Goal: Task Accomplishment & Management: Complete application form

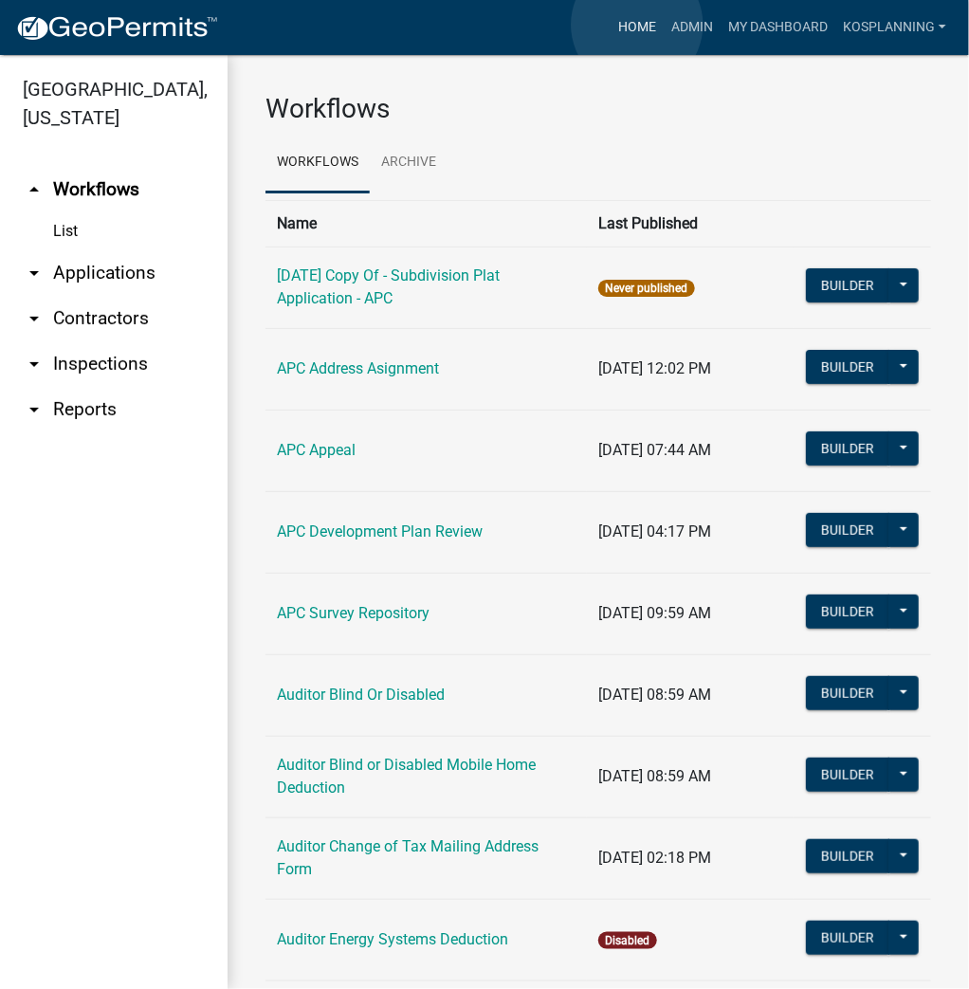
click at [637, 25] on link "Home" at bounding box center [636, 27] width 53 height 36
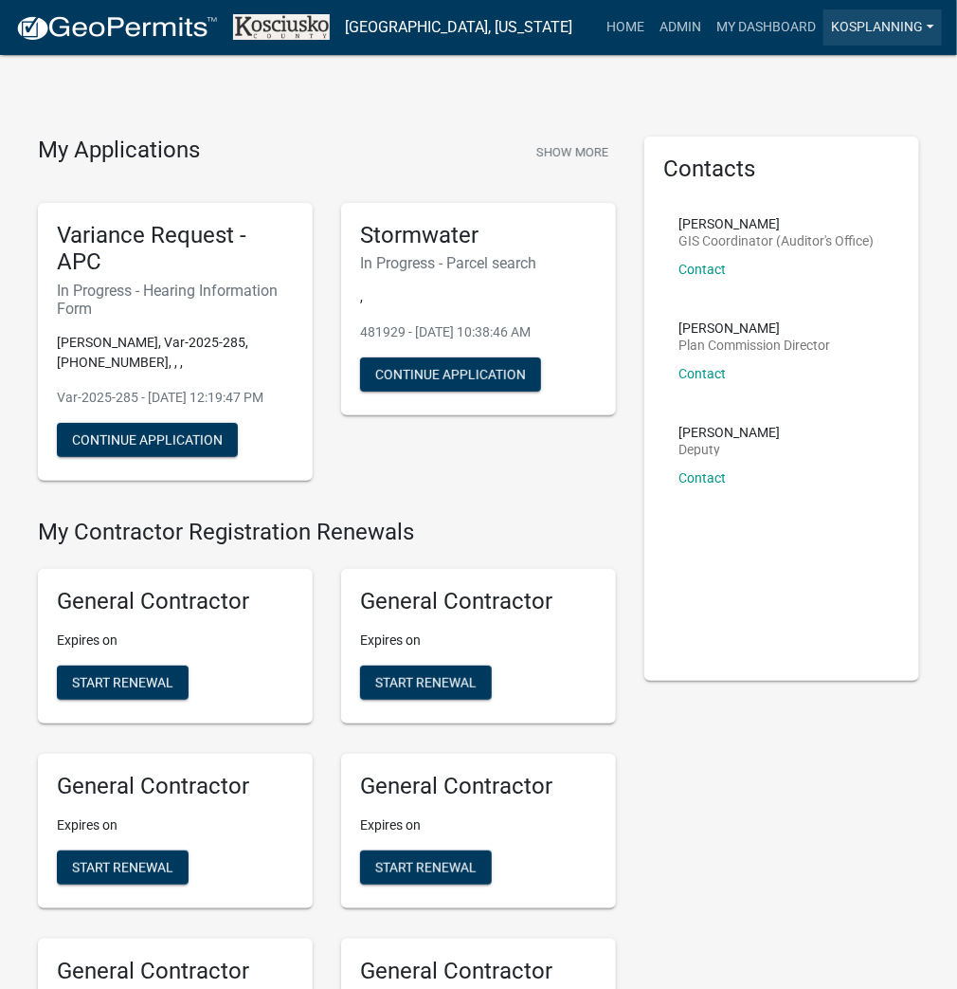
click at [909, 27] on link "kosplanning" at bounding box center [883, 27] width 118 height 36
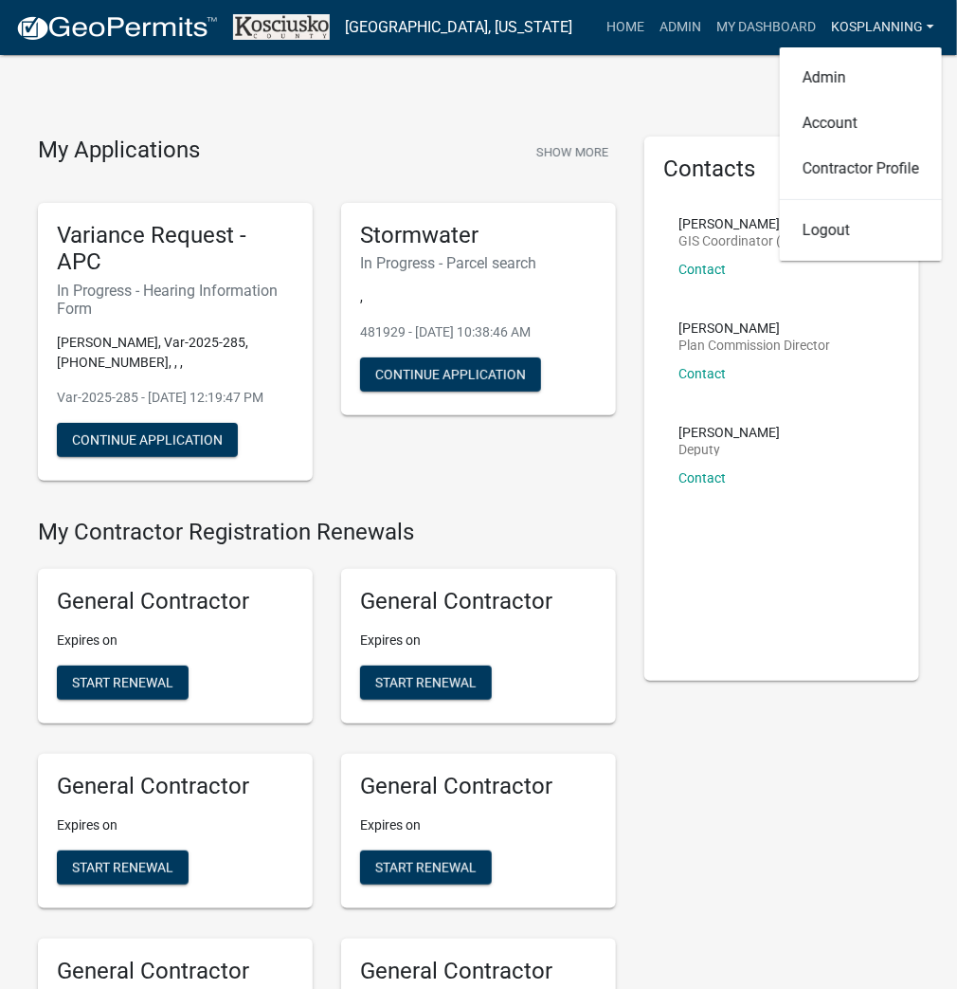
click at [868, 26] on link "kosplanning" at bounding box center [883, 27] width 118 height 36
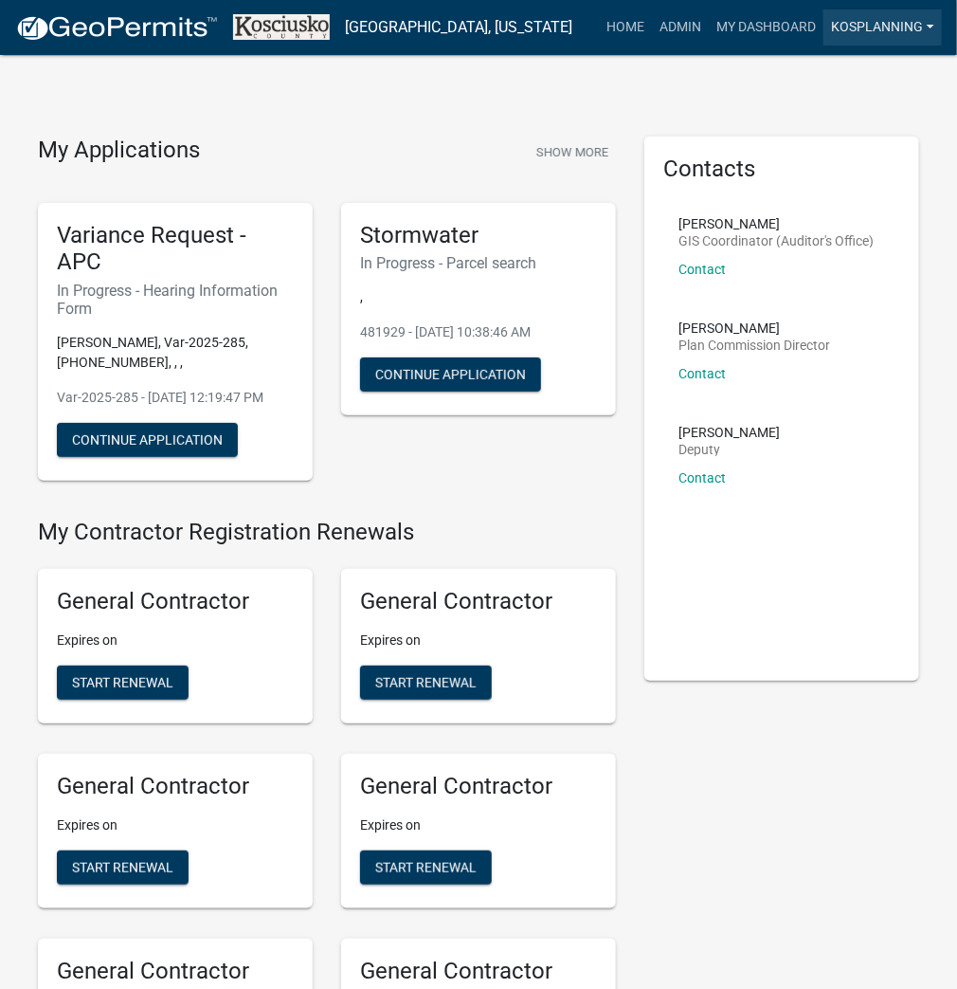
click at [877, 30] on link "kosplanning" at bounding box center [883, 27] width 118 height 36
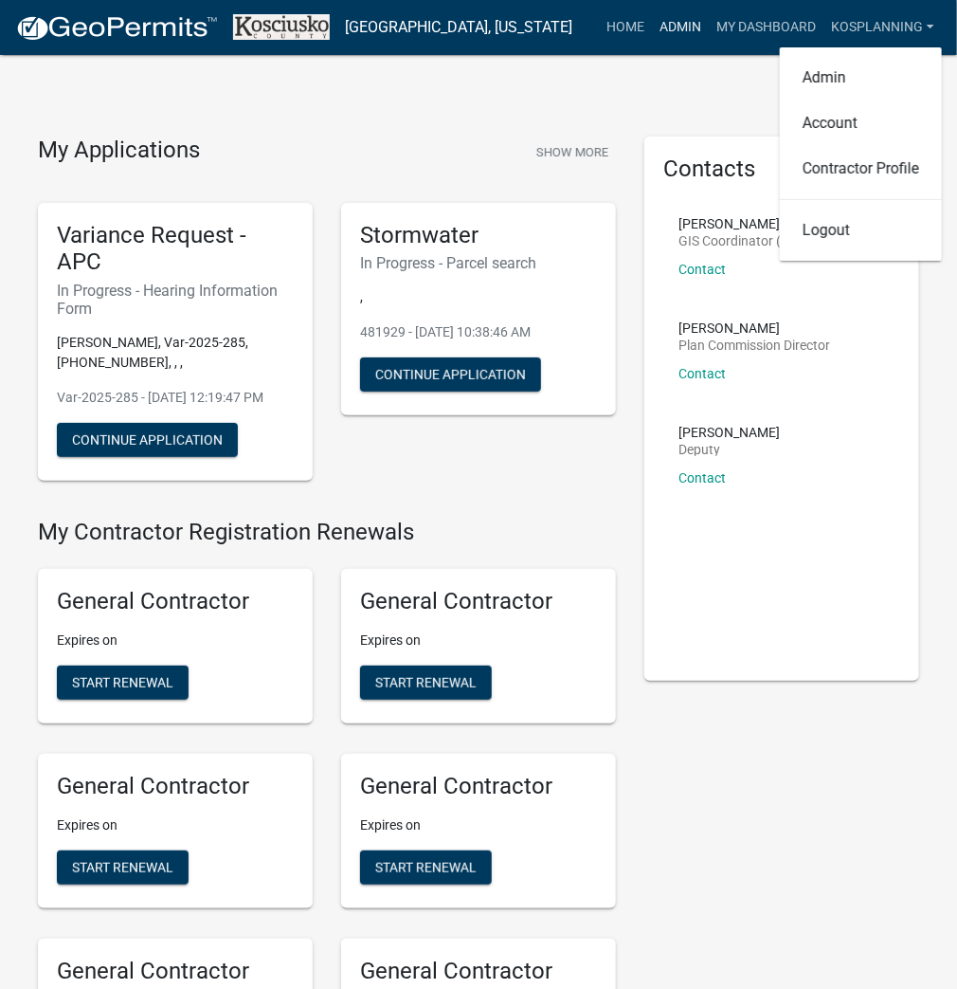
click at [666, 19] on link "Admin" at bounding box center [680, 27] width 57 height 36
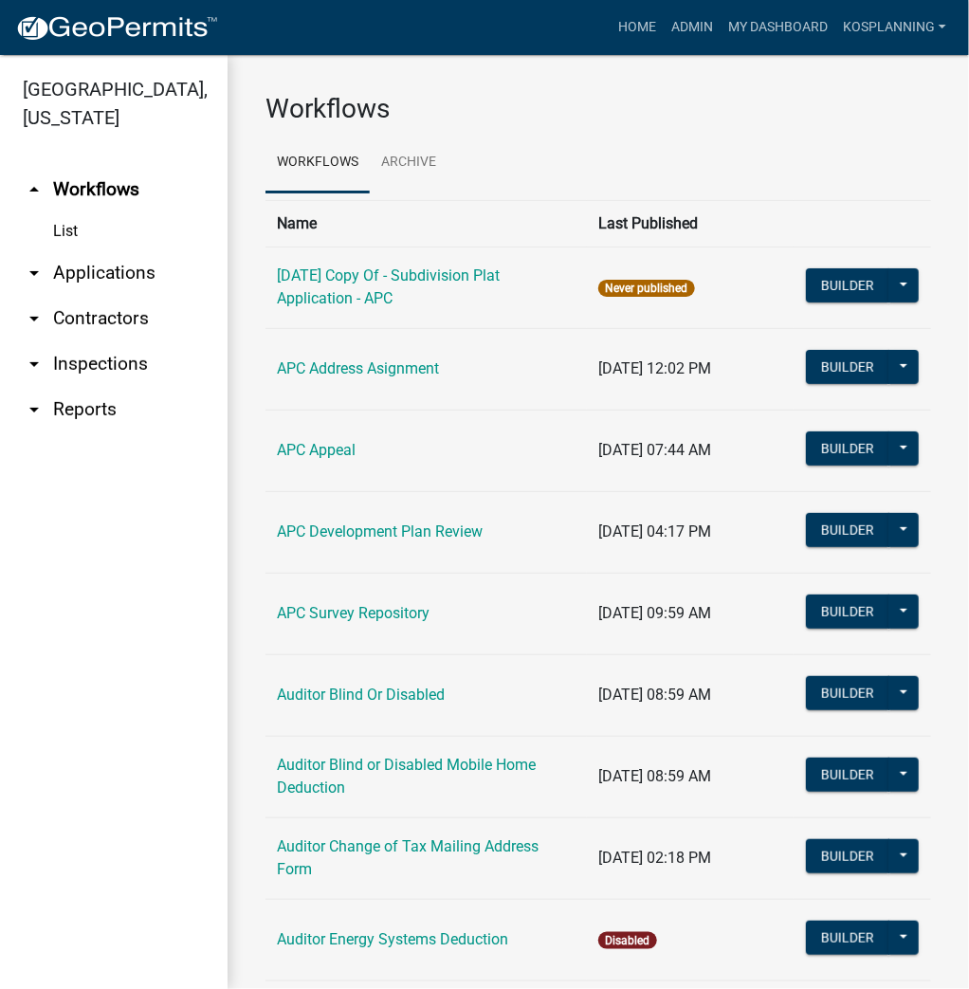
click at [95, 265] on link "arrow_drop_down Applications" at bounding box center [114, 273] width 228 height 46
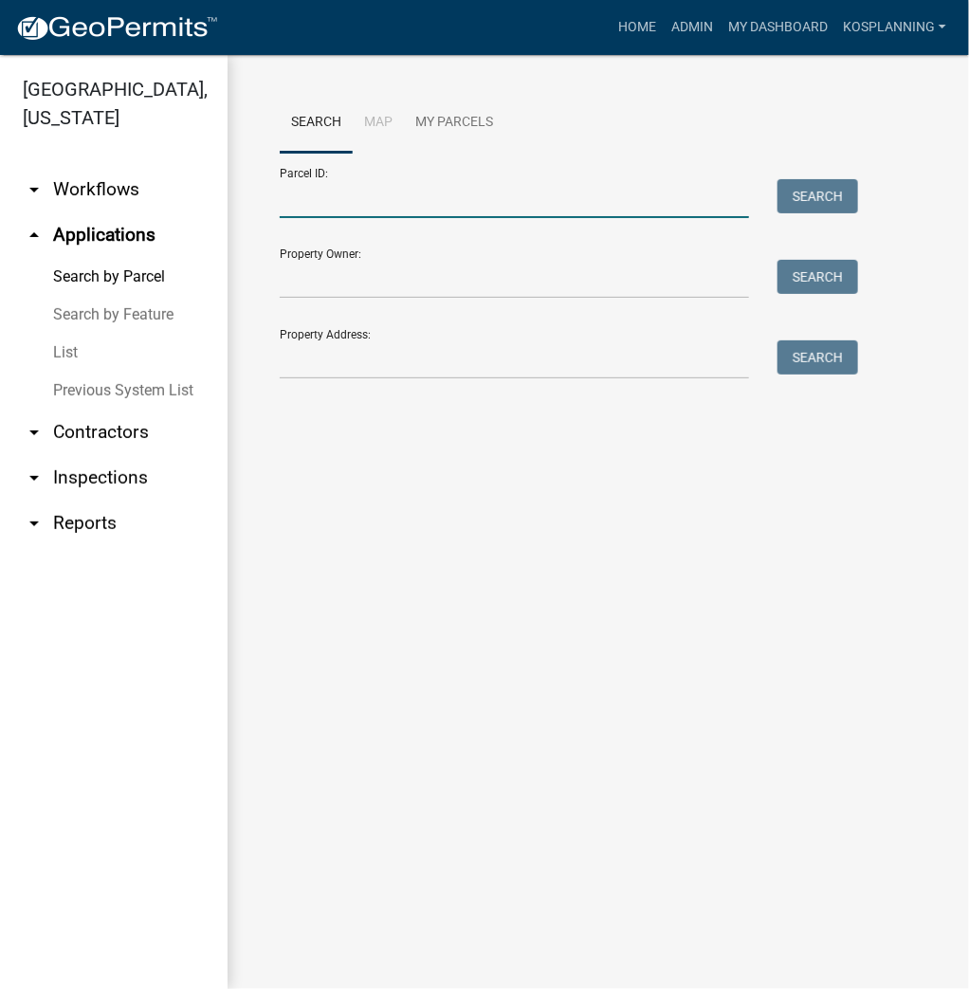
click at [337, 207] on input "Parcel ID:" at bounding box center [514, 198] width 469 height 39
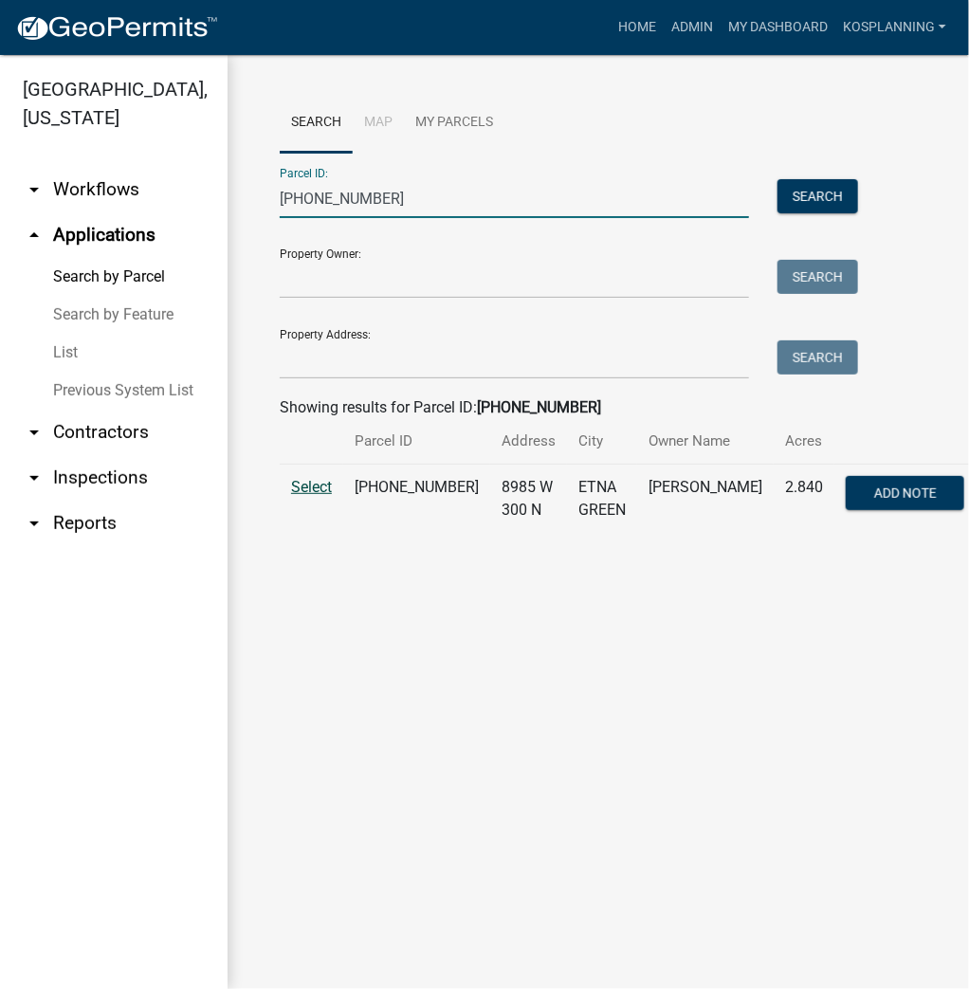
type input "011-070-007"
click at [317, 496] on span "Select" at bounding box center [311, 487] width 41 height 18
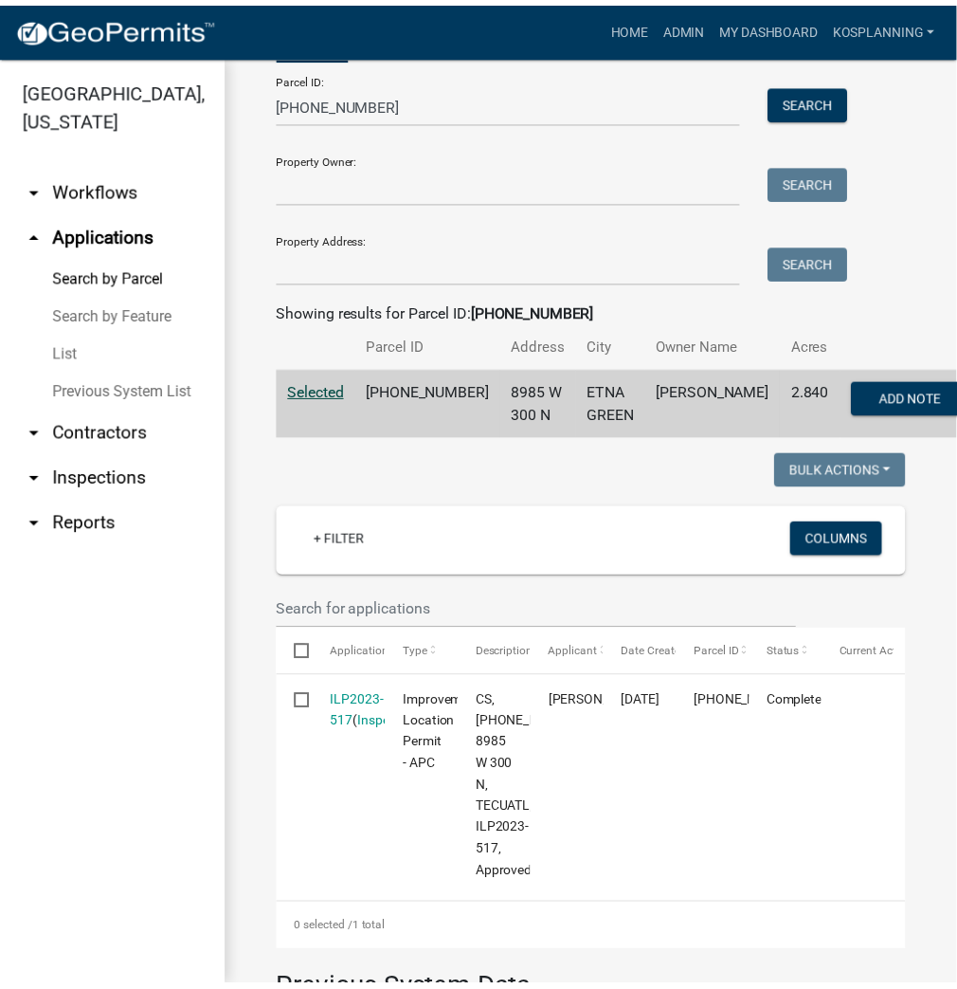
scroll to position [228, 0]
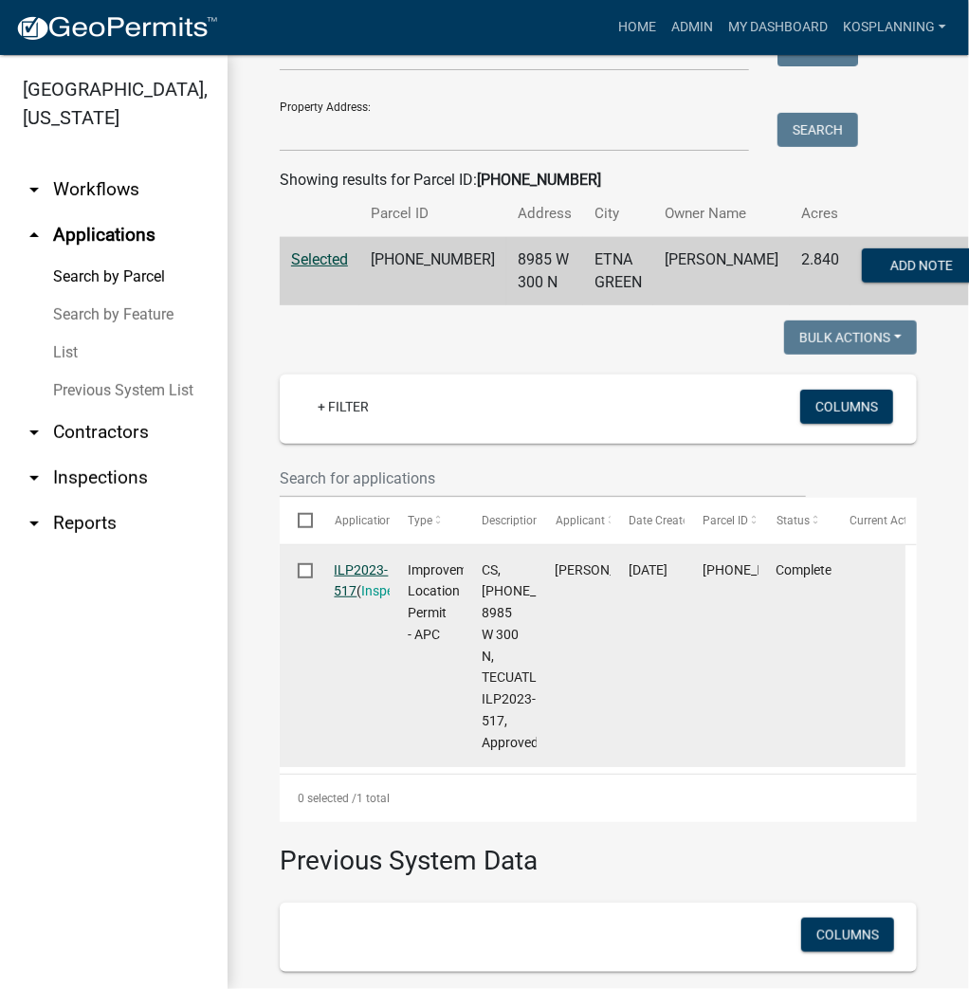
click at [344, 593] on link "ILP2023-517" at bounding box center [362, 580] width 54 height 37
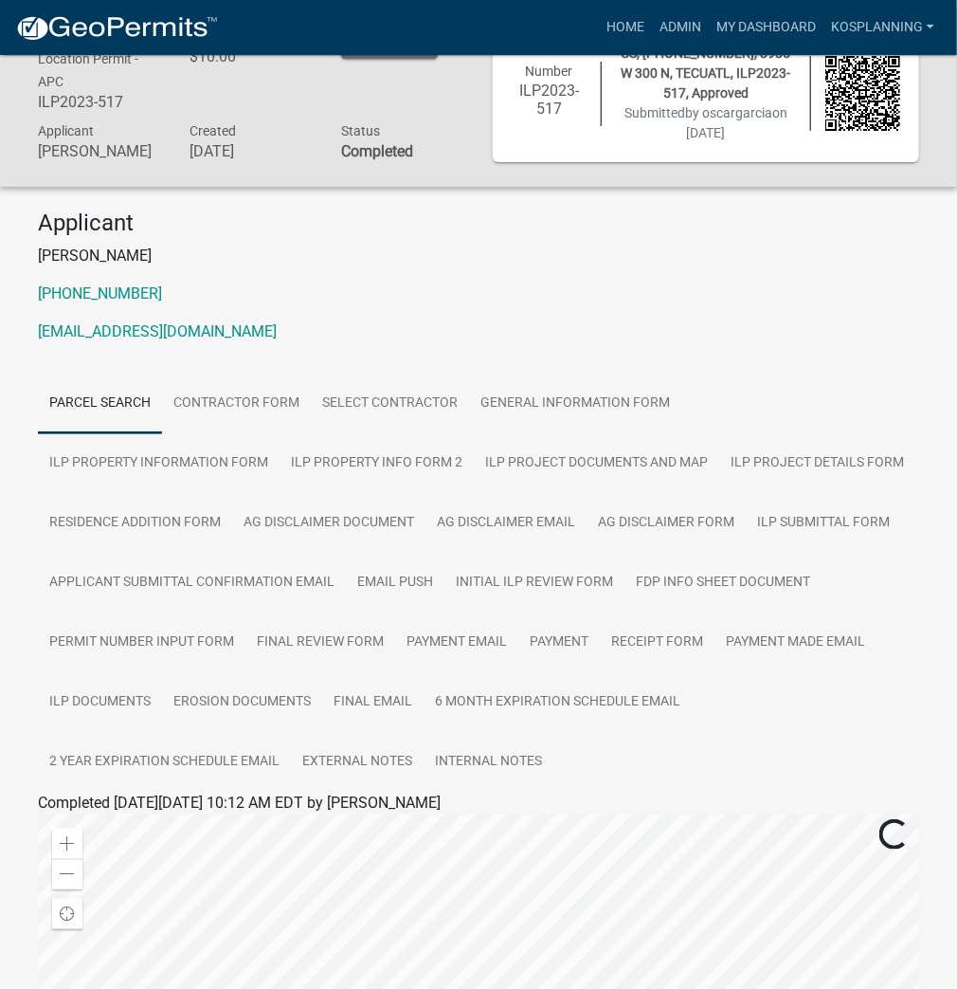
scroll to position [152, 0]
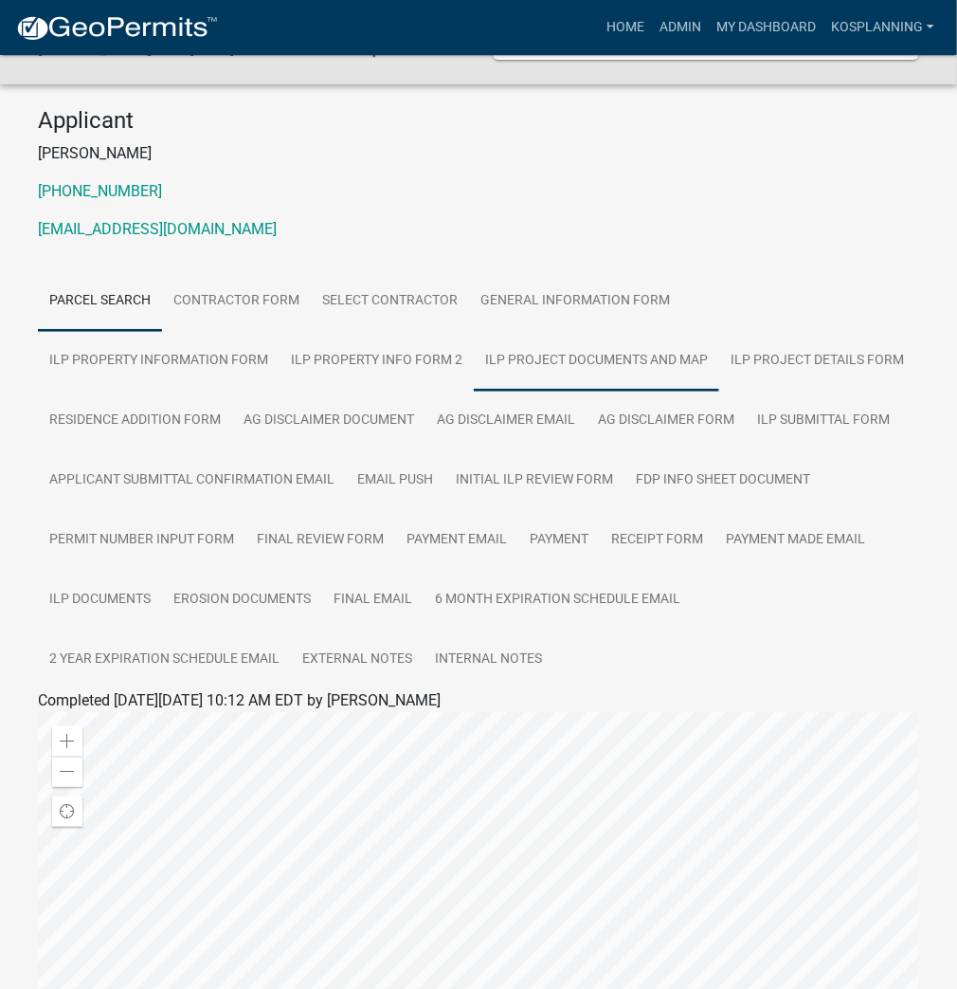
click at [474, 348] on link "ILP Project Documents and Map" at bounding box center [597, 361] width 246 height 61
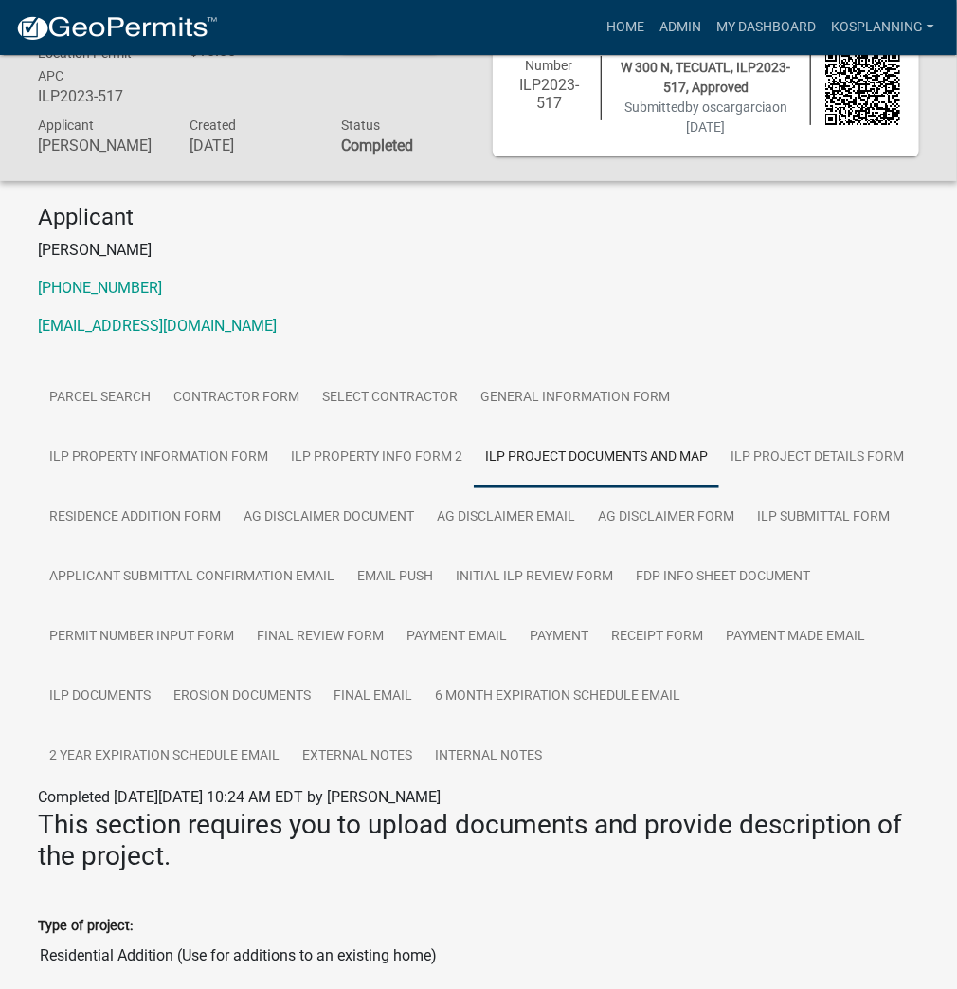
scroll to position [0, 0]
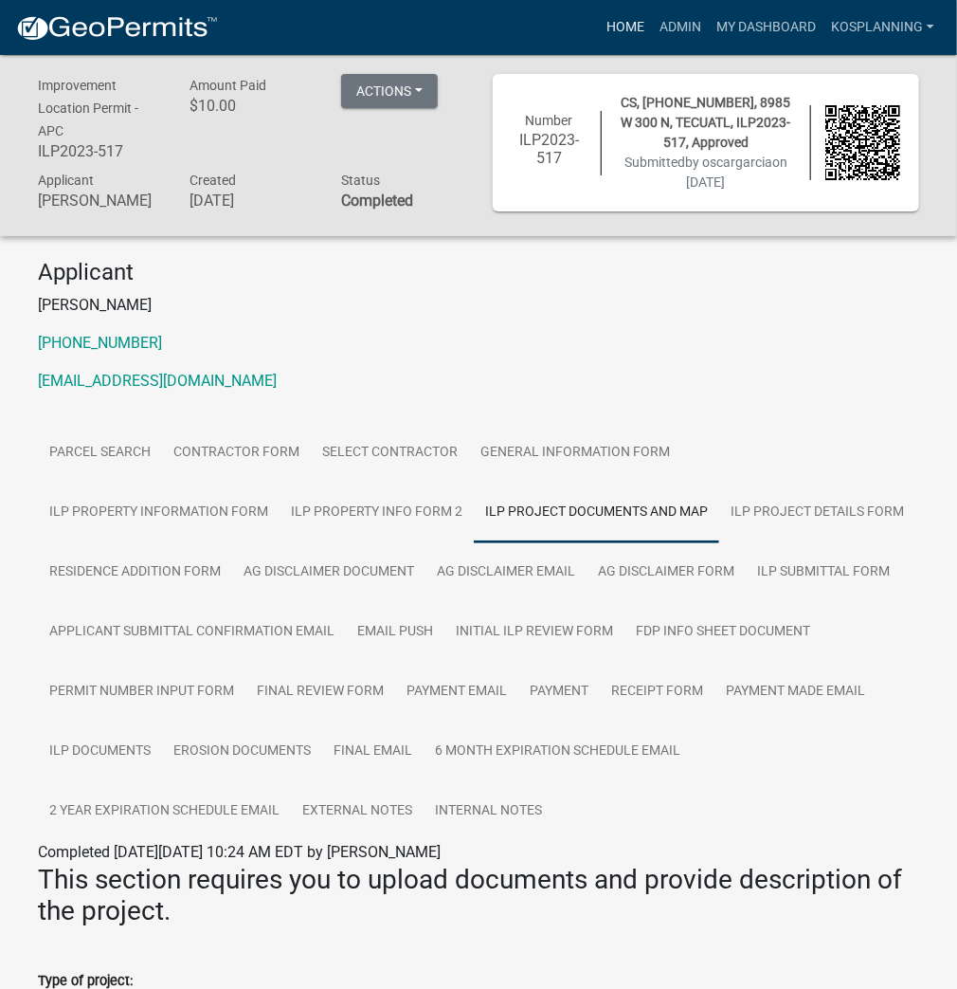
click at [631, 34] on link "Home" at bounding box center [625, 27] width 53 height 36
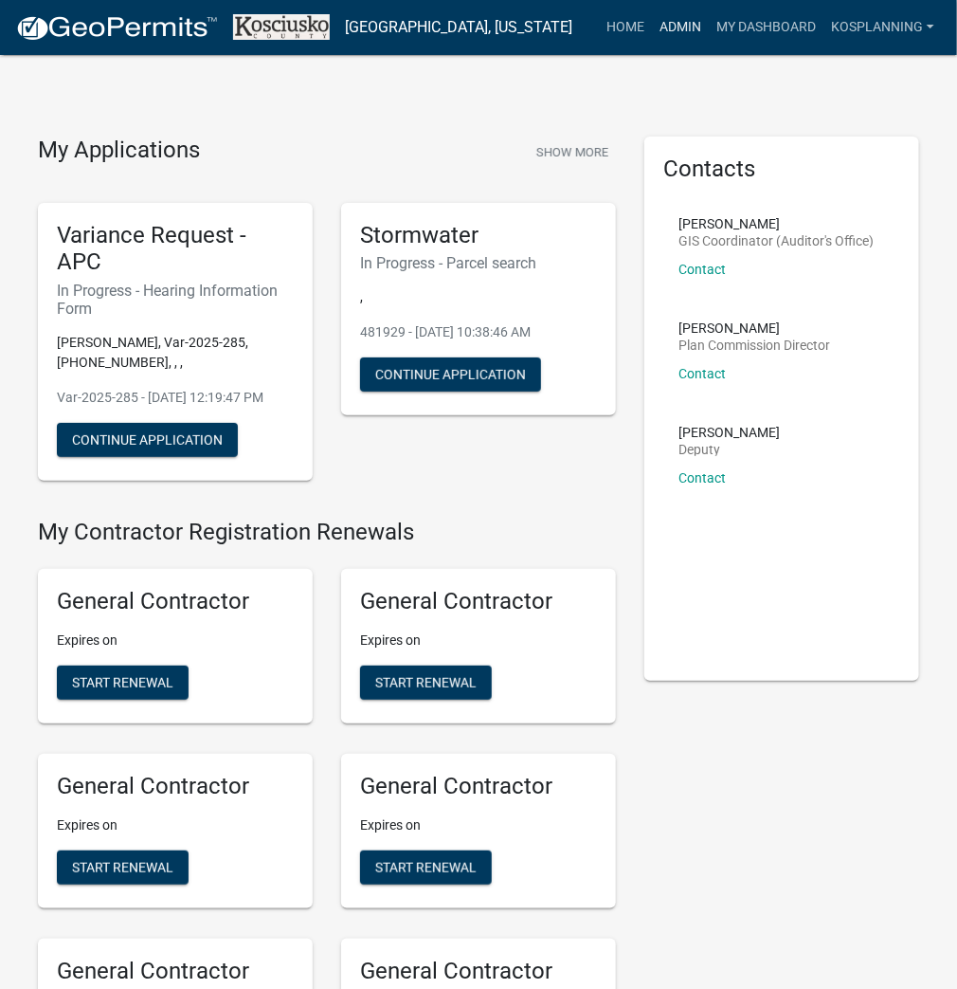
click at [675, 30] on link "Admin" at bounding box center [680, 27] width 57 height 36
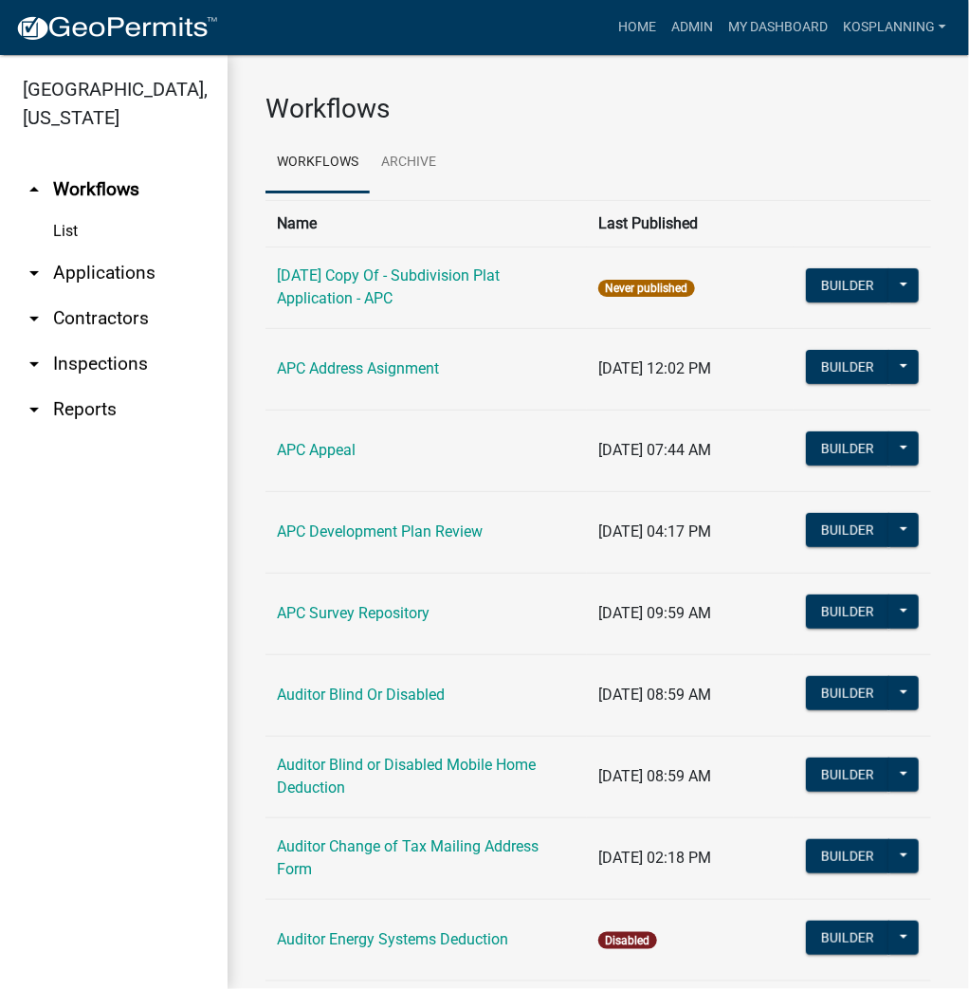
click at [93, 319] on link "arrow_drop_down Contractors" at bounding box center [114, 319] width 228 height 46
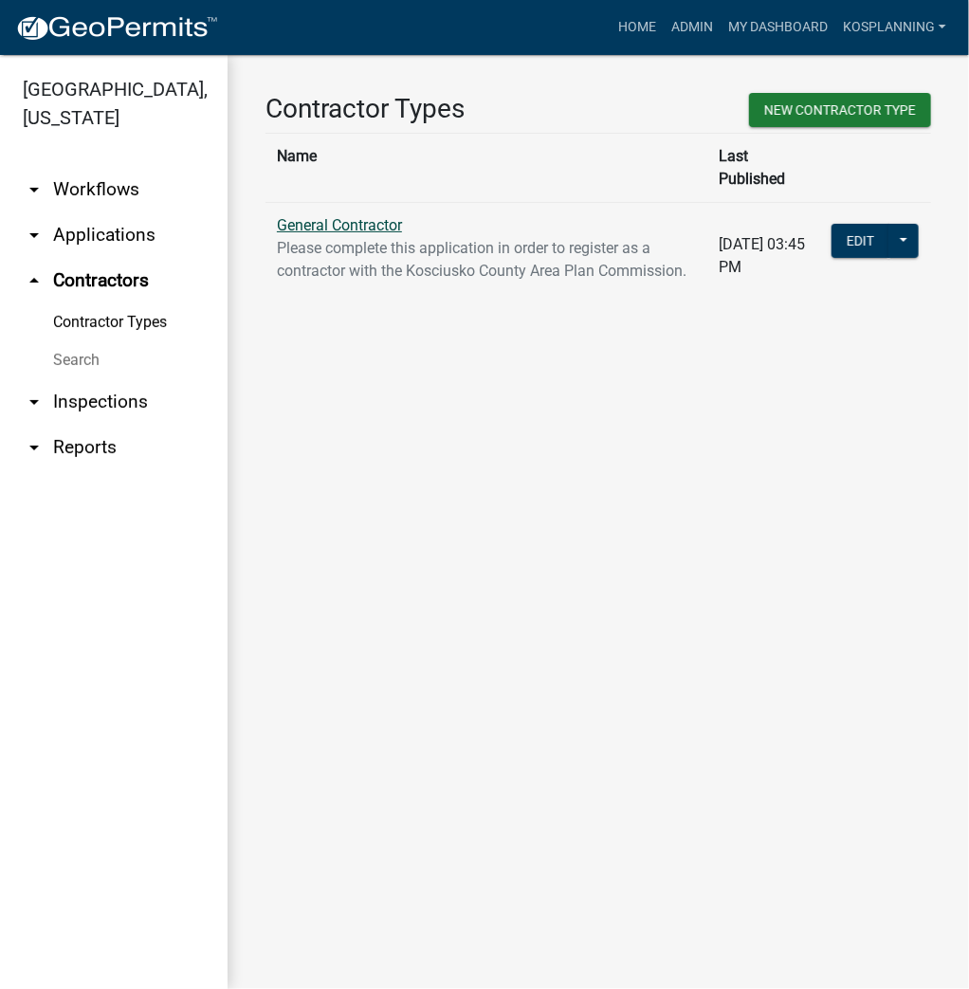
click at [353, 216] on link "General Contractor" at bounding box center [339, 225] width 125 height 18
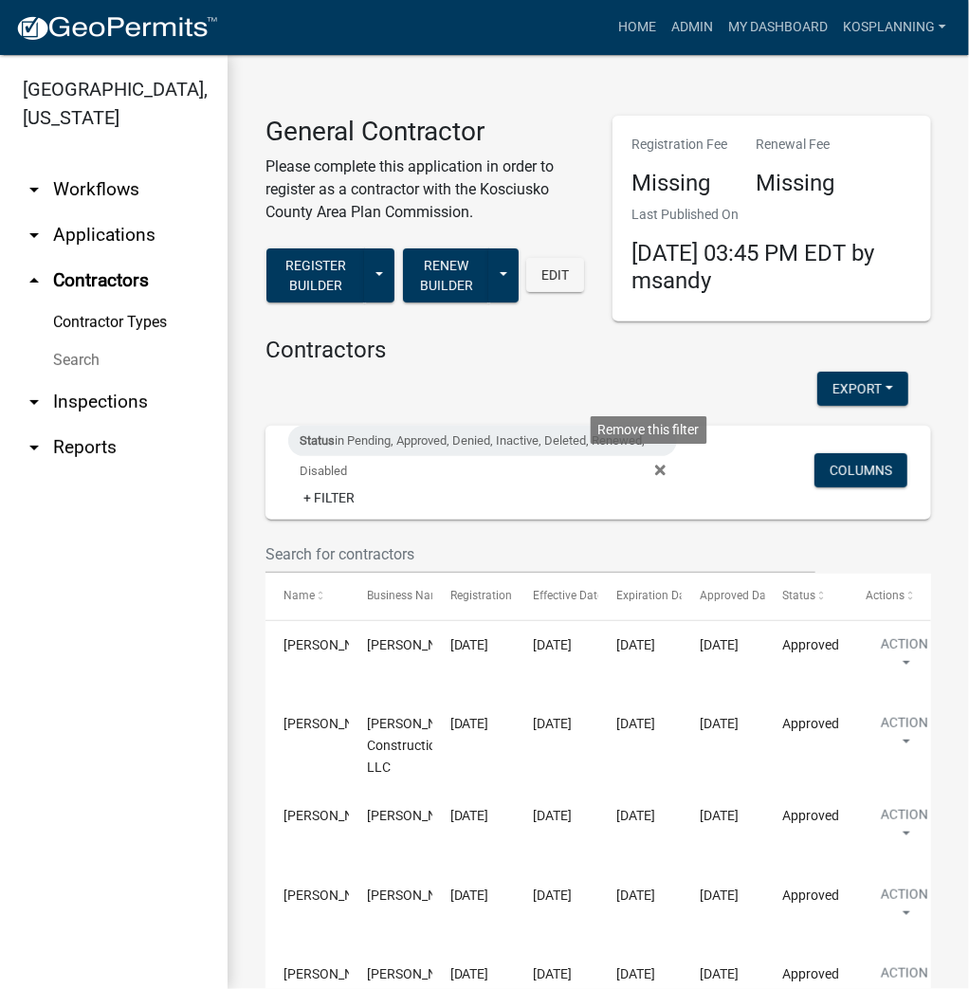
drag, startPoint x: 651, startPoint y: 473, endPoint x: 601, endPoint y: 474, distance: 50.3
click at [655, 470] on icon at bounding box center [660, 470] width 10 height 15
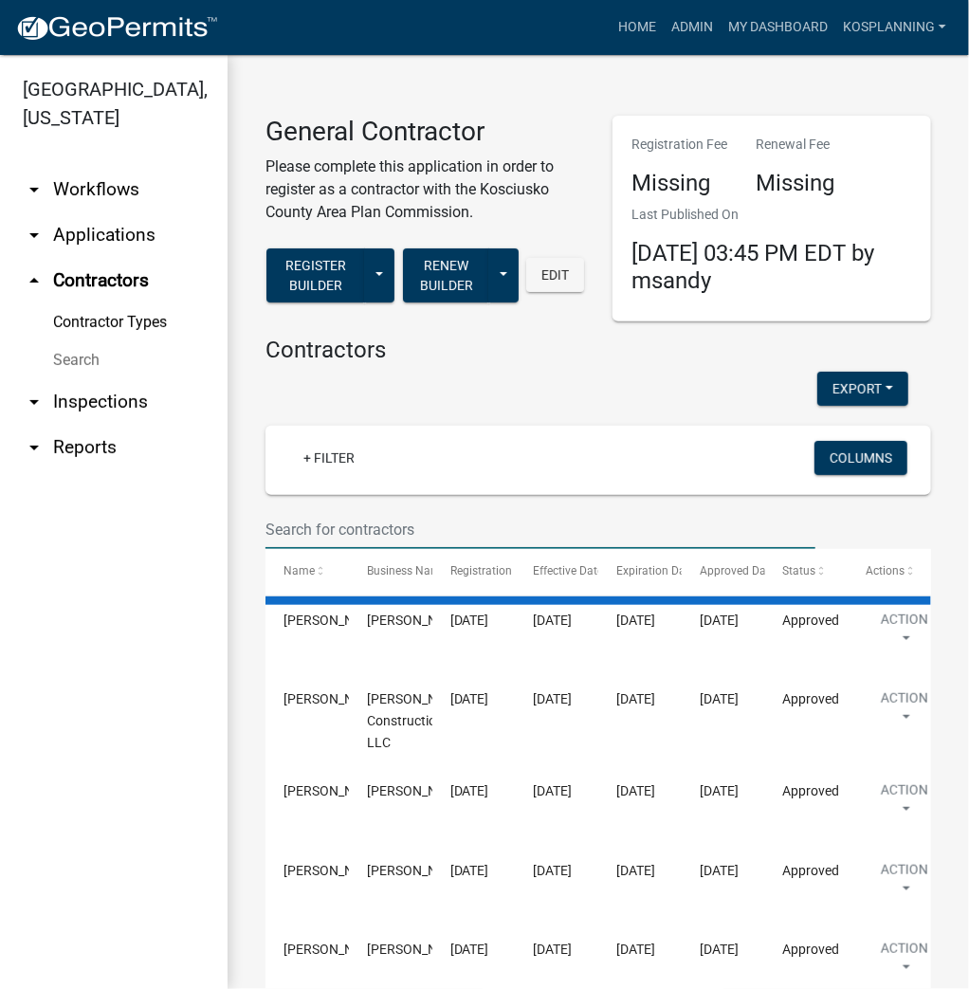
click at [381, 536] on input "text" at bounding box center [540, 529] width 550 height 39
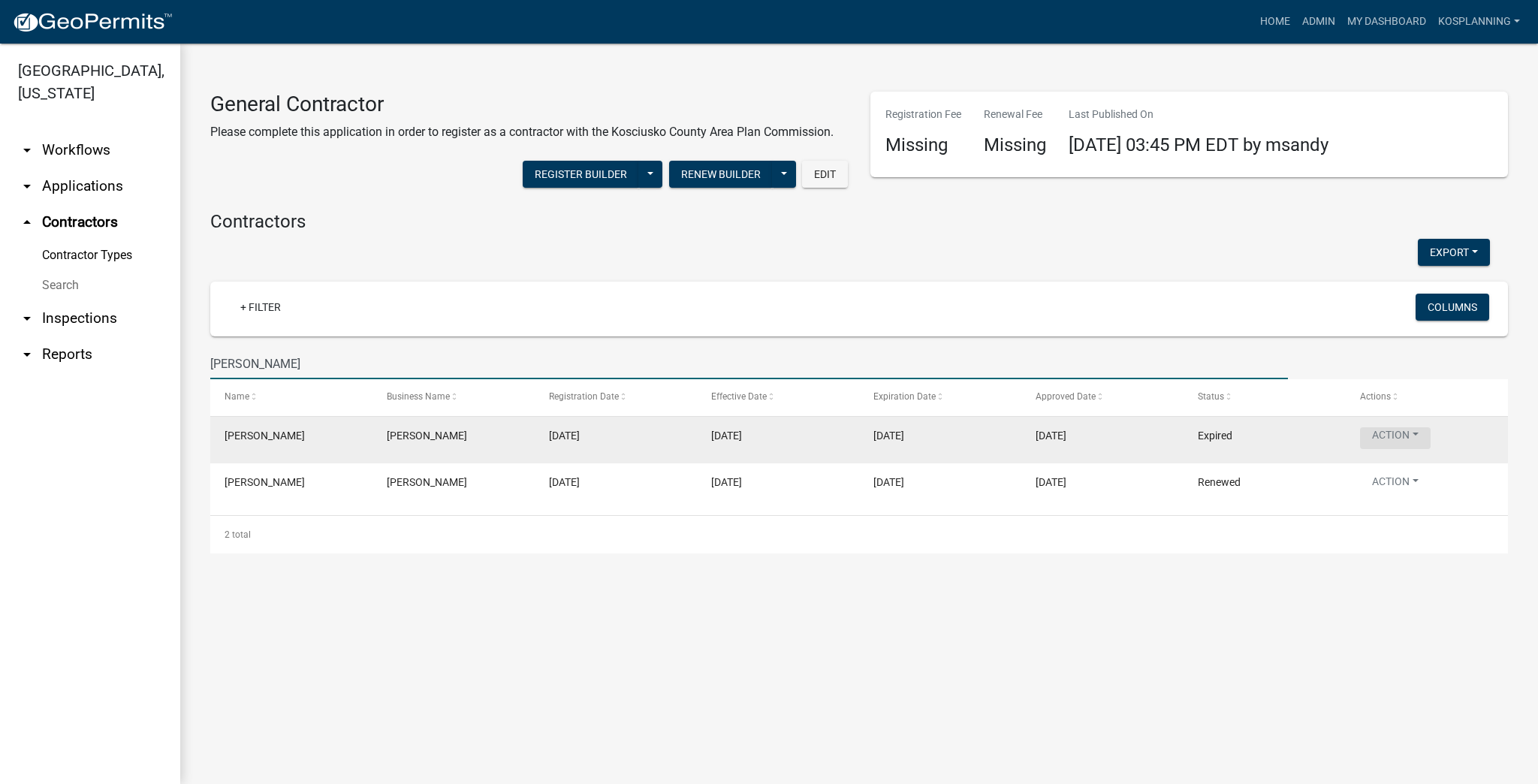
type input "[PERSON_NAME]"
click at [767, 433] on button "Action" at bounding box center [1395, 437] width 71 height 21
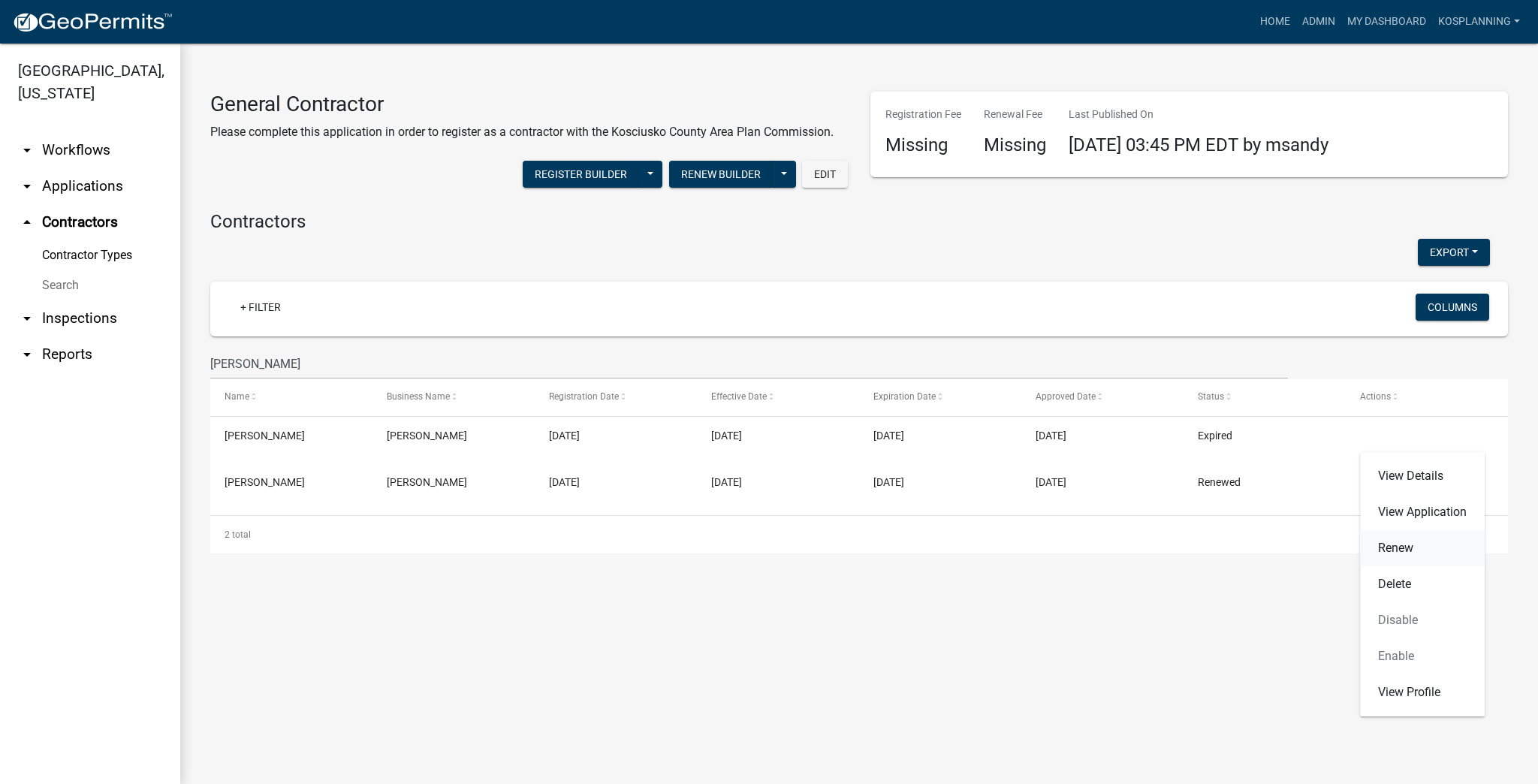
click at [767, 553] on link "Renew" at bounding box center [1422, 548] width 124 height 36
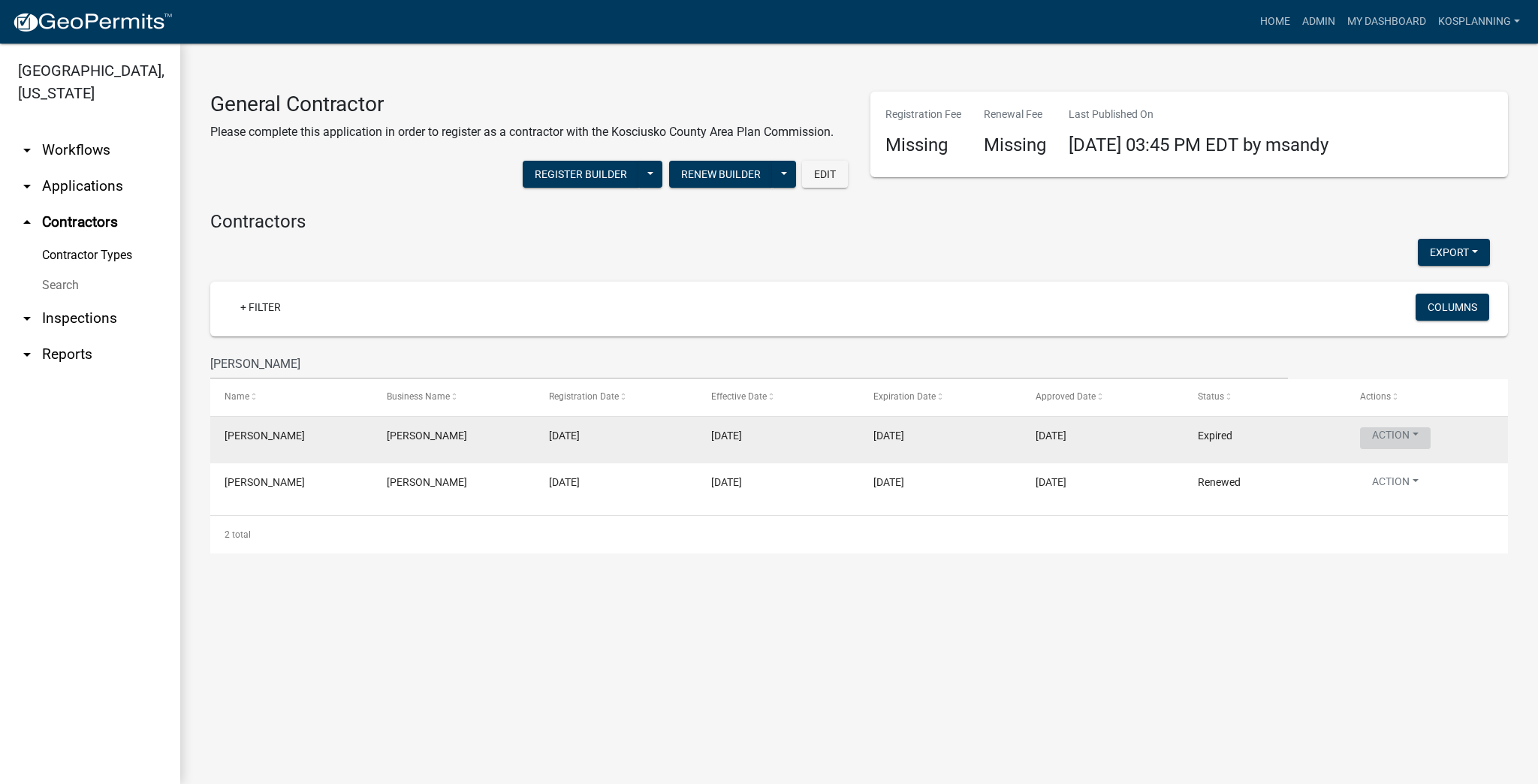
click at [767, 432] on button "Action" at bounding box center [1395, 437] width 71 height 21
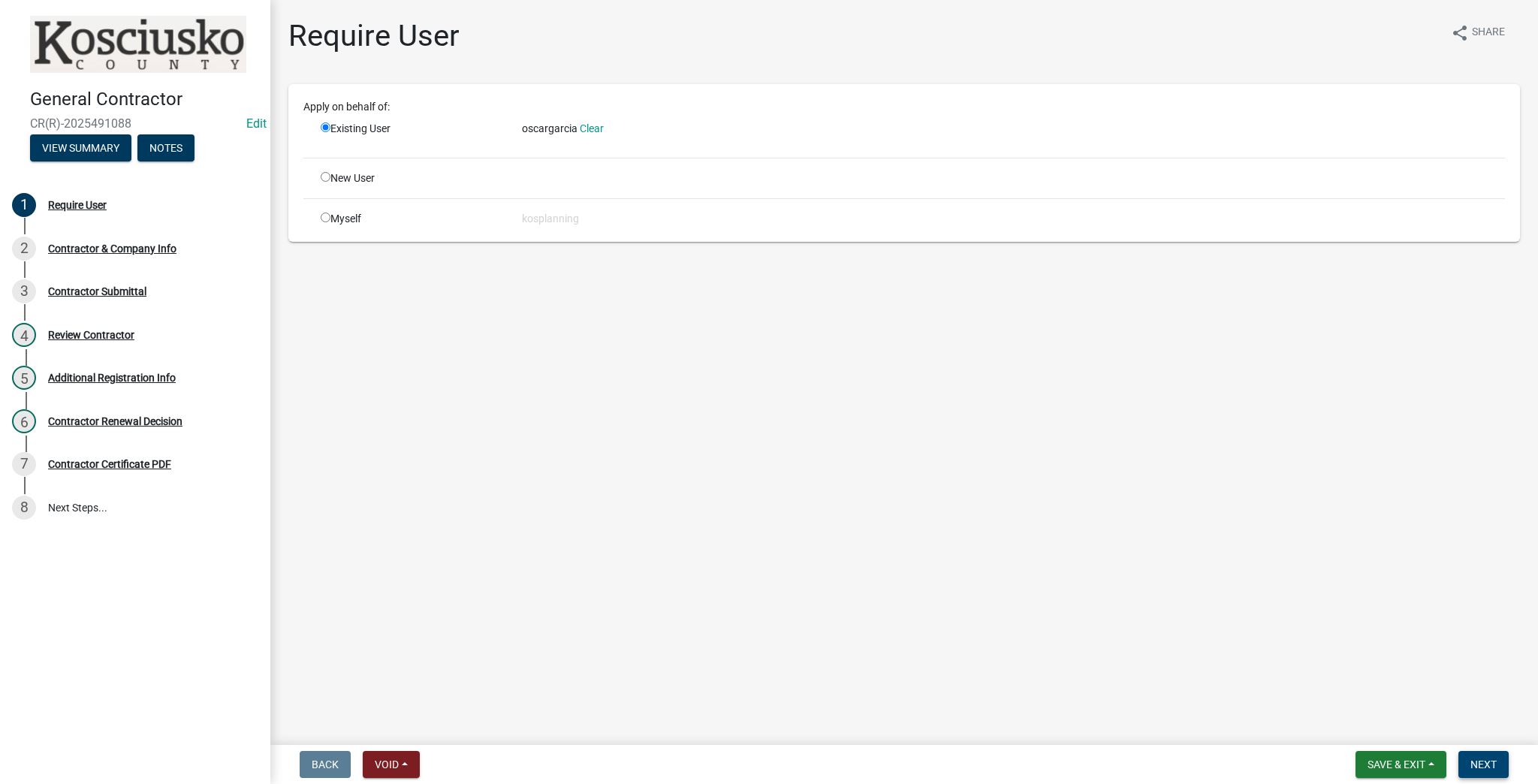
click at [767, 763] on span "Next" at bounding box center [1483, 763] width 26 height 12
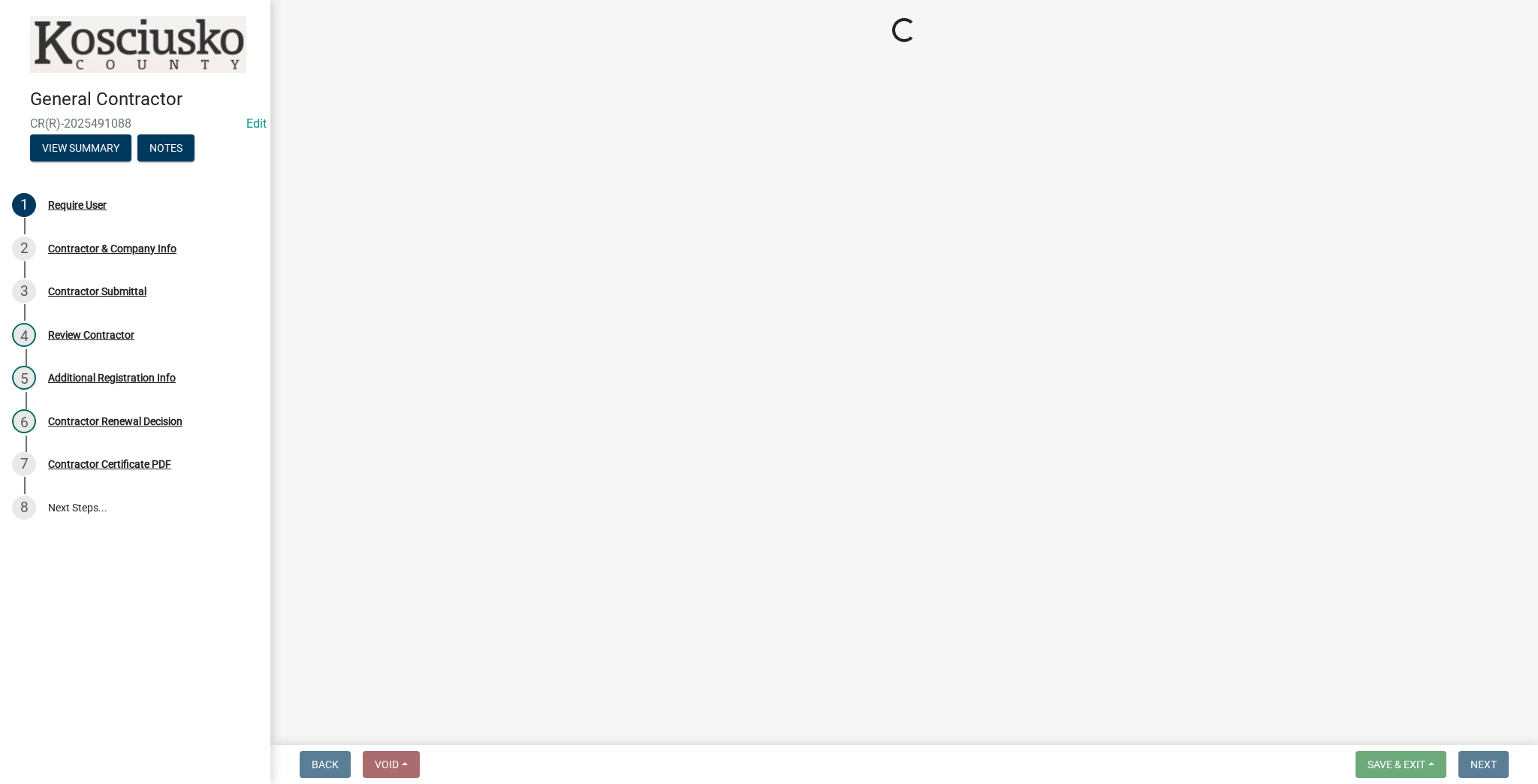
select select "IN"
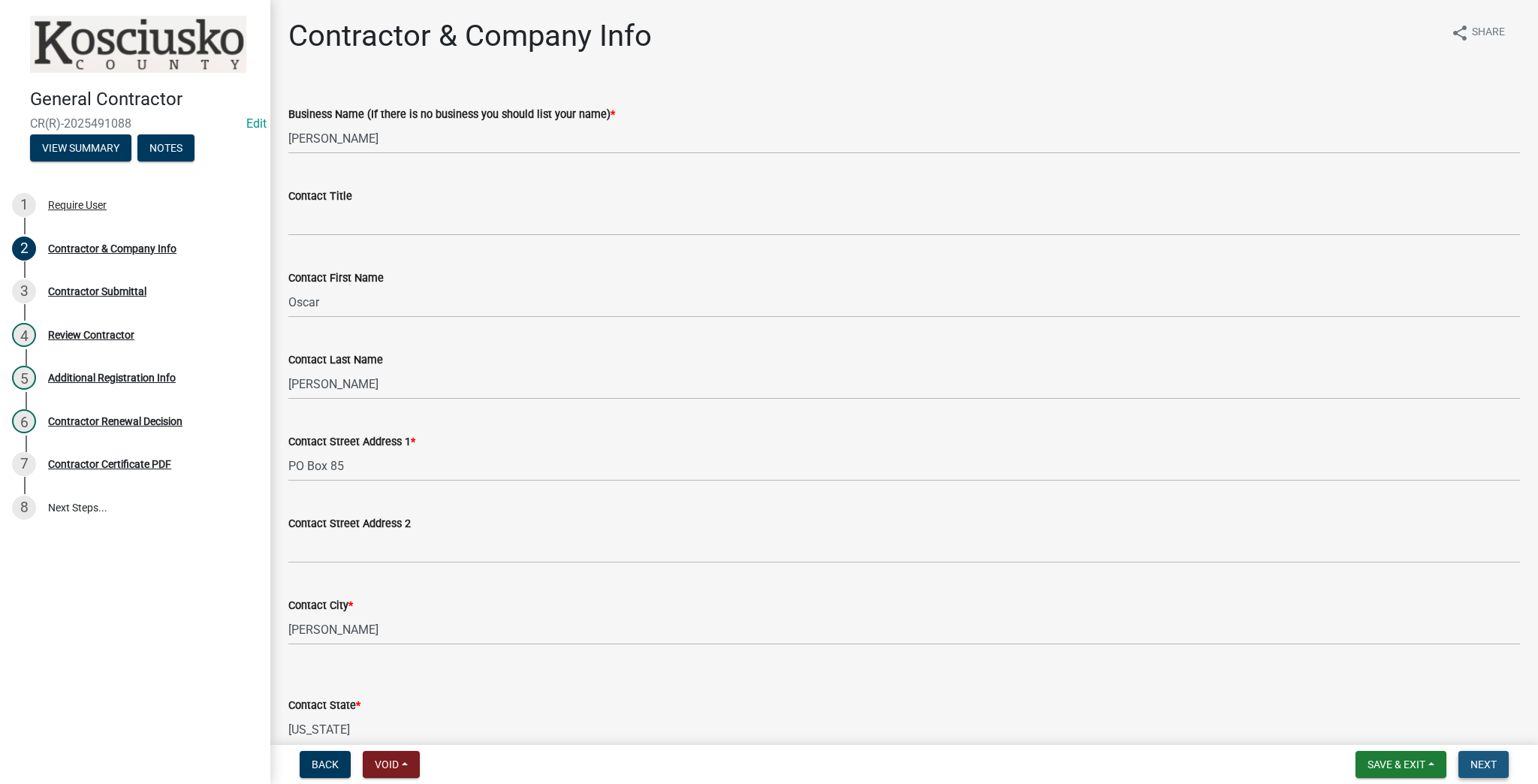
click at [767, 763] on span "Next" at bounding box center [1483, 763] width 26 height 12
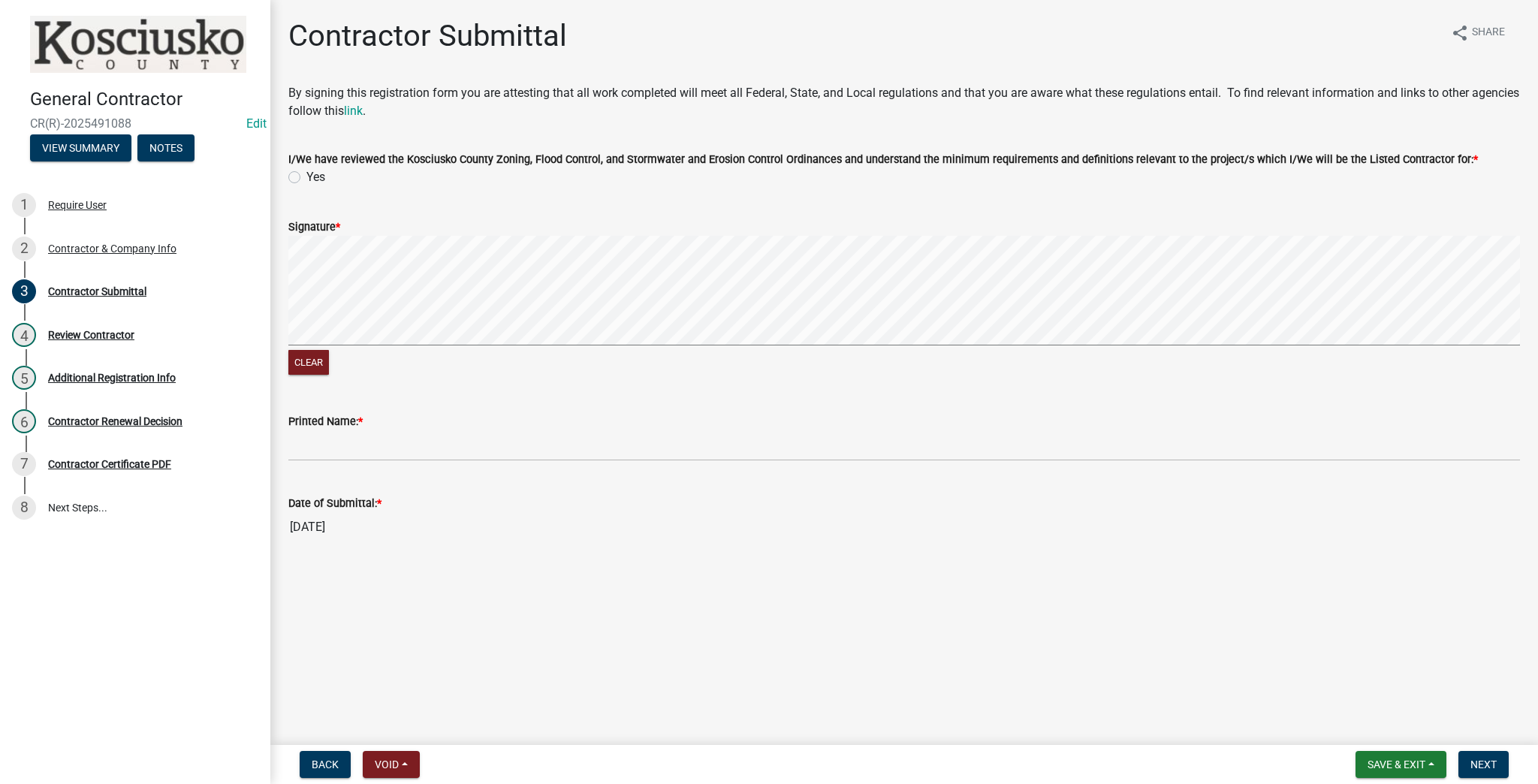
click at [307, 181] on label "Yes" at bounding box center [316, 177] width 19 height 18
click at [307, 178] on input "Yes" at bounding box center [311, 173] width 10 height 10
radio input "true"
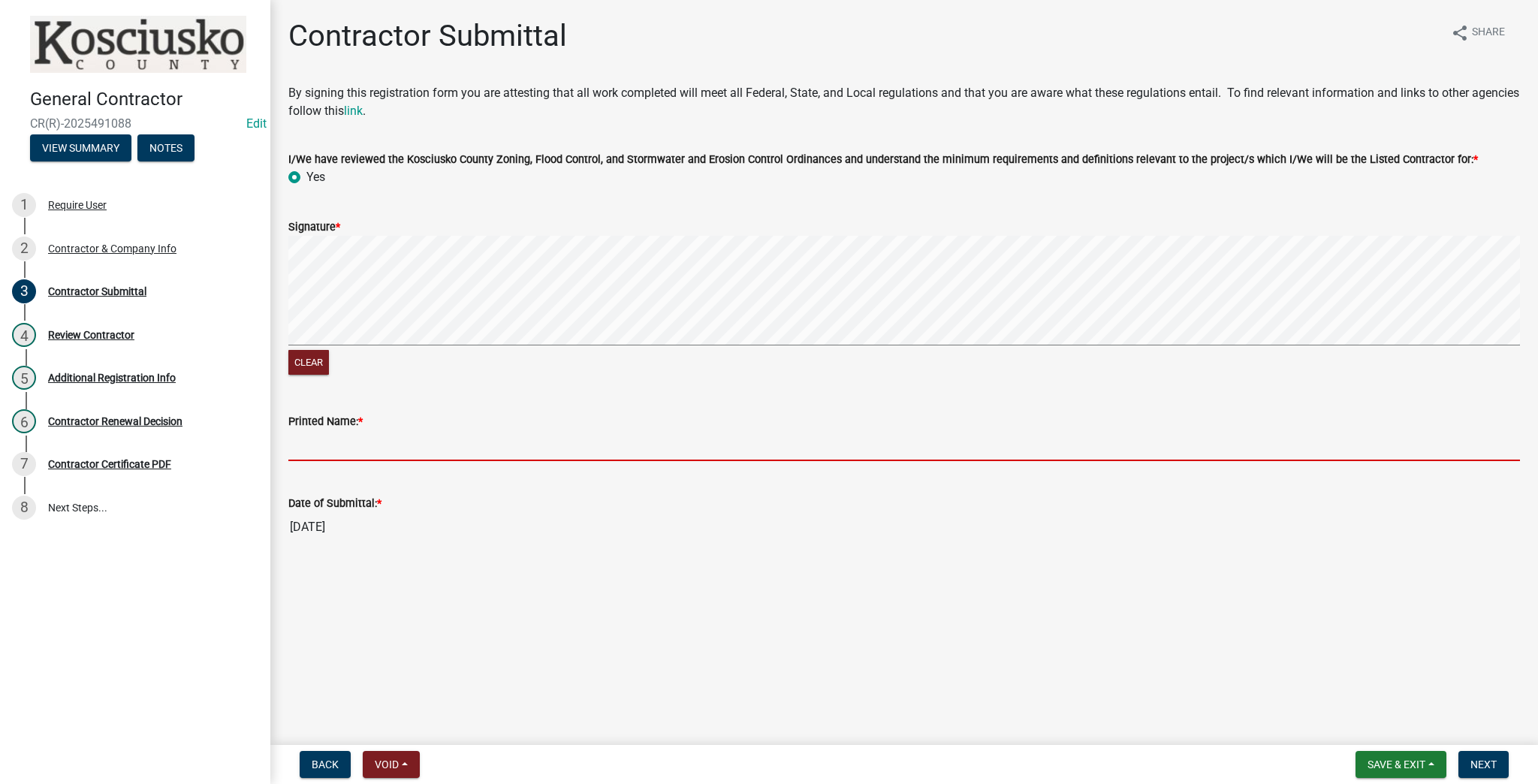
click at [445, 451] on input "Printed Name: *" at bounding box center [904, 445] width 1232 height 31
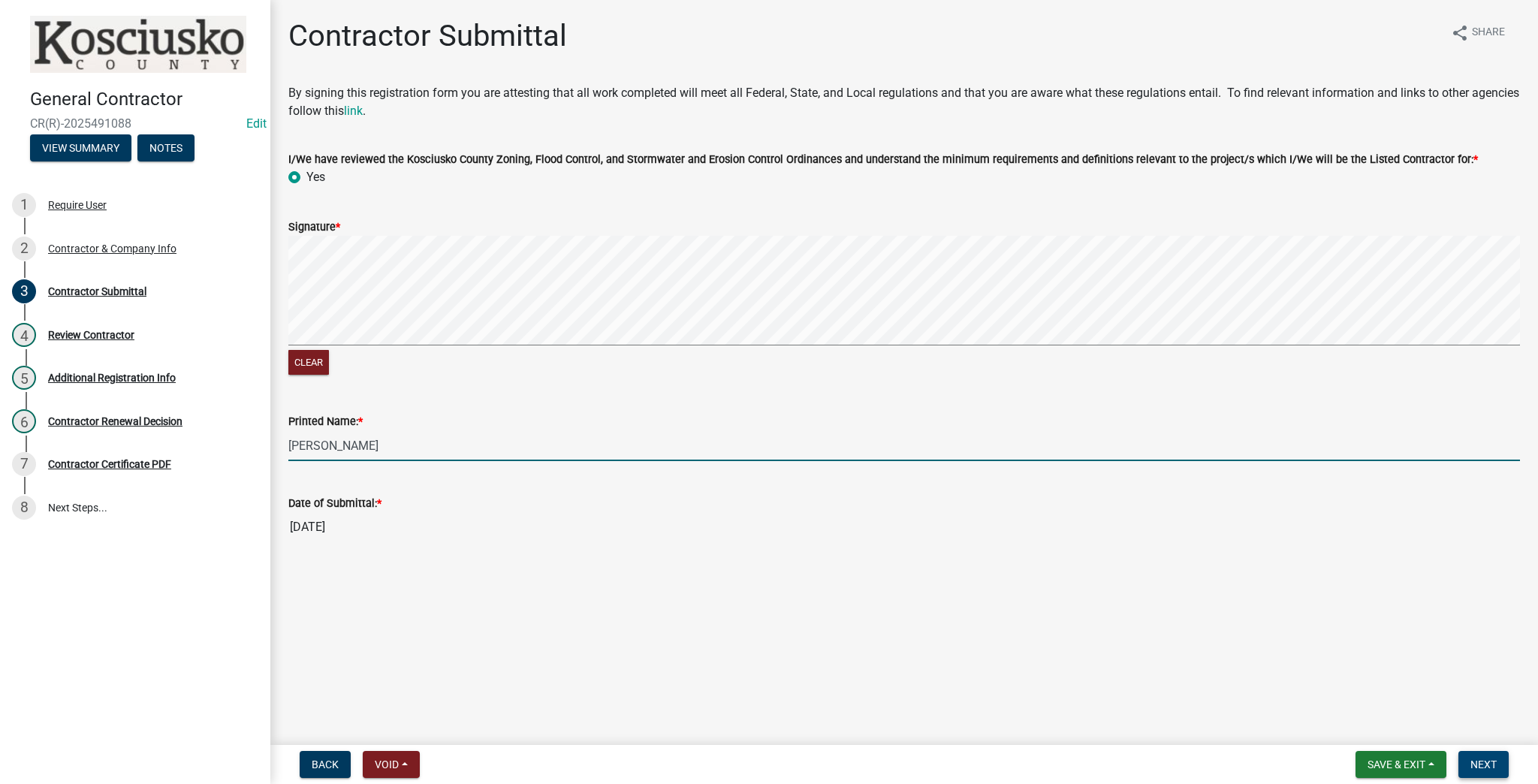
type input "[PERSON_NAME]"
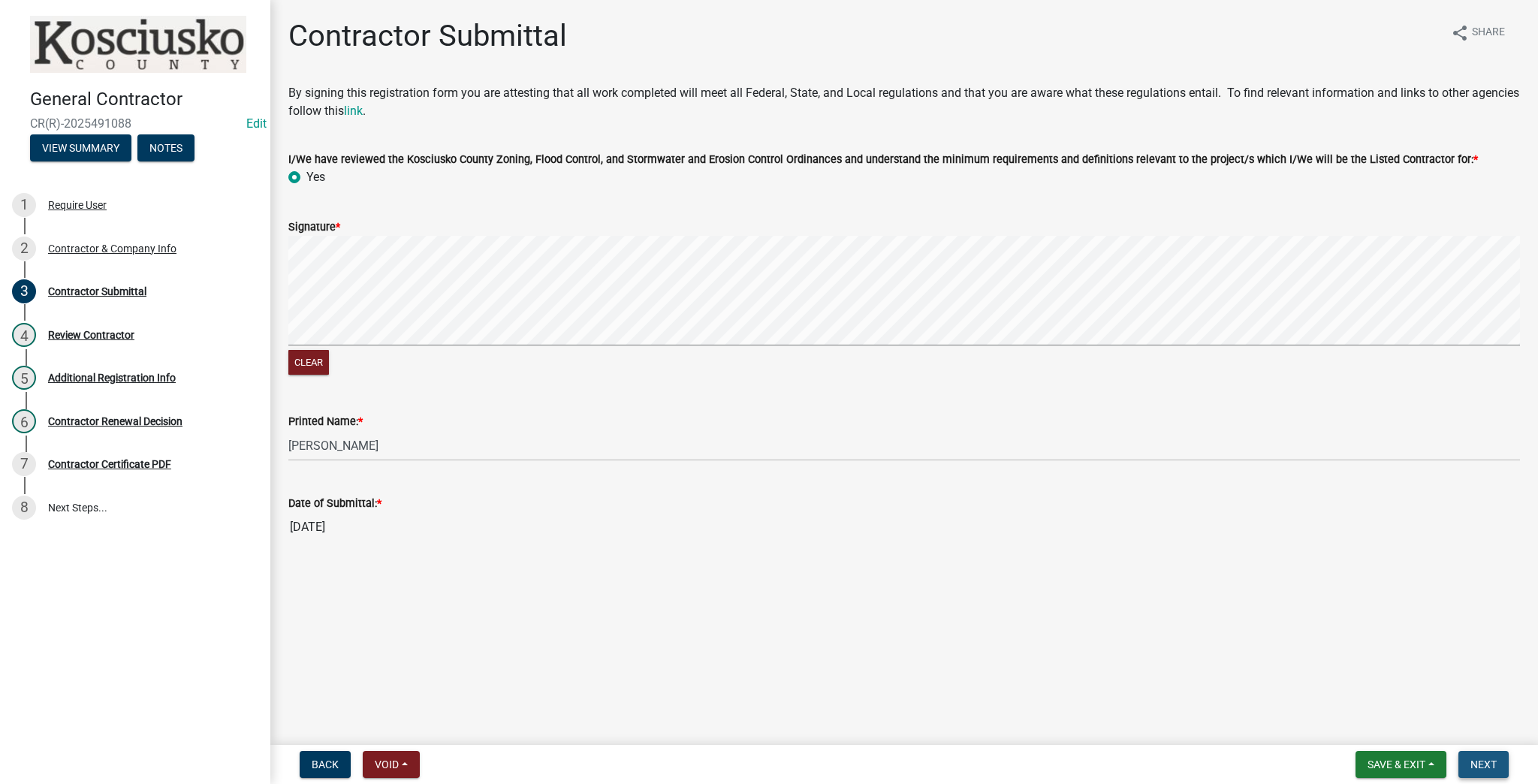
click at [767, 767] on span "Next" at bounding box center [1483, 763] width 26 height 12
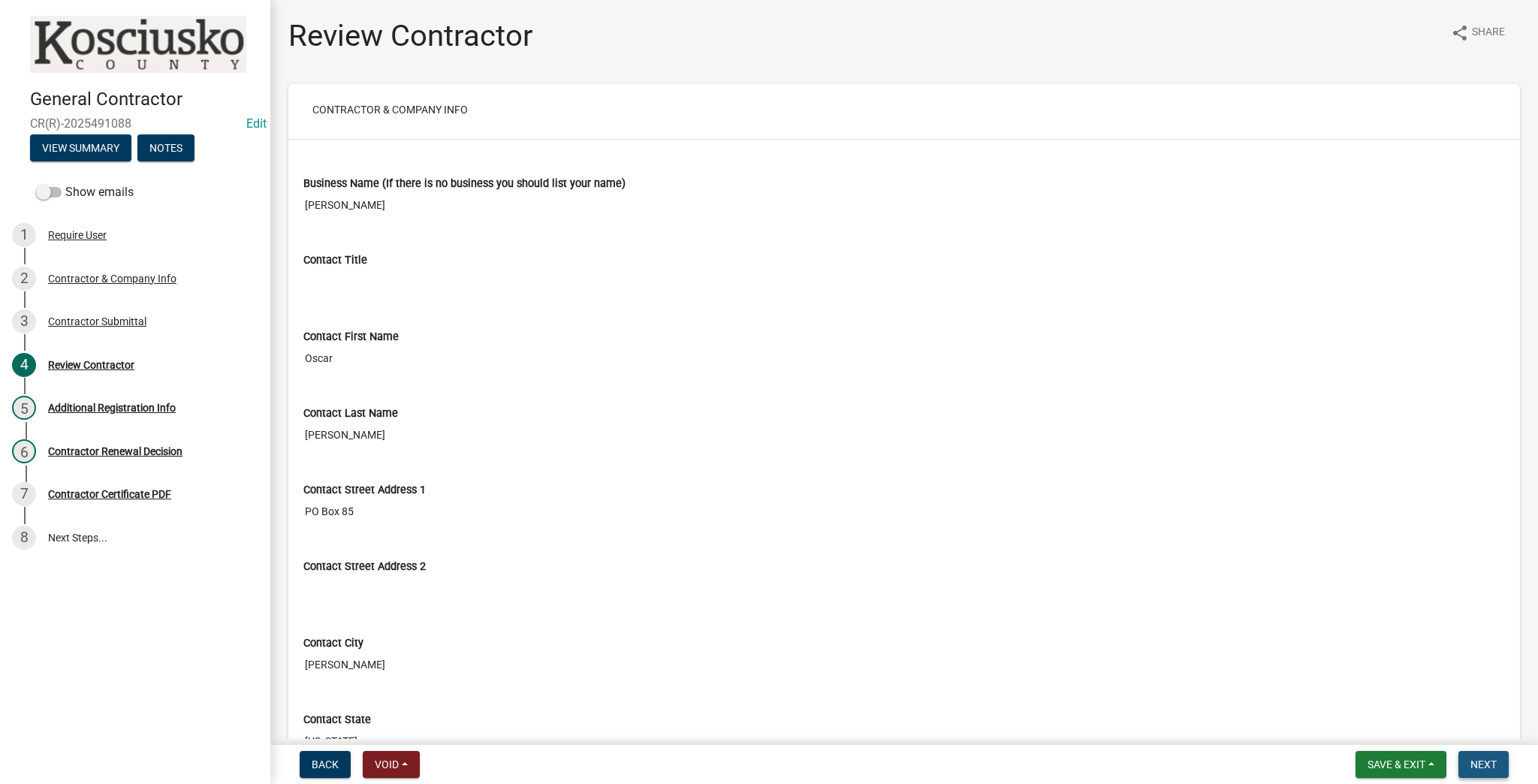
click at [767, 771] on button "Next" at bounding box center [1484, 764] width 51 height 27
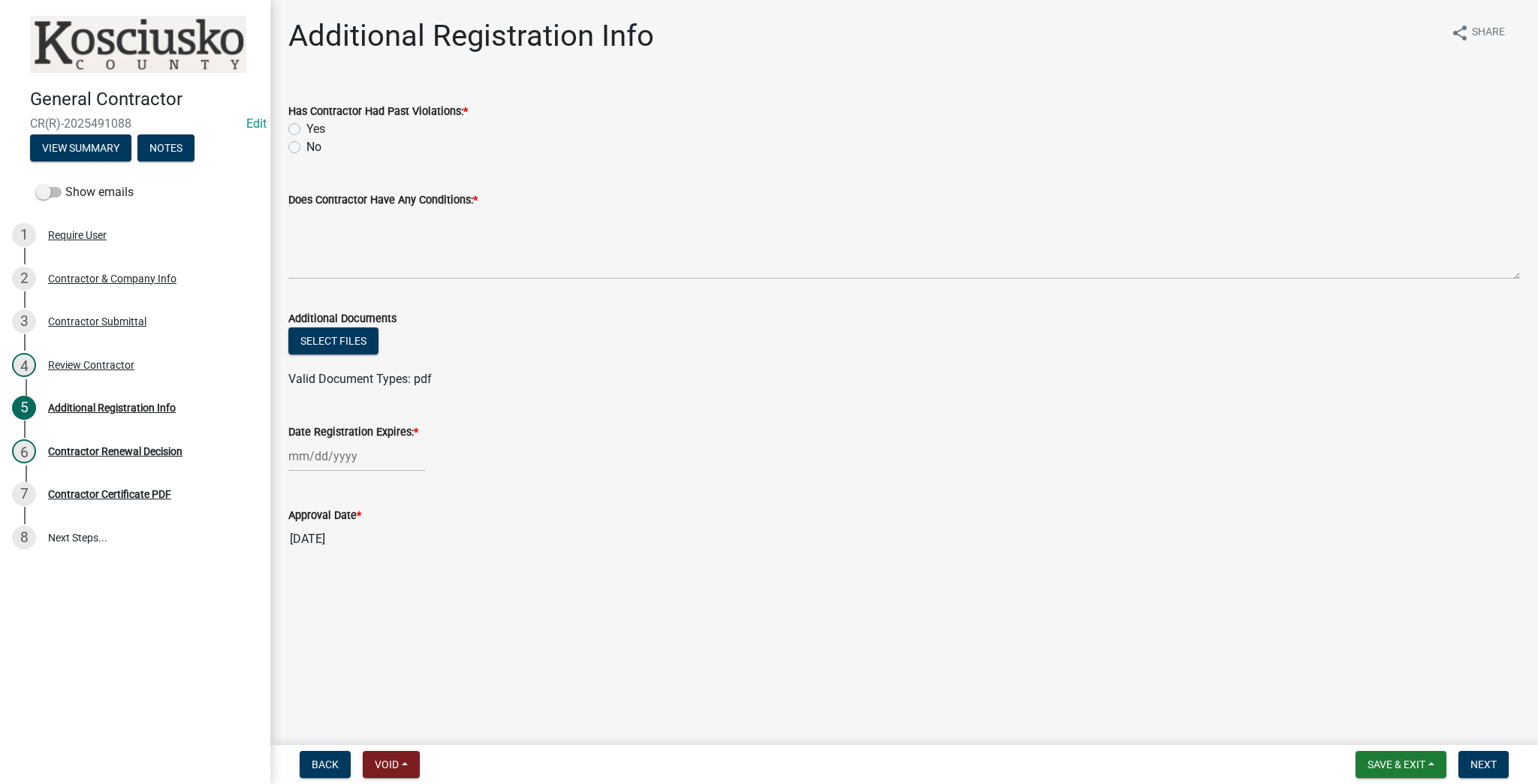
click at [307, 147] on label "No" at bounding box center [314, 147] width 15 height 18
click at [307, 147] on input "No" at bounding box center [311, 143] width 10 height 10
radio input "true"
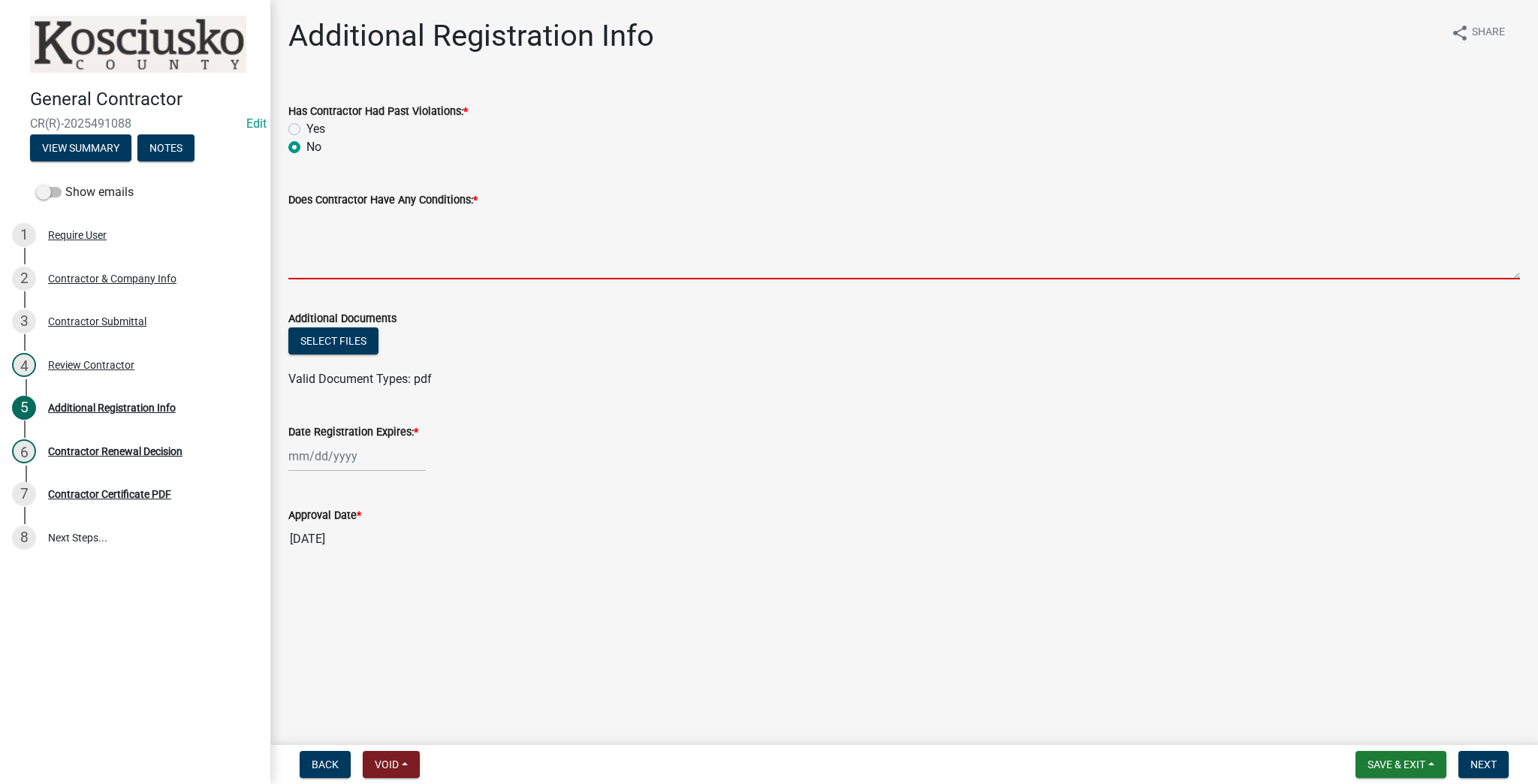
click at [411, 248] on textarea "Does Contractor Have Any Conditions: *" at bounding box center [904, 244] width 1232 height 70
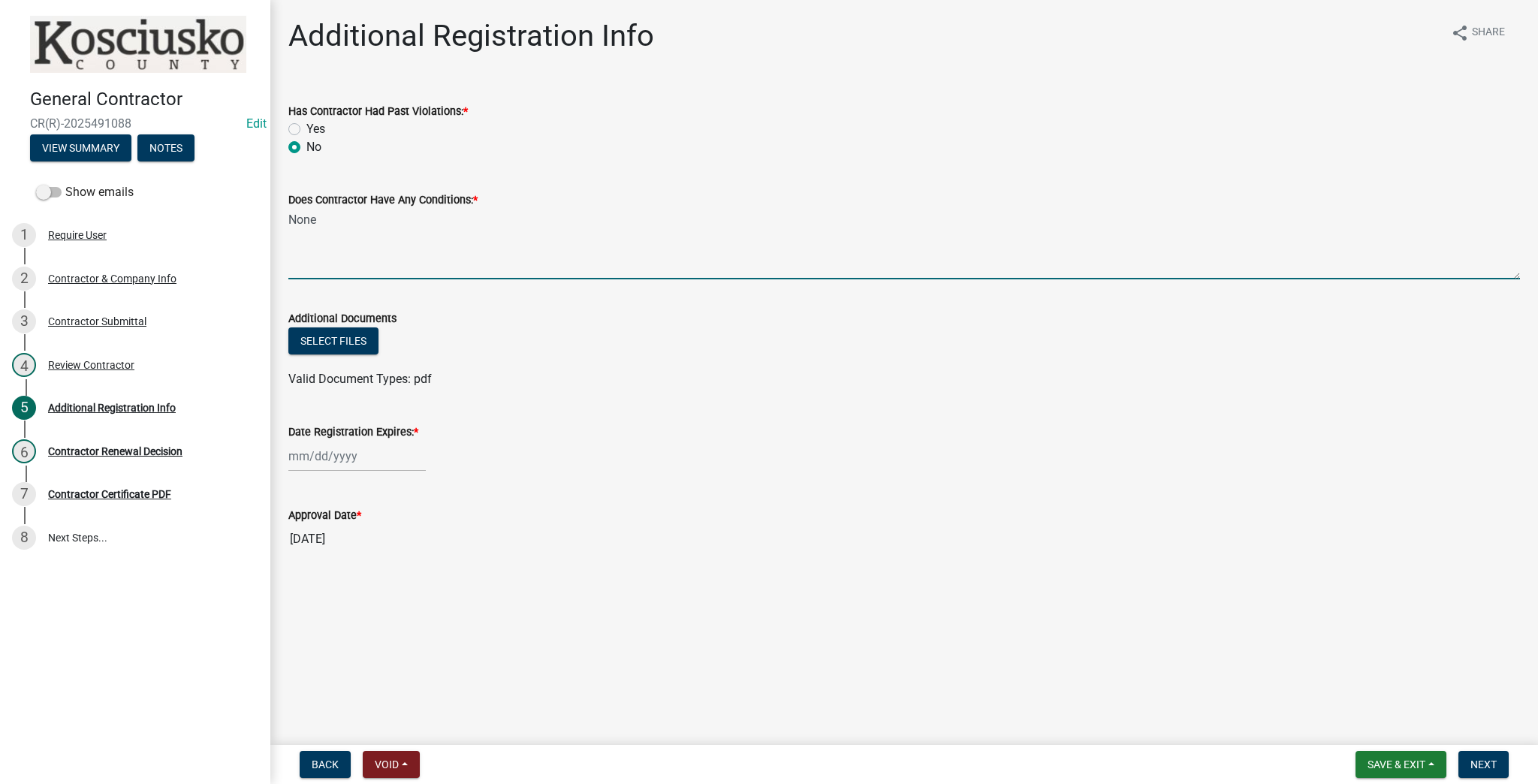
type textarea "None"
click at [323, 455] on div at bounding box center [357, 455] width 137 height 31
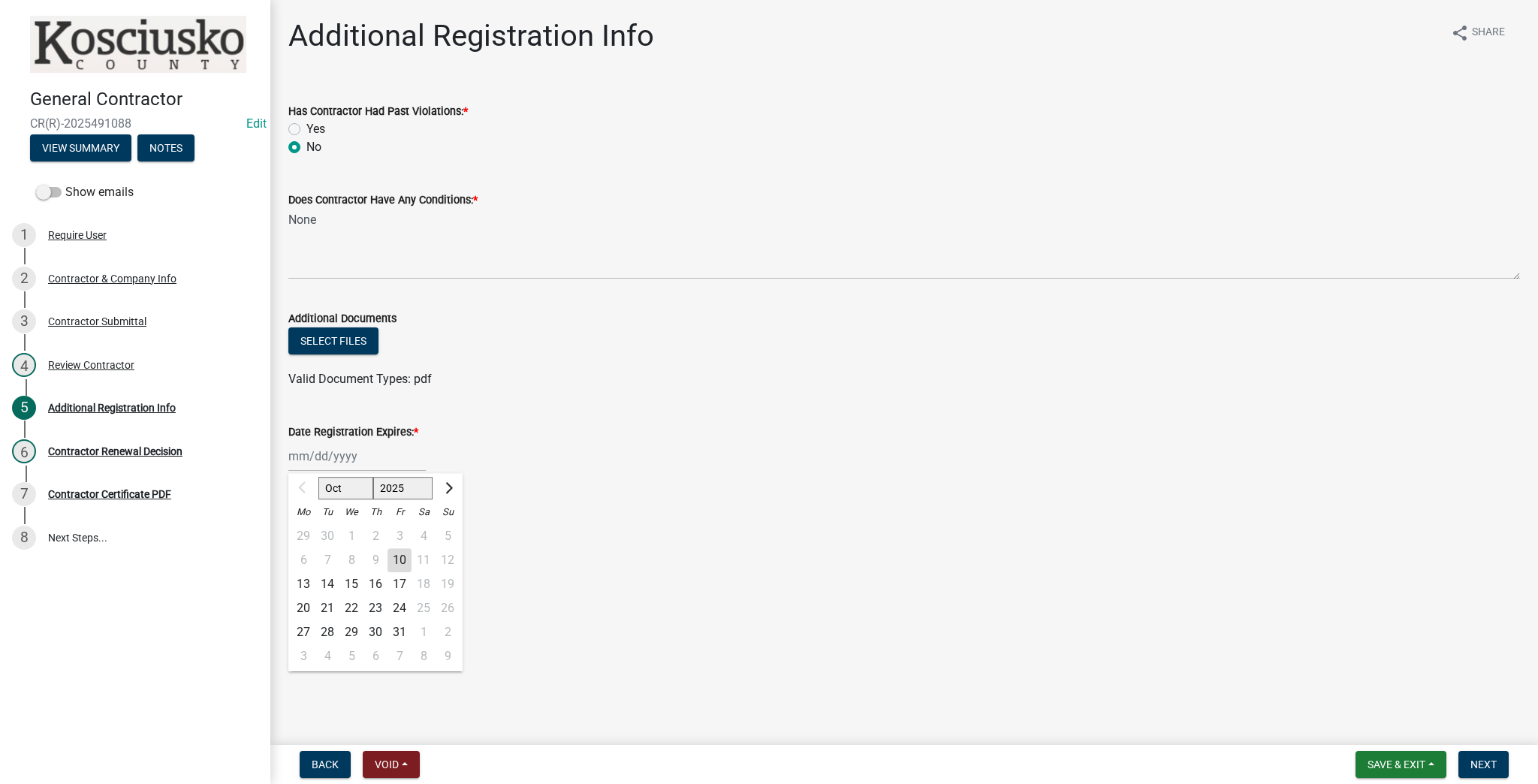
click at [394, 558] on div "10" at bounding box center [399, 560] width 24 height 24
type input "[DATE]"
click at [767, 757] on button "Next" at bounding box center [1484, 764] width 51 height 27
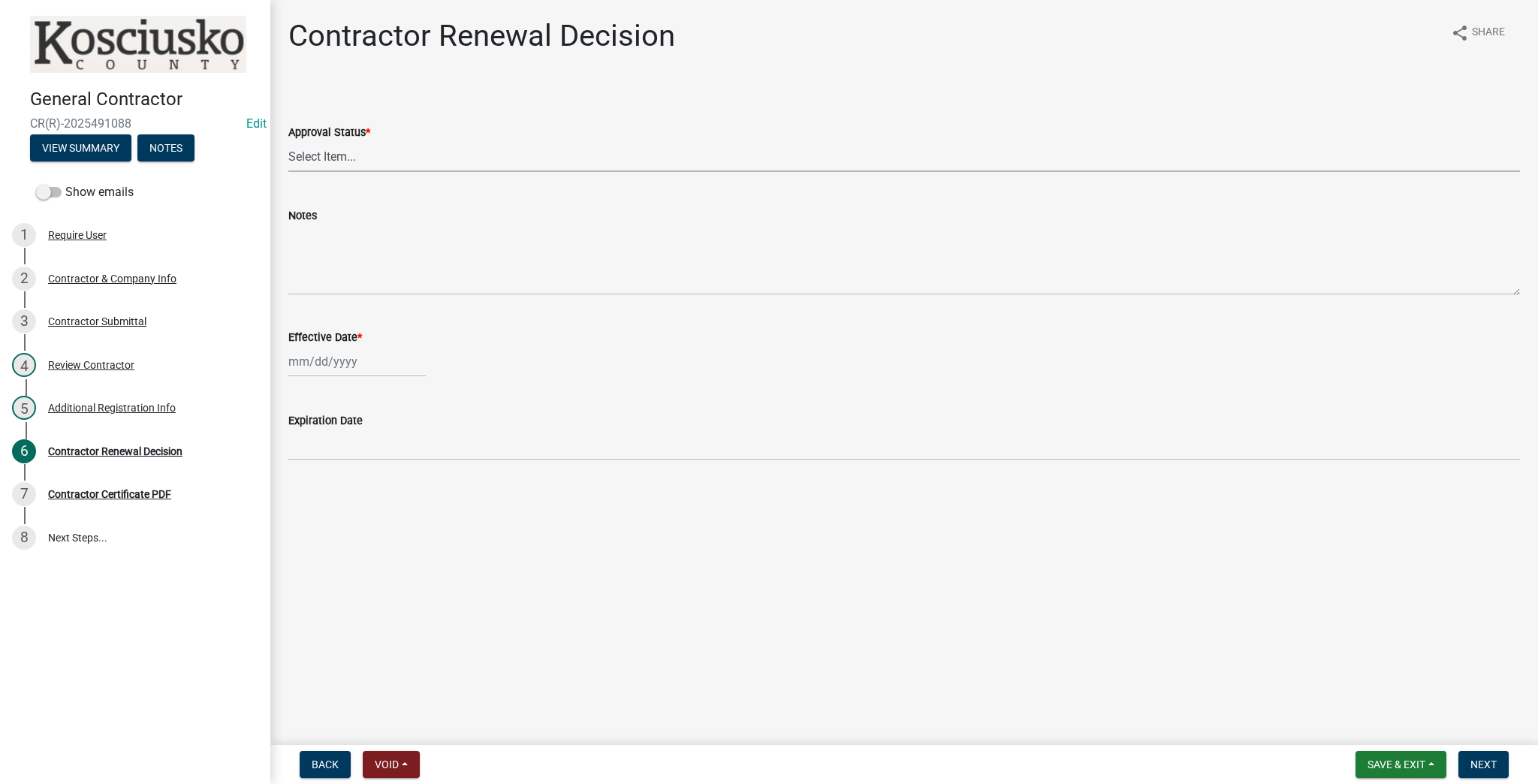
click at [339, 154] on select "Select Item... Approved Denied" at bounding box center [904, 156] width 1232 height 31
click at [288, 141] on select "Select Item... Approved Denied" at bounding box center [904, 156] width 1232 height 31
select select "30db8998-795d-4bbe-8e49-f1ade8865815"
select select "10"
select select "2025"
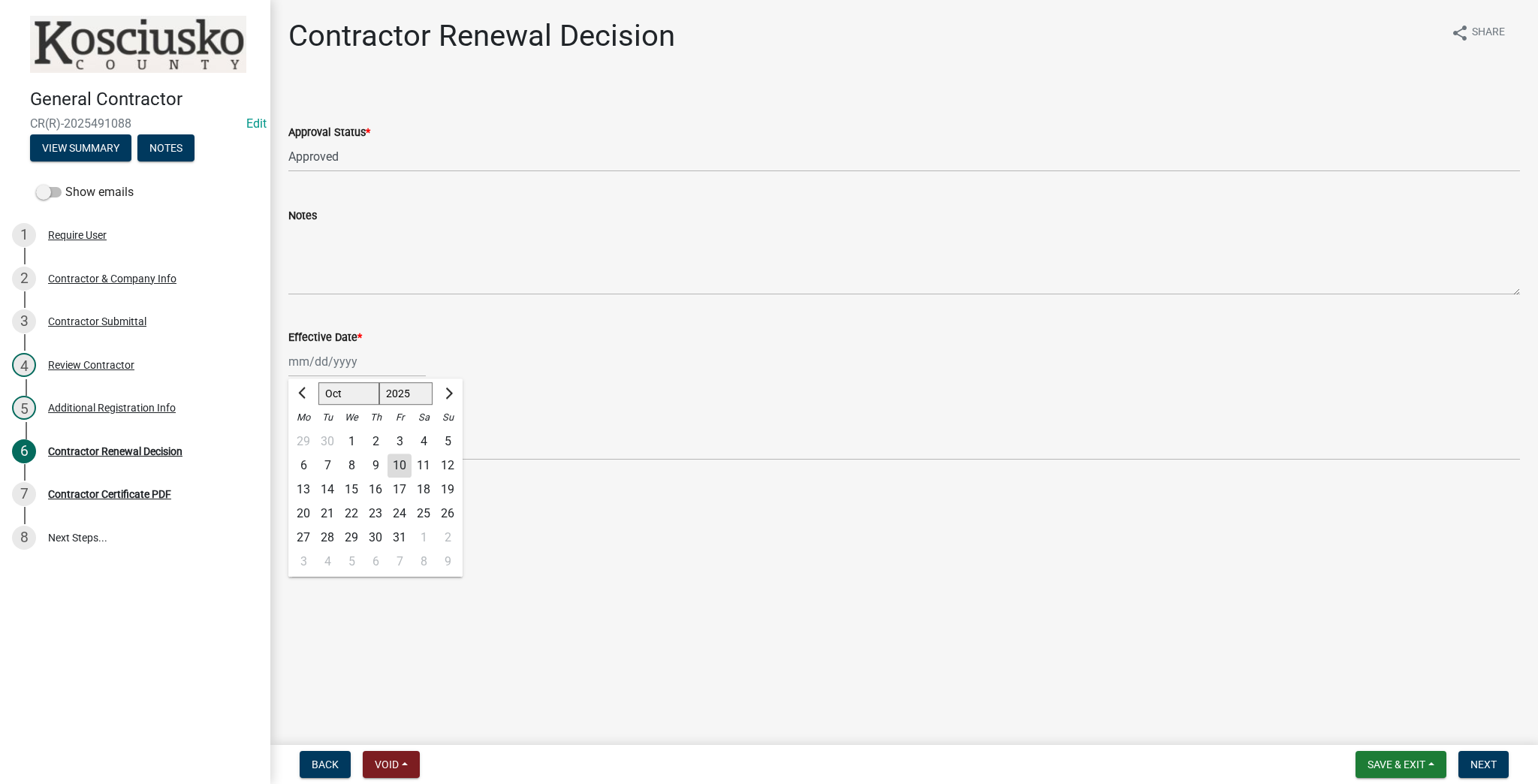
click at [379, 361] on div "Jan Feb Mar Apr May Jun Jul Aug Sep Oct Nov Dec 1525 1526 1527 1528 1529 1530 1…" at bounding box center [357, 361] width 137 height 31
click at [403, 464] on div "10" at bounding box center [399, 466] width 24 height 24
type input "[DATE]"
click at [767, 759] on span "Next" at bounding box center [1483, 763] width 26 height 12
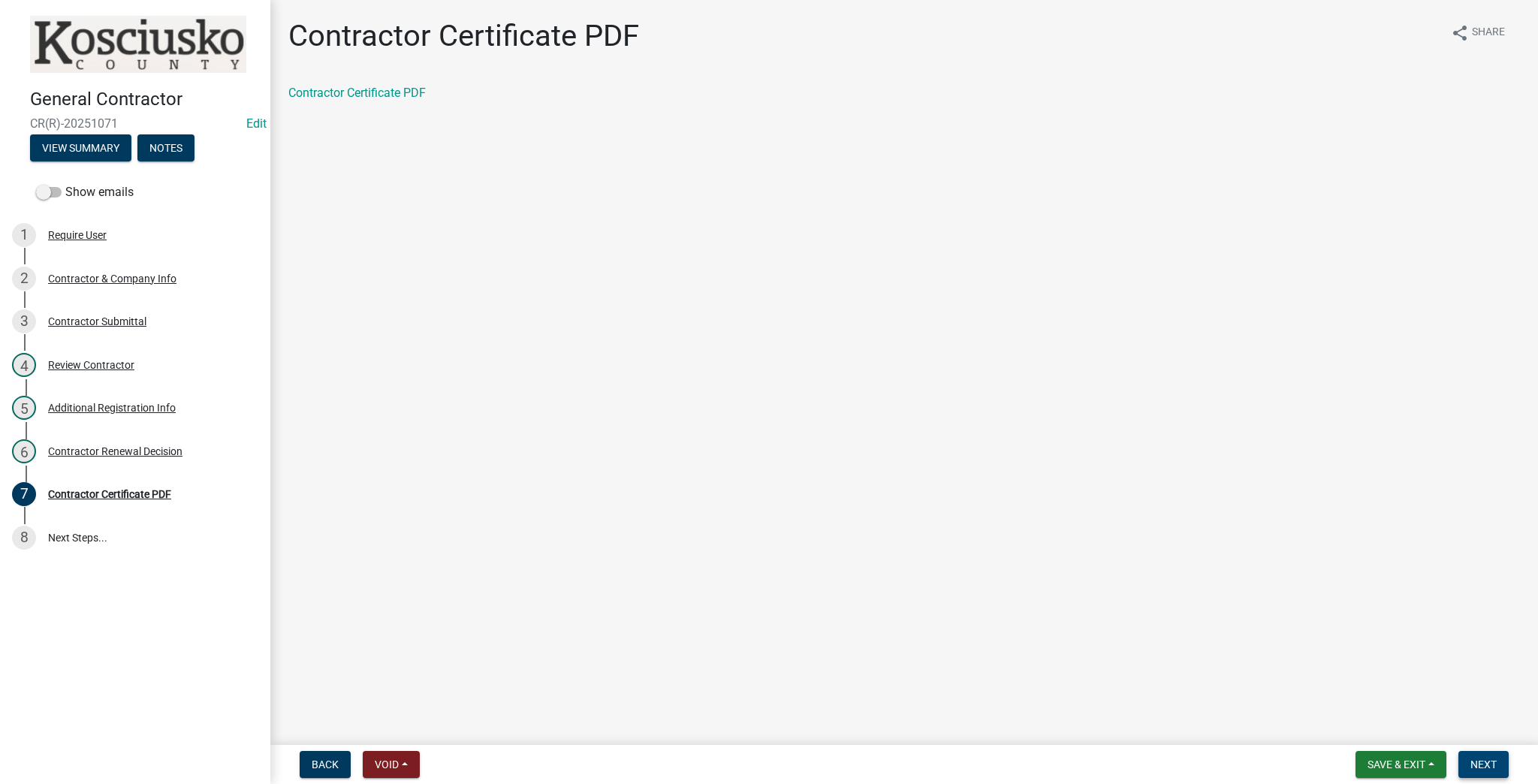
click at [767, 763] on span "Next" at bounding box center [1483, 763] width 26 height 12
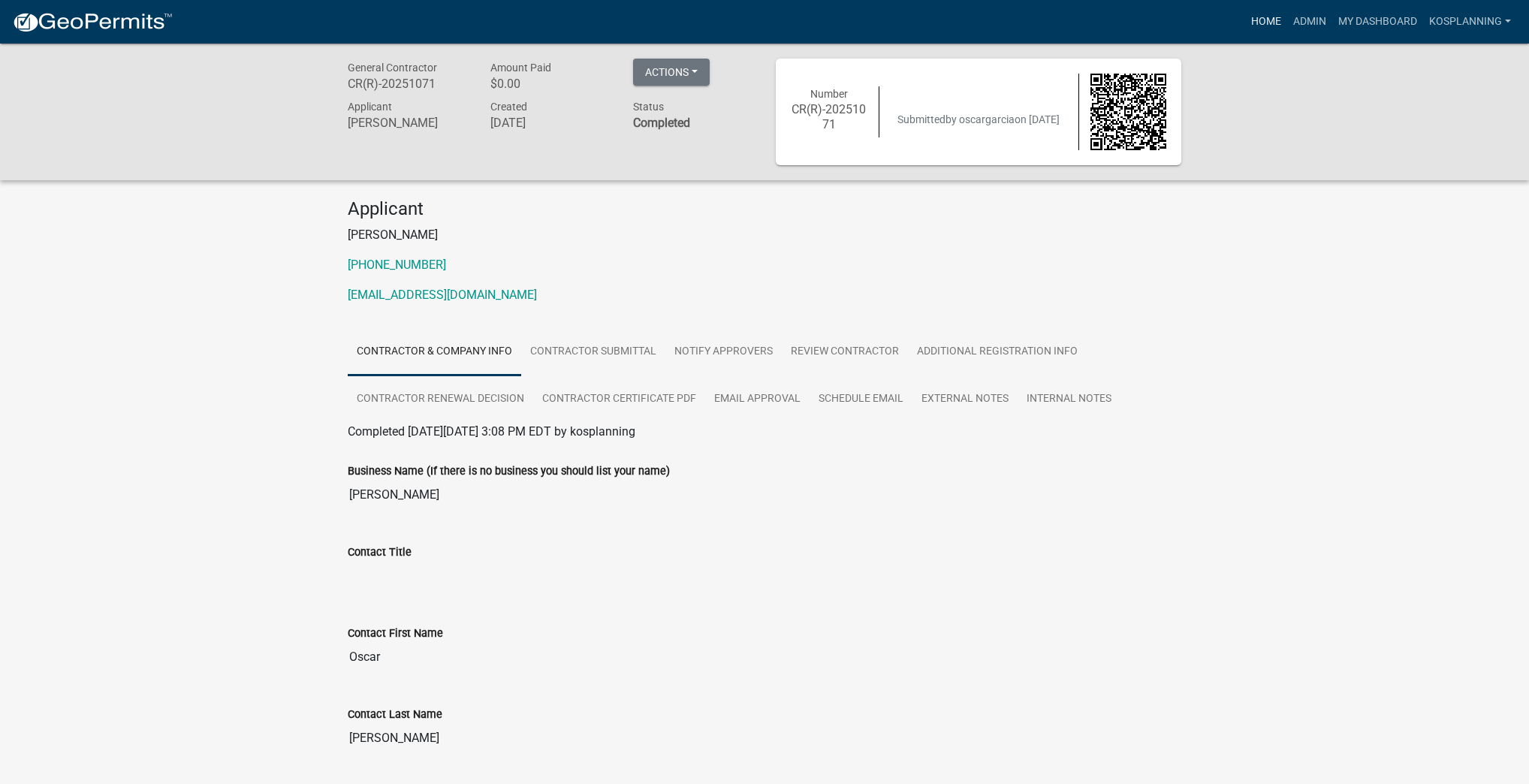
click at [767, 21] on link "Home" at bounding box center [1266, 21] width 42 height 29
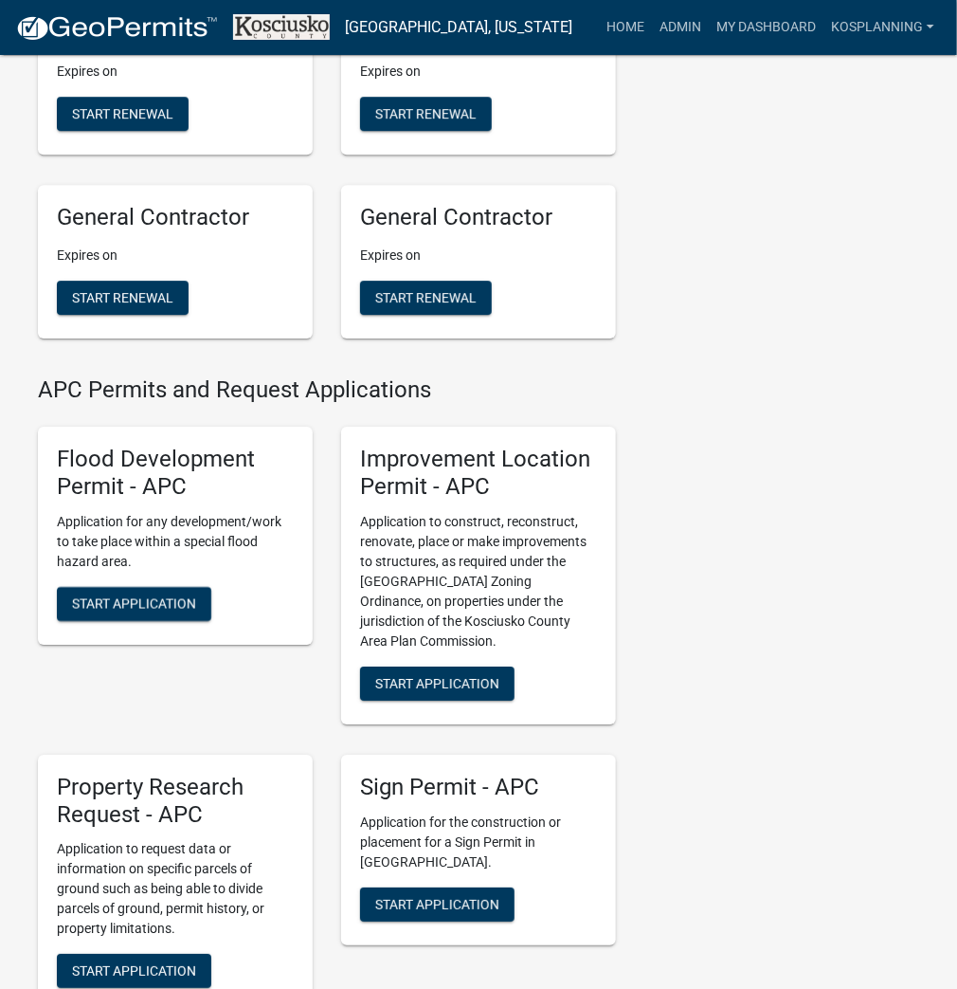
scroll to position [1972, 0]
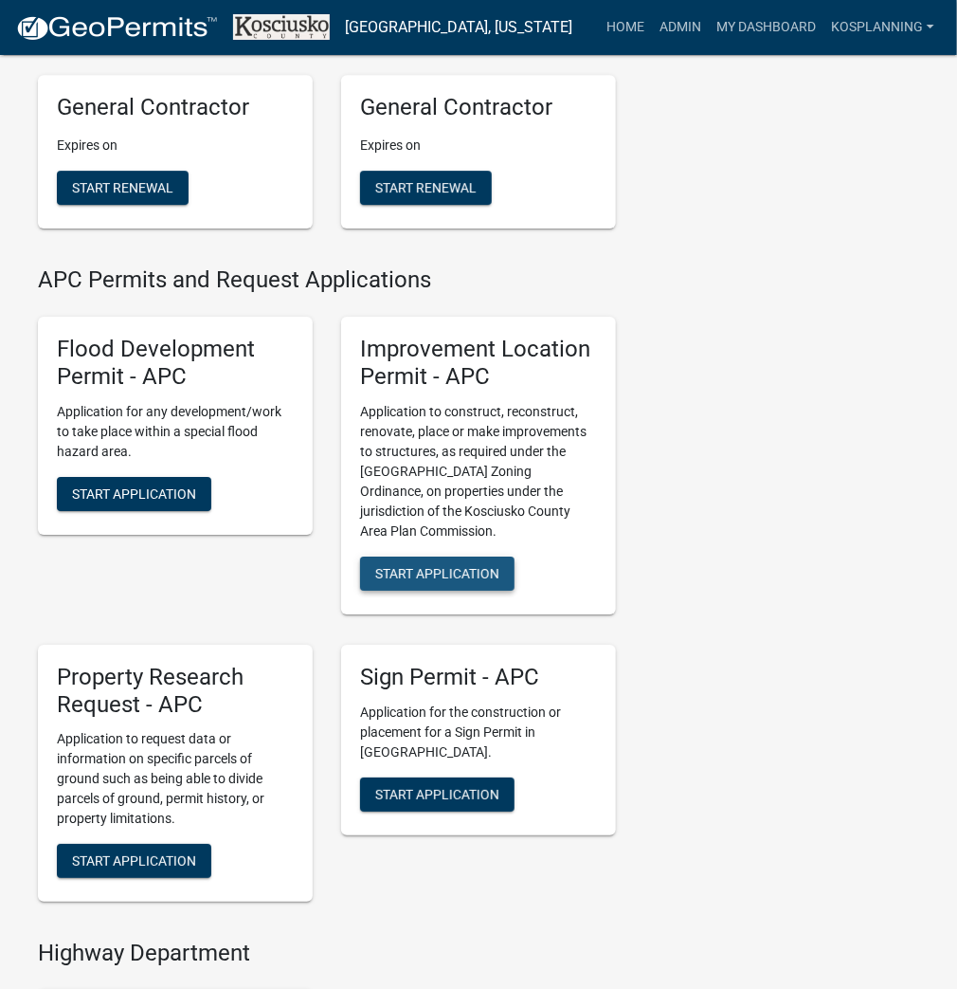
click at [435, 580] on span "Start Application" at bounding box center [437, 572] width 124 height 15
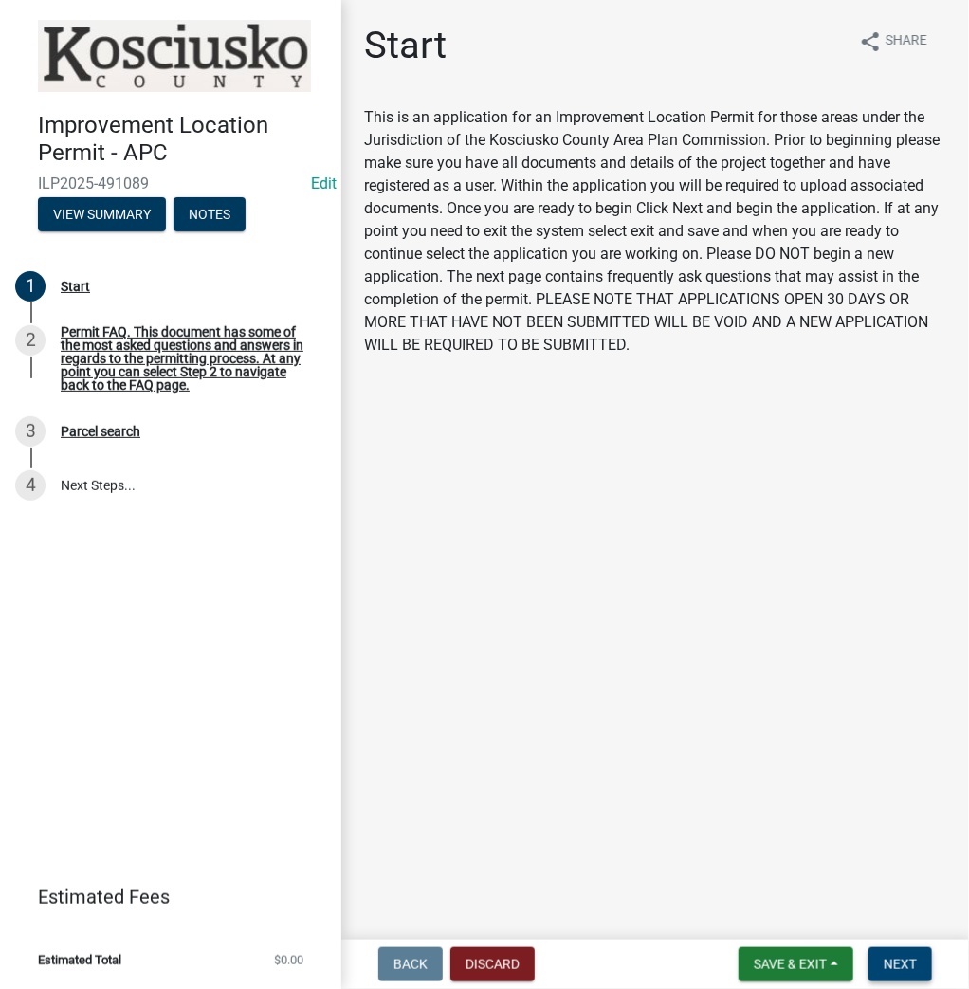
click at [907, 973] on button "Next" at bounding box center [900, 964] width 64 height 34
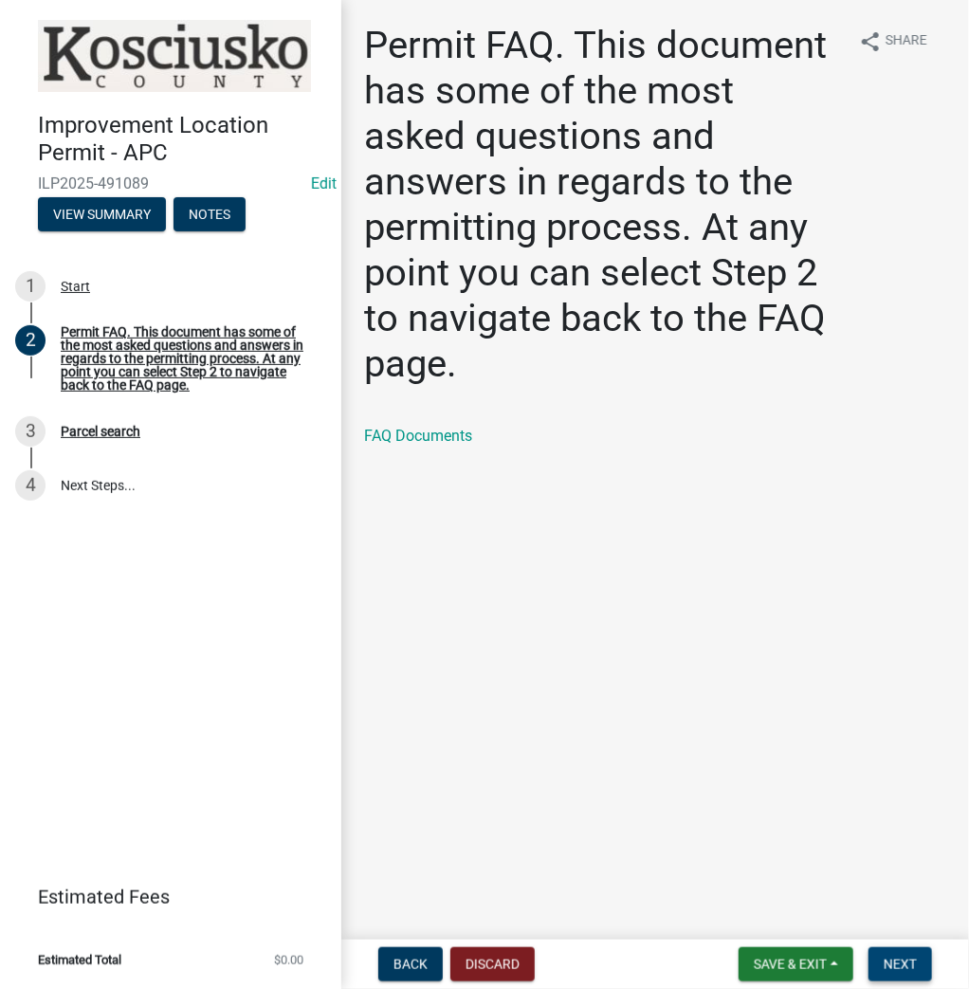
click at [905, 971] on span "Next" at bounding box center [899, 963] width 33 height 15
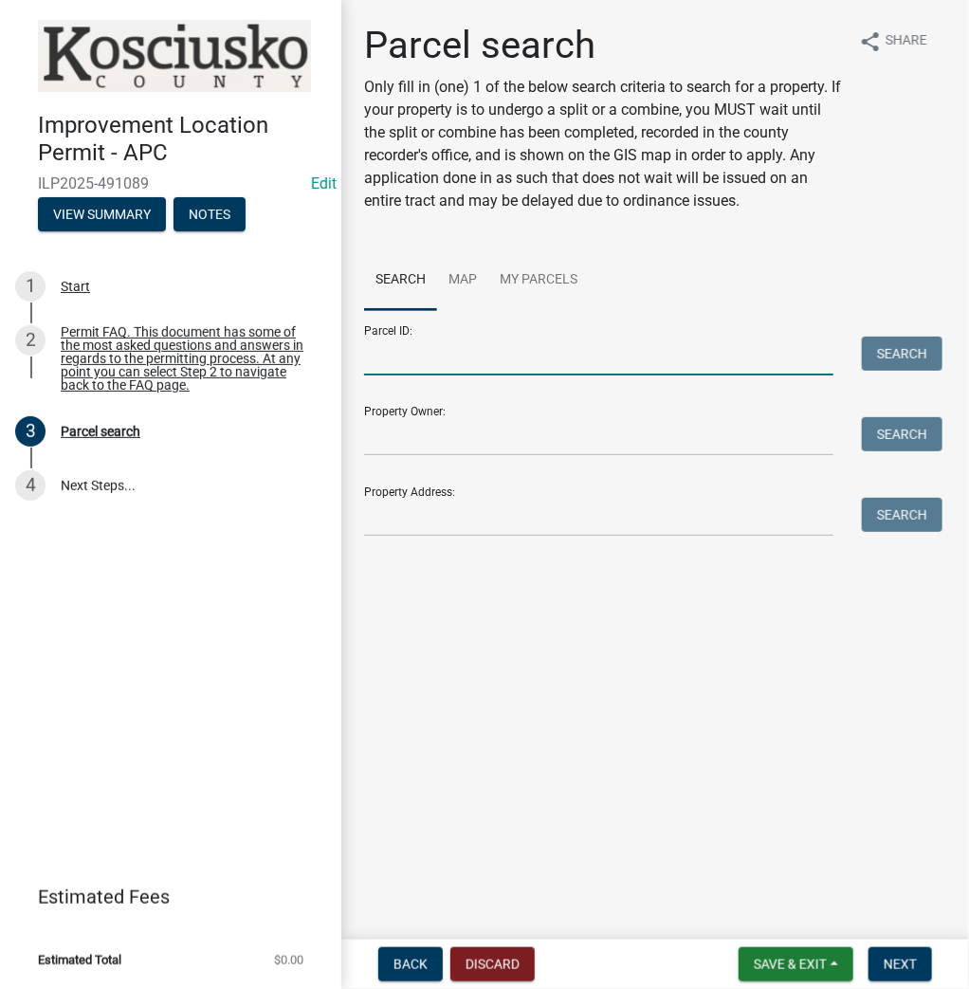
click at [517, 356] on input "Parcel ID:" at bounding box center [598, 356] width 469 height 39
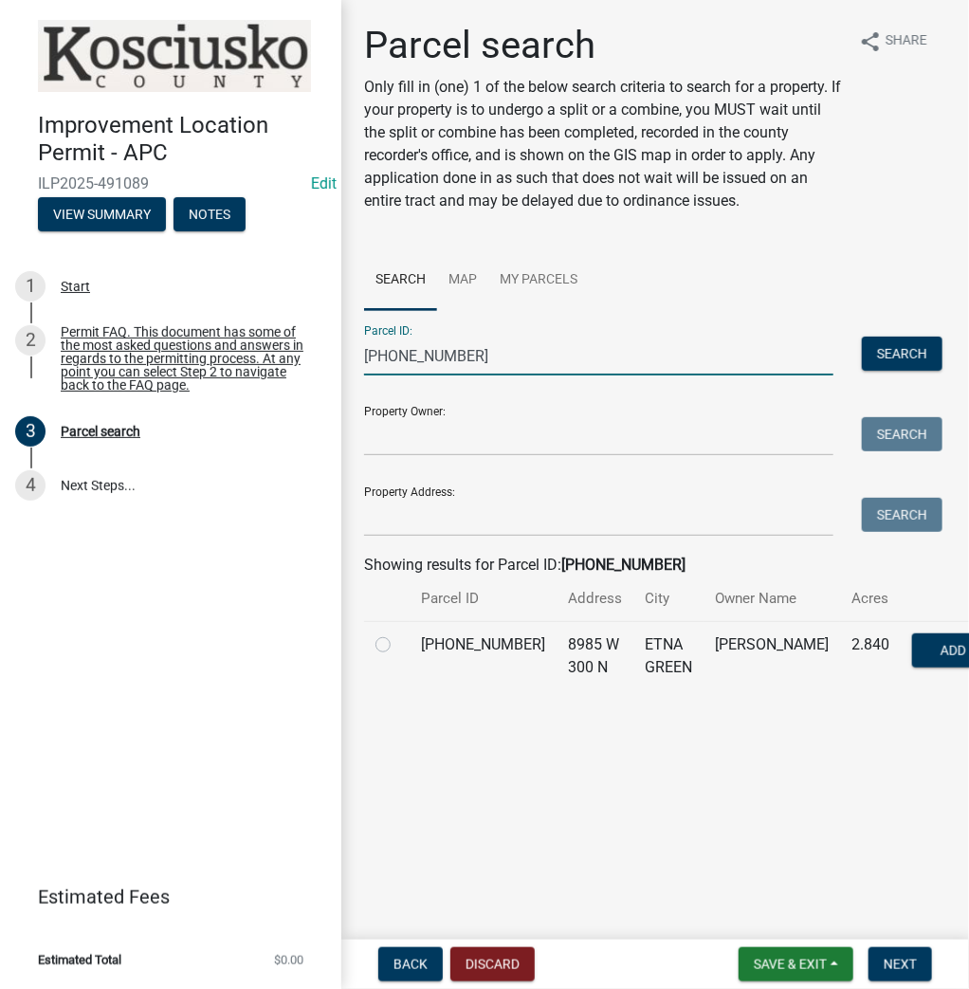
type input "011-070-007"
click at [398, 633] on label at bounding box center [398, 633] width 0 height 0
click at [398, 646] on input "radio" at bounding box center [404, 639] width 12 height 12
radio input "true"
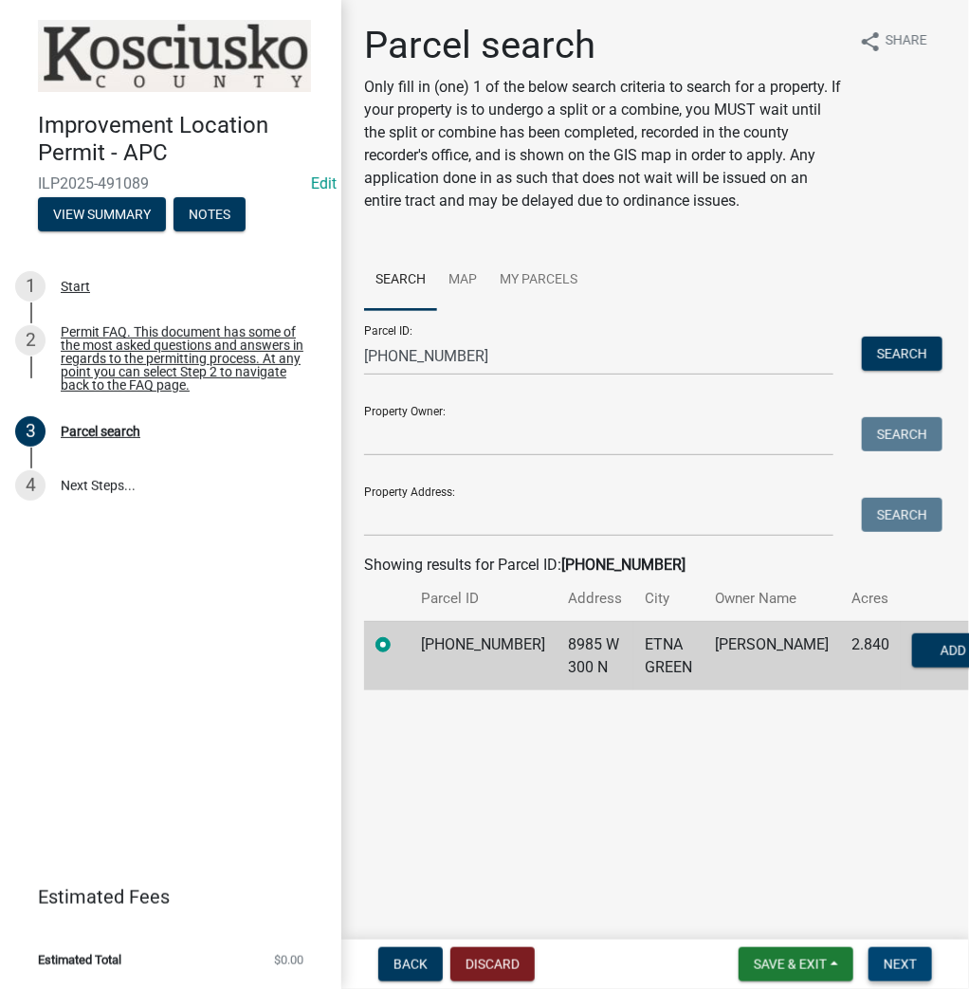
click at [912, 971] on span "Next" at bounding box center [899, 963] width 33 height 15
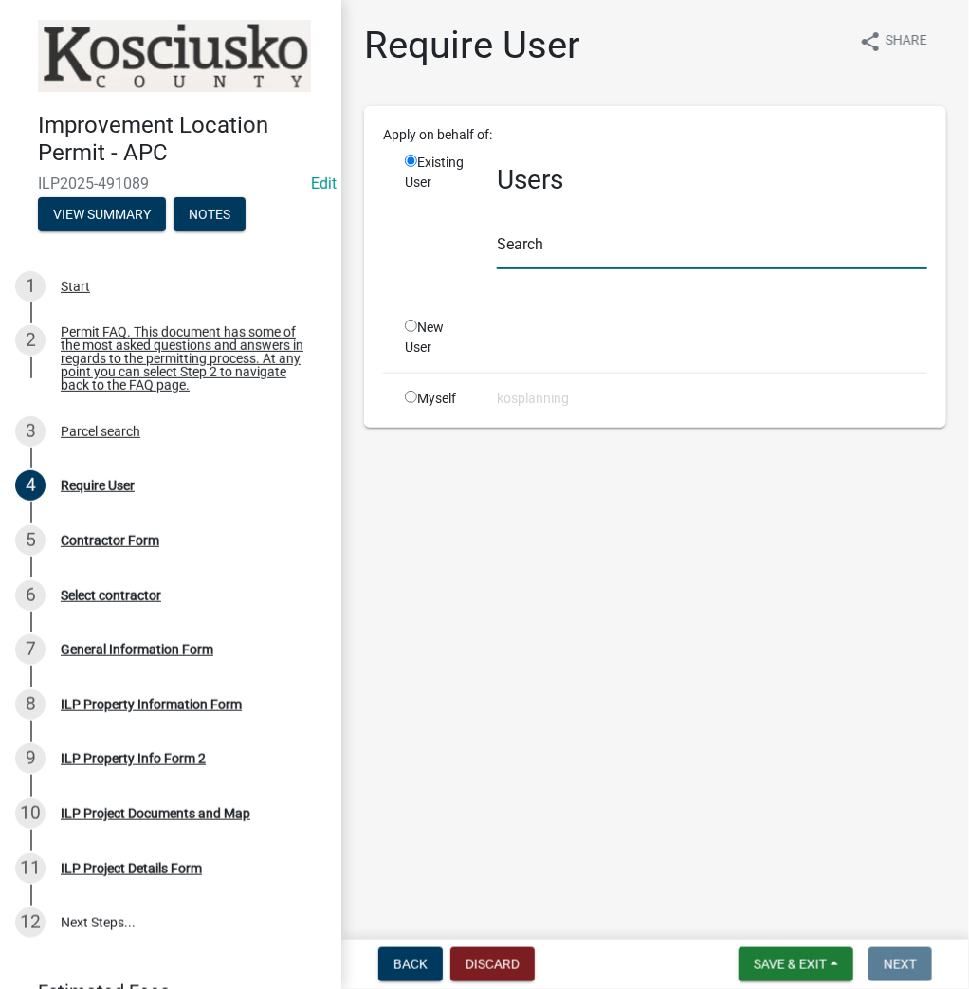
click at [596, 252] on input "text" at bounding box center [712, 249] width 430 height 39
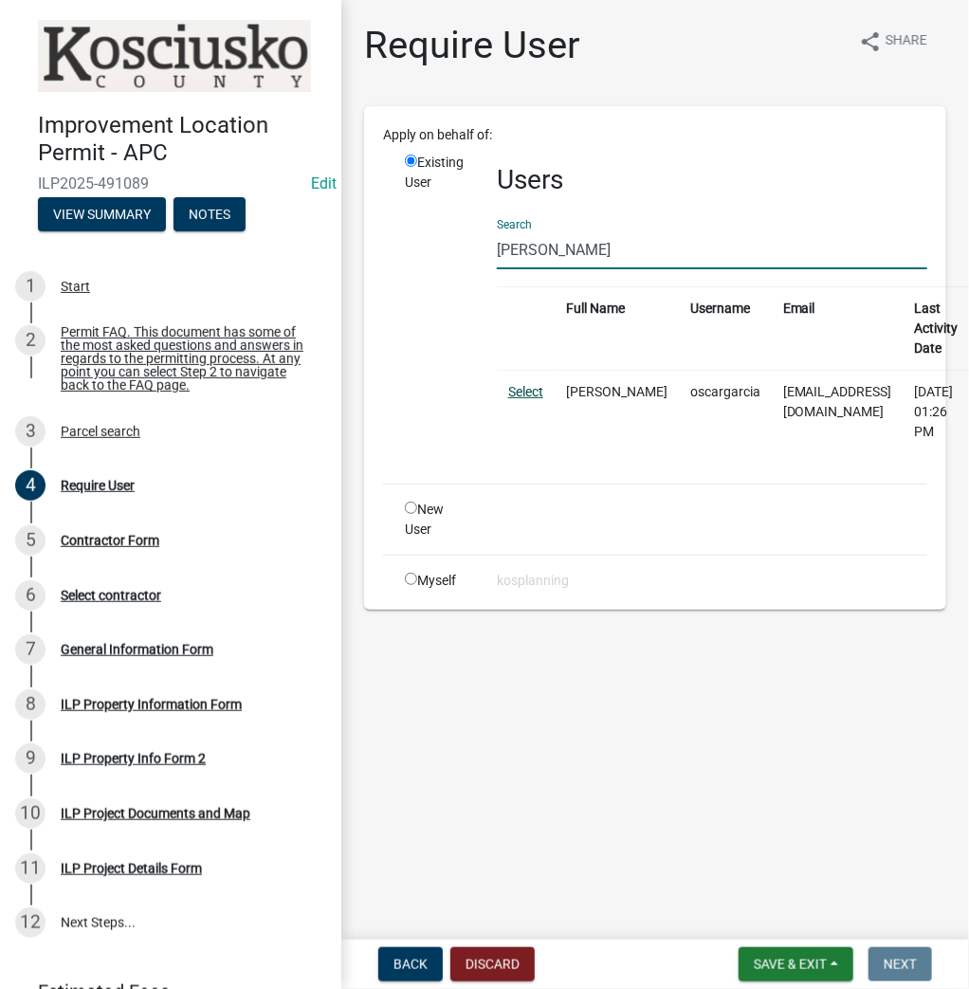
type input "[PERSON_NAME]"
click at [528, 386] on link "Select" at bounding box center [525, 391] width 35 height 15
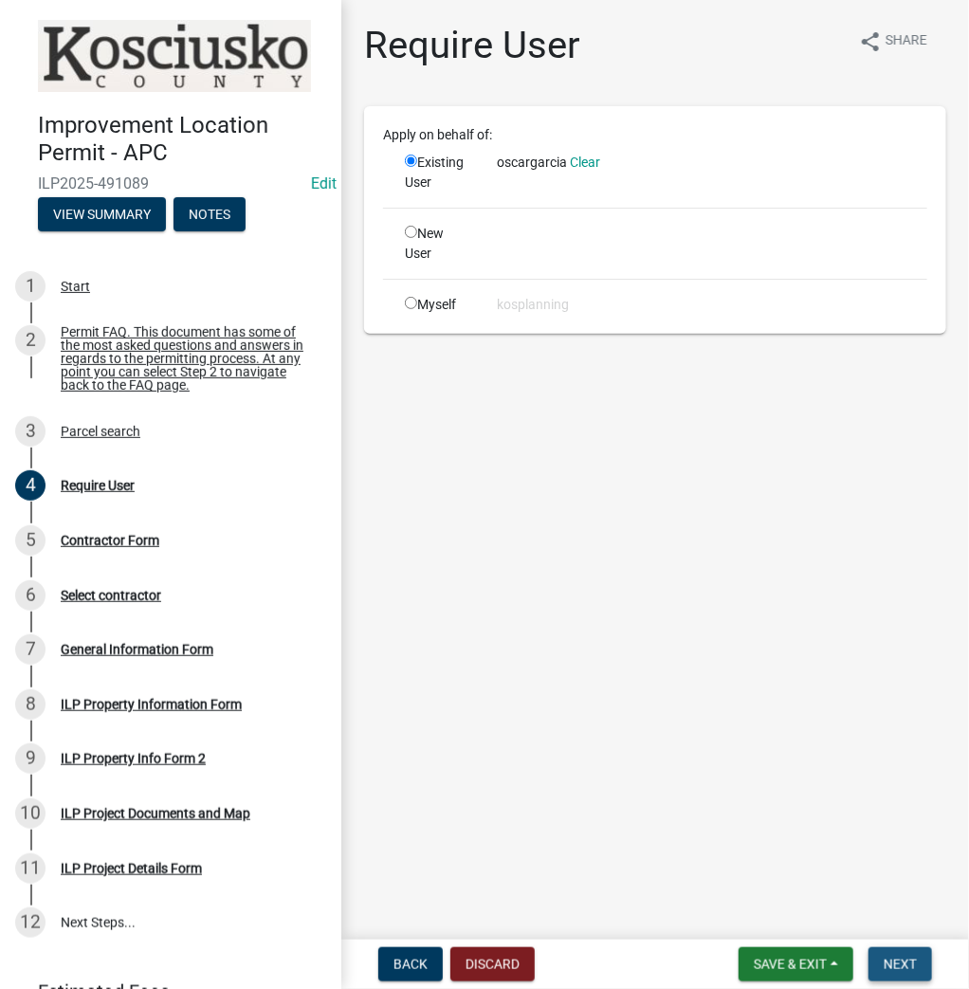
click at [892, 974] on button "Next" at bounding box center [900, 964] width 64 height 34
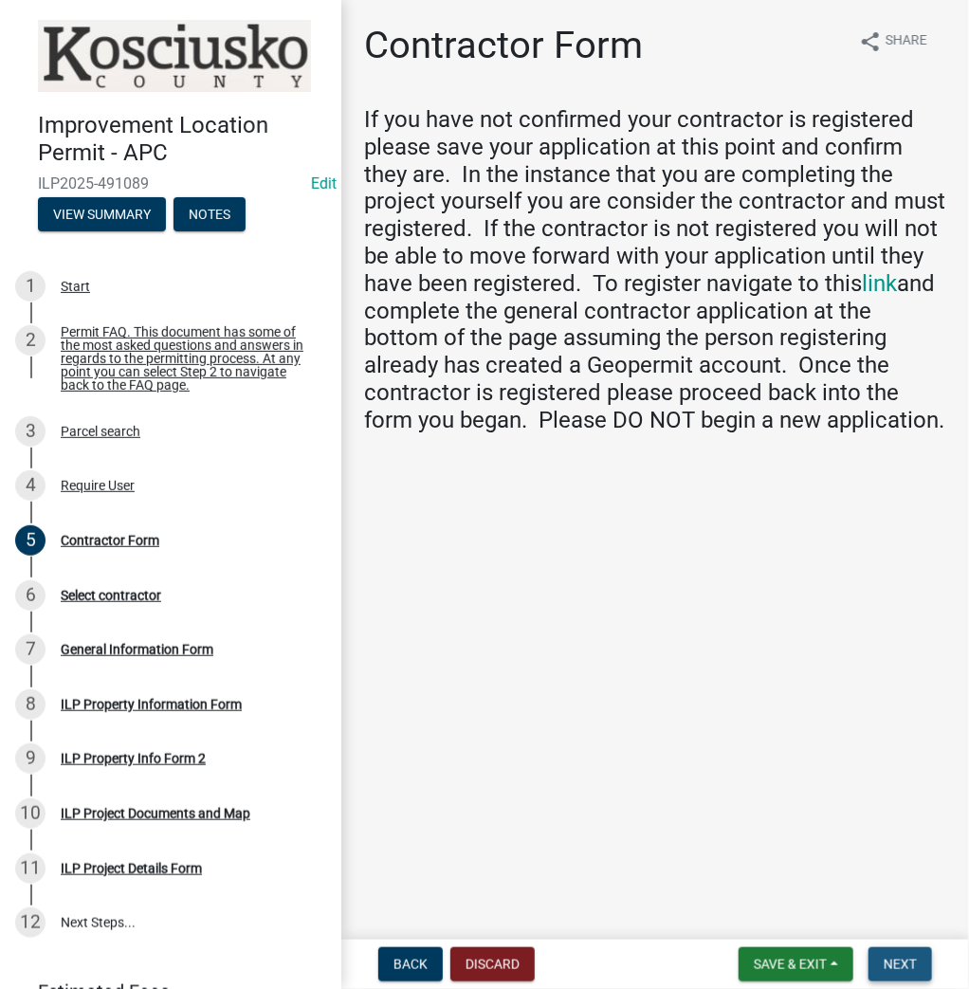
click at [915, 972] on button "Next" at bounding box center [900, 964] width 64 height 34
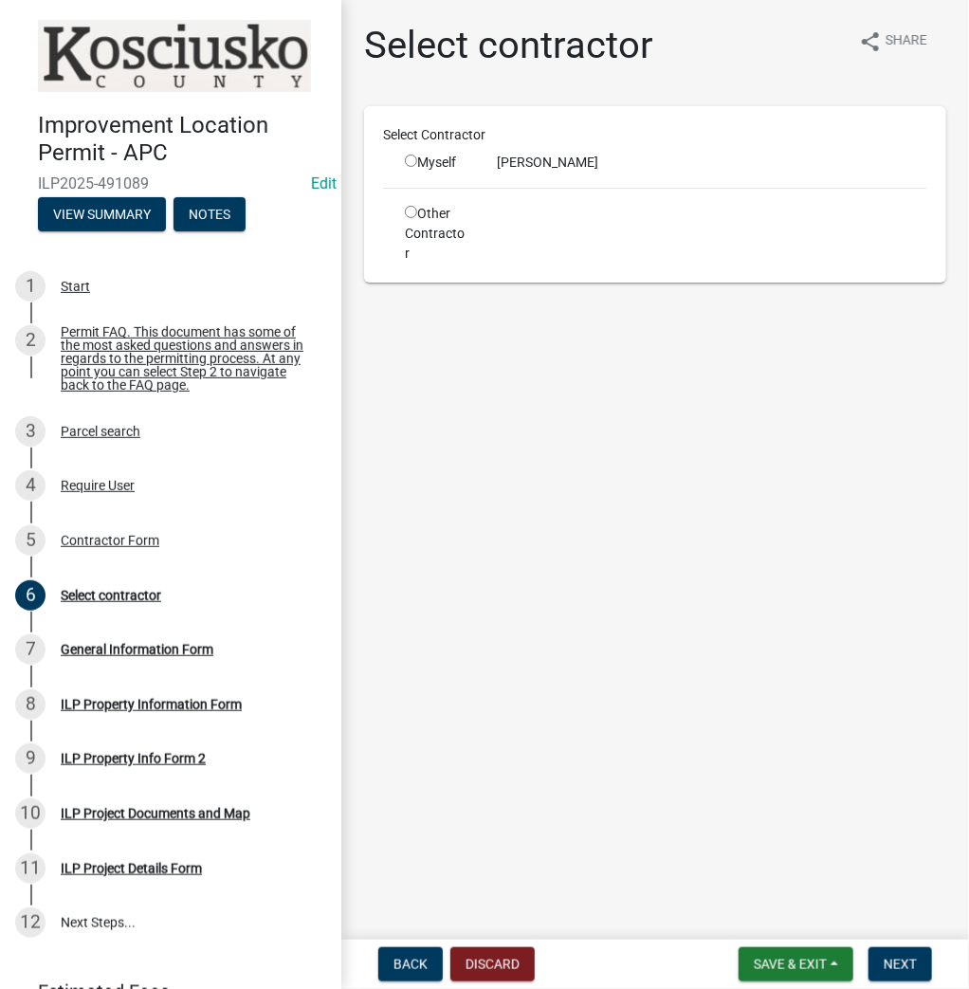
click at [427, 152] on div "Select Contractor" at bounding box center [655, 138] width 573 height 27
click at [410, 159] on input "radio" at bounding box center [411, 161] width 12 height 12
radio input "true"
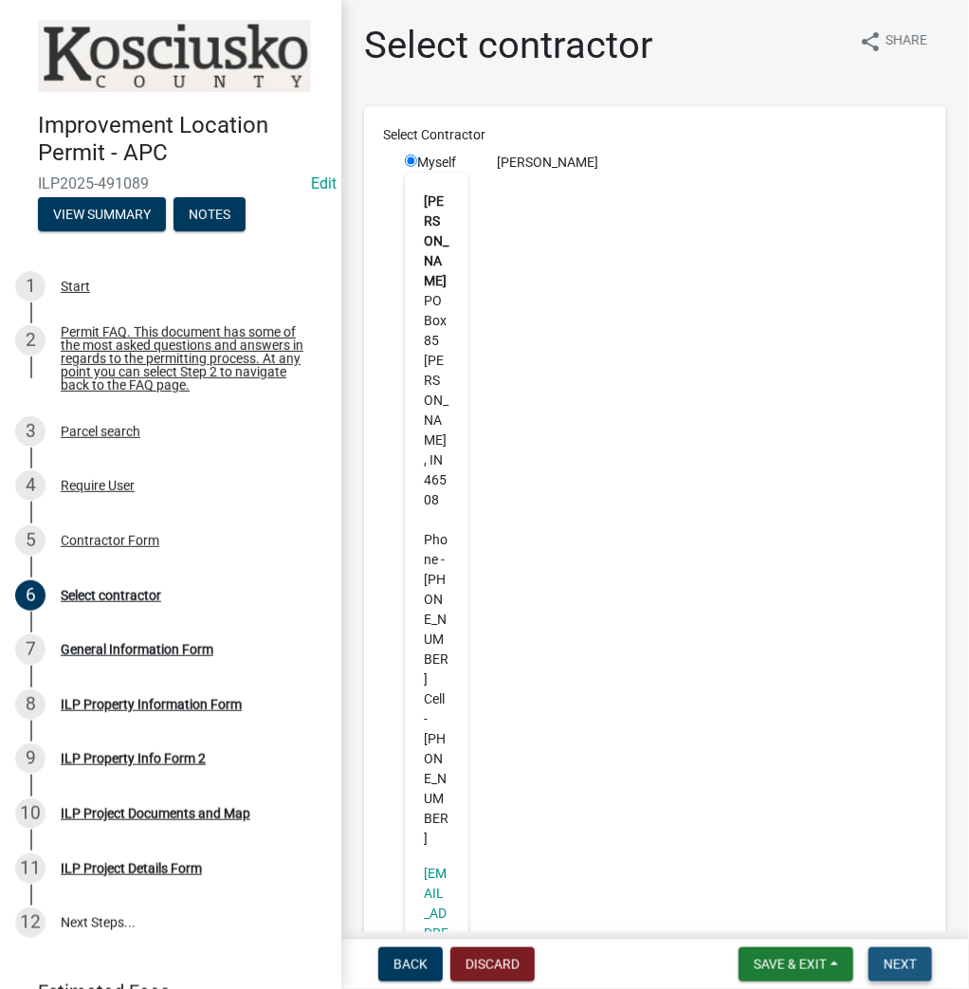
click at [910, 969] on span "Next" at bounding box center [899, 963] width 33 height 15
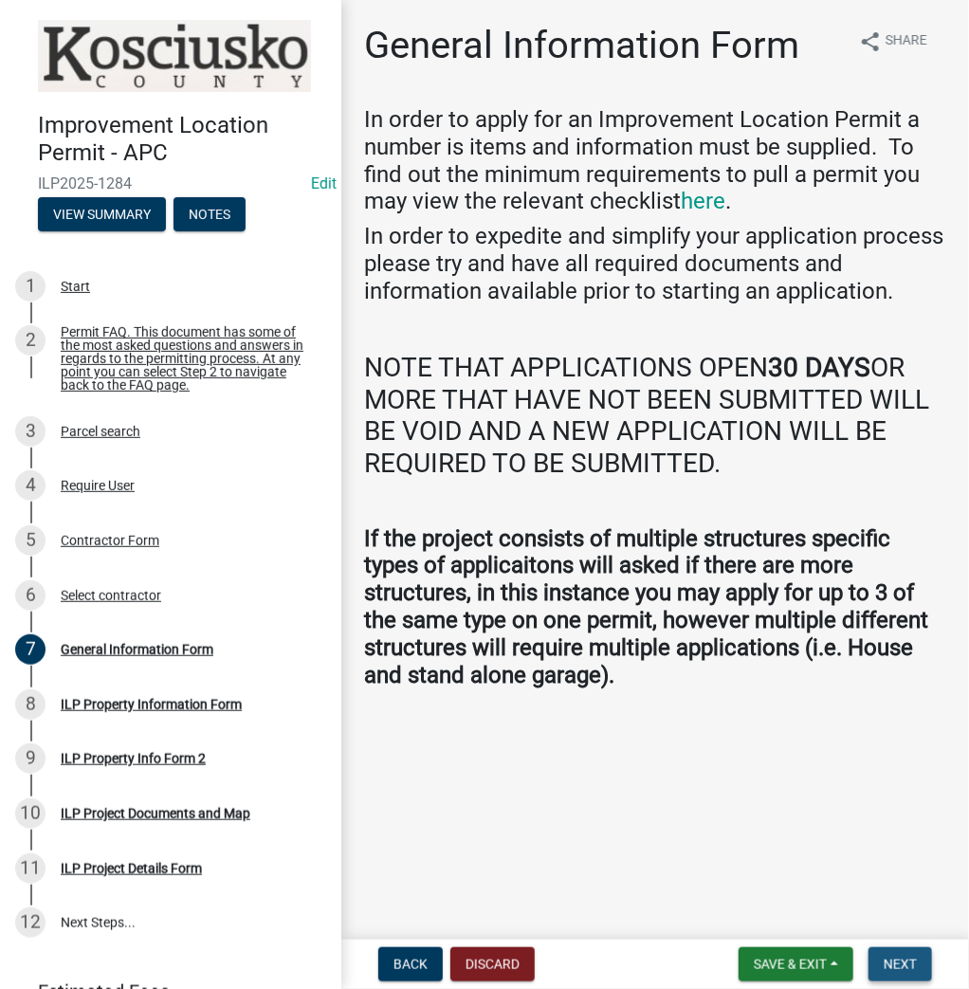
click at [880, 963] on button "Next" at bounding box center [900, 964] width 64 height 34
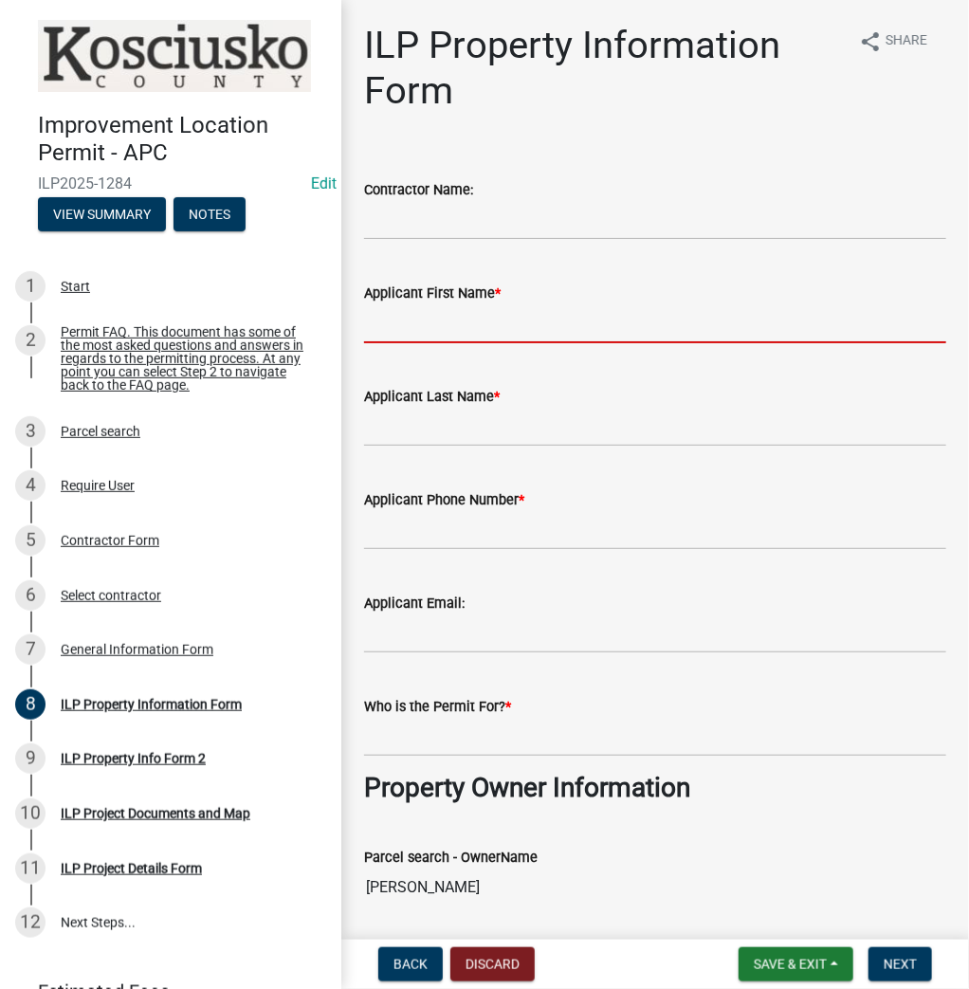
click at [453, 319] on input "Applicant First Name *" at bounding box center [655, 323] width 582 height 39
type input "Oscar"
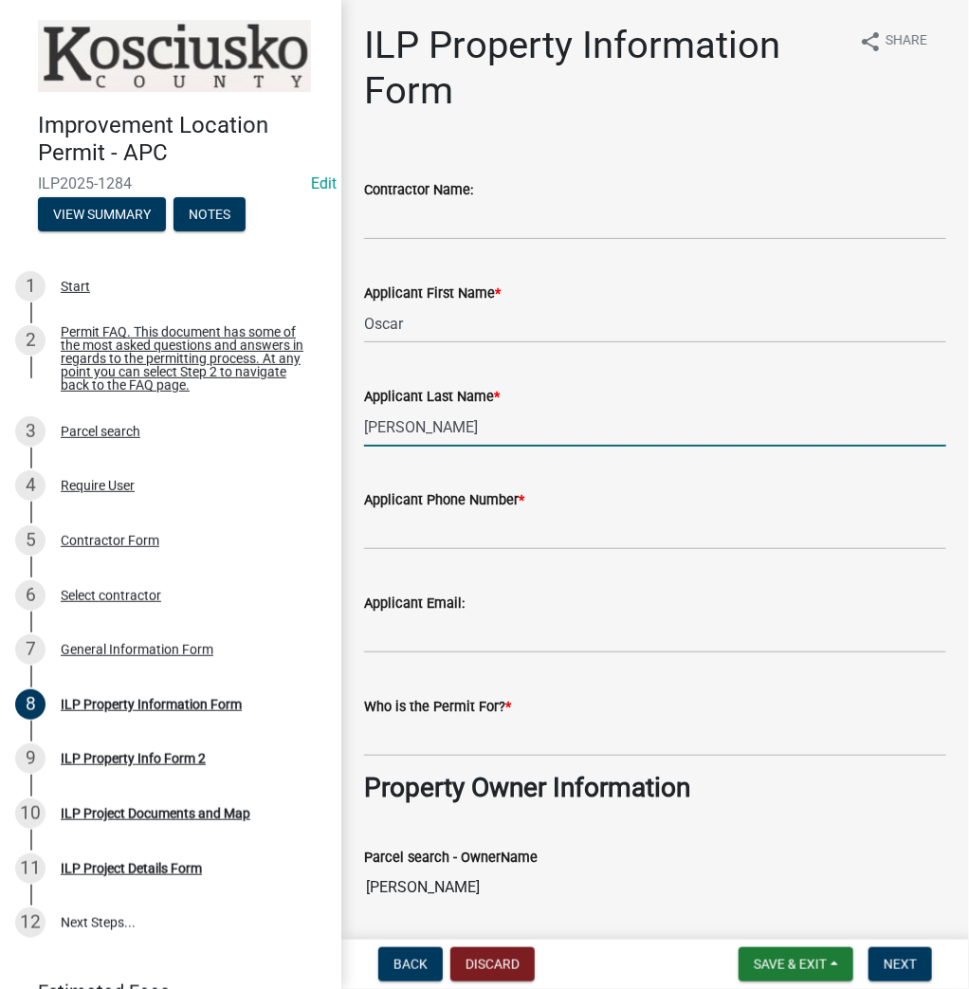
type input "Garcia Jr"
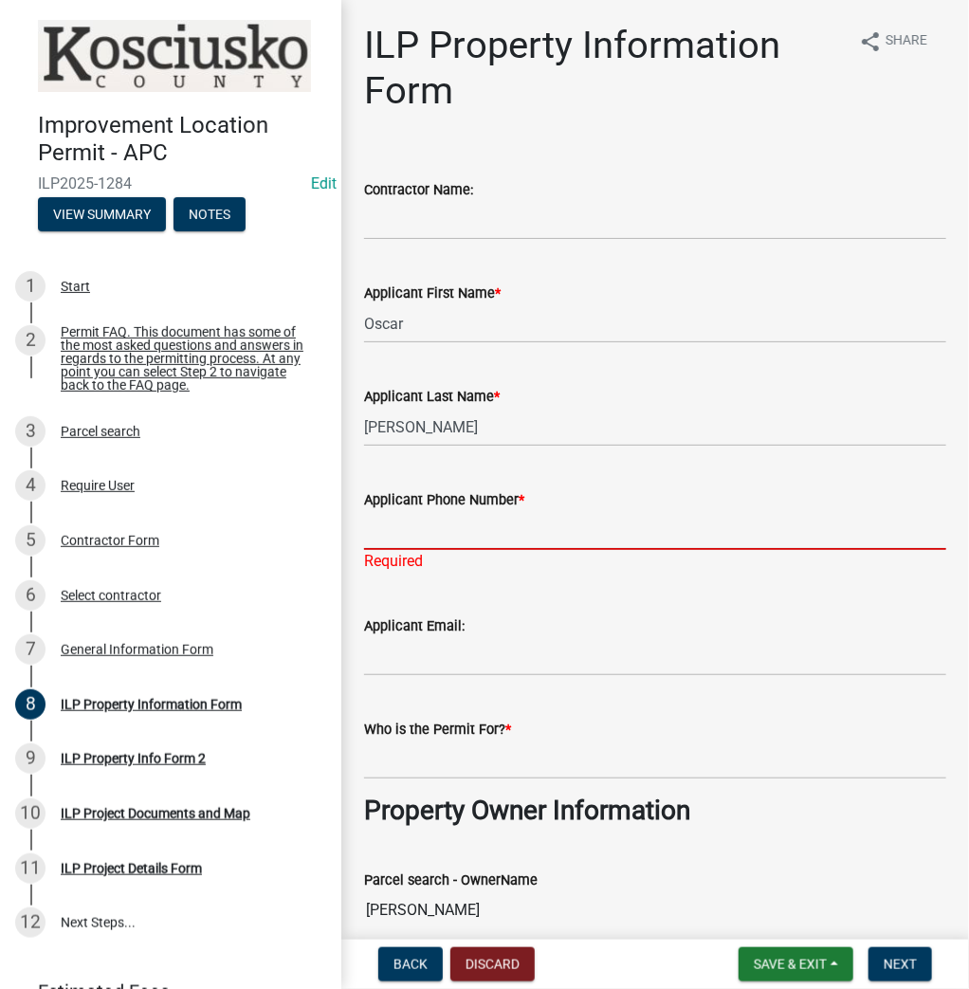
click at [442, 529] on input "Applicant Phone Number *" at bounding box center [655, 530] width 582 height 39
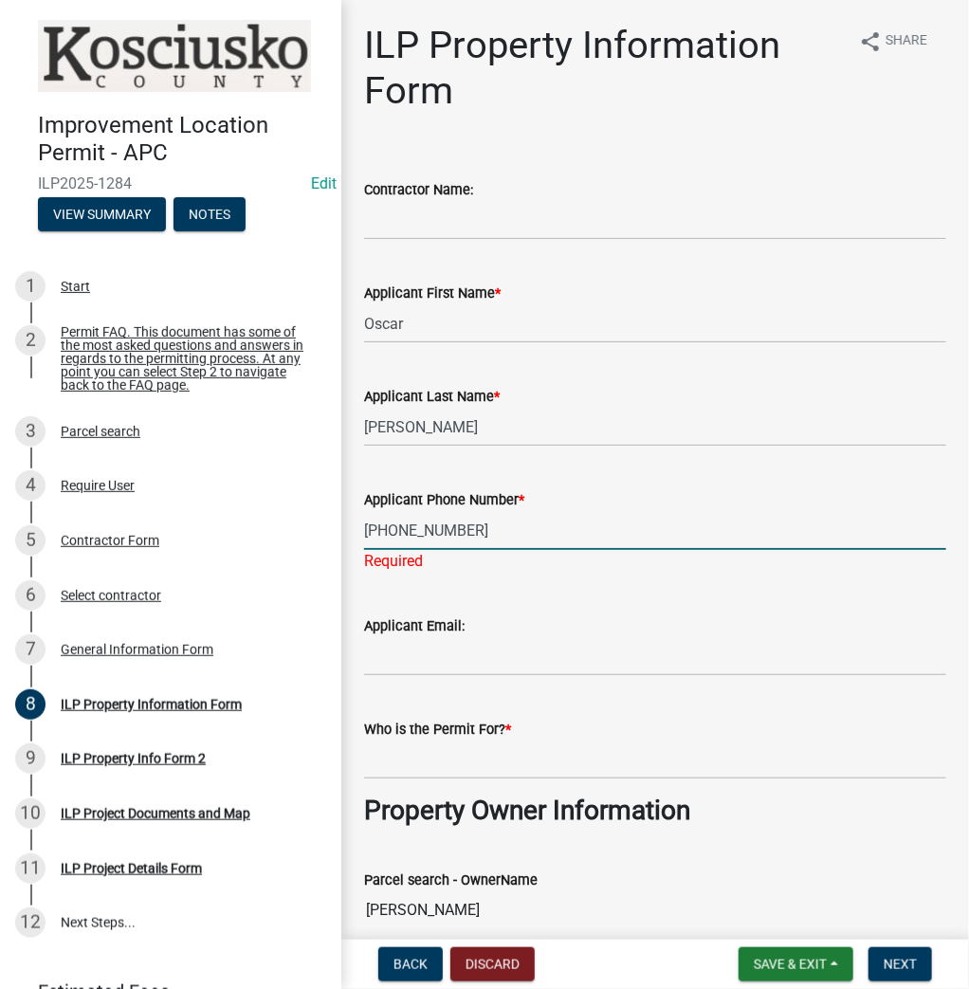
type input "[PHONE_NUMBER]"
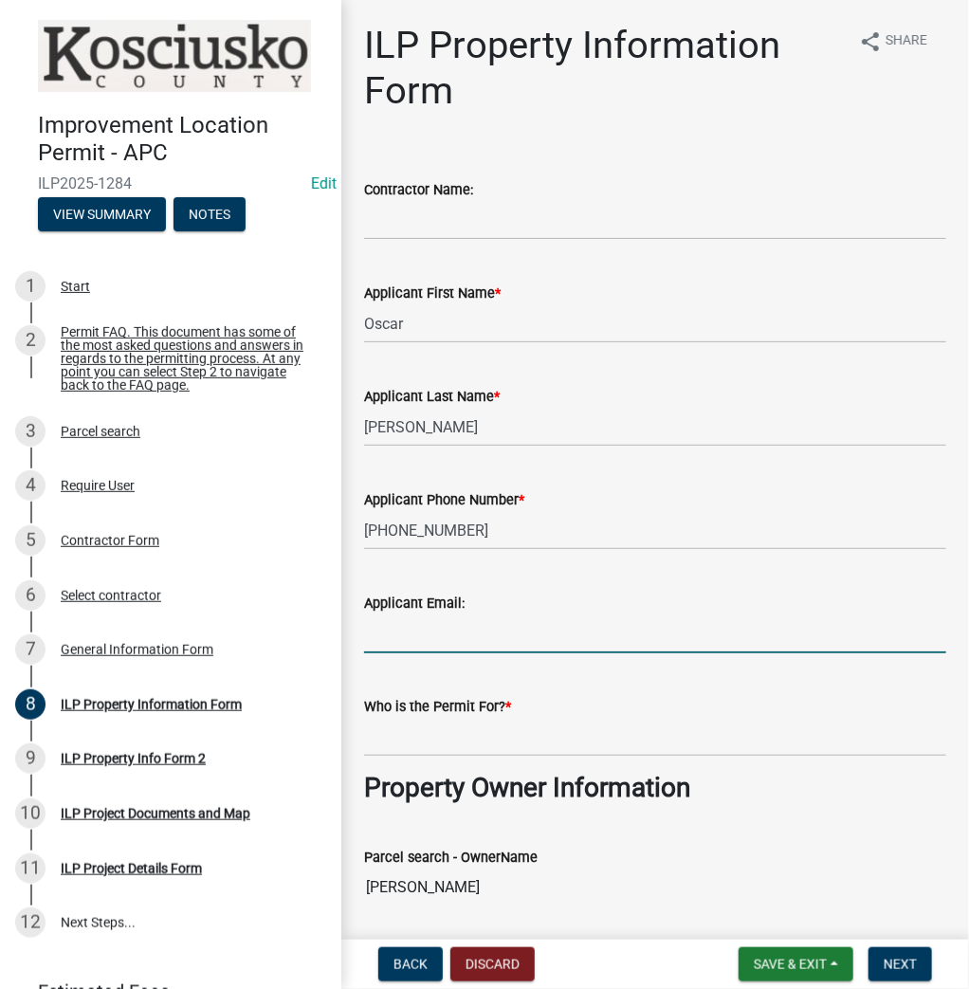
click at [432, 636] on input "Applicant Email:" at bounding box center [655, 633] width 582 height 39
click at [392, 751] on input "Who is the Permit For? *" at bounding box center [655, 737] width 582 height 39
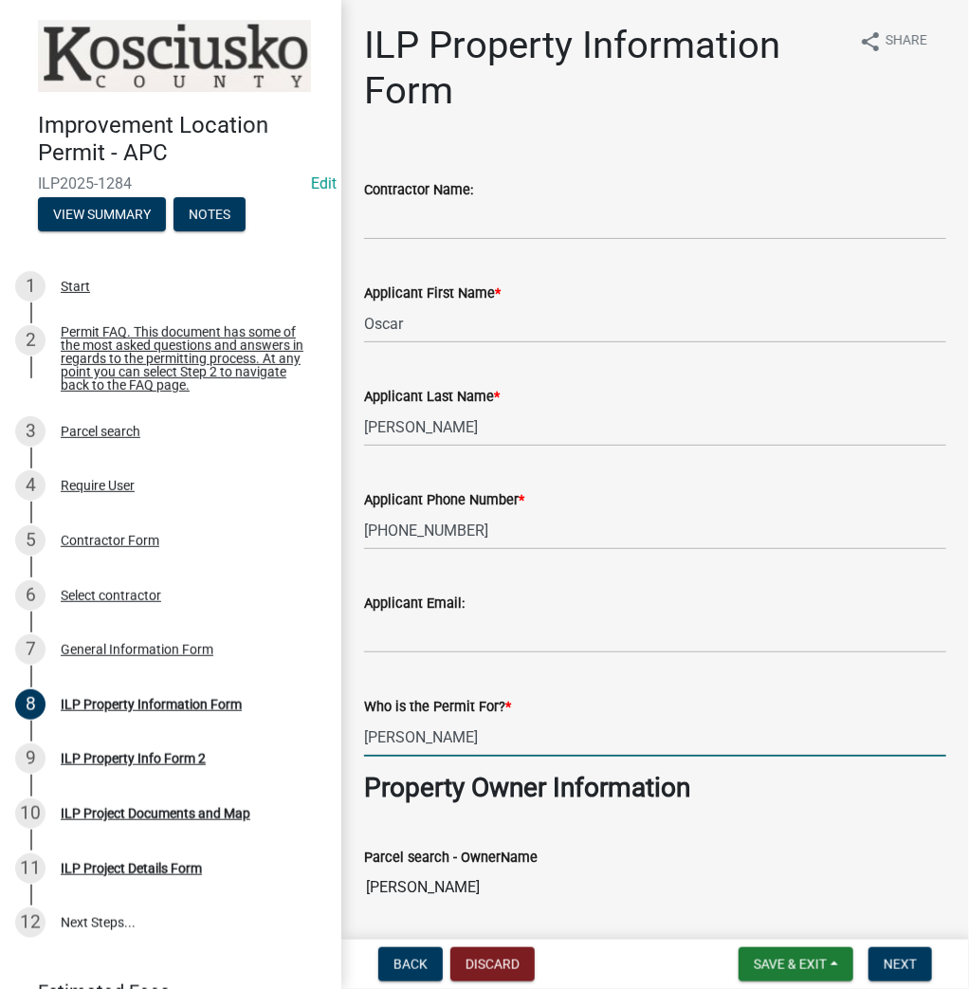
type input "[PERSON_NAME]"
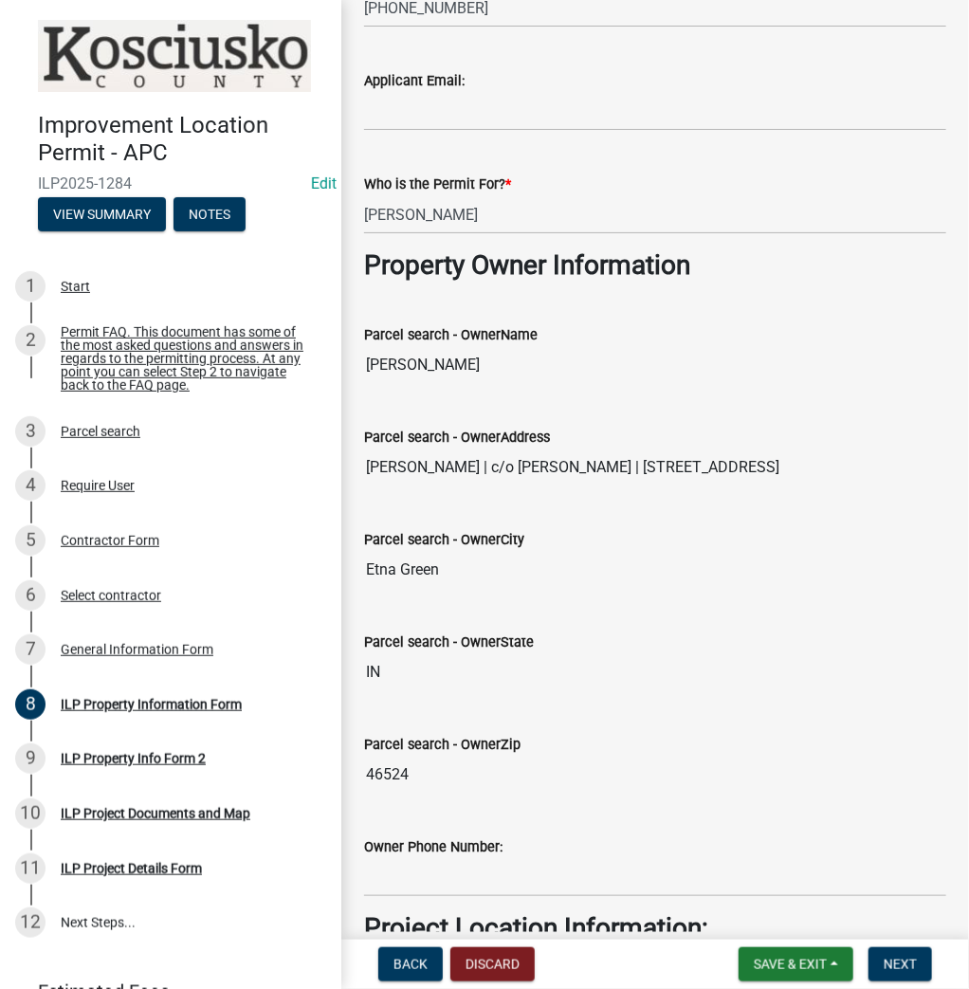
scroll to position [1103, 0]
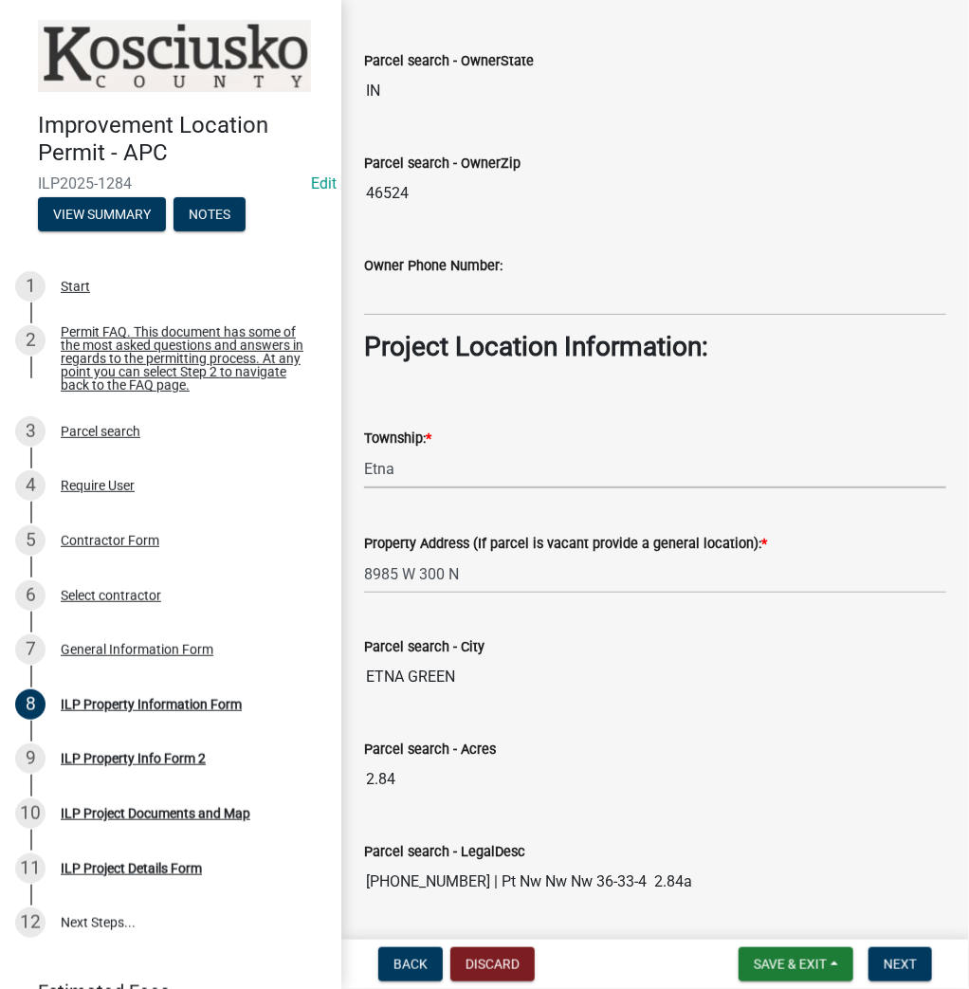
select select "3422abd6-54fc-4c96-832b-3437041c7235"
click at [909, 960] on span "Next" at bounding box center [899, 963] width 33 height 15
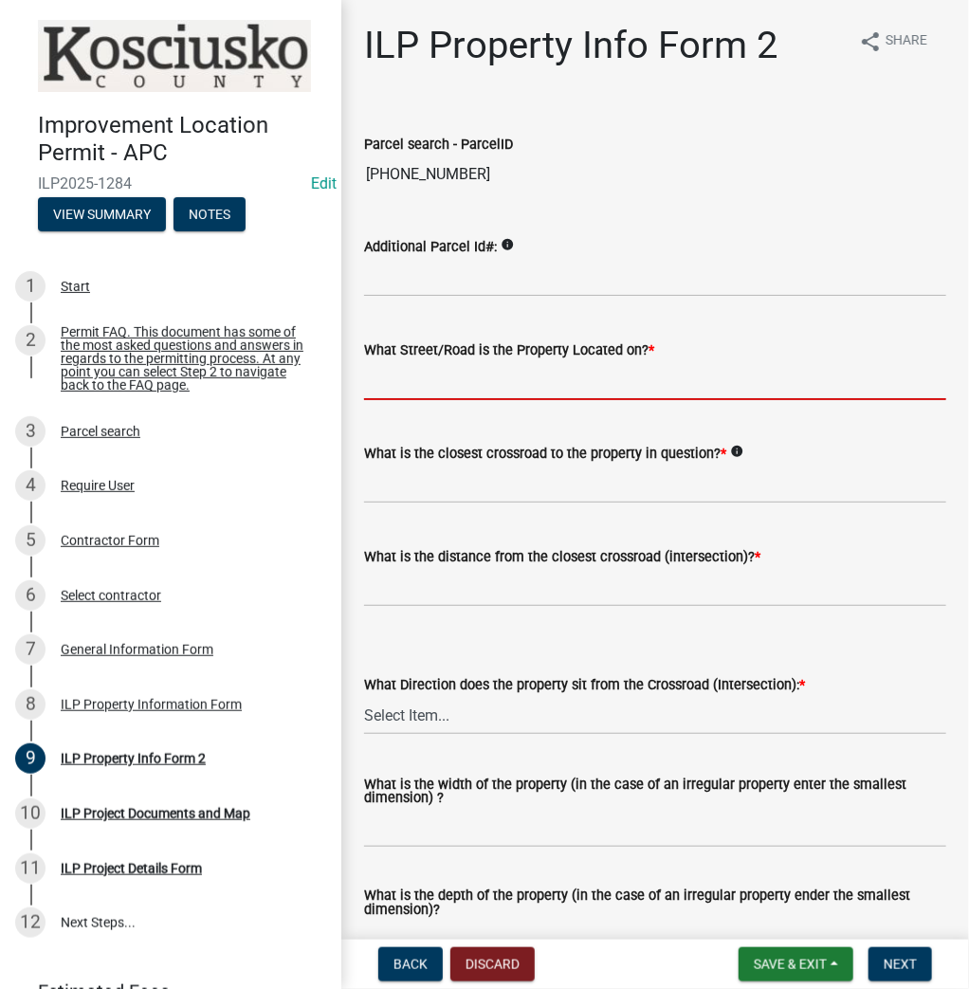
click at [468, 370] on input "What Street/Road is the Property Located on? *" at bounding box center [655, 380] width 582 height 39
type input "300 N"
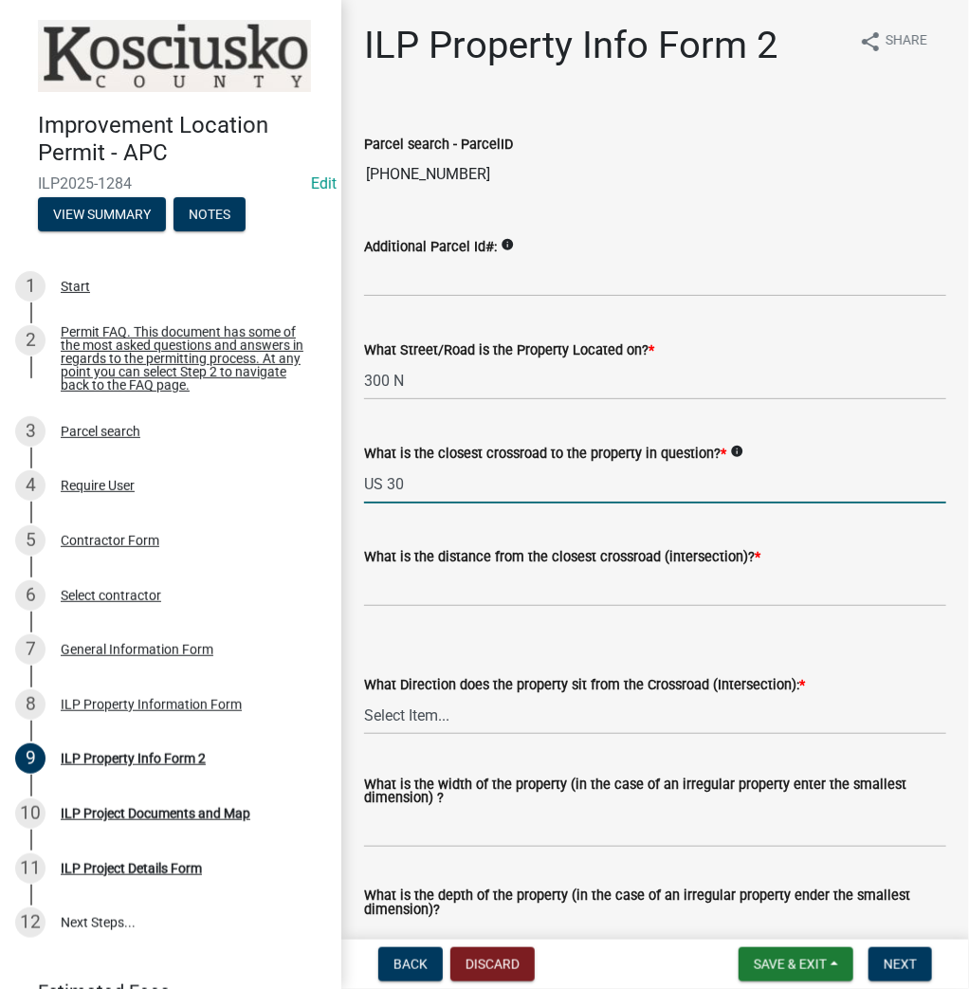
type input "US 30"
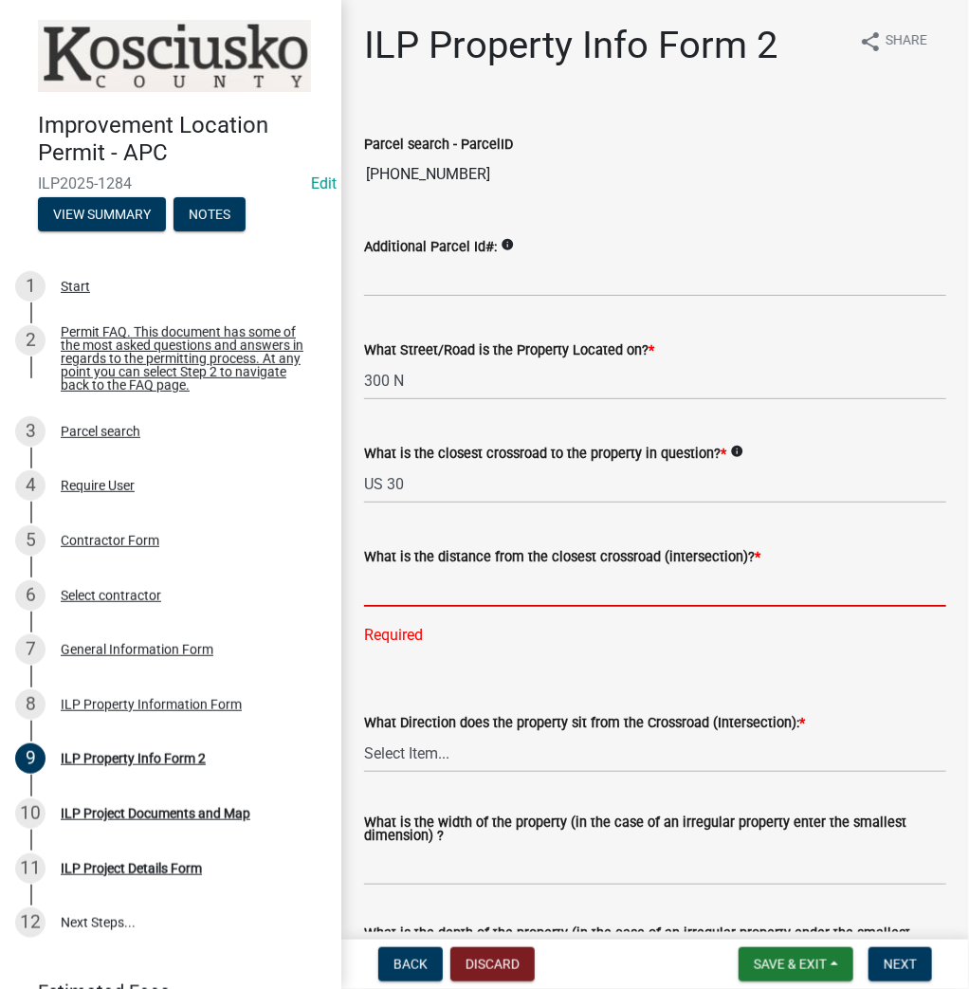
click at [474, 570] on input "text" at bounding box center [655, 587] width 582 height 39
type input "6"
type input "360"
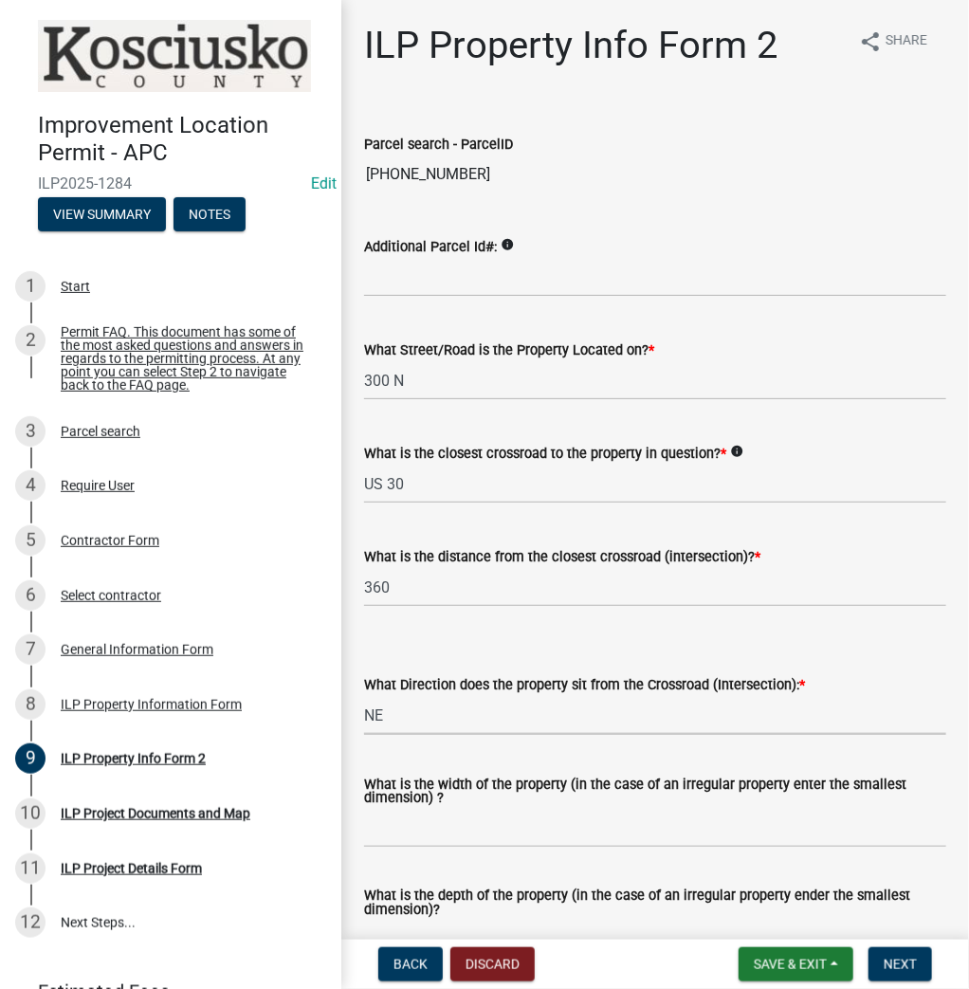
select select "d5ef8917-5513-464f-93cd-11bc9adf3566"
type input "Varies"
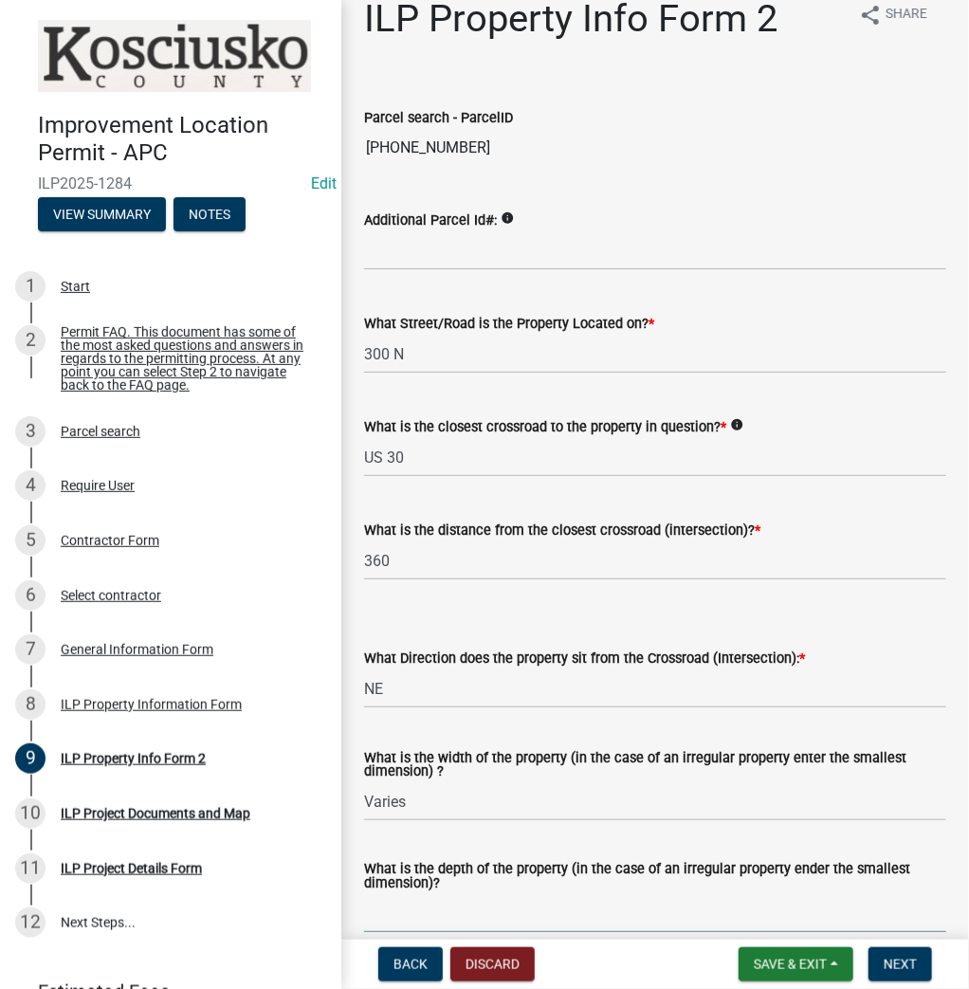
scroll to position [576, 0]
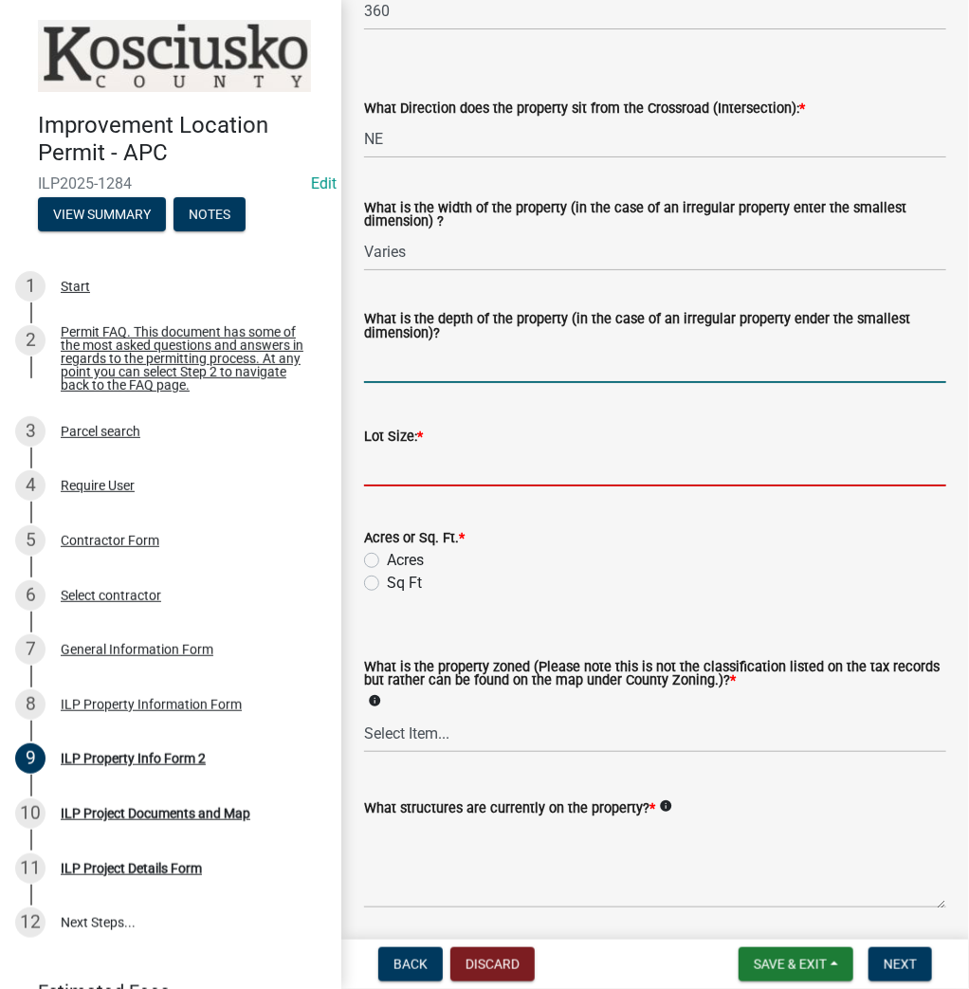
drag, startPoint x: 398, startPoint y: 359, endPoint x: 392, endPoint y: 350, distance: 11.6
click at [398, 359] on input "What is the depth of the property (in the case of an irregular property ender t…" at bounding box center [655, 363] width 582 height 39
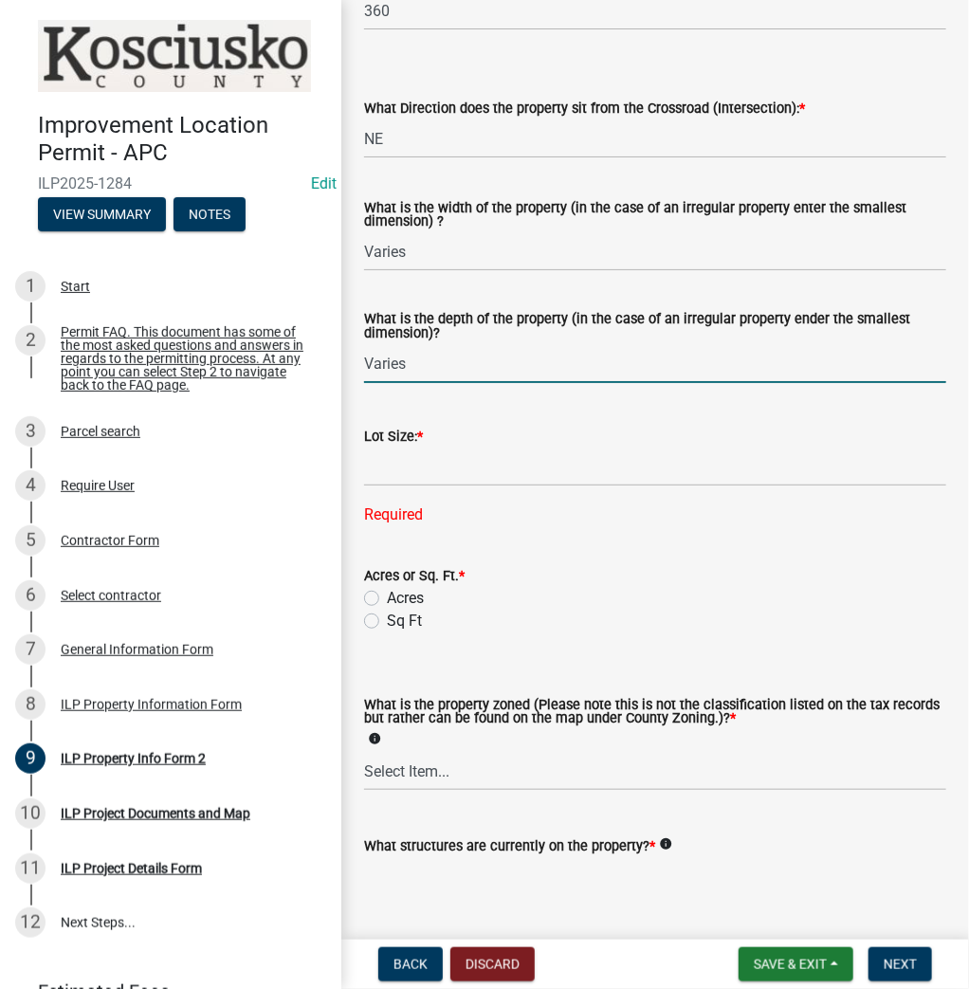
type input "Varies"
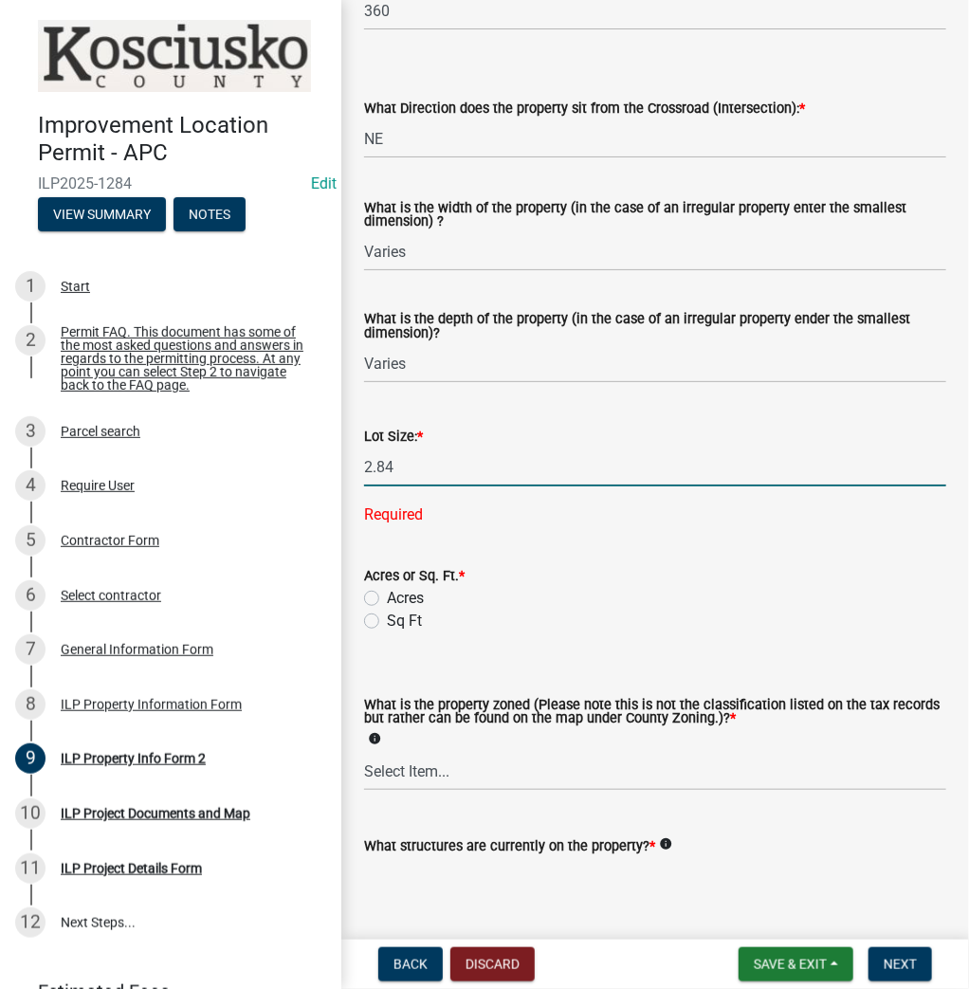
type input "2.84"
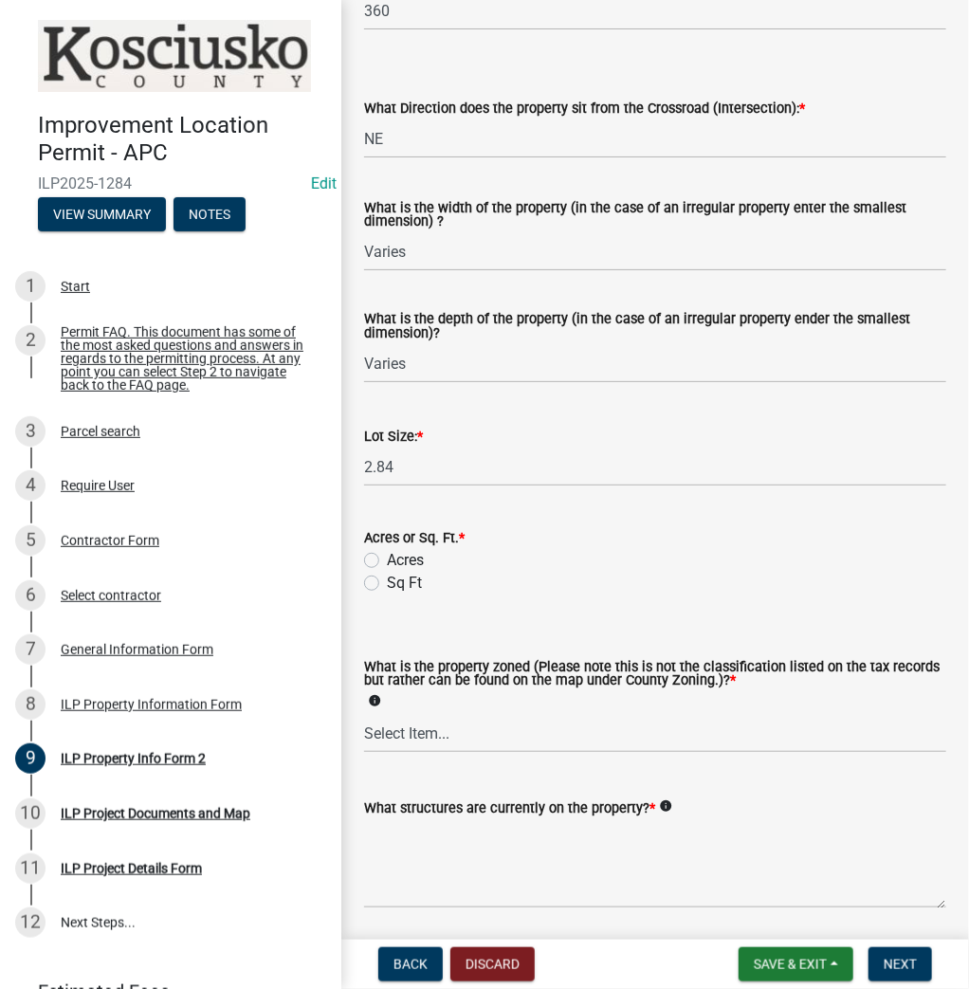
click at [367, 595] on wm-data-entity-input "Acres or Sq. Ft. * Acres Sq Ft" at bounding box center [655, 557] width 582 height 108
click at [379, 565] on div "Acres" at bounding box center [655, 560] width 582 height 23
click at [387, 560] on label "Acres" at bounding box center [405, 560] width 37 height 23
click at [387, 560] on input "Acres" at bounding box center [393, 555] width 12 height 12
radio input "true"
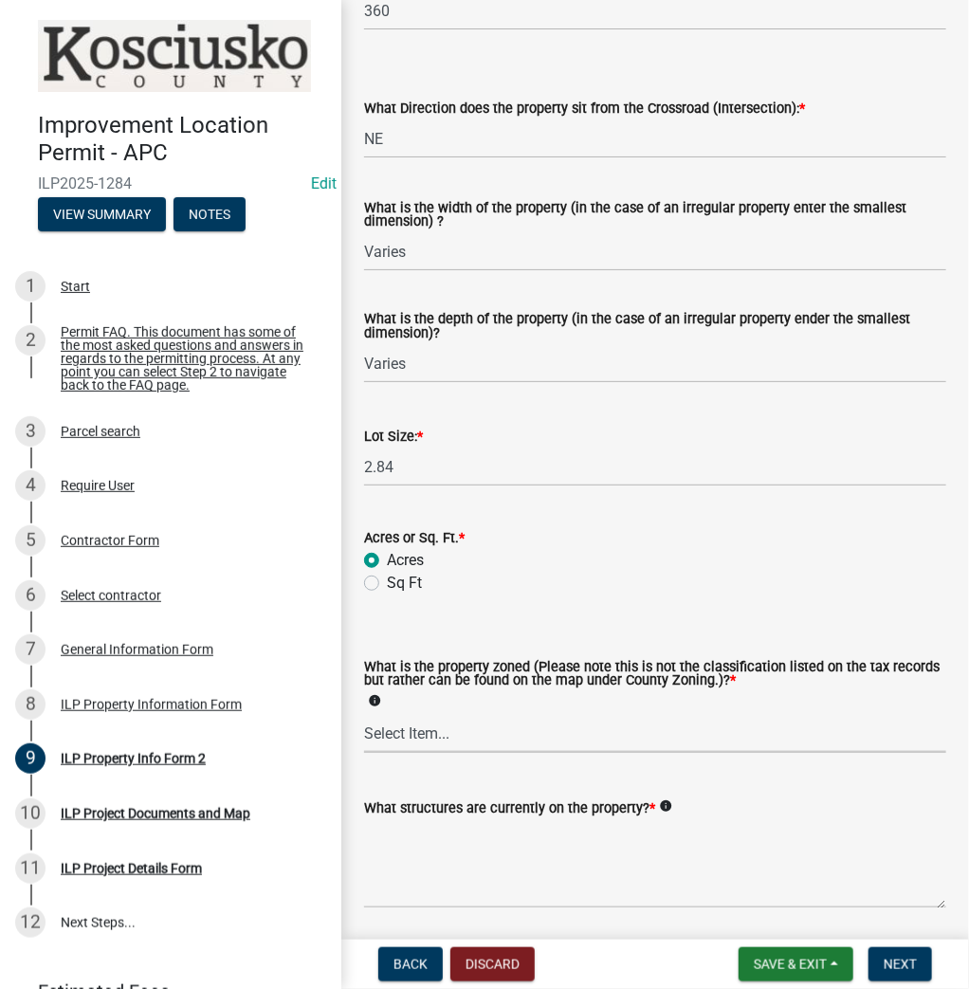
click at [413, 732] on select "Select Item... Agricultural Agricultural 2 Commercial Environmental Industrial …" at bounding box center [655, 733] width 582 height 39
click at [364, 714] on select "Select Item... Agricultural Agricultural 2 Commercial Environmental Industrial …" at bounding box center [655, 733] width 582 height 39
select select "ea119d11-e52e-4559-b746-af06211fe819"
drag, startPoint x: 420, startPoint y: 857, endPoint x: 398, endPoint y: 840, distance: 27.7
click at [418, 856] on textarea "What structures are currently on the property? *" at bounding box center [655, 863] width 582 height 89
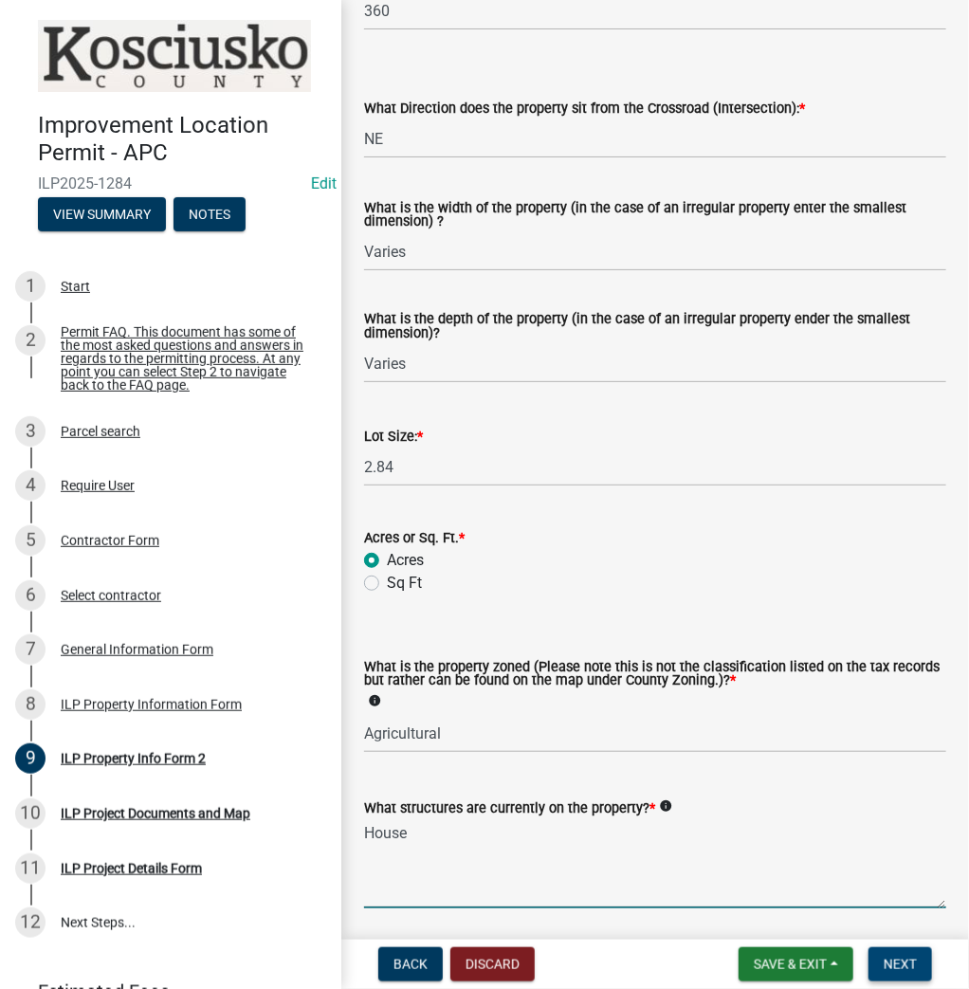
type textarea "House"
click at [921, 965] on button "Next" at bounding box center [900, 964] width 64 height 34
click at [905, 961] on span "Next" at bounding box center [899, 963] width 33 height 15
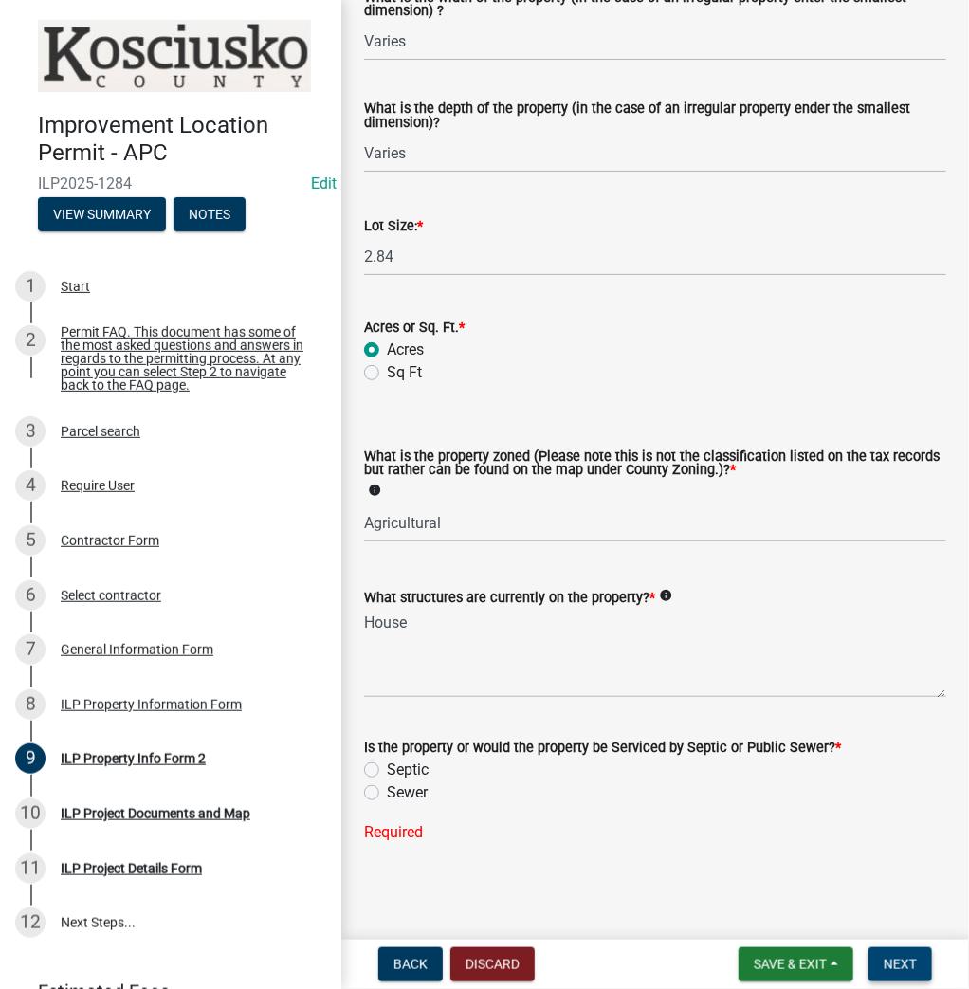
scroll to position [789, 0]
click at [387, 767] on label "Septic" at bounding box center [408, 768] width 42 height 23
click at [387, 767] on input "Septic" at bounding box center [393, 763] width 12 height 12
radio input "true"
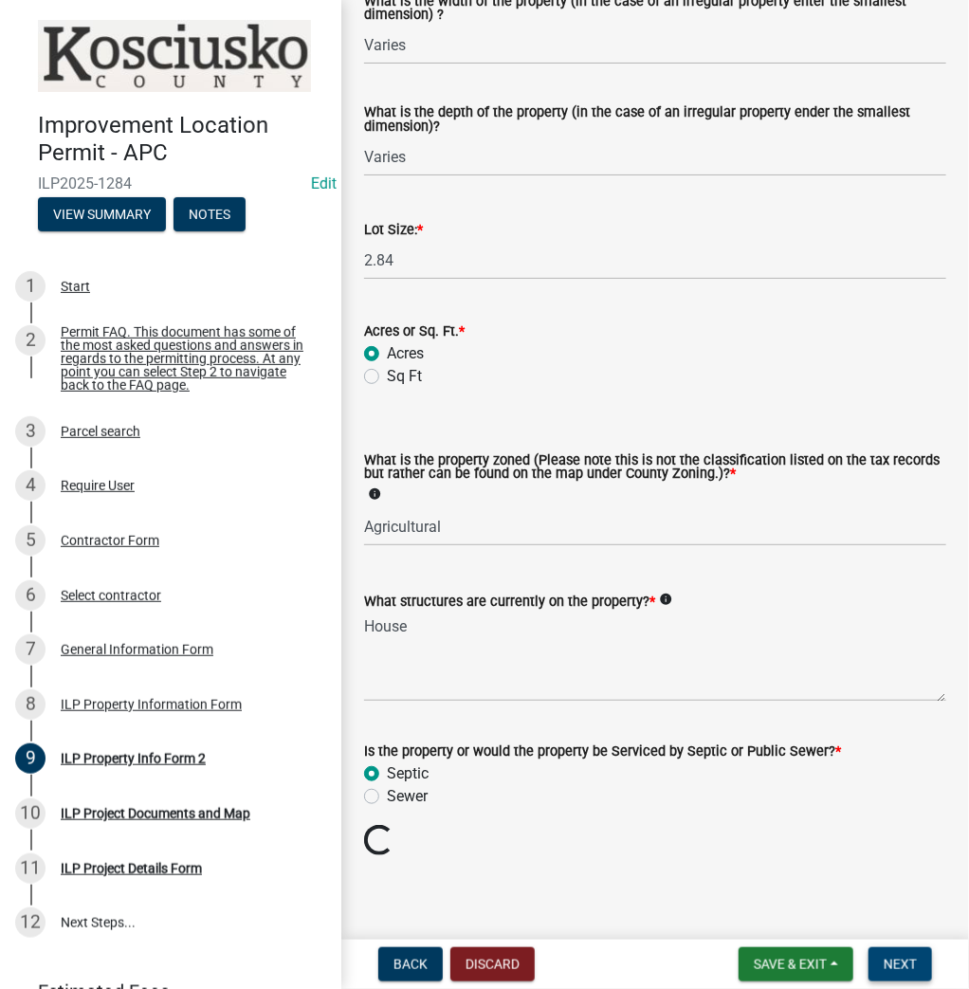
scroll to position [751, 0]
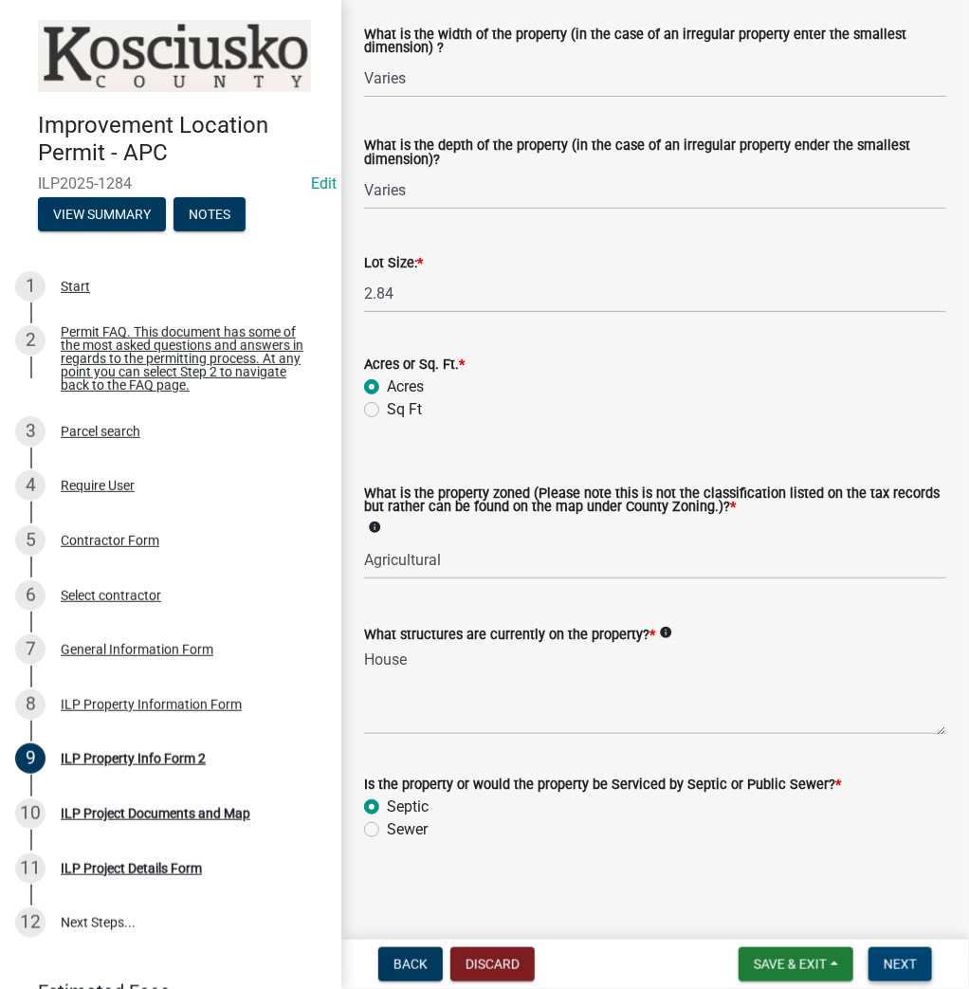
click at [911, 971] on span "Next" at bounding box center [899, 963] width 33 height 15
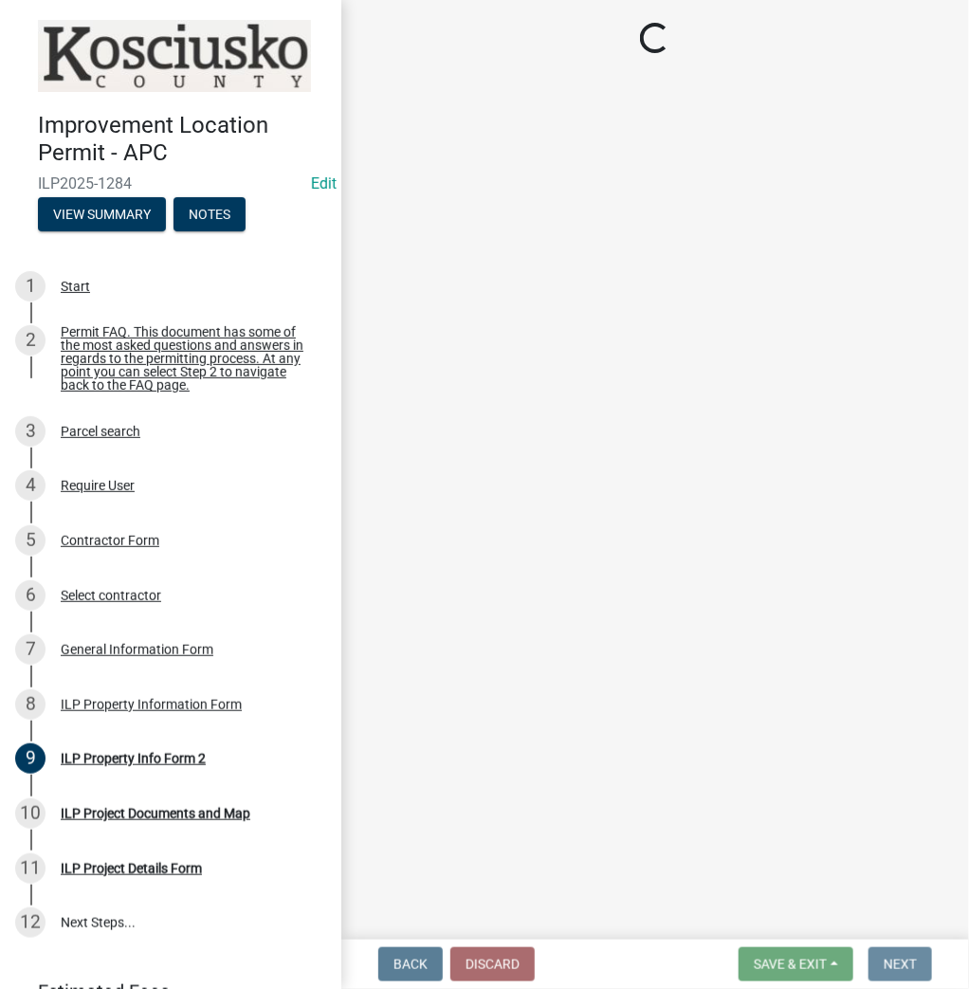
scroll to position [0, 0]
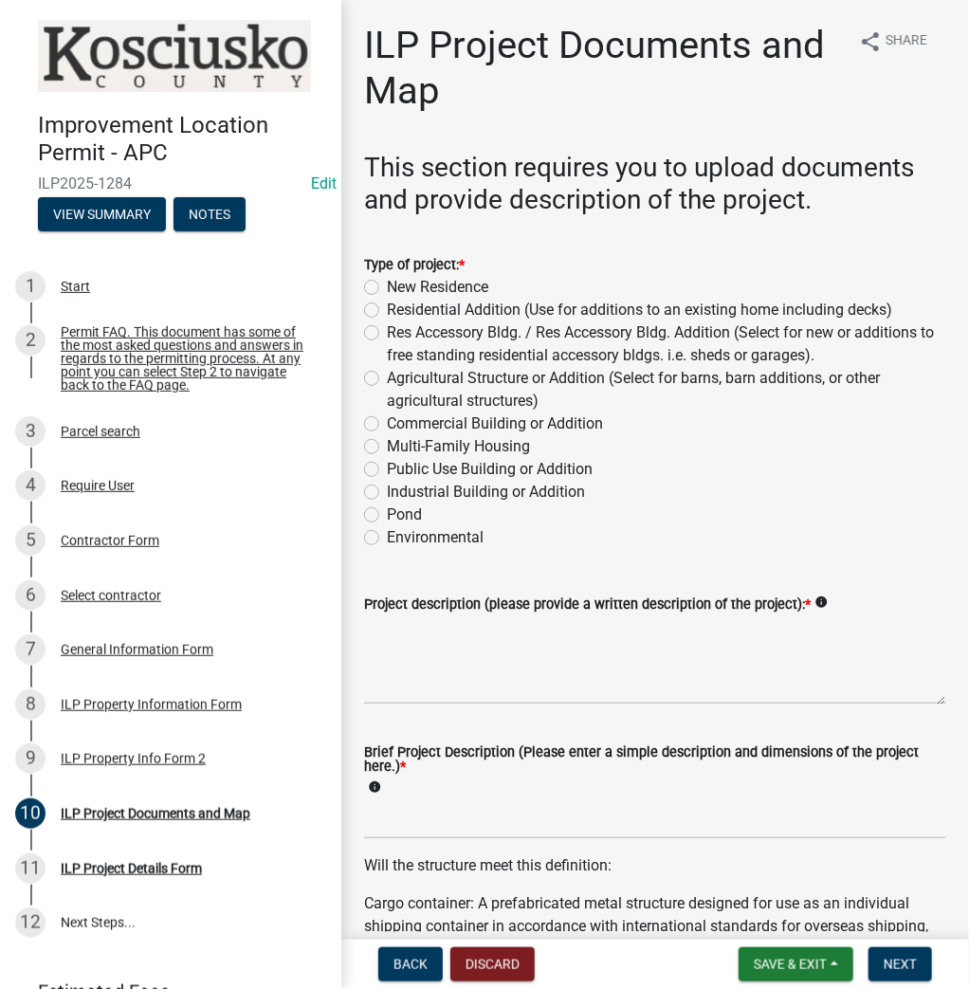
click at [387, 381] on label "Agricultural Structure or Addition (Select for barns, barn additions, or other …" at bounding box center [666, 390] width 559 height 46
click at [387, 379] on input "Agricultural Structure or Addition (Select for barns, barn additions, or other …" at bounding box center [393, 373] width 12 height 12
radio input "true"
click at [446, 622] on textarea "Project description (please provide a written description of the project): *" at bounding box center [655, 659] width 582 height 89
type textarea "30'x31' Barn"
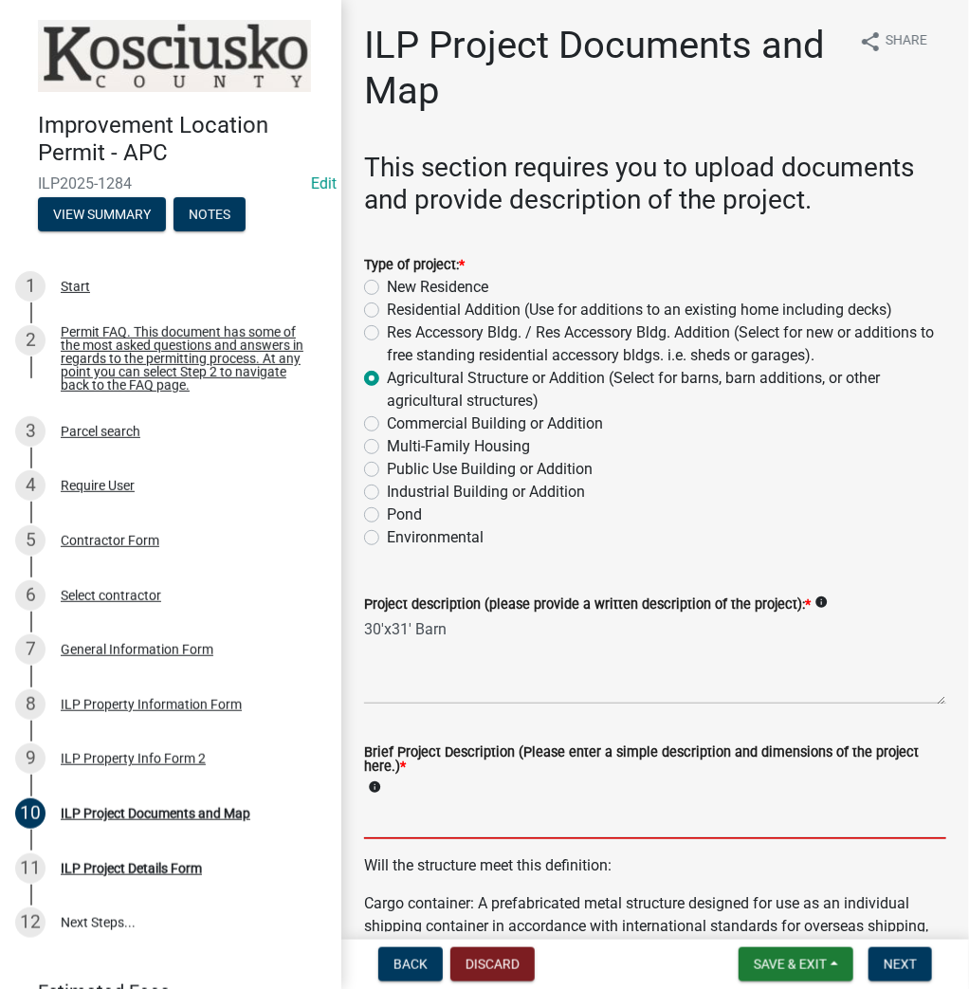
click at [396, 811] on input "Brief Project Description (Please enter a simple description and dimensions of …" at bounding box center [655, 819] width 582 height 39
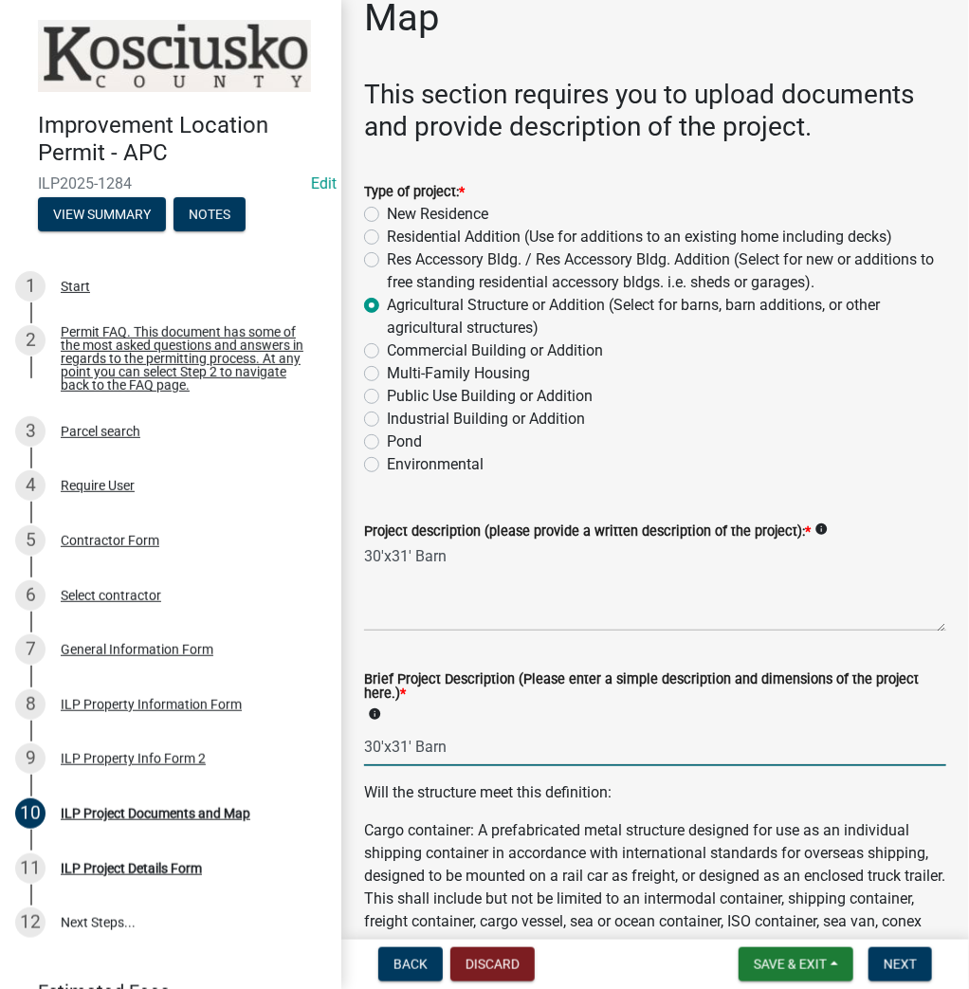
scroll to position [228, 0]
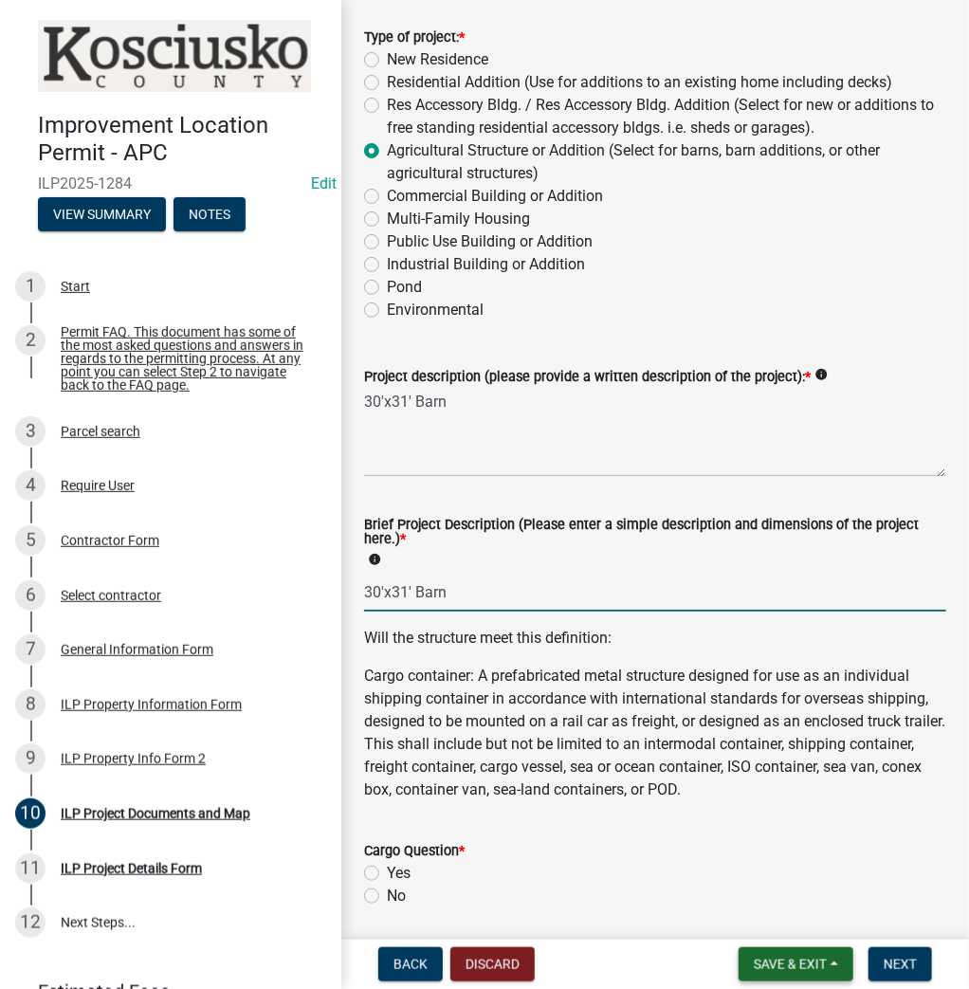
type input "30'x31' Barn"
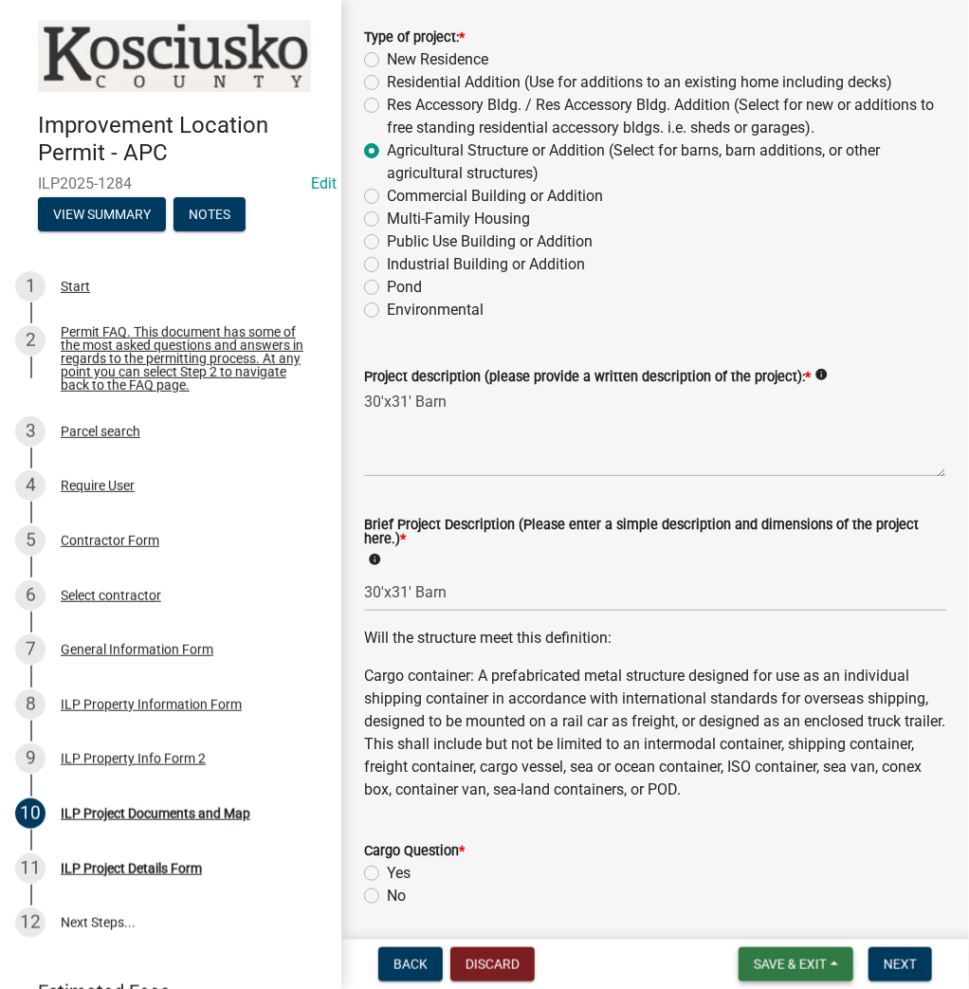
click at [822, 951] on button "Save & Exit" at bounding box center [795, 964] width 115 height 34
click at [726, 876] on button "Save" at bounding box center [777, 870] width 152 height 46
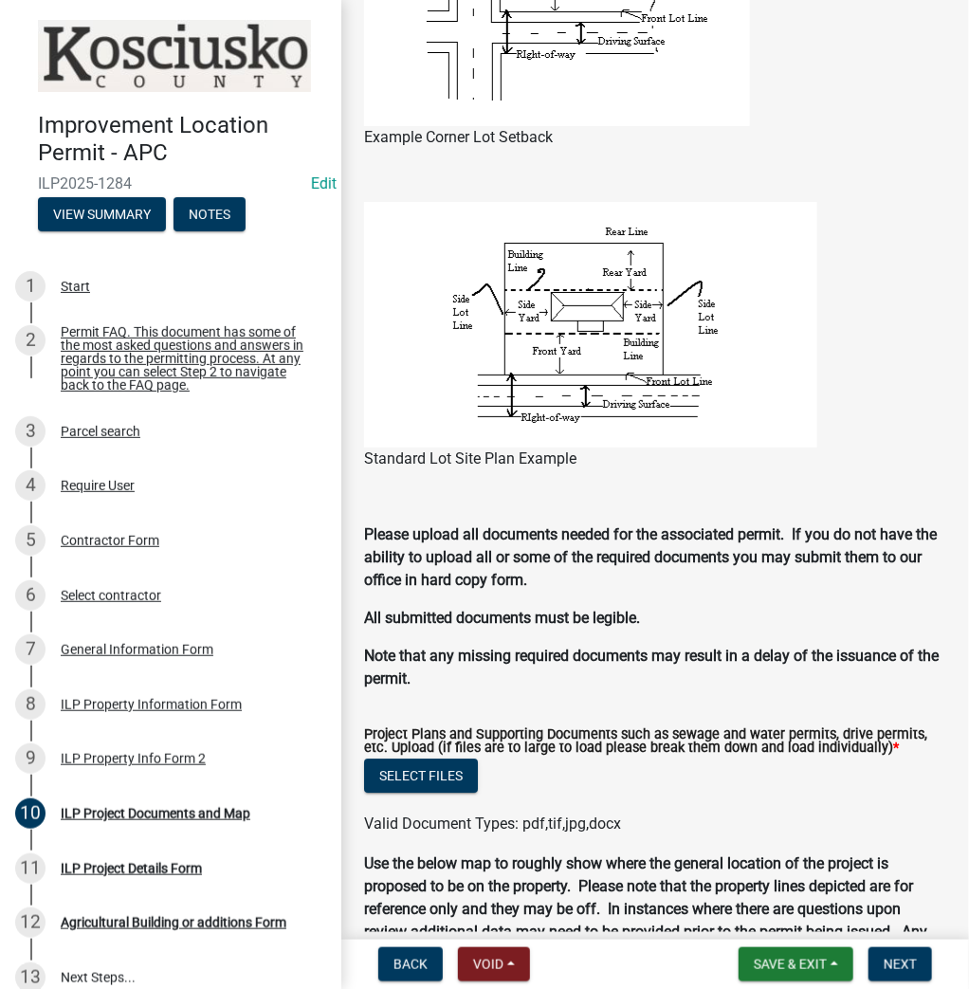
scroll to position [1744, 0]
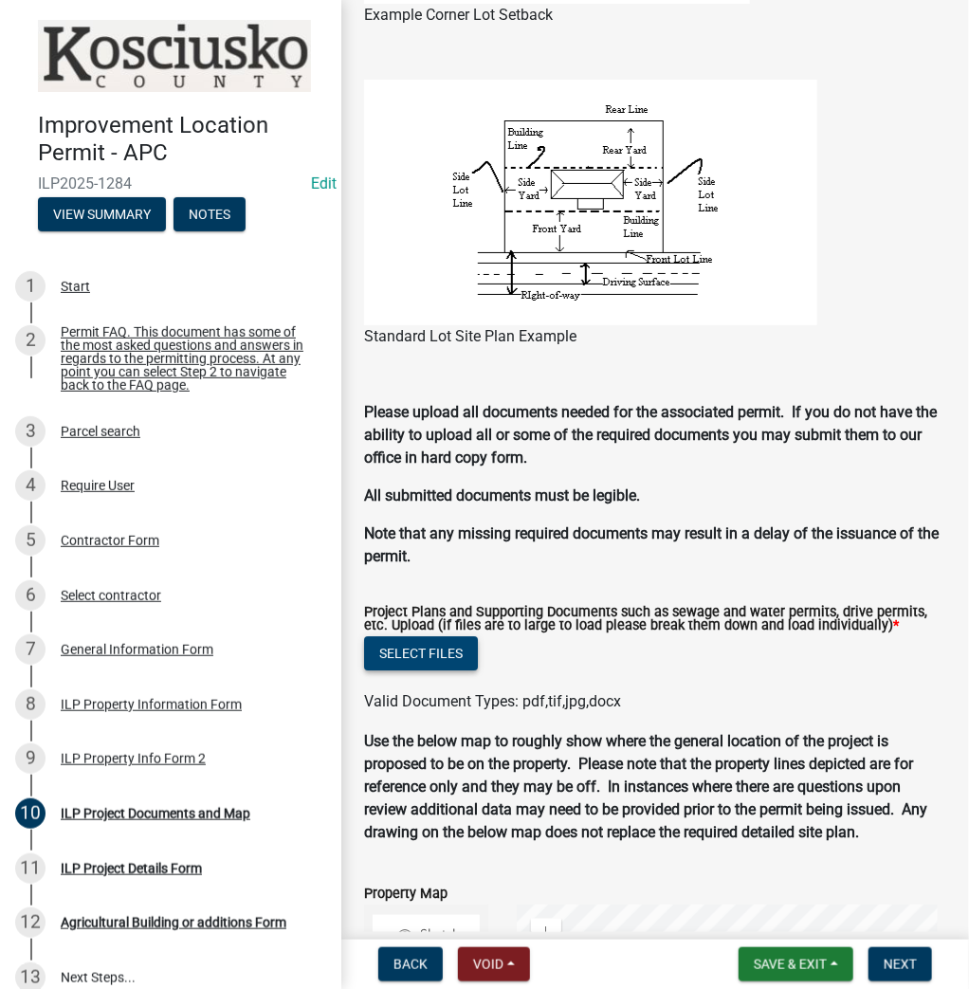
click at [411, 664] on button "Select files" at bounding box center [421, 653] width 114 height 34
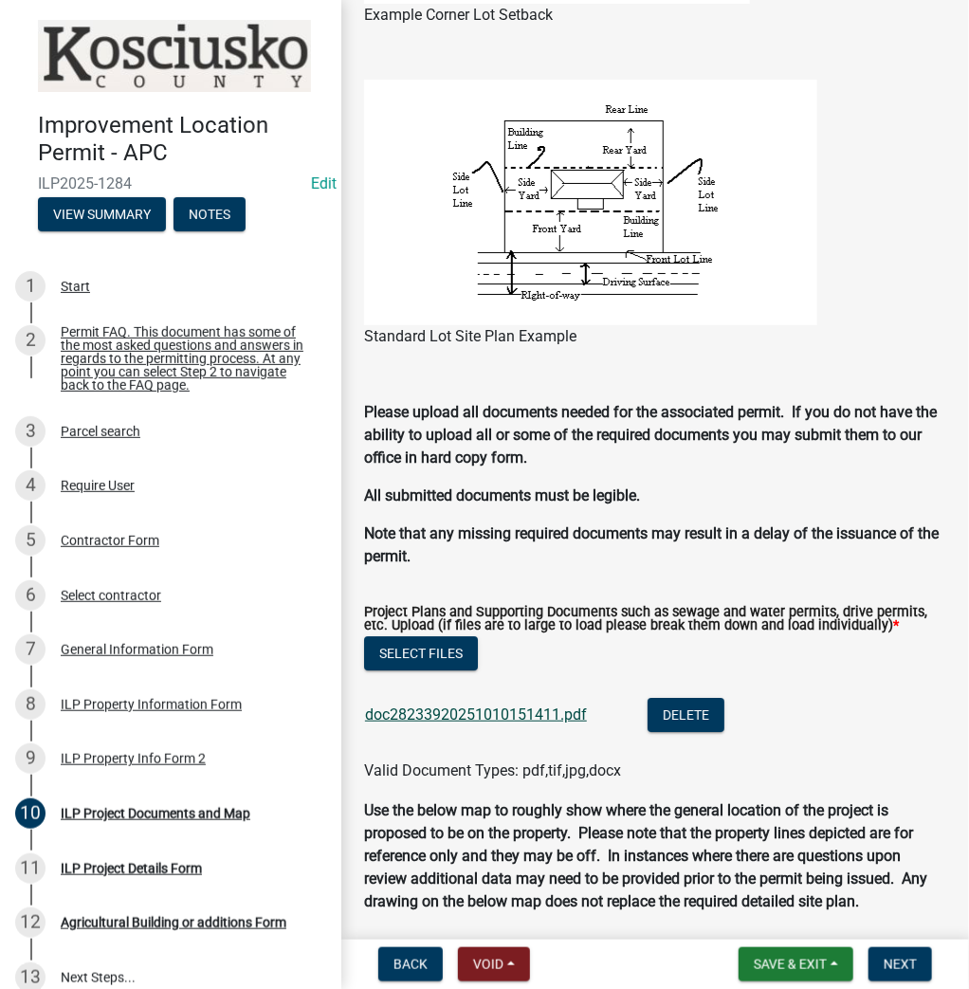
click at [474, 720] on link "doc28233920251010151411.pdf" at bounding box center [476, 714] width 222 height 18
click at [888, 963] on span "Next" at bounding box center [899, 963] width 33 height 15
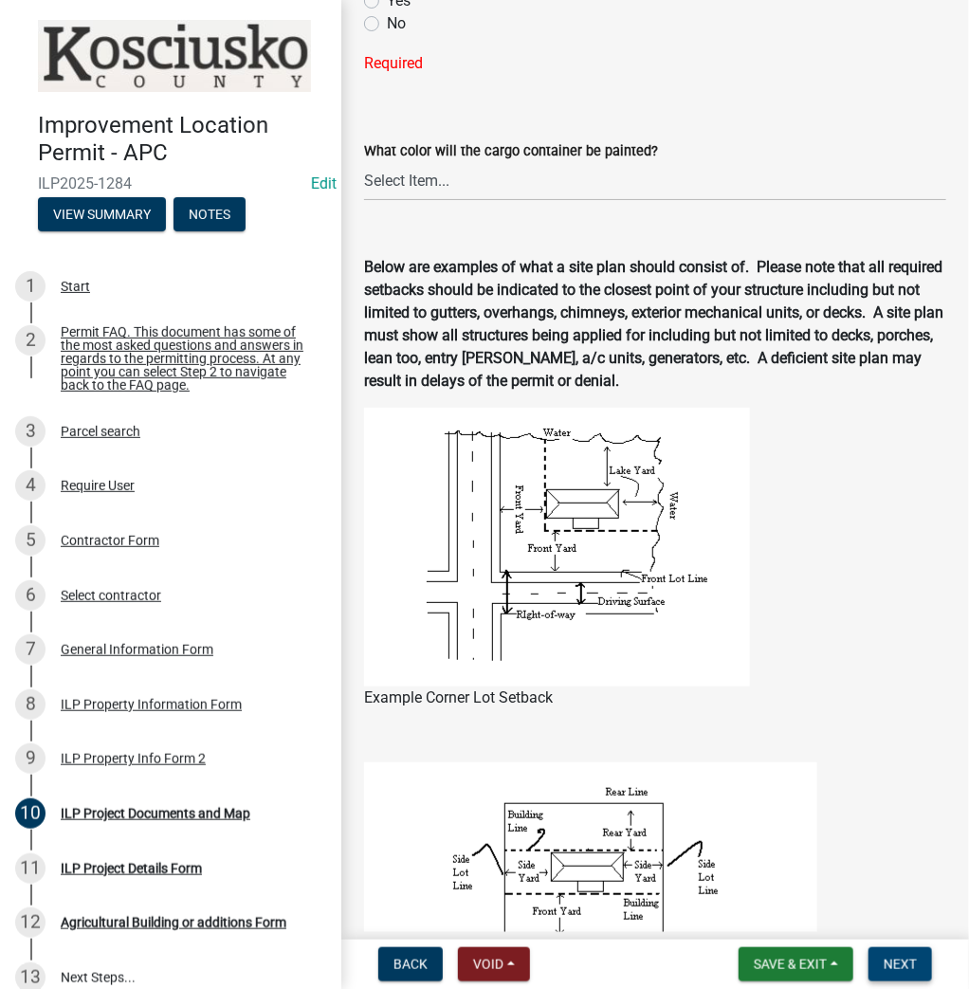
scroll to position [796, 0]
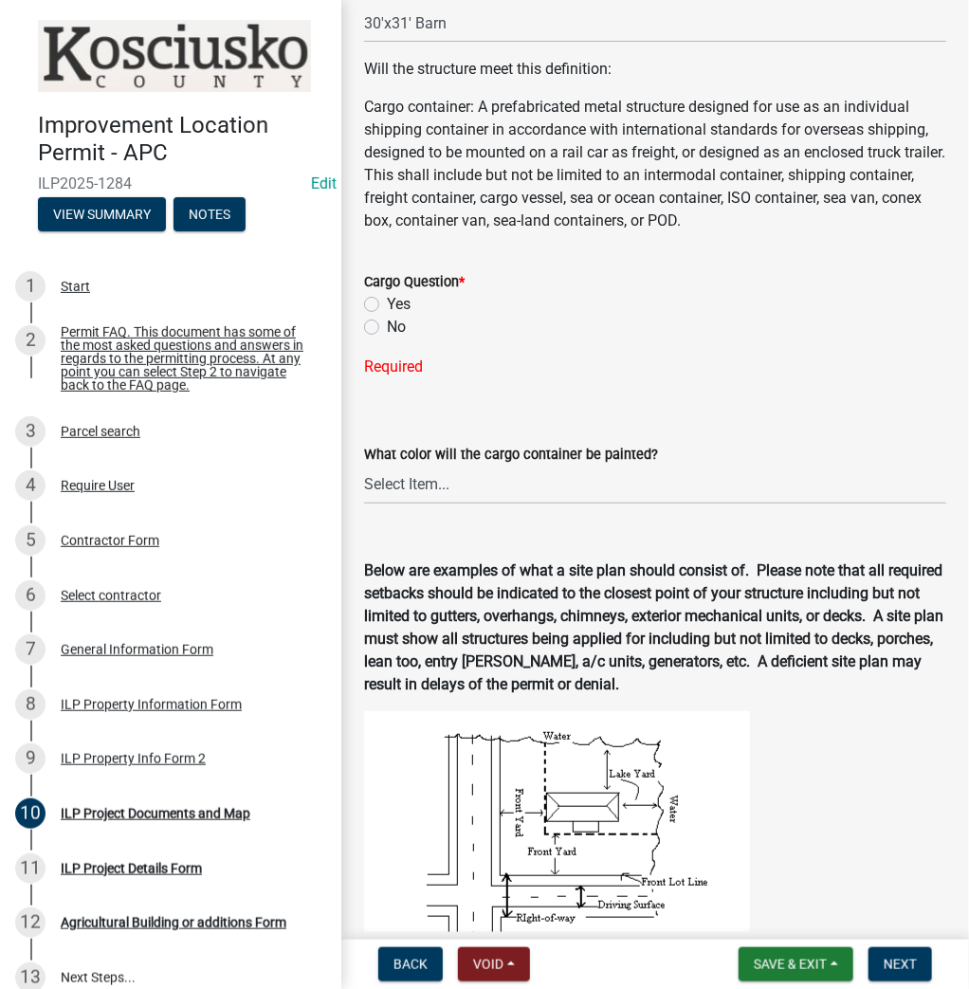
click at [387, 326] on label "No" at bounding box center [396, 327] width 19 height 23
click at [387, 326] on input "No" at bounding box center [393, 322] width 12 height 12
radio input "true"
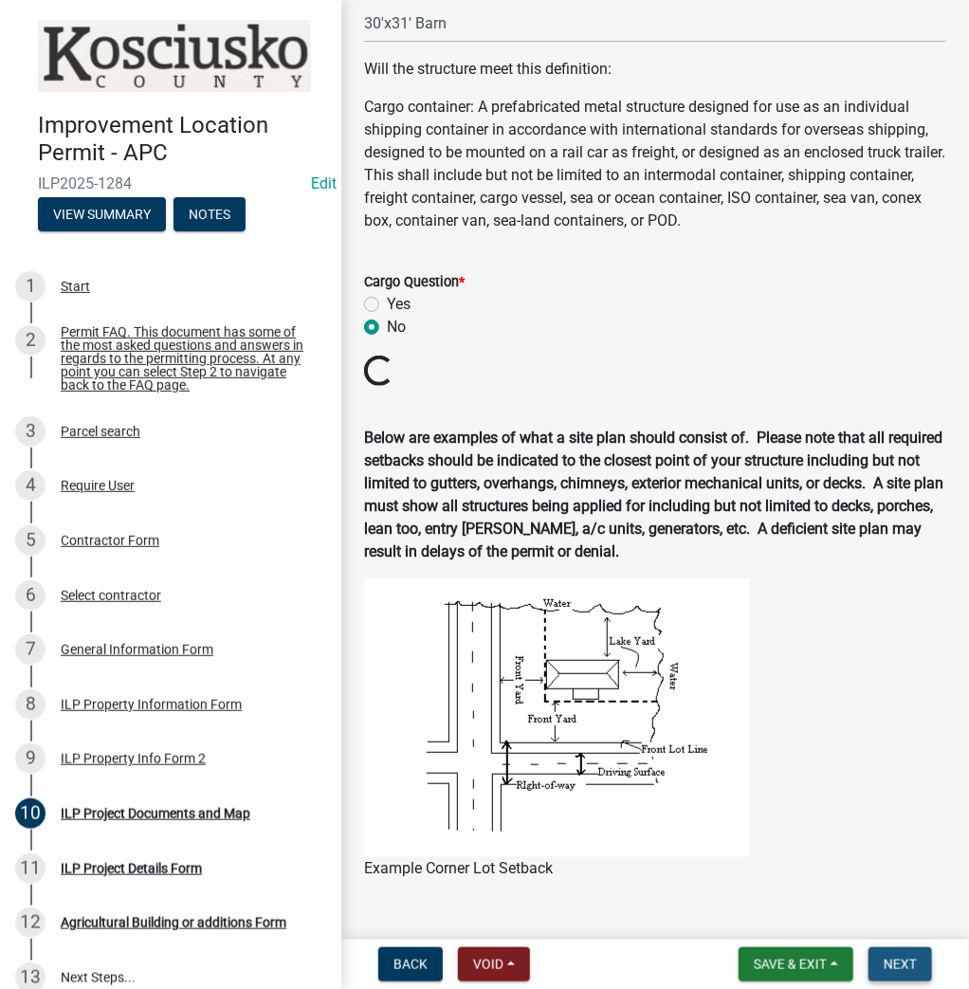
click at [895, 969] on span "Next" at bounding box center [899, 963] width 33 height 15
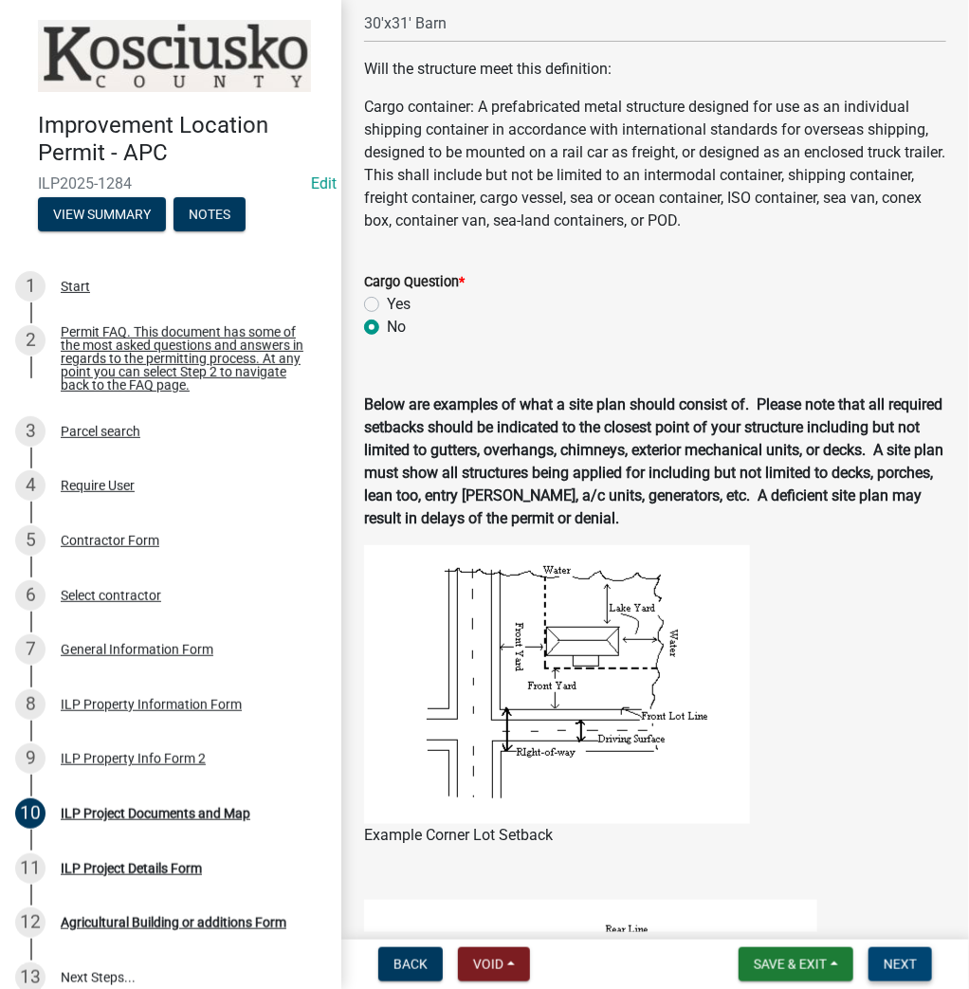
click at [896, 969] on span "Next" at bounding box center [899, 963] width 33 height 15
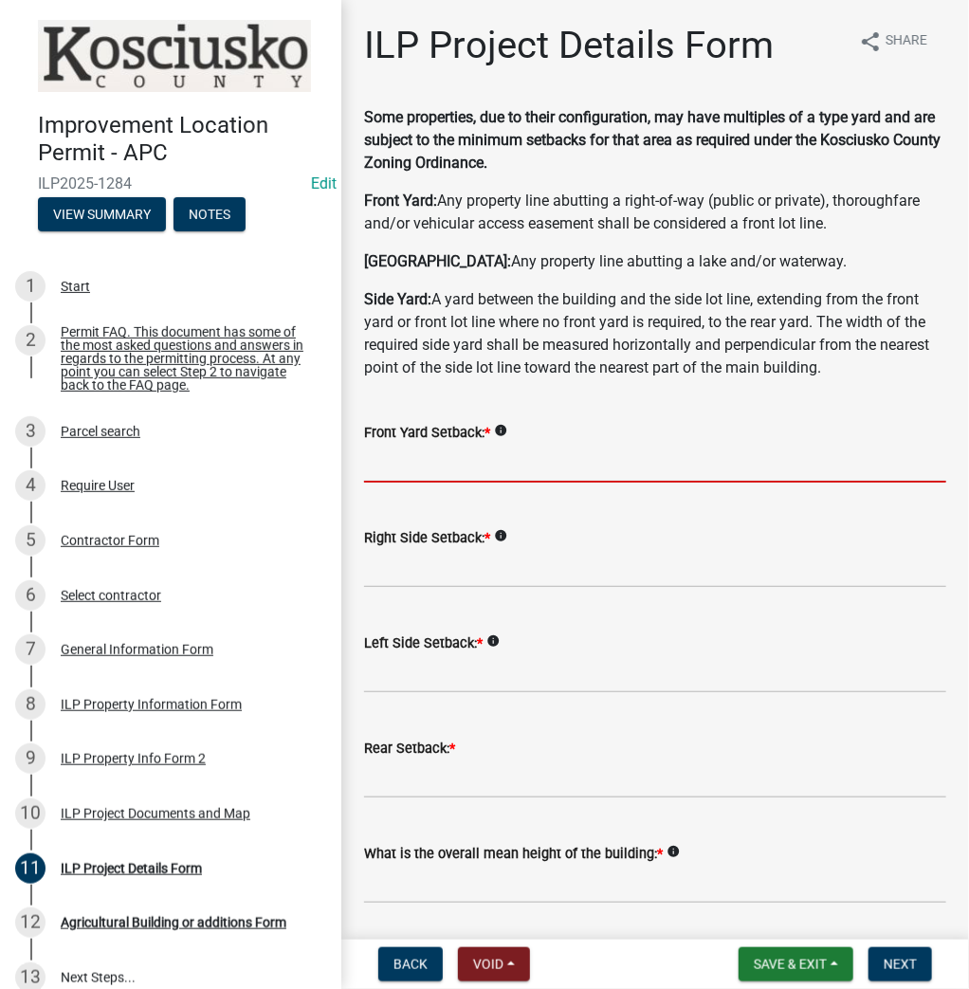
click at [437, 471] on input "text" at bounding box center [655, 463] width 582 height 39
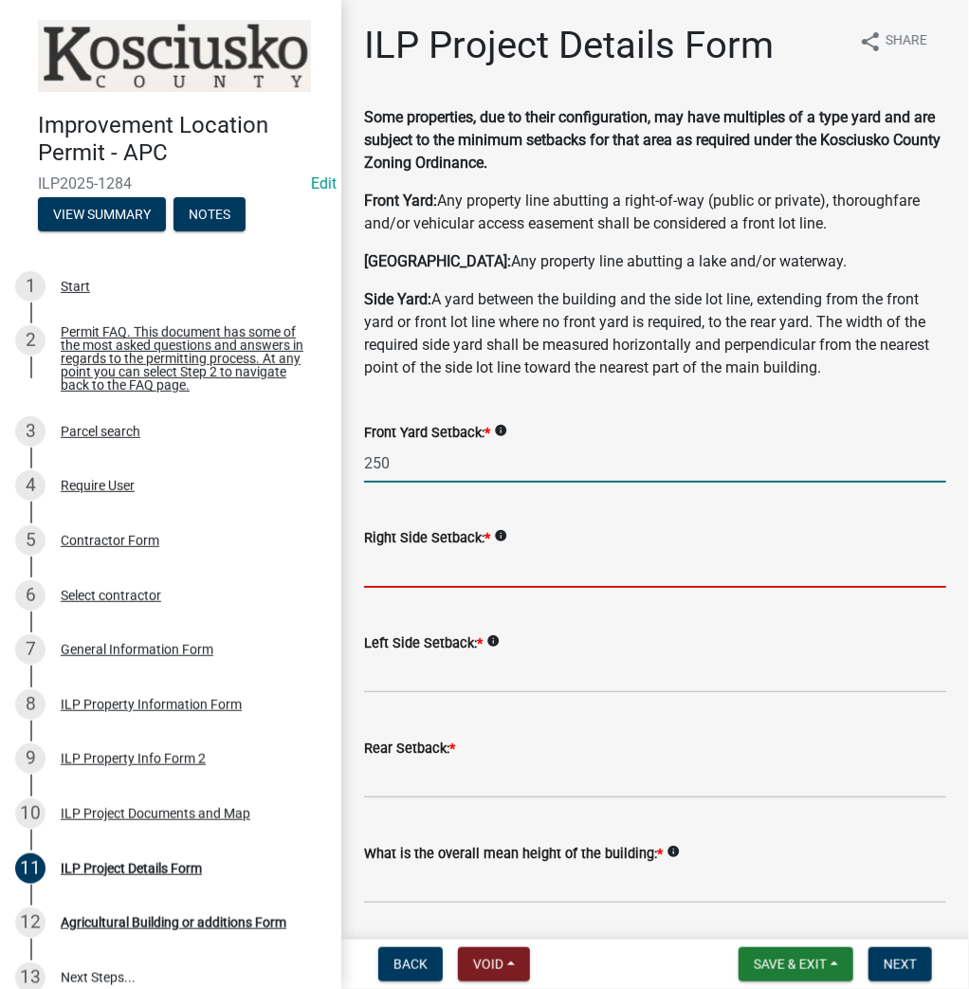
type input "250.0"
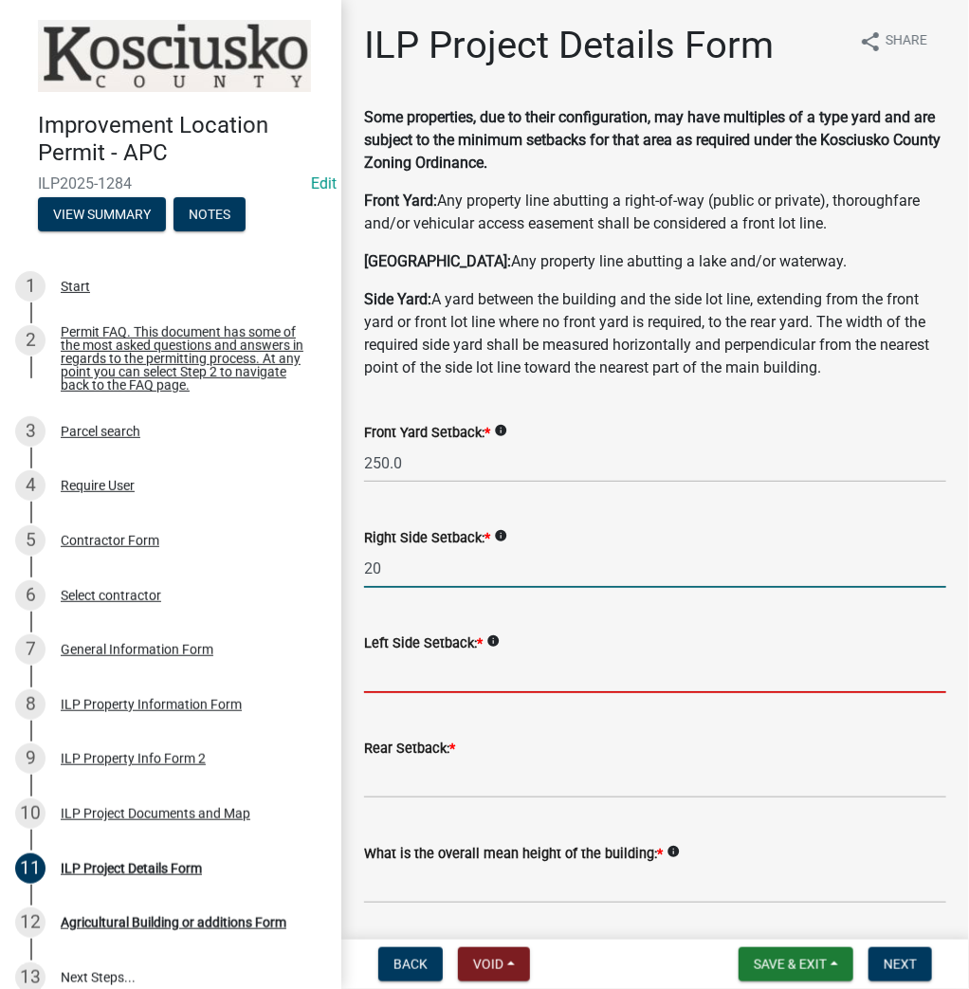
type input "20.0"
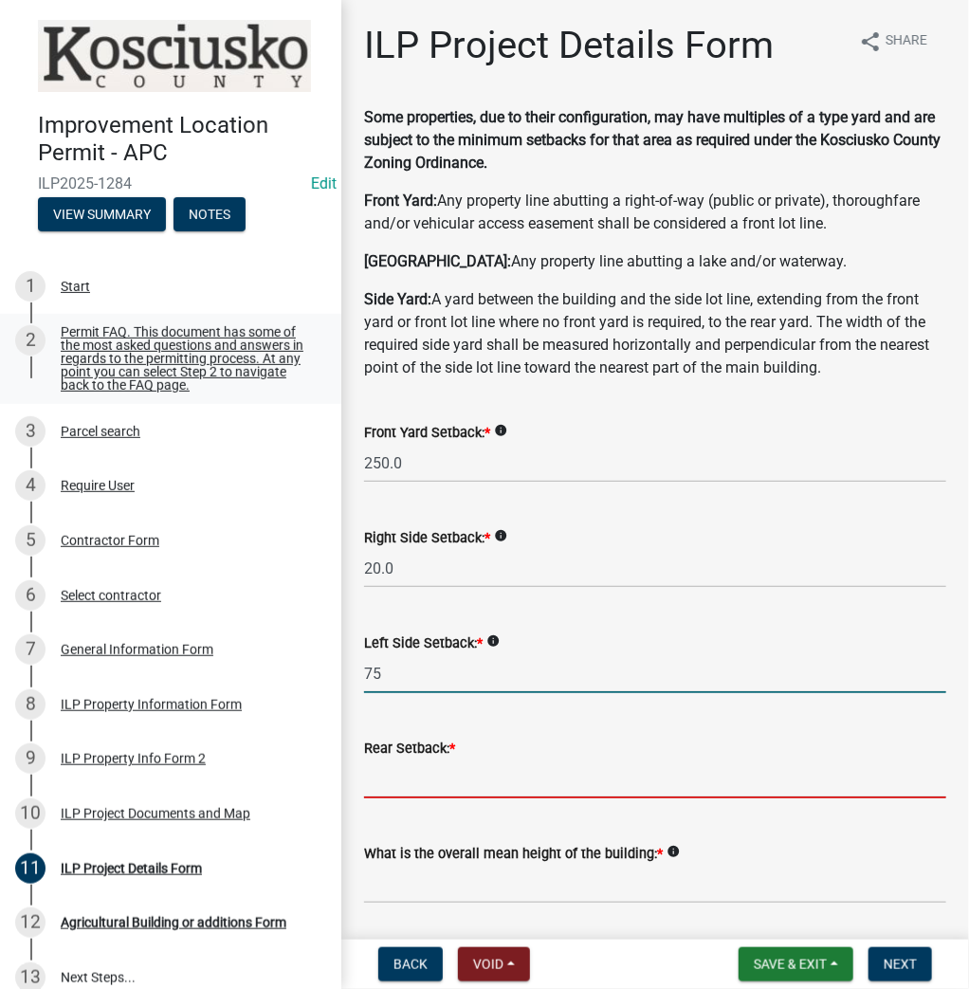
type input "75.0"
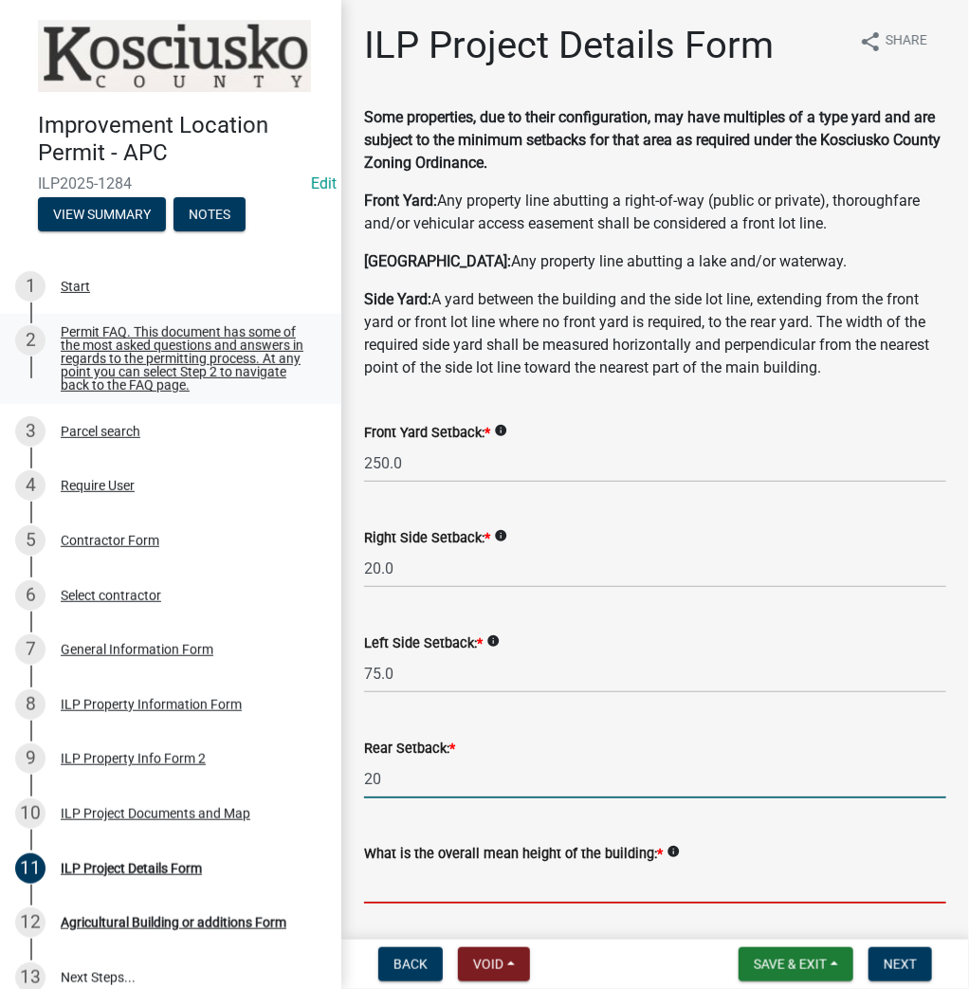
type input "20.0"
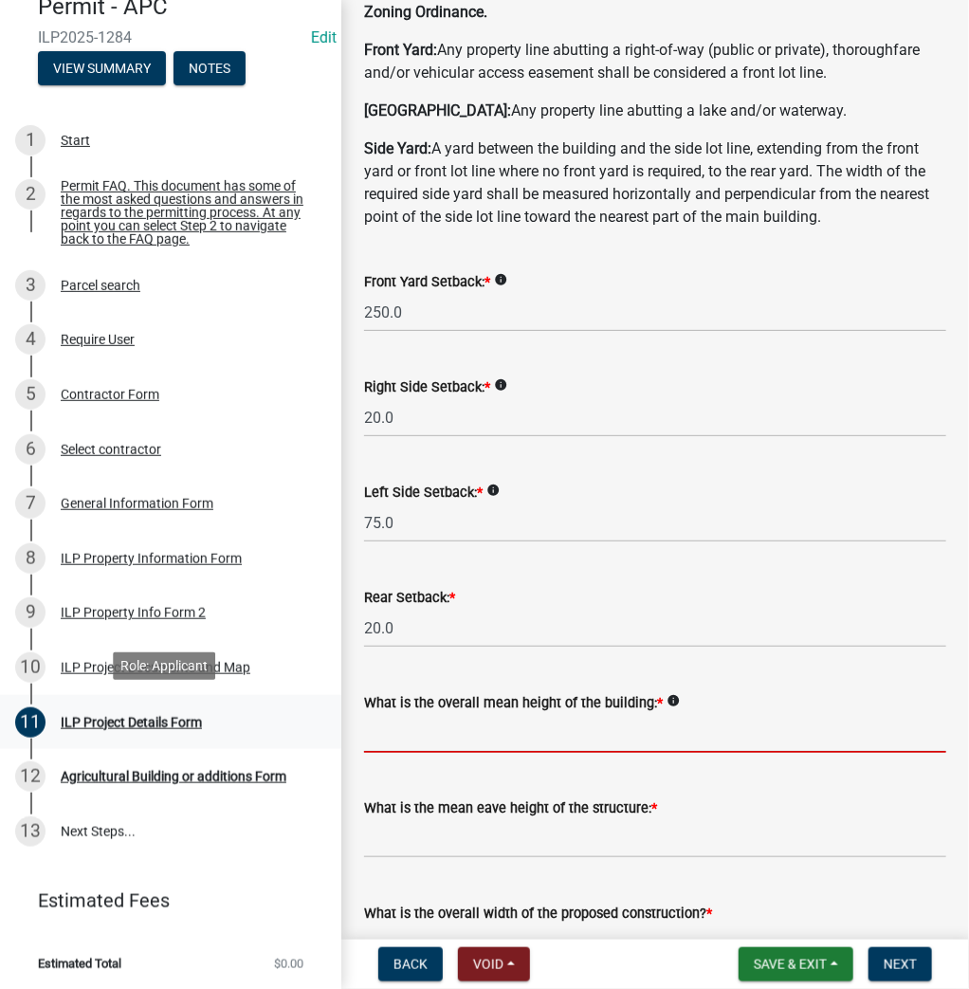
scroll to position [152, 0]
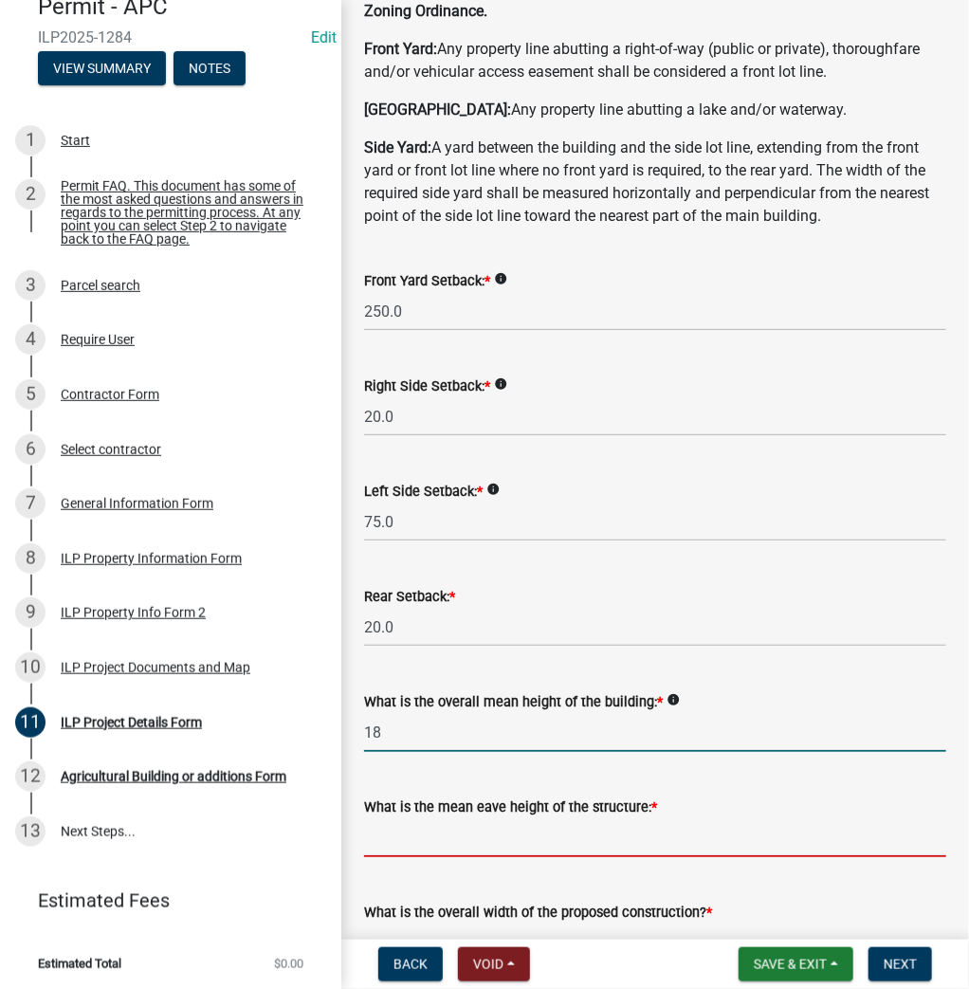
type input "18.0"
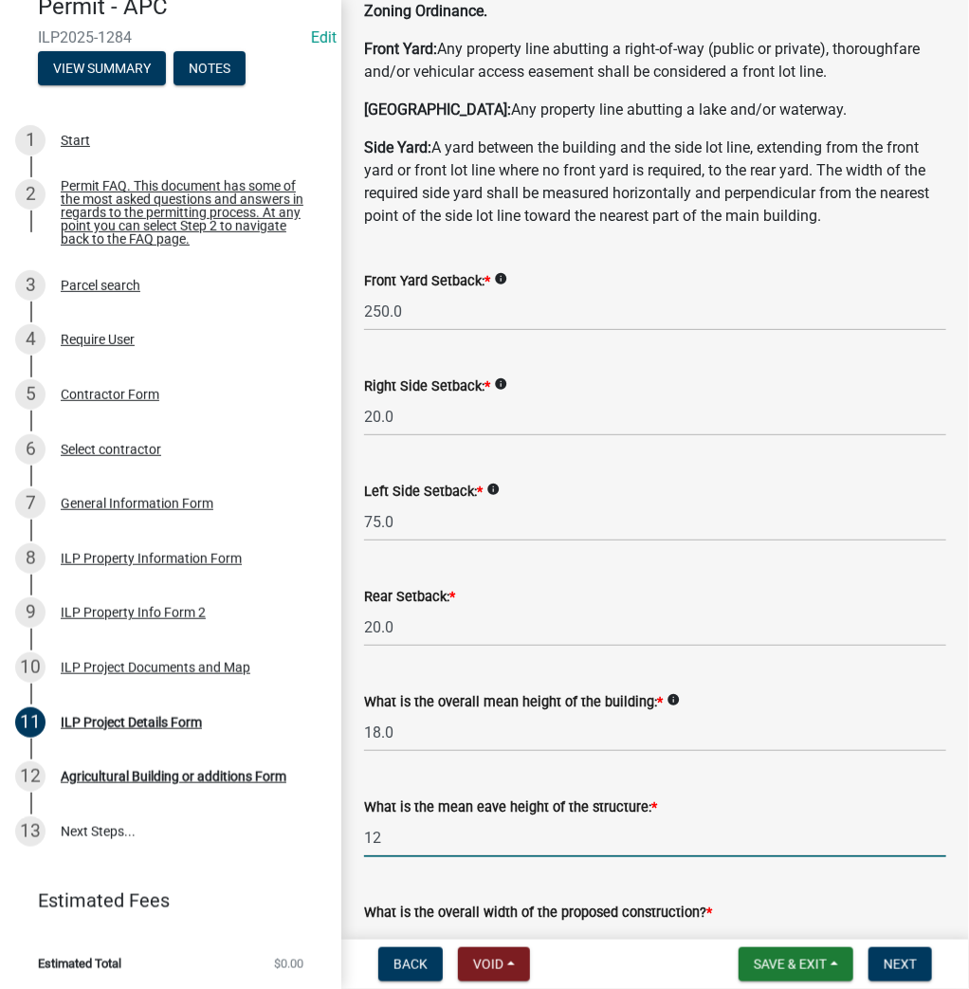
type input "12.0"
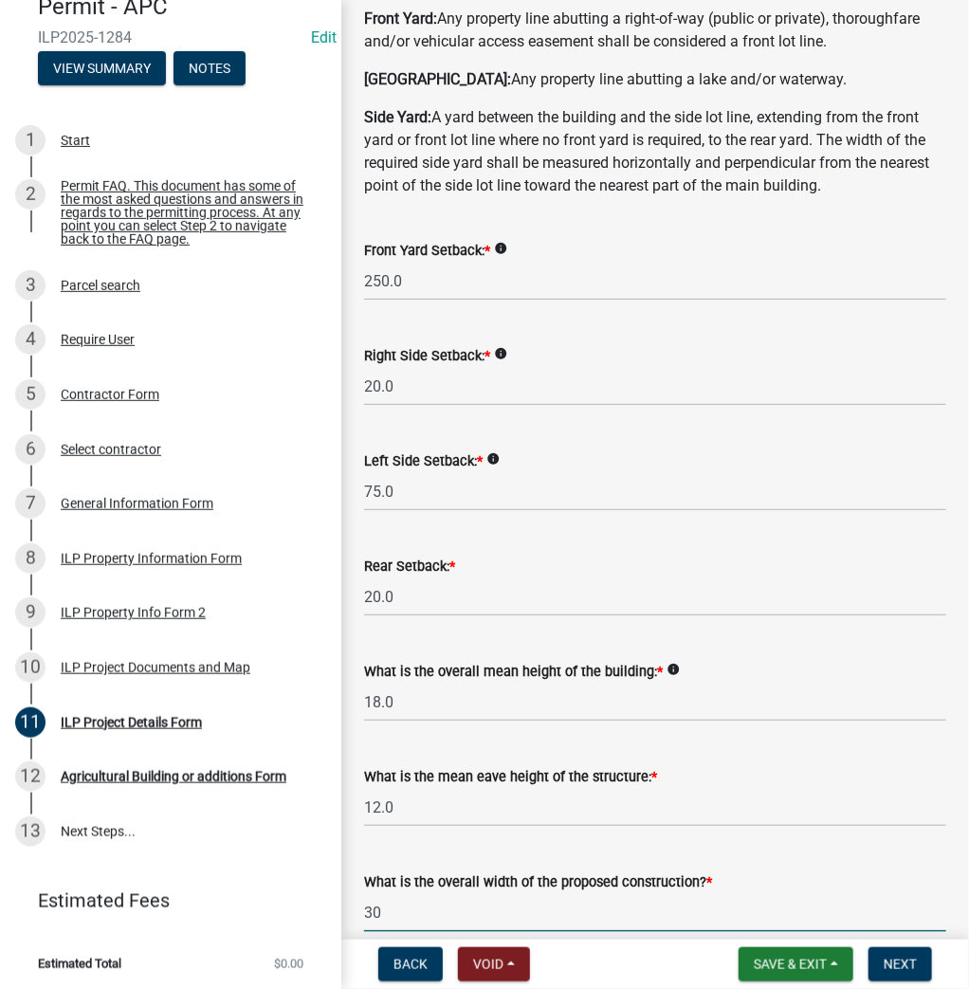
type input "30.00"
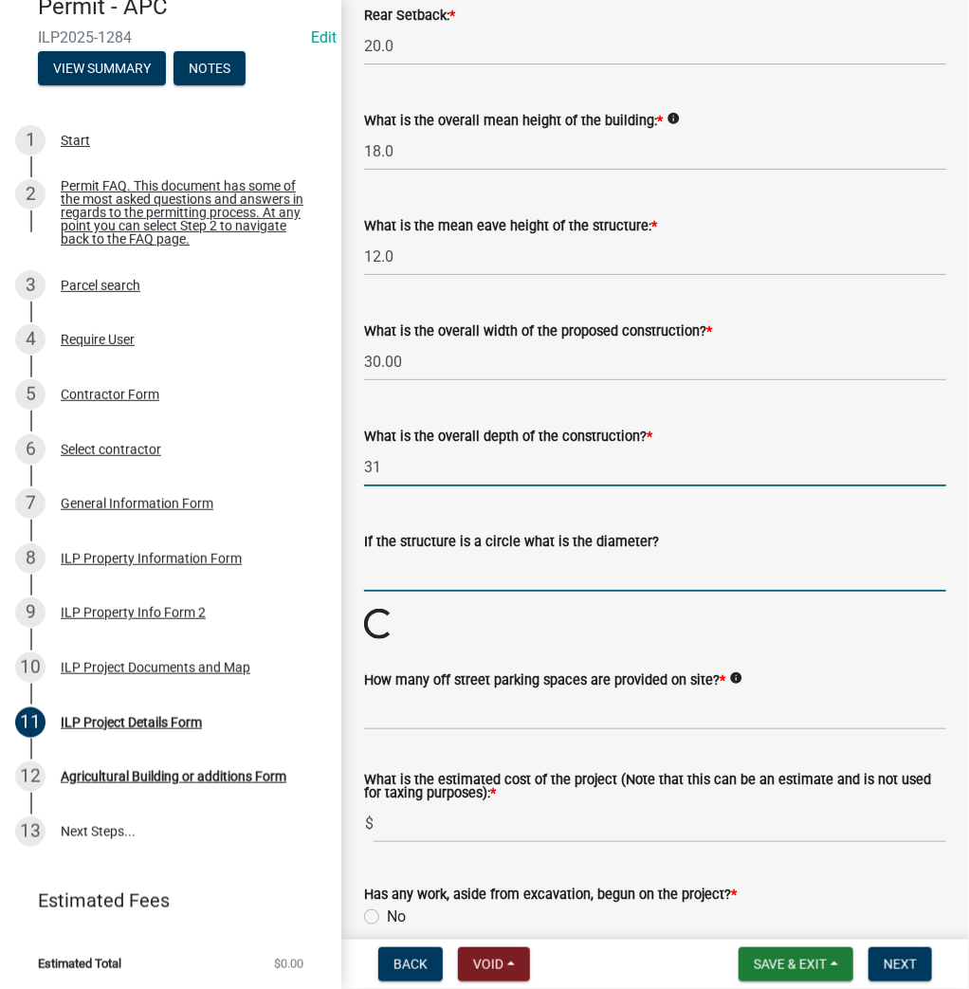
type input "31.00"
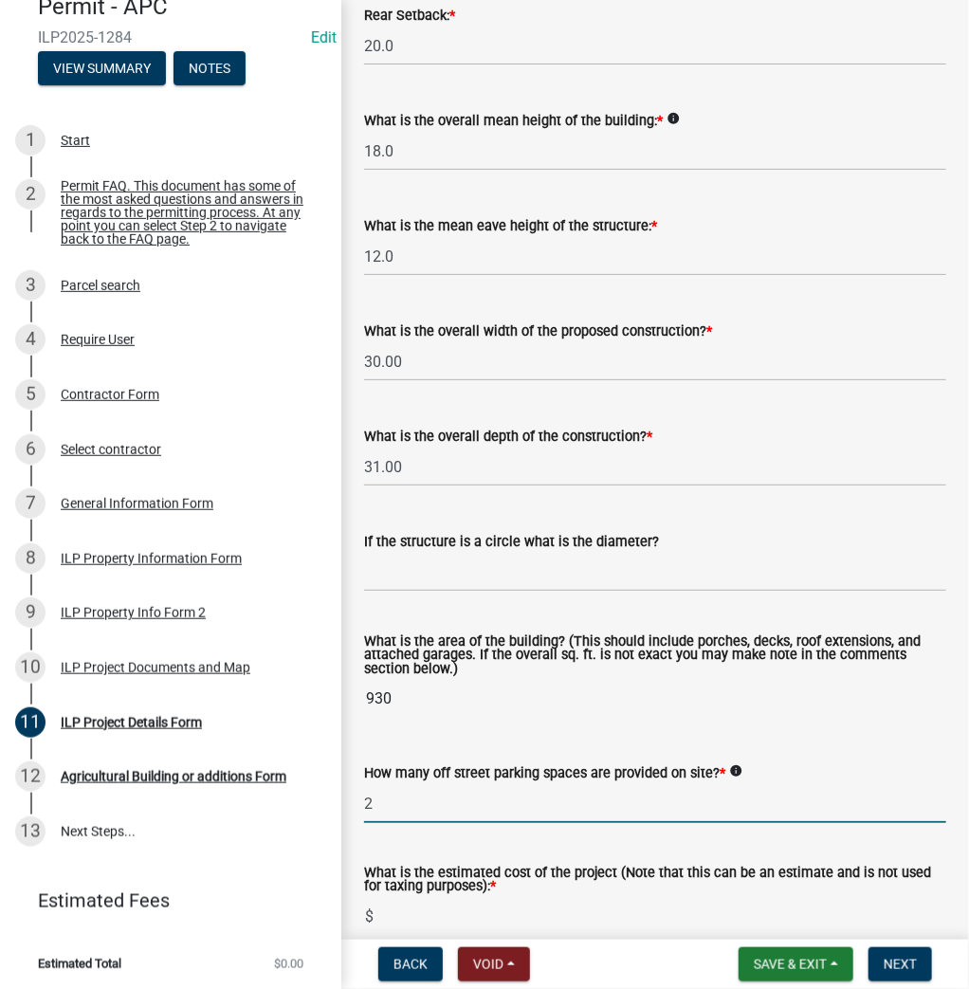
type input "2"
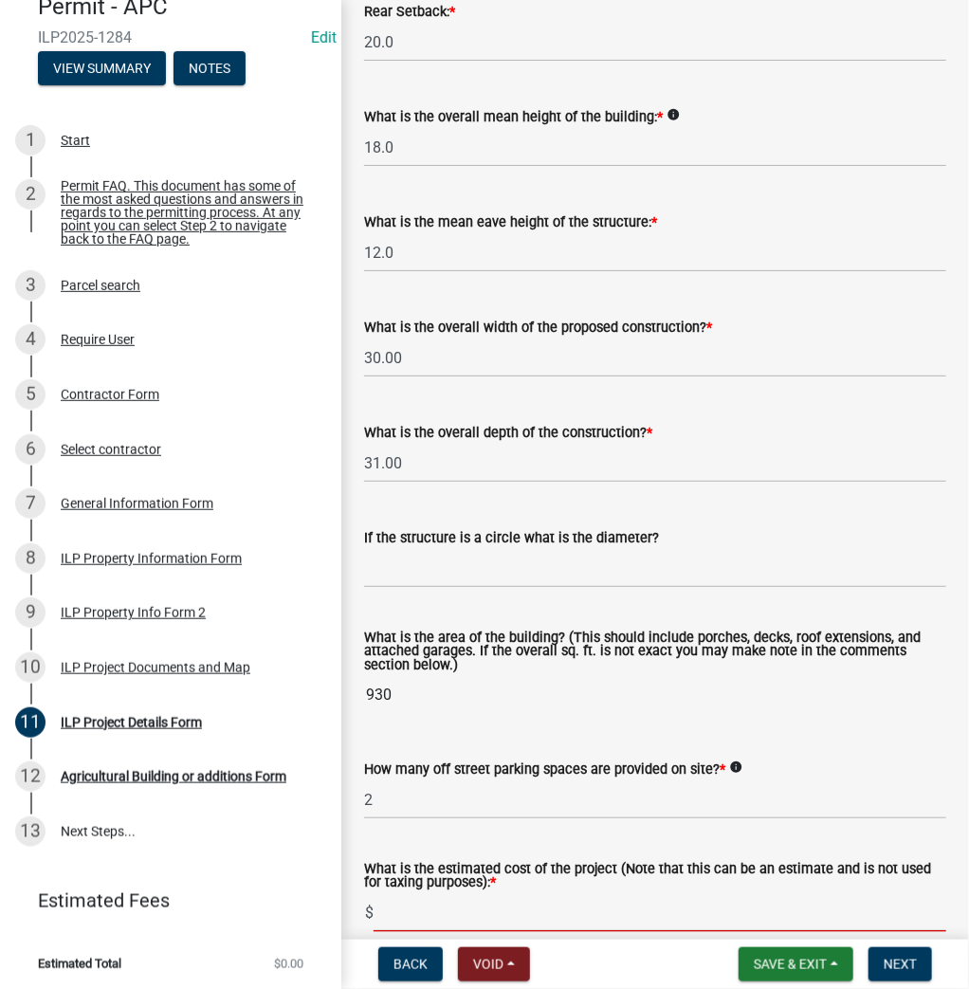
click at [442, 910] on input "text" at bounding box center [659, 912] width 573 height 39
type input "13000"
click at [820, 963] on span "Save & Exit" at bounding box center [790, 963] width 73 height 15
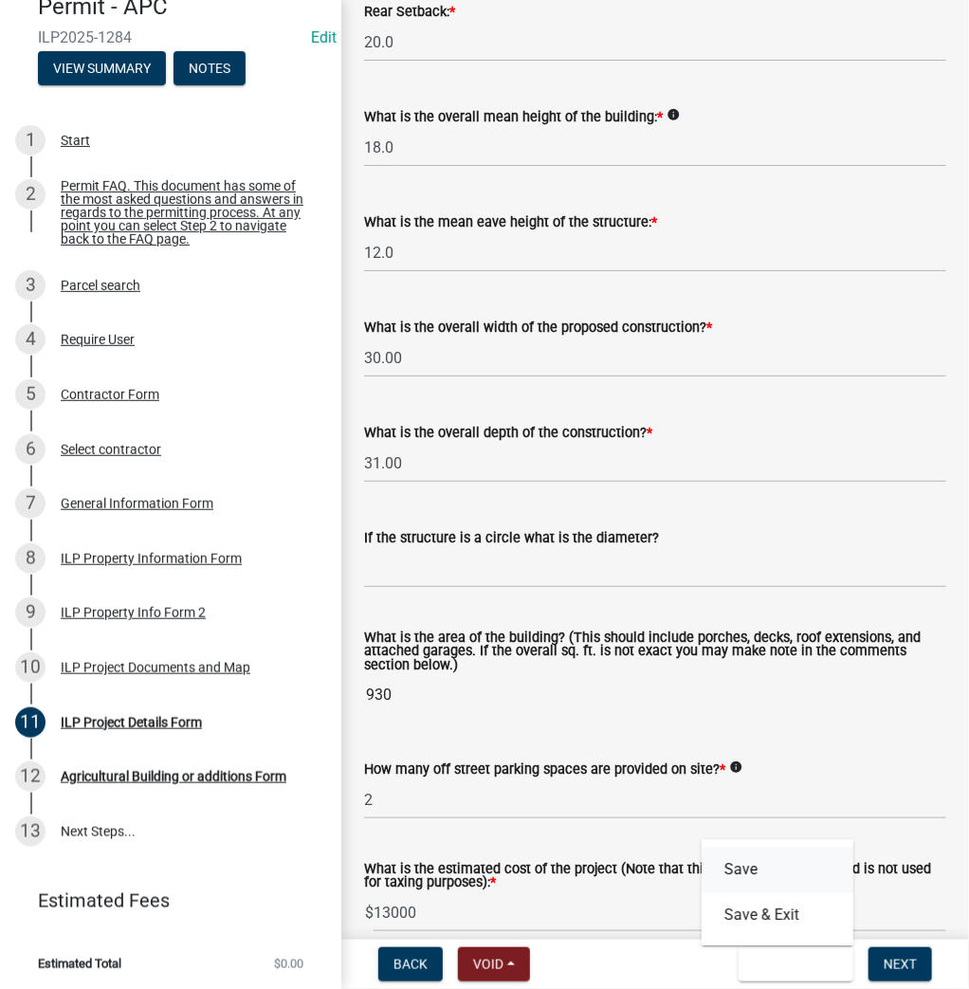
click at [756, 879] on button "Save" at bounding box center [777, 870] width 152 height 46
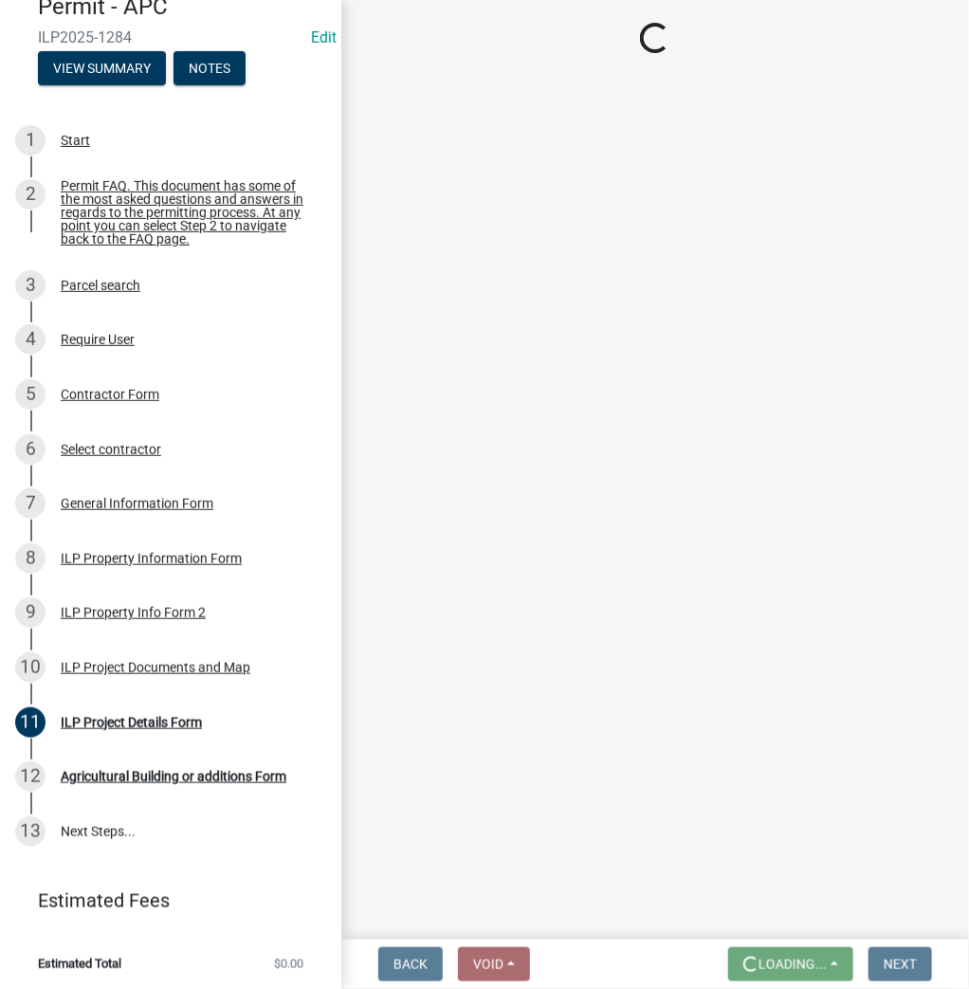
scroll to position [0, 0]
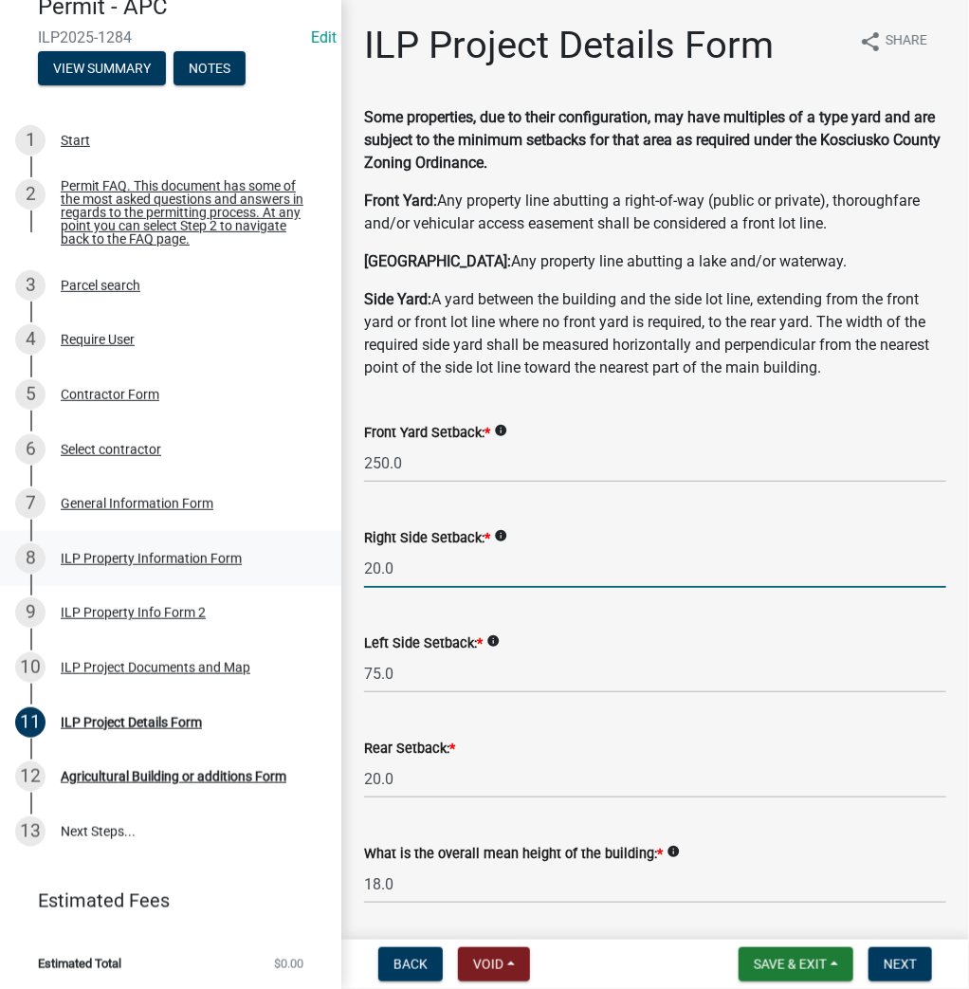
drag, startPoint x: 412, startPoint y: 561, endPoint x: 300, endPoint y: 554, distance: 112.1
click at [301, 554] on div "Improvement Location Permit - APC ILP2025-1284 Edit View Summary Notes 1 Start …" at bounding box center [484, 494] width 969 height 989
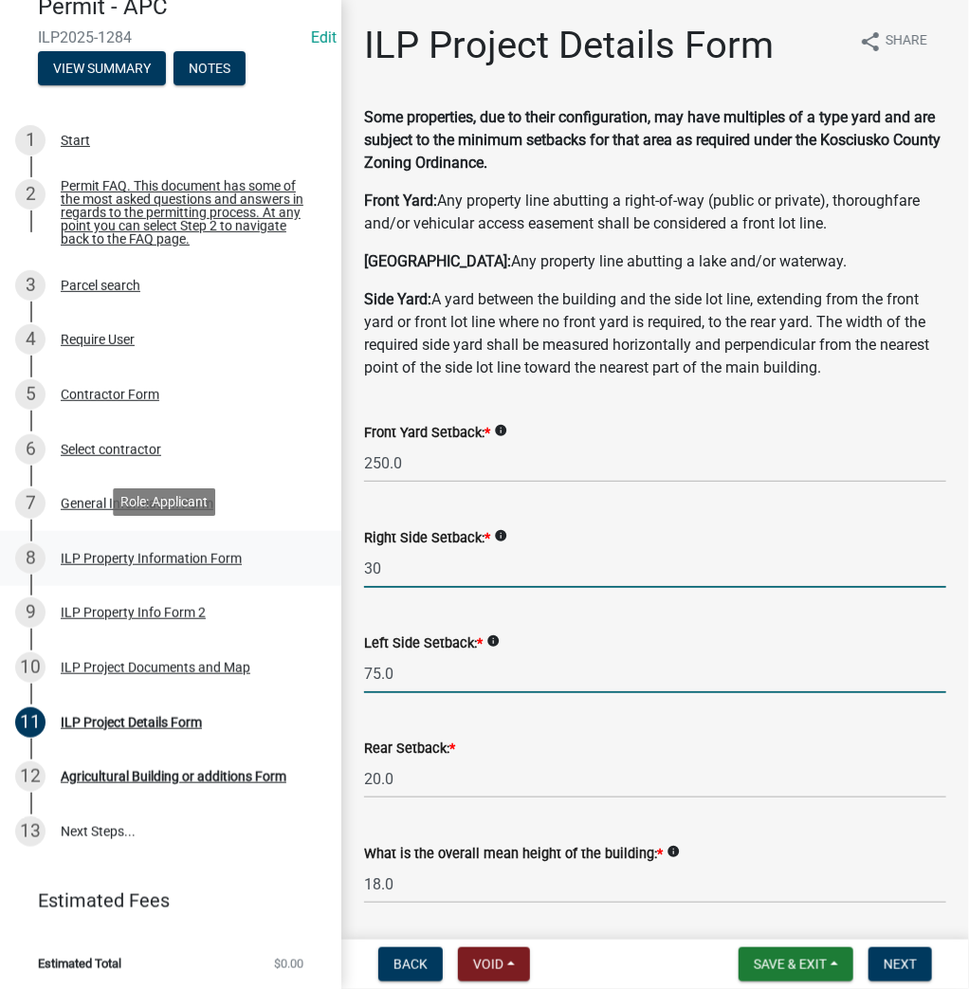
type input "30.0"
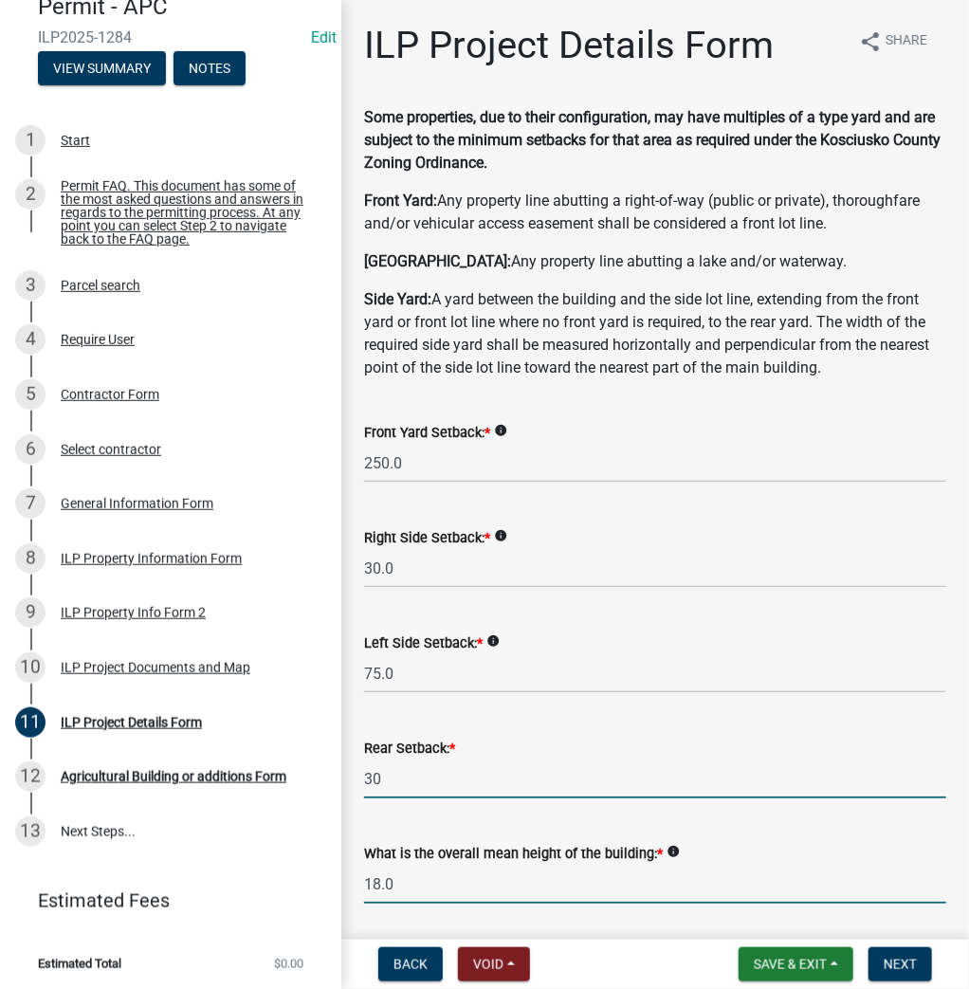
type input "30.0"
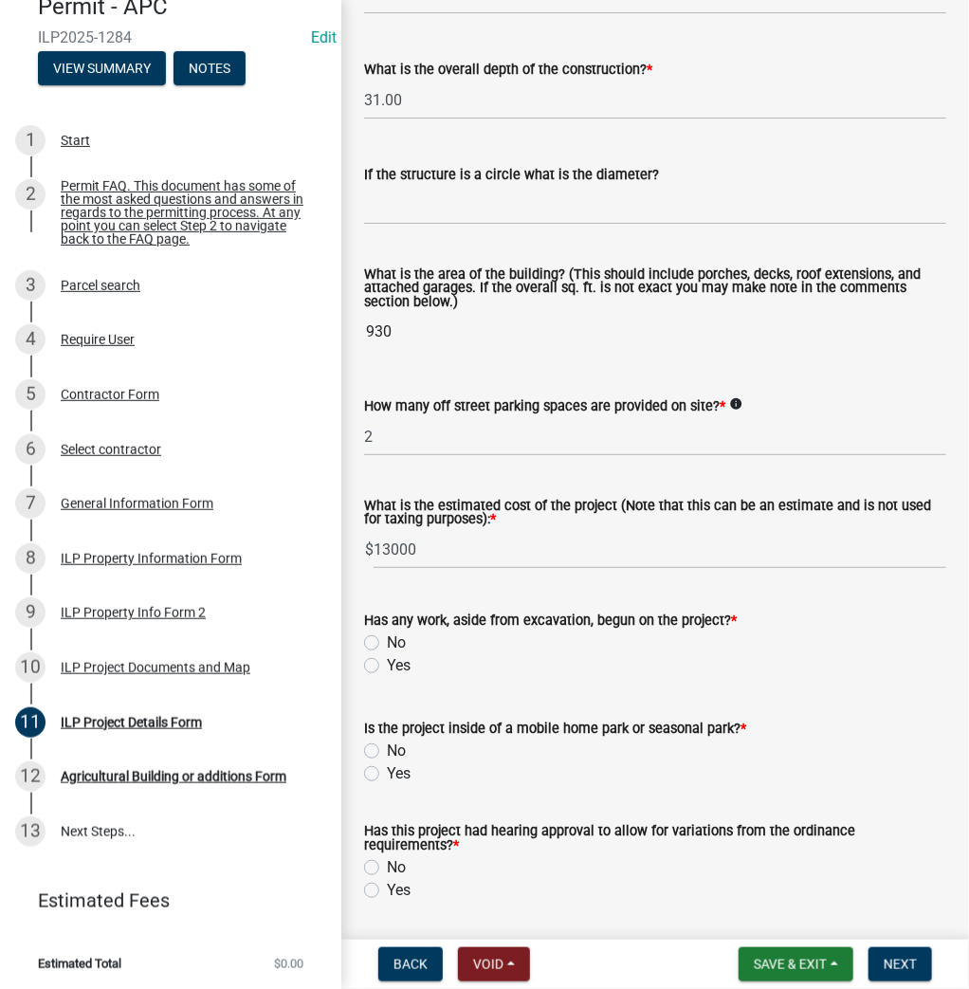
scroll to position [1213, 0]
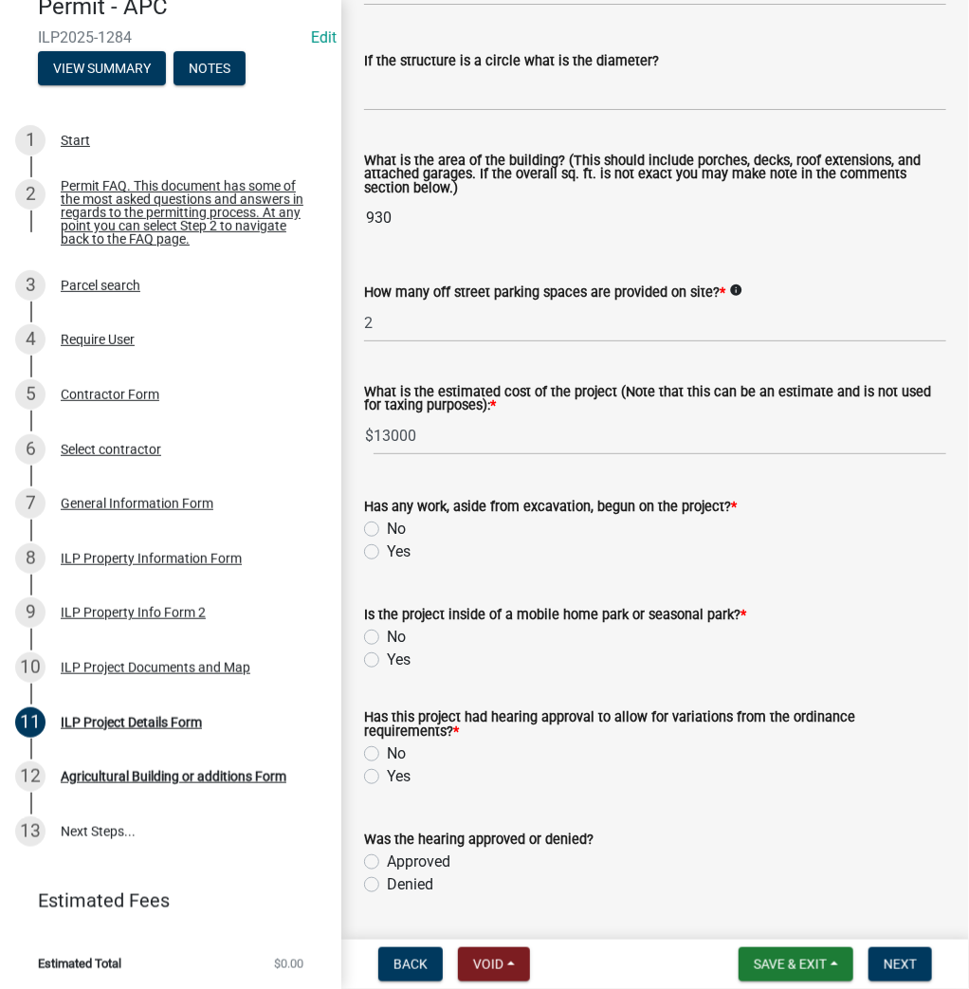
click at [387, 523] on label "No" at bounding box center [396, 529] width 19 height 23
click at [387, 523] on input "No" at bounding box center [393, 524] width 12 height 12
radio input "true"
click at [387, 635] on label "No" at bounding box center [396, 637] width 19 height 23
click at [387, 635] on input "No" at bounding box center [393, 632] width 12 height 12
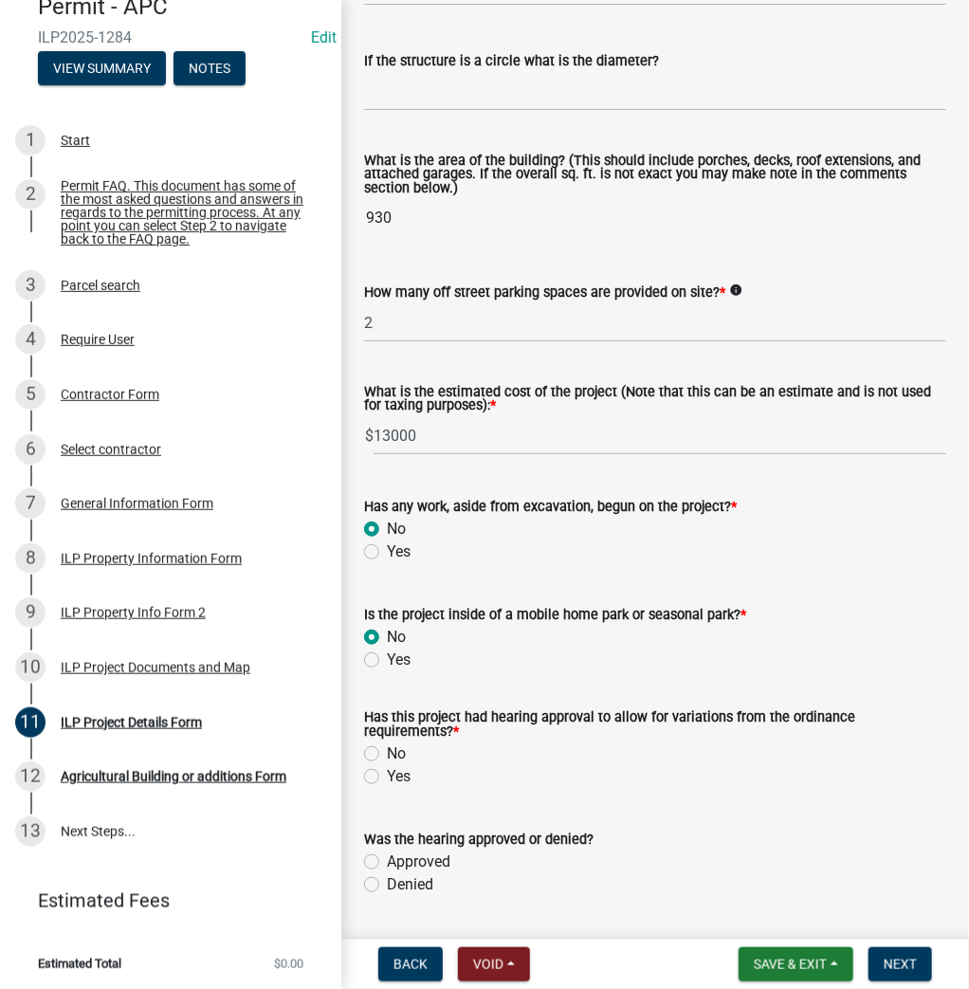
radio input "true"
click at [387, 752] on label "No" at bounding box center [396, 753] width 19 height 23
click at [387, 752] on input "No" at bounding box center [393, 748] width 12 height 12
radio input "true"
click at [903, 968] on span "Next" at bounding box center [899, 963] width 33 height 15
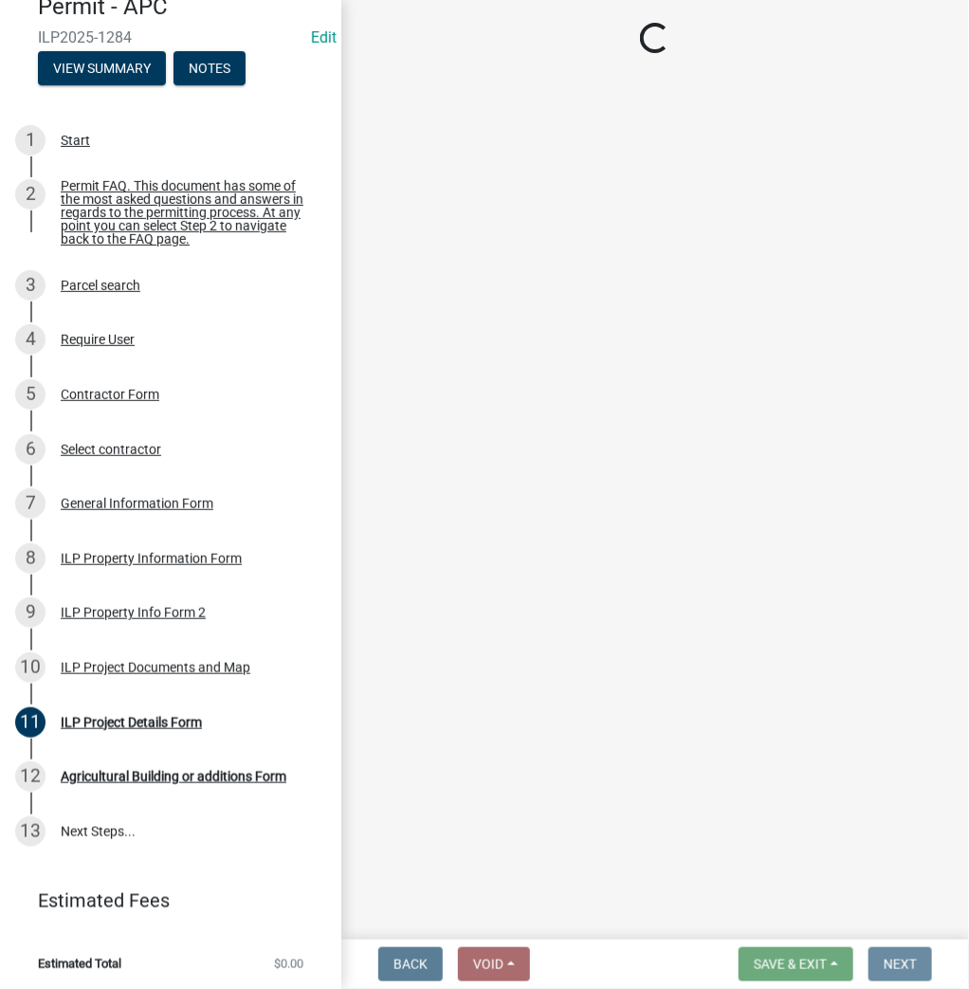
scroll to position [0, 0]
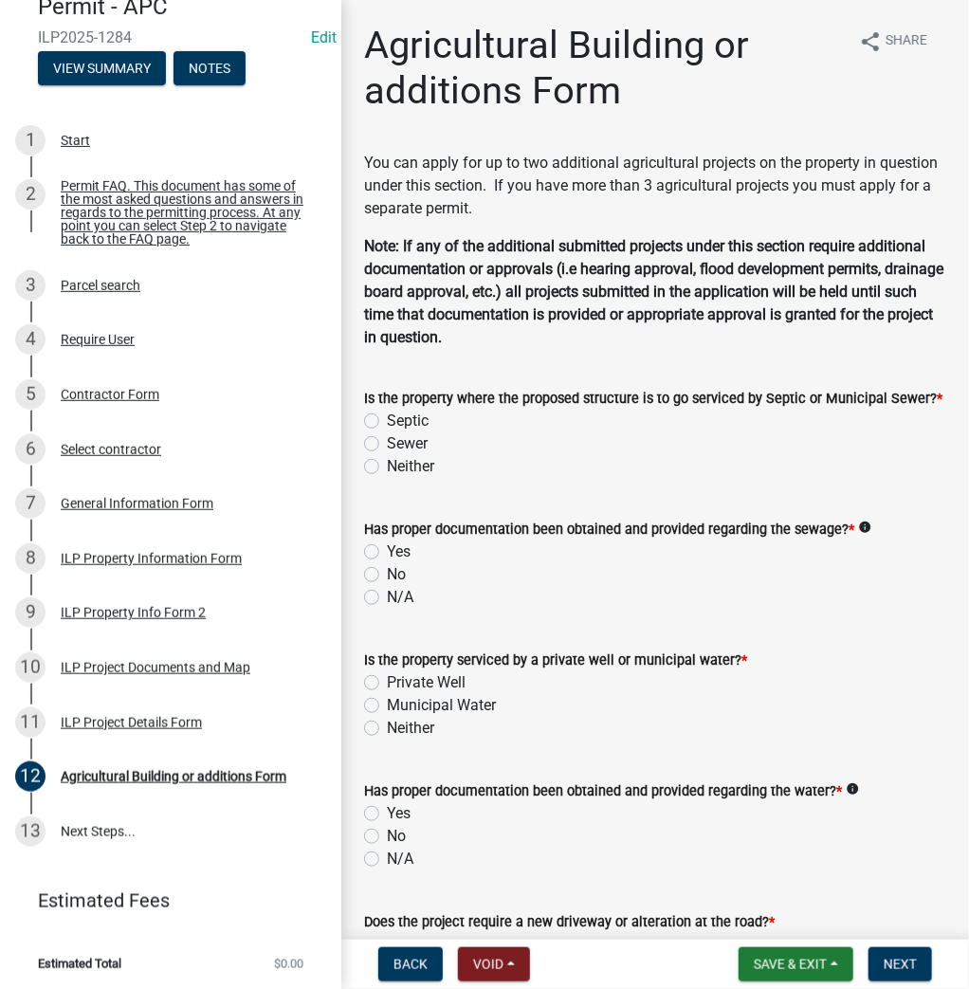
click at [387, 422] on label "Septic" at bounding box center [408, 421] width 42 height 23
click at [387, 422] on input "Septic" at bounding box center [393, 416] width 12 height 12
radio input "true"
click at [387, 550] on label "Yes" at bounding box center [399, 551] width 24 height 23
click at [387, 550] on input "Yes" at bounding box center [393, 546] width 12 height 12
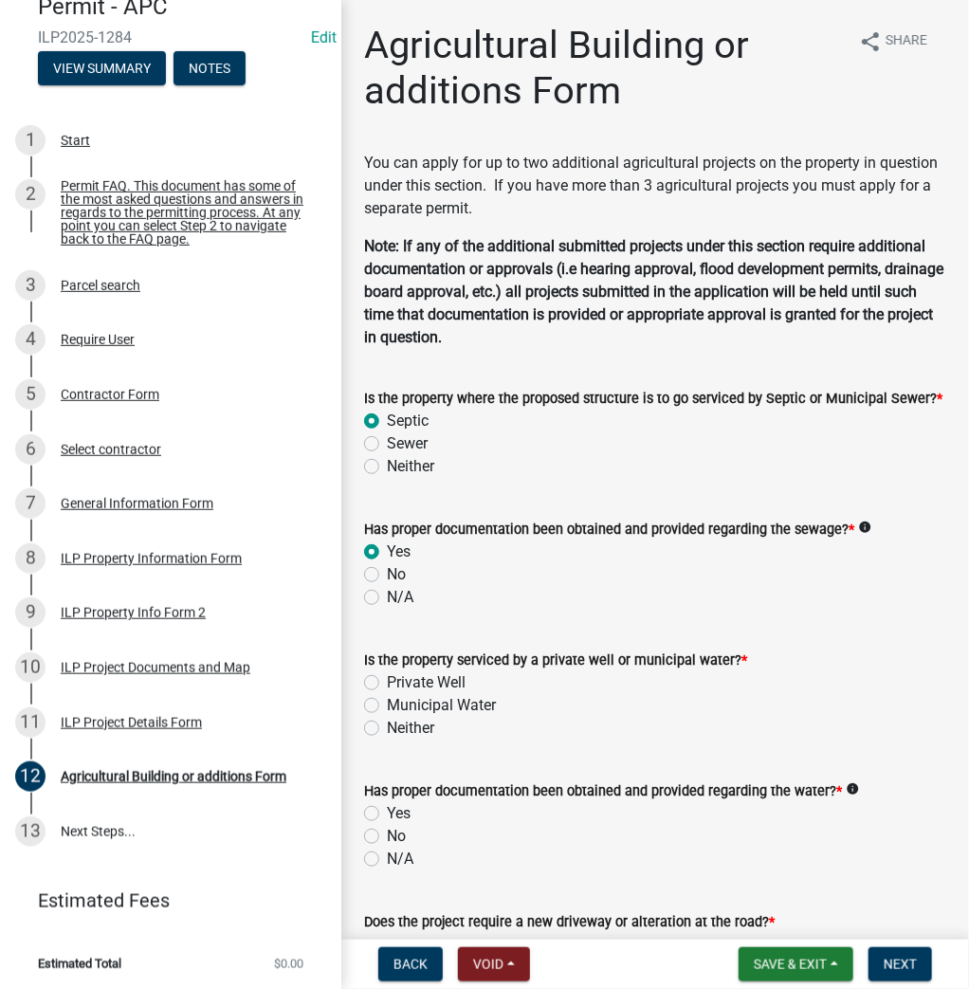
radio input "true"
drag, startPoint x: 371, startPoint y: 680, endPoint x: 386, endPoint y: 756, distance: 77.3
click at [387, 681] on label "Private Well" at bounding box center [426, 682] width 79 height 23
click at [387, 681] on input "Private Well" at bounding box center [393, 677] width 12 height 12
radio input "true"
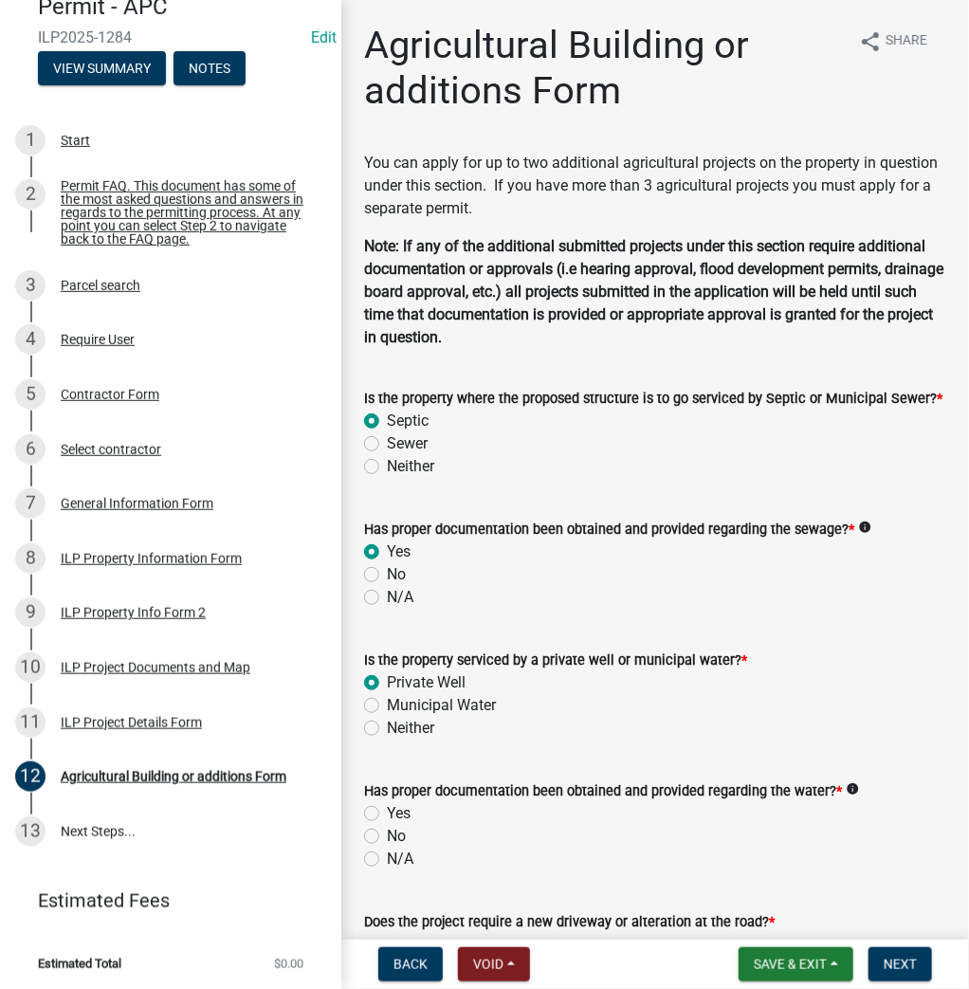
drag, startPoint x: 372, startPoint y: 810, endPoint x: 383, endPoint y: 807, distance: 12.0
click at [387, 810] on label "Yes" at bounding box center [399, 813] width 24 height 23
click at [387, 810] on input "Yes" at bounding box center [393, 808] width 12 height 12
radio input "true"
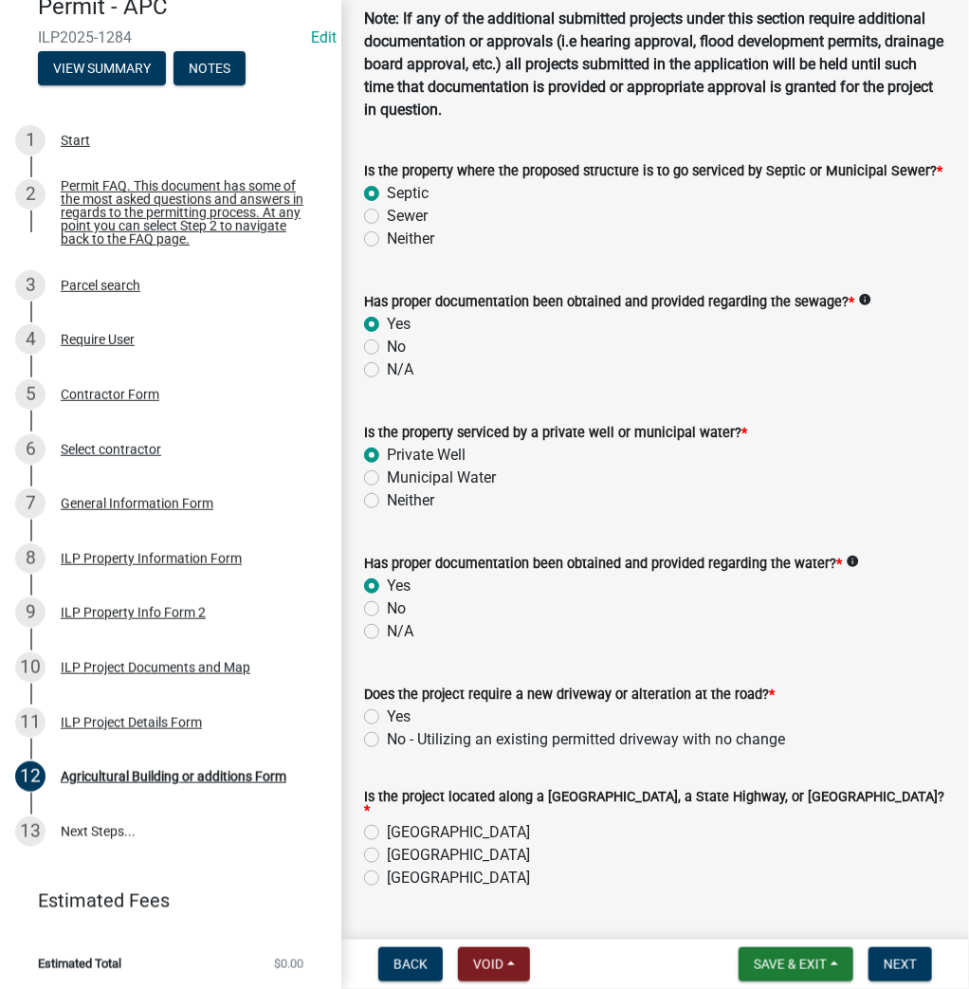
scroll to position [379, 0]
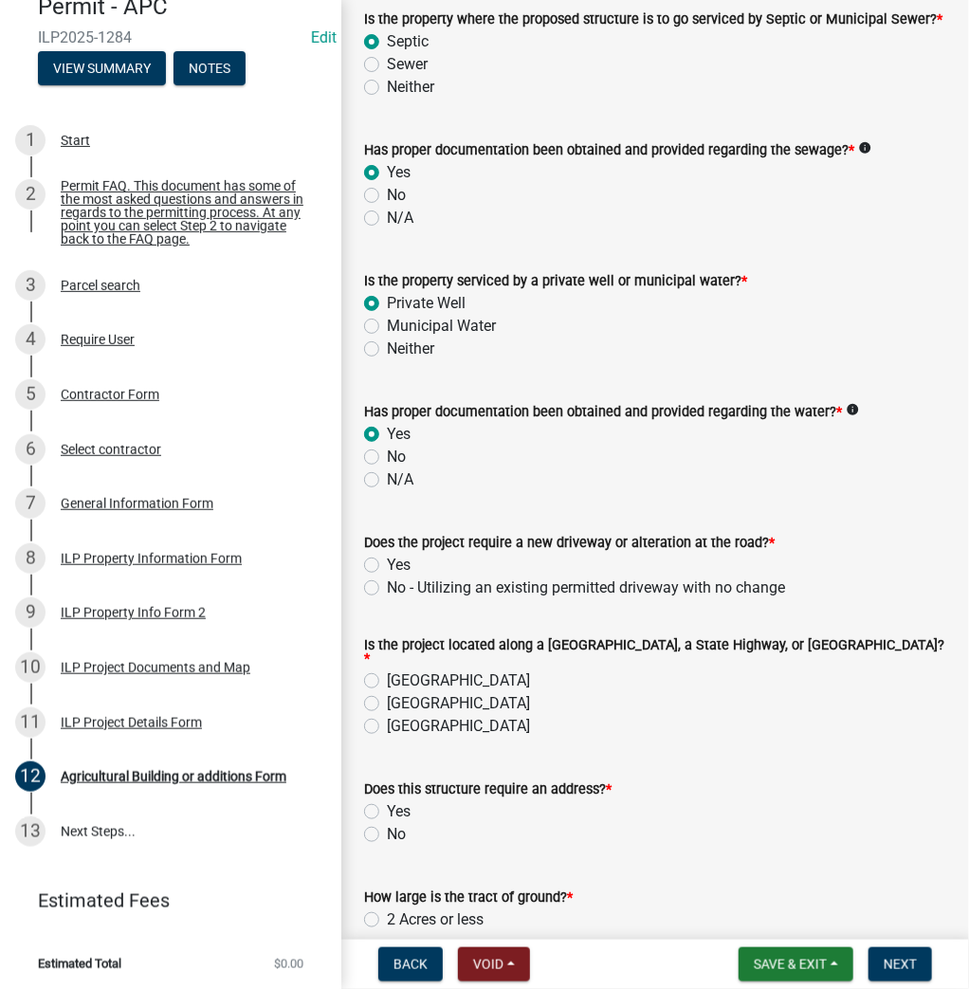
click at [387, 584] on label "No - Utilizing an existing permitted driveway with no change" at bounding box center [586, 587] width 398 height 23
click at [387, 584] on input "No - Utilizing an existing permitted driveway with no change" at bounding box center [393, 582] width 12 height 12
radio input "true"
click at [387, 674] on label "County Road" at bounding box center [458, 680] width 143 height 23
click at [387, 674] on input "County Road" at bounding box center [393, 675] width 12 height 12
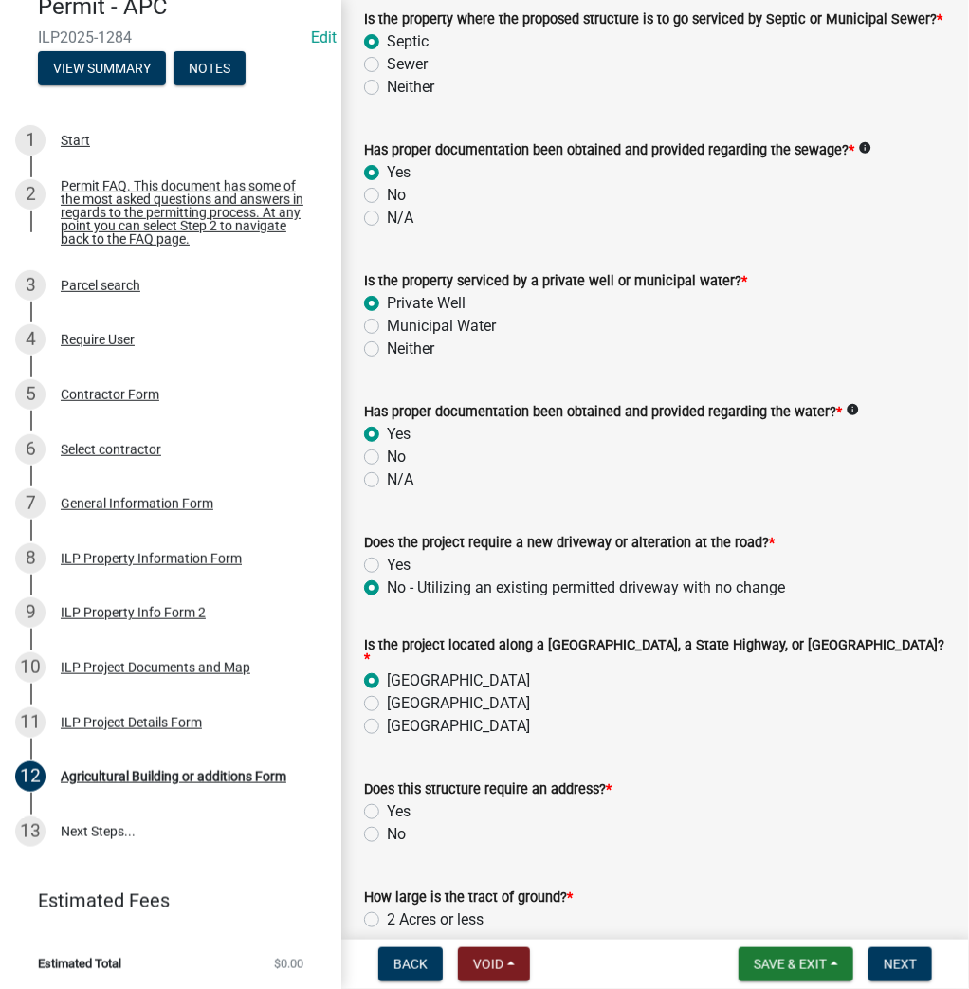
radio input "true"
click at [387, 826] on label "No" at bounding box center [396, 834] width 19 height 23
click at [387, 826] on input "No" at bounding box center [393, 829] width 12 height 12
radio input "true"
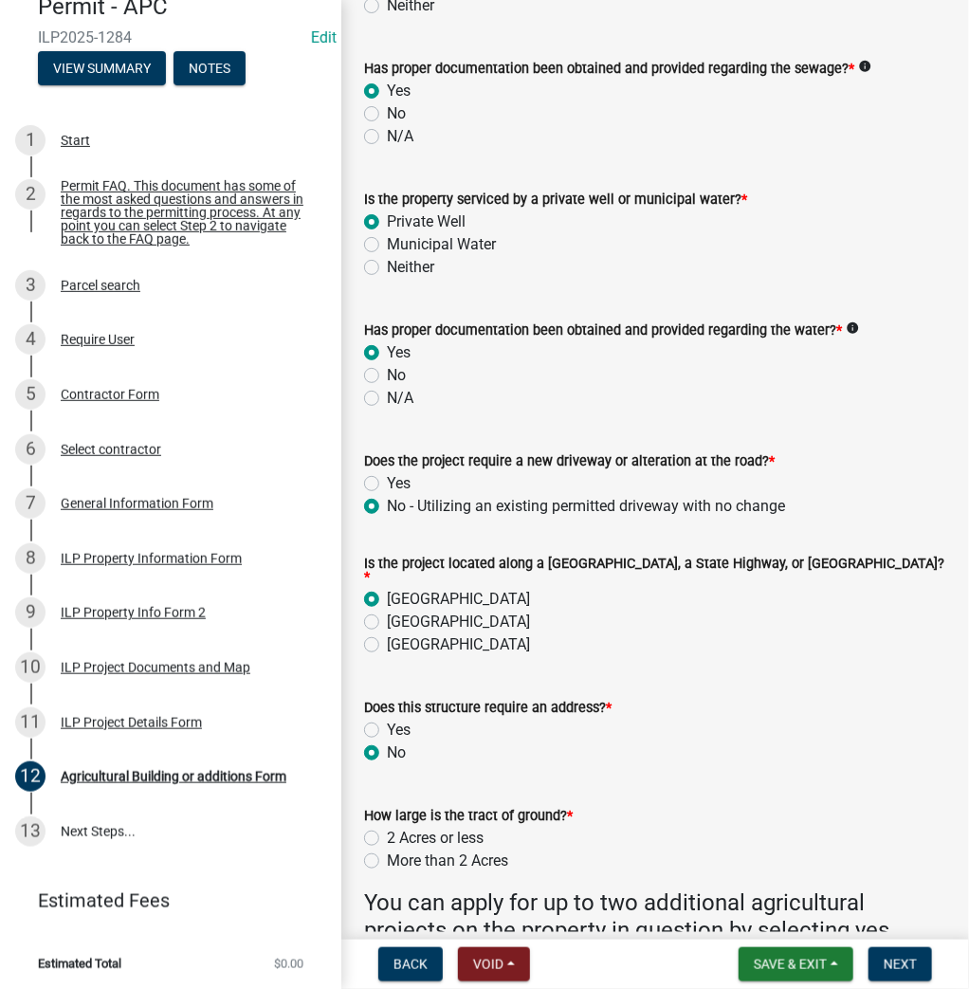
scroll to position [531, 0]
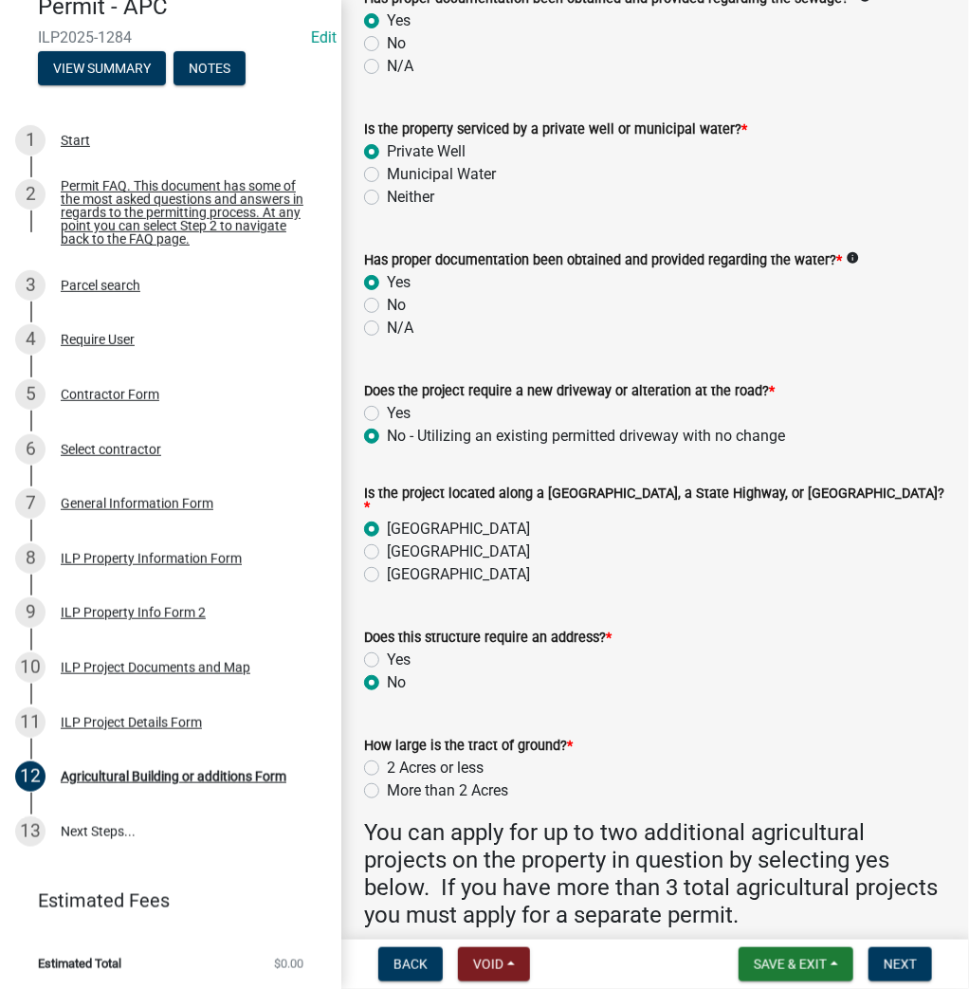
click at [387, 785] on label "More than 2 Acres" at bounding box center [447, 790] width 121 height 23
click at [387, 785] on input "More than 2 Acres" at bounding box center [393, 785] width 12 height 12
radio input "true"
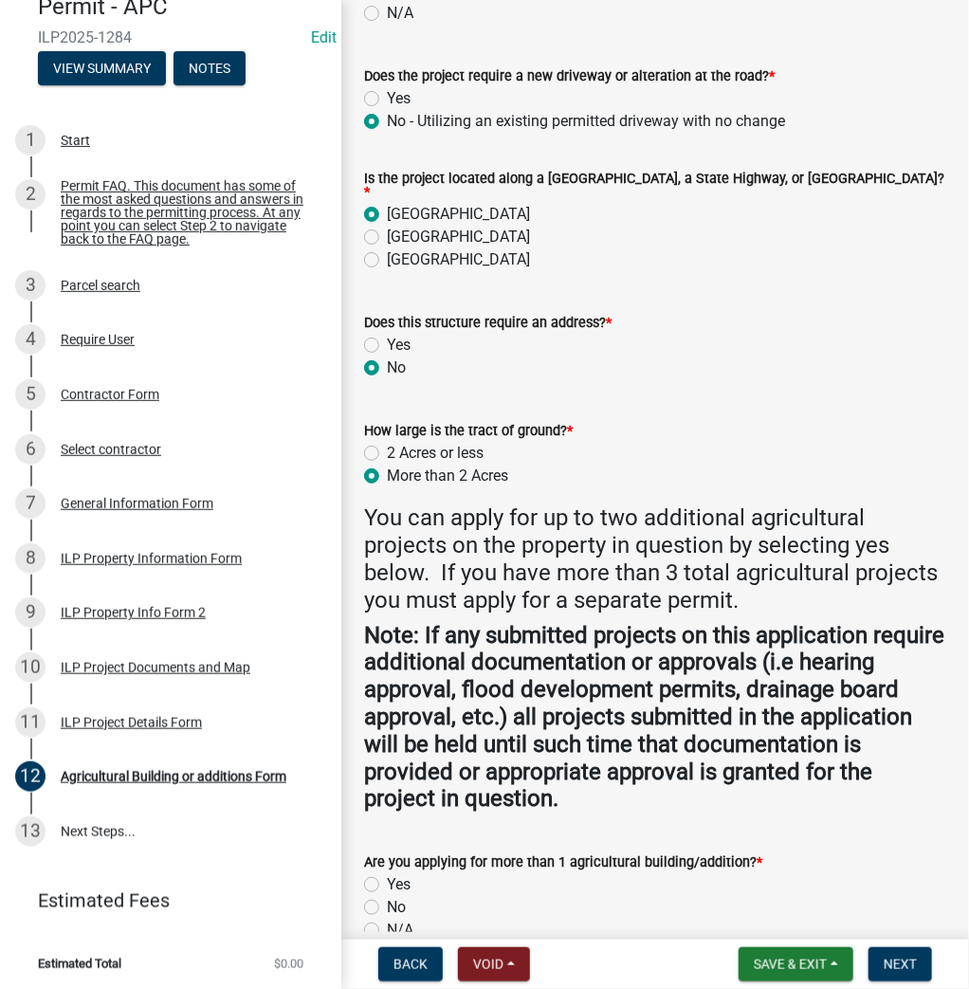
scroll to position [938, 0]
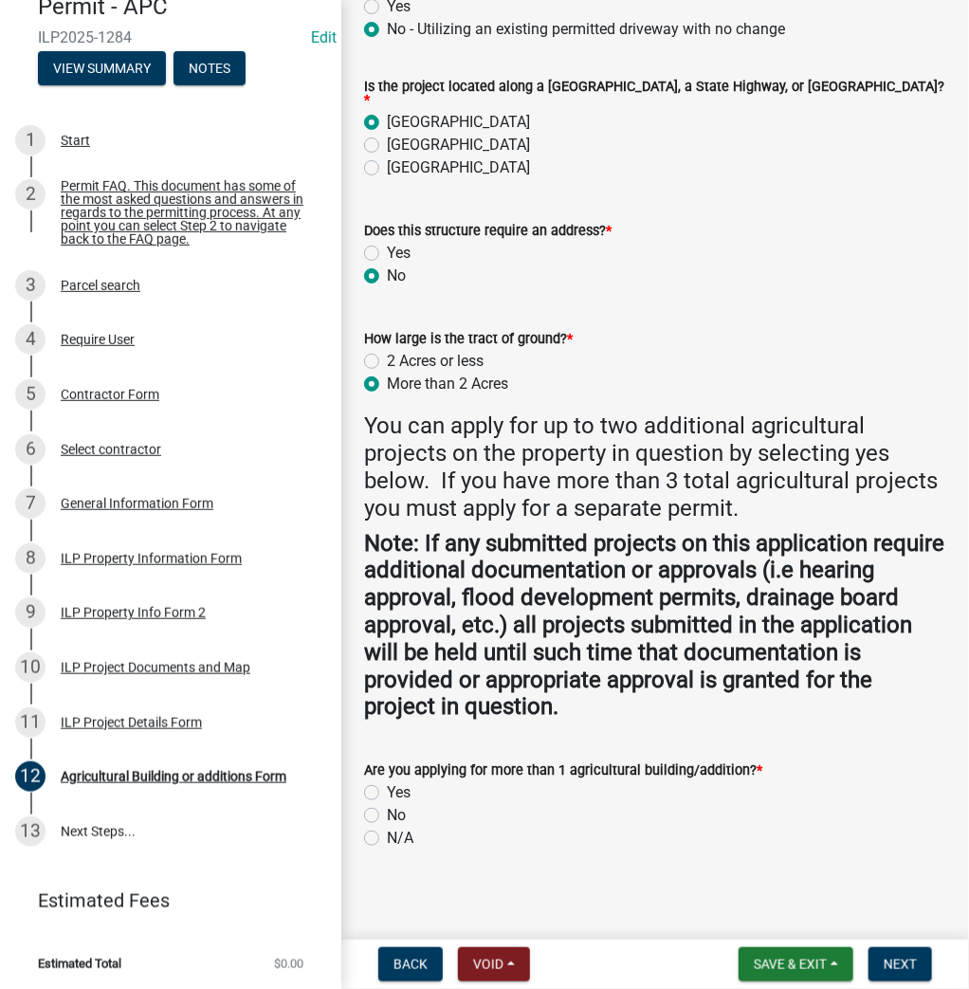
click at [387, 805] on label "No" at bounding box center [396, 815] width 19 height 23
click at [387, 805] on input "No" at bounding box center [393, 810] width 12 height 12
radio input "true"
click at [908, 954] on button "Next" at bounding box center [900, 964] width 64 height 34
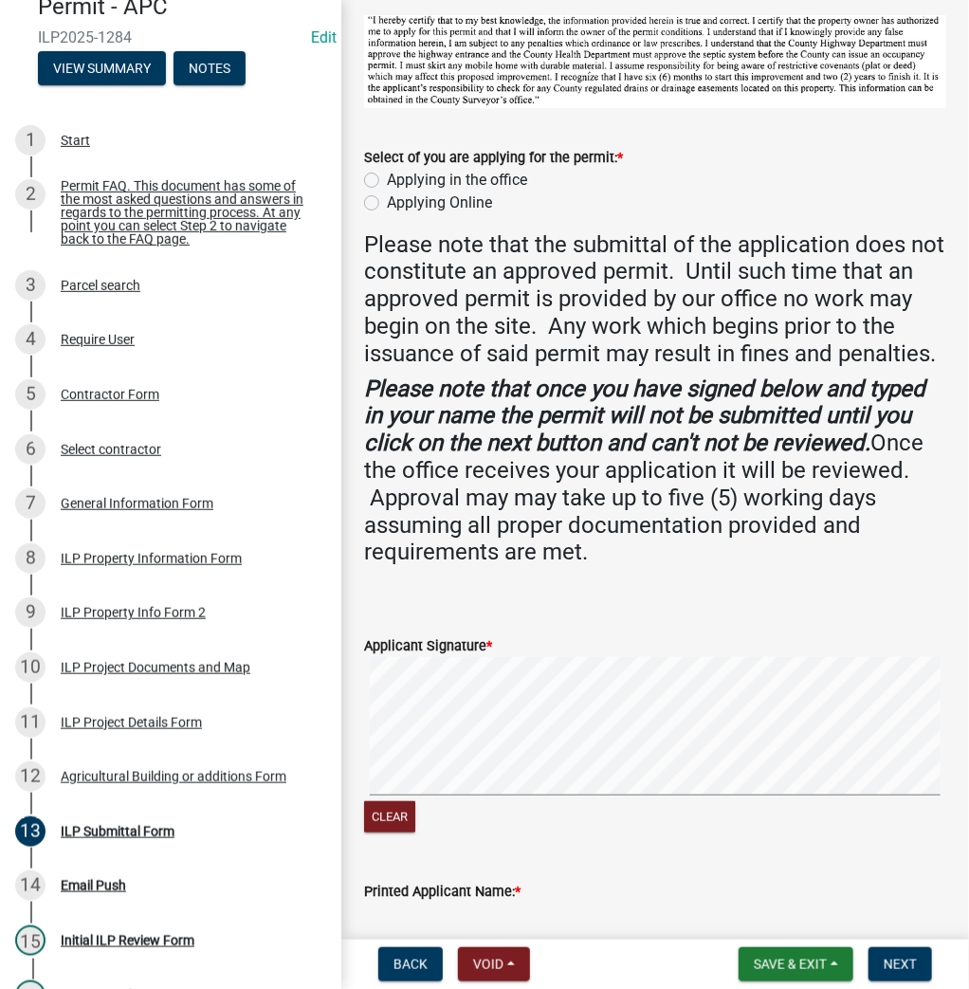
scroll to position [228, 0]
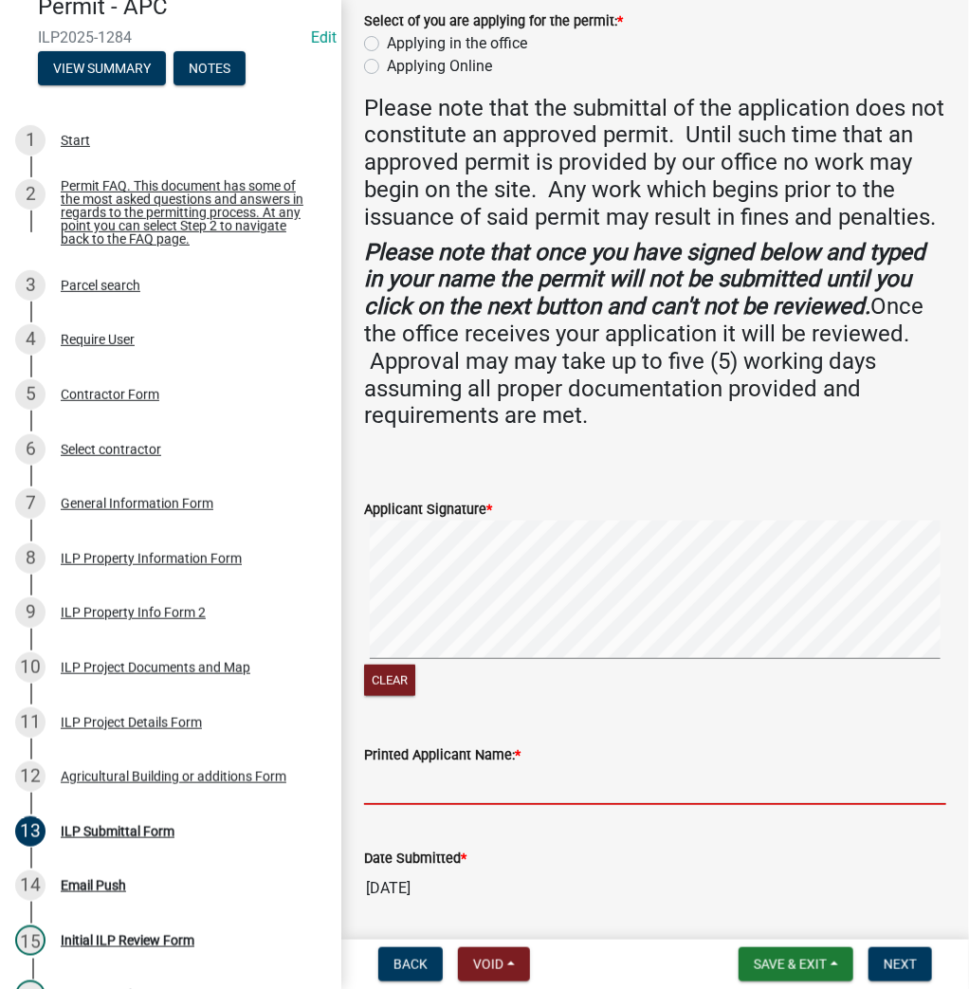
click at [391, 805] on input "Printed Applicant Name: *" at bounding box center [655, 785] width 582 height 39
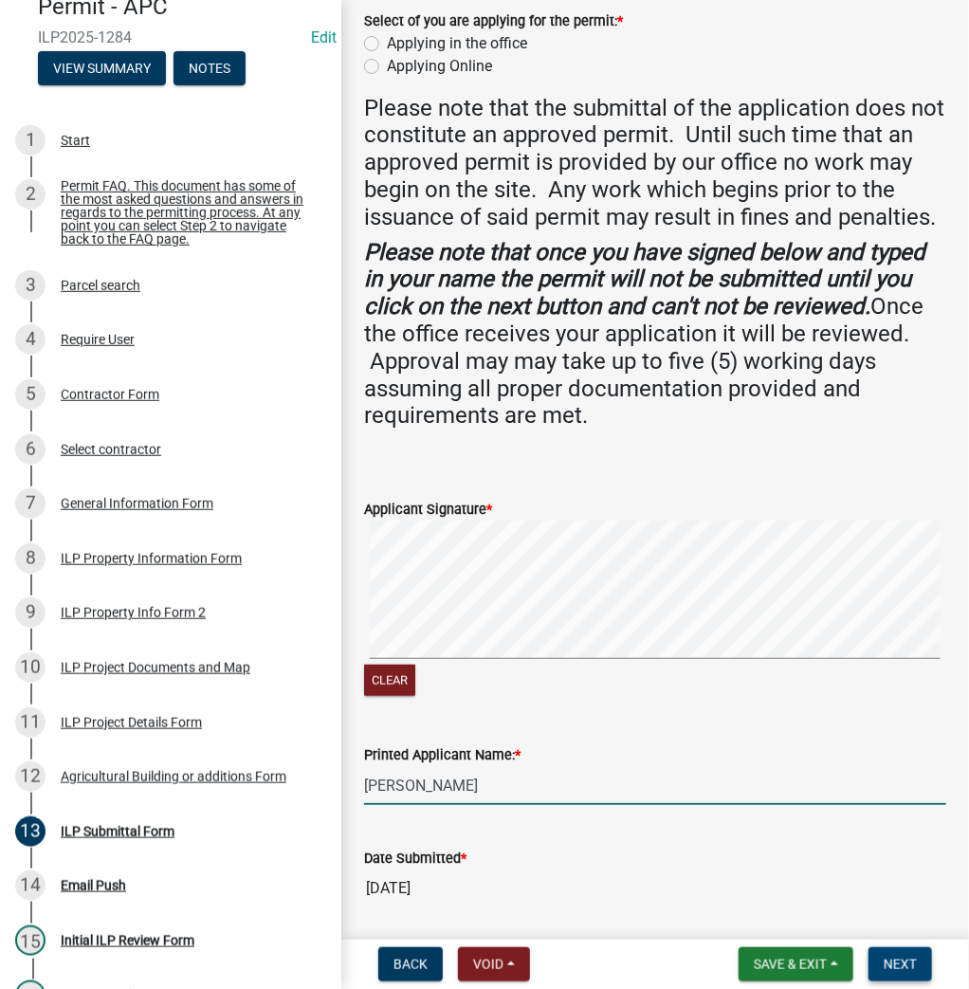
type input "[PERSON_NAME]"
click at [914, 963] on span "Next" at bounding box center [899, 963] width 33 height 15
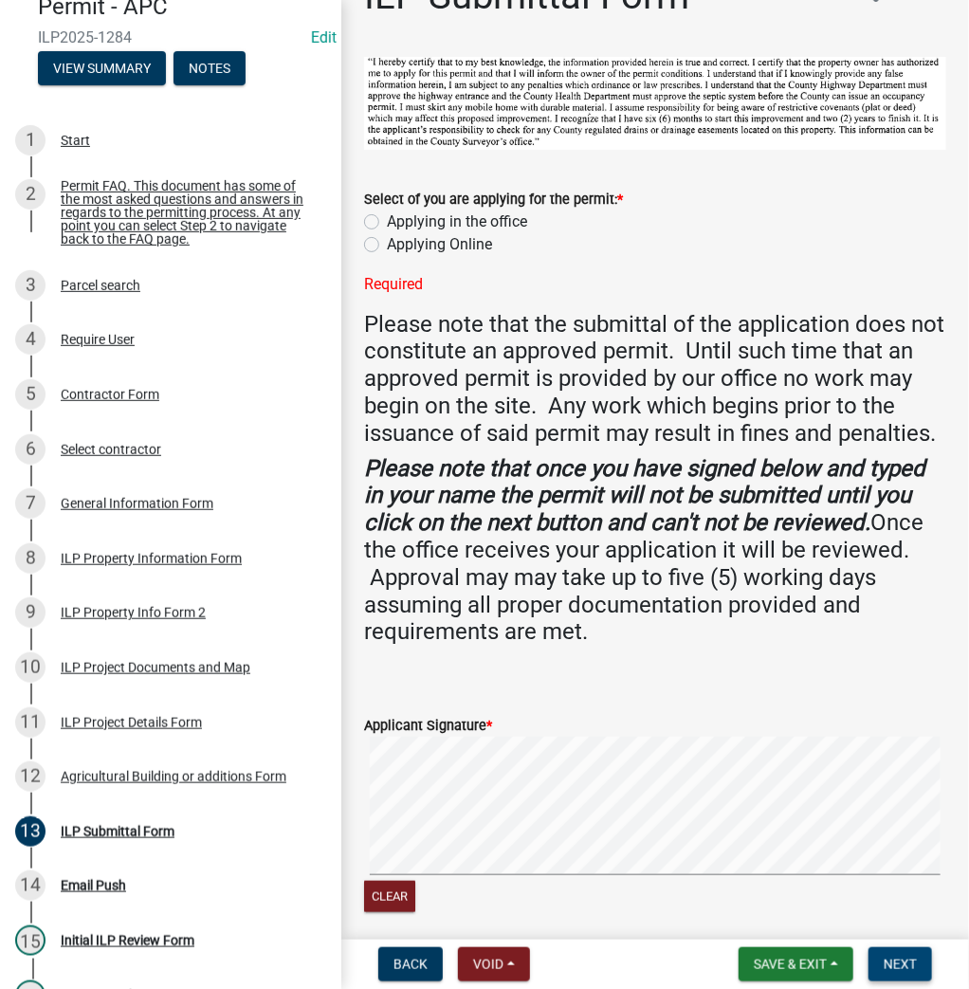
scroll to position [0, 0]
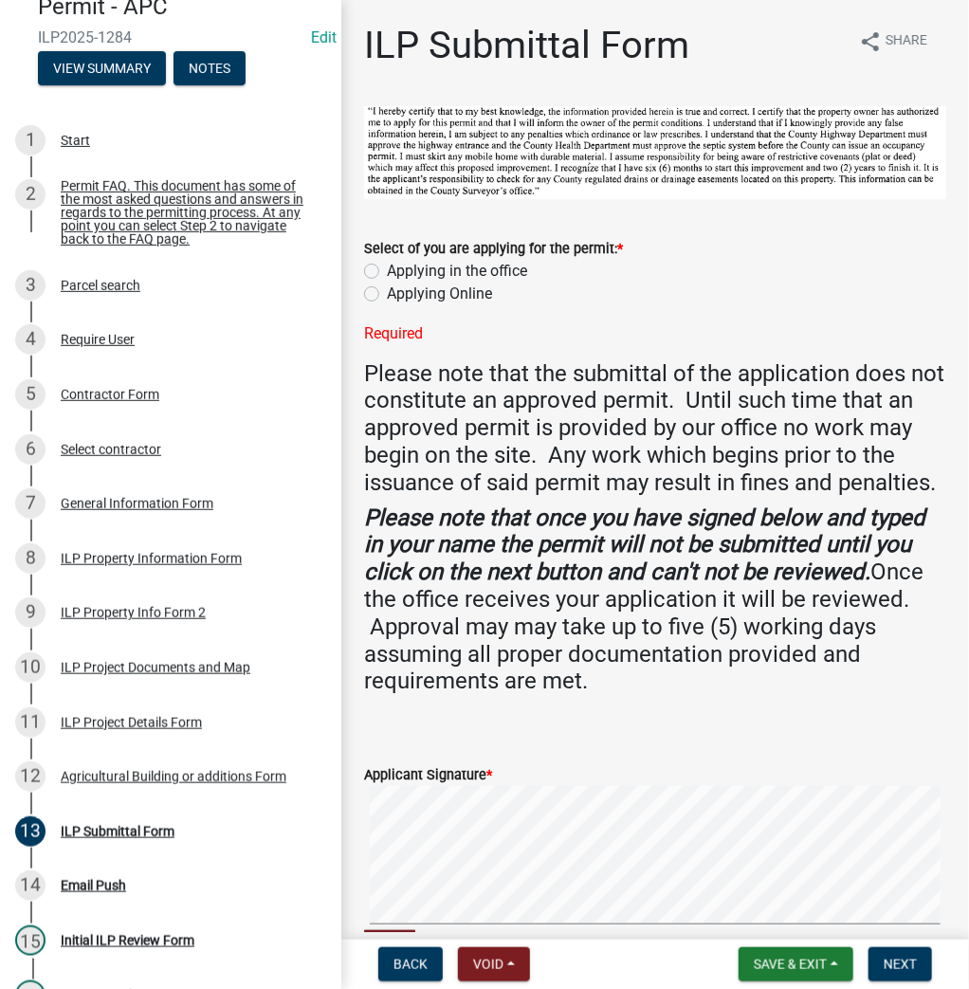
click at [387, 268] on label "Applying in the office" at bounding box center [457, 271] width 140 height 23
click at [387, 268] on input "Applying in the office" at bounding box center [393, 266] width 12 height 12
radio input "true"
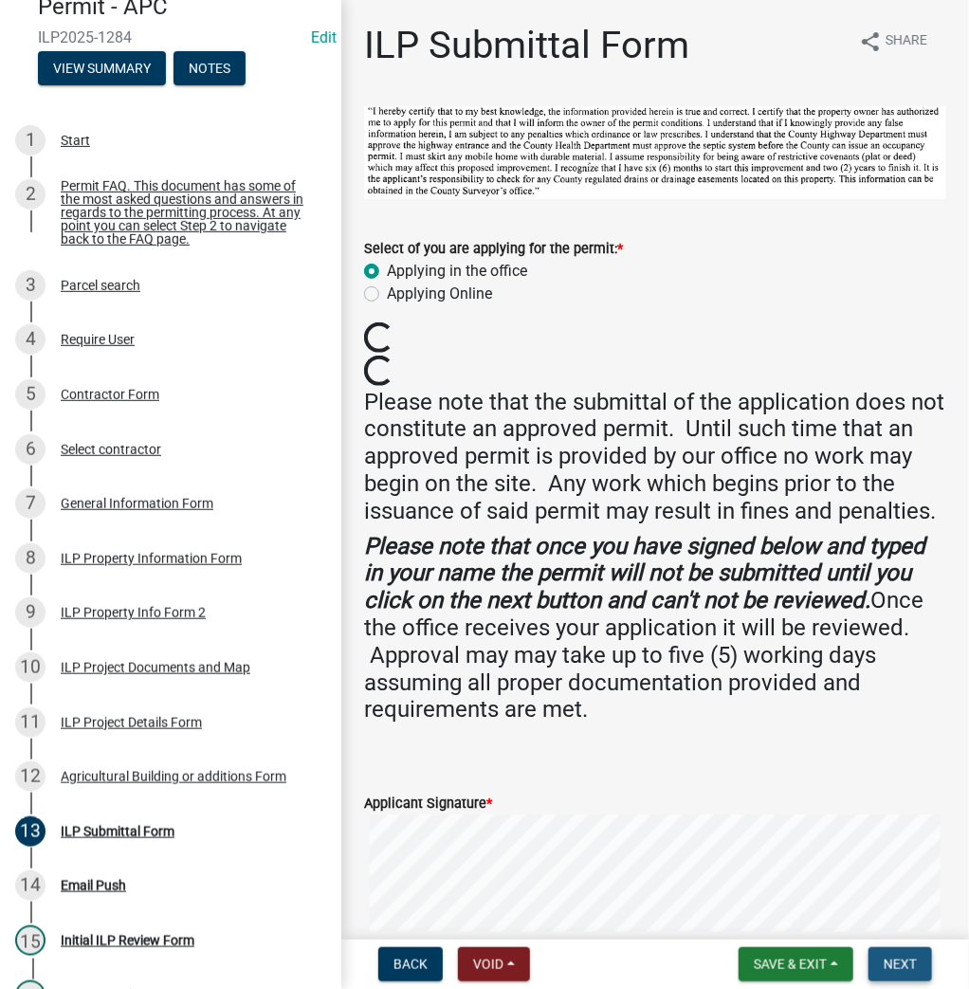
click at [918, 969] on button "Next" at bounding box center [900, 964] width 64 height 34
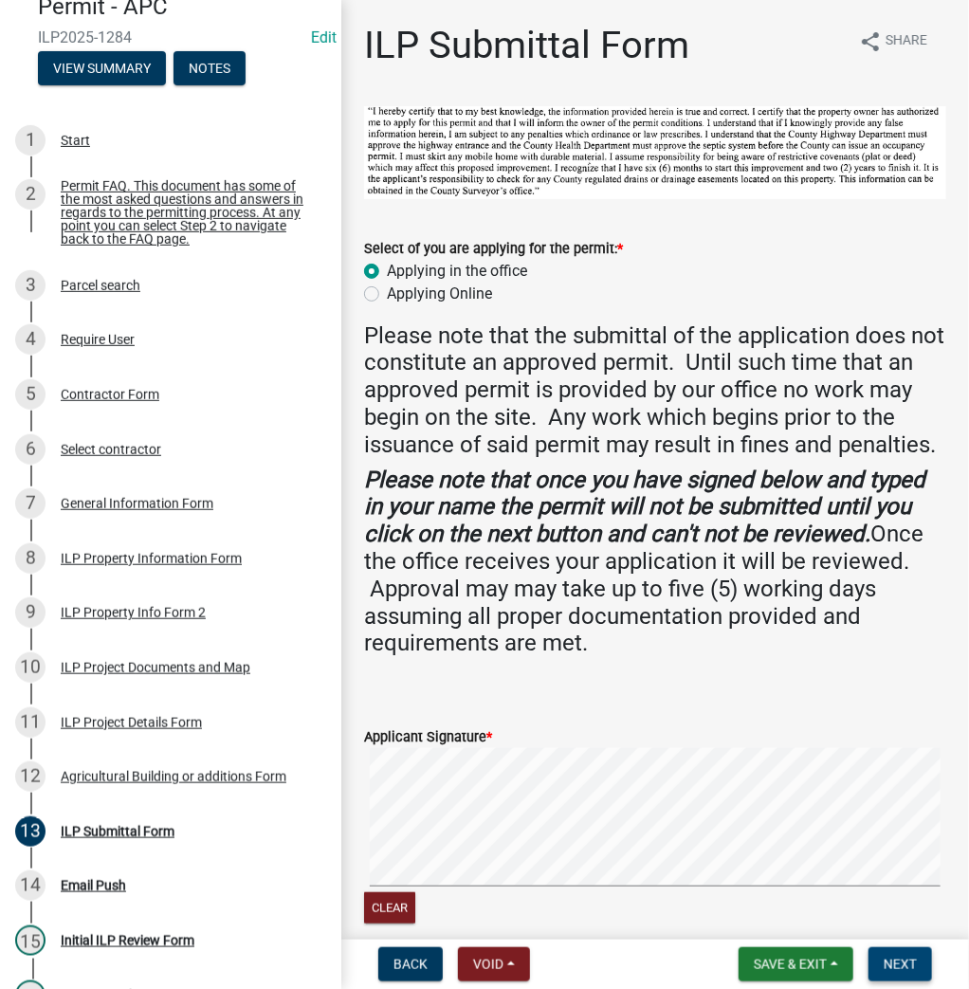
click at [895, 963] on span "Next" at bounding box center [899, 963] width 33 height 15
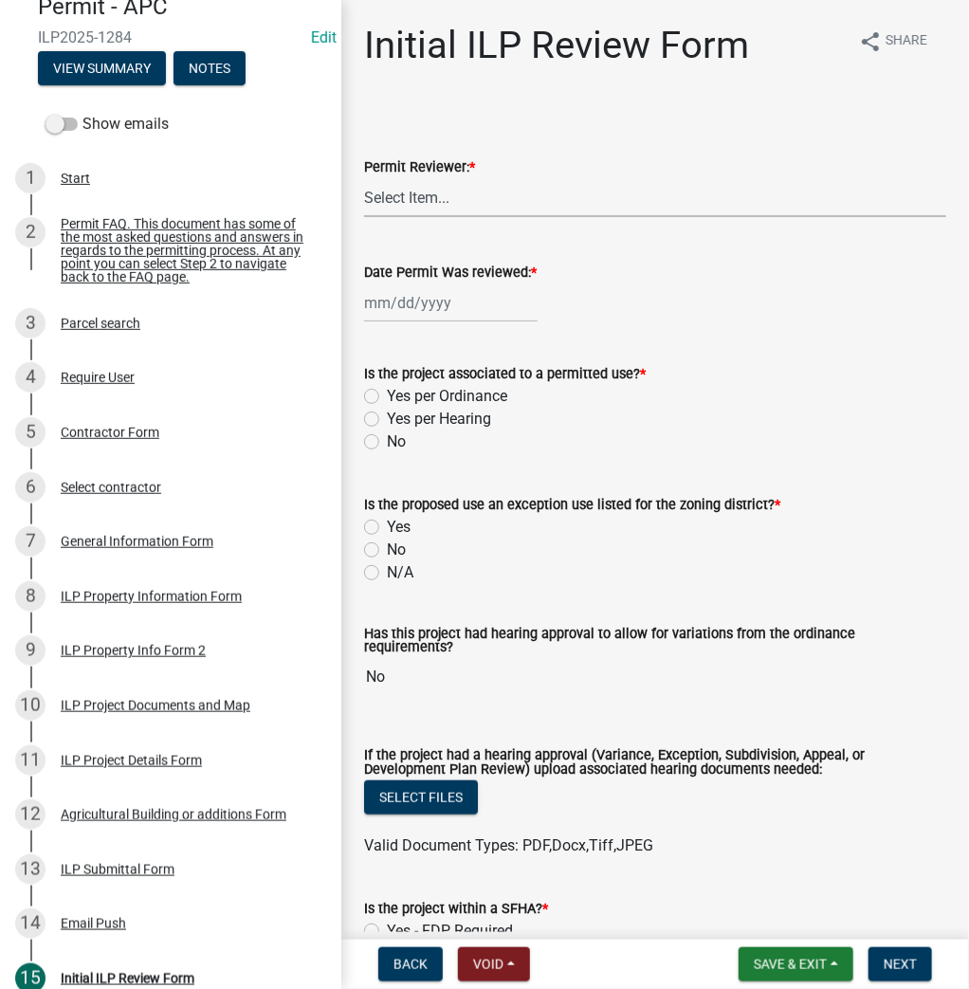
drag, startPoint x: 470, startPoint y: 197, endPoint x: 457, endPoint y: 195, distance: 13.4
click at [470, 197] on select "Select Item... MMS LT AT CS Vacant Vacant" at bounding box center [655, 197] width 582 height 39
click at [364, 178] on select "Select Item... MMS LT AT CS Vacant Vacant" at bounding box center [655, 197] width 582 height 39
select select "4d3913d6-5a87-4fbb-afdb-cf4209782895"
click at [389, 312] on div at bounding box center [450, 302] width 173 height 39
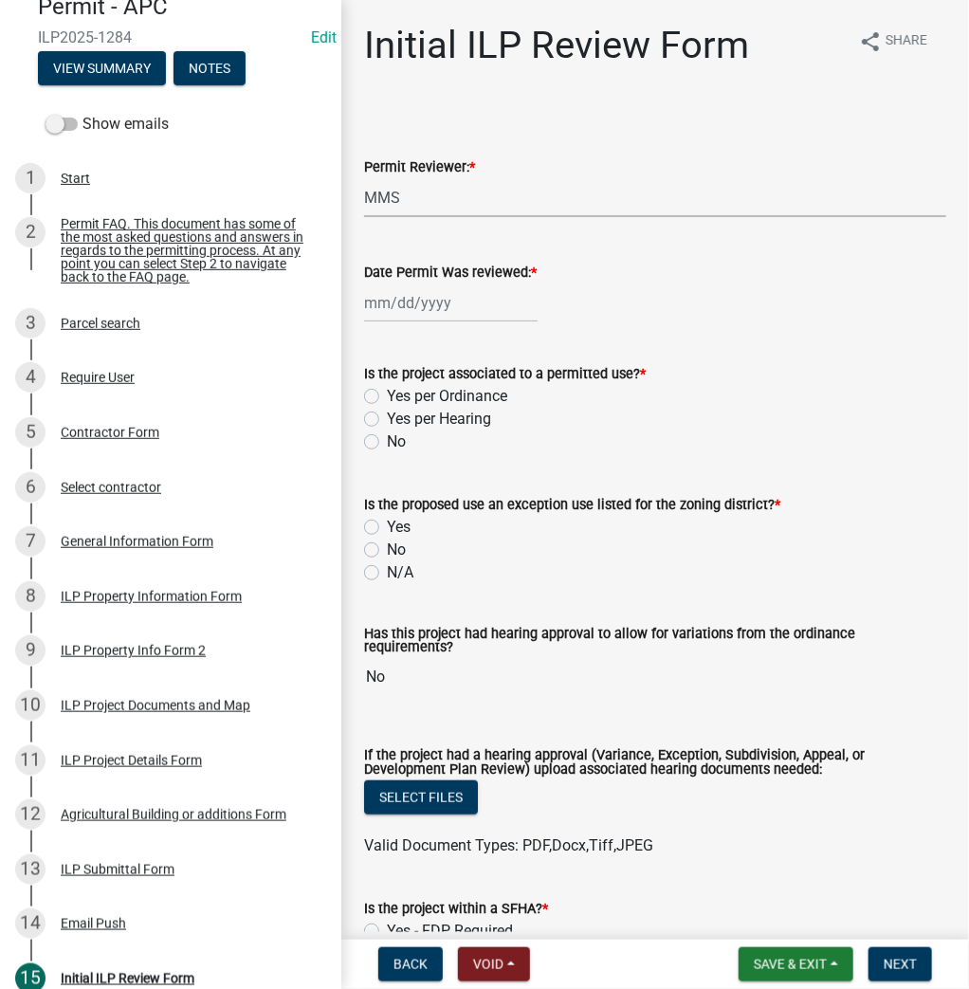
select select "10"
select select "2025"
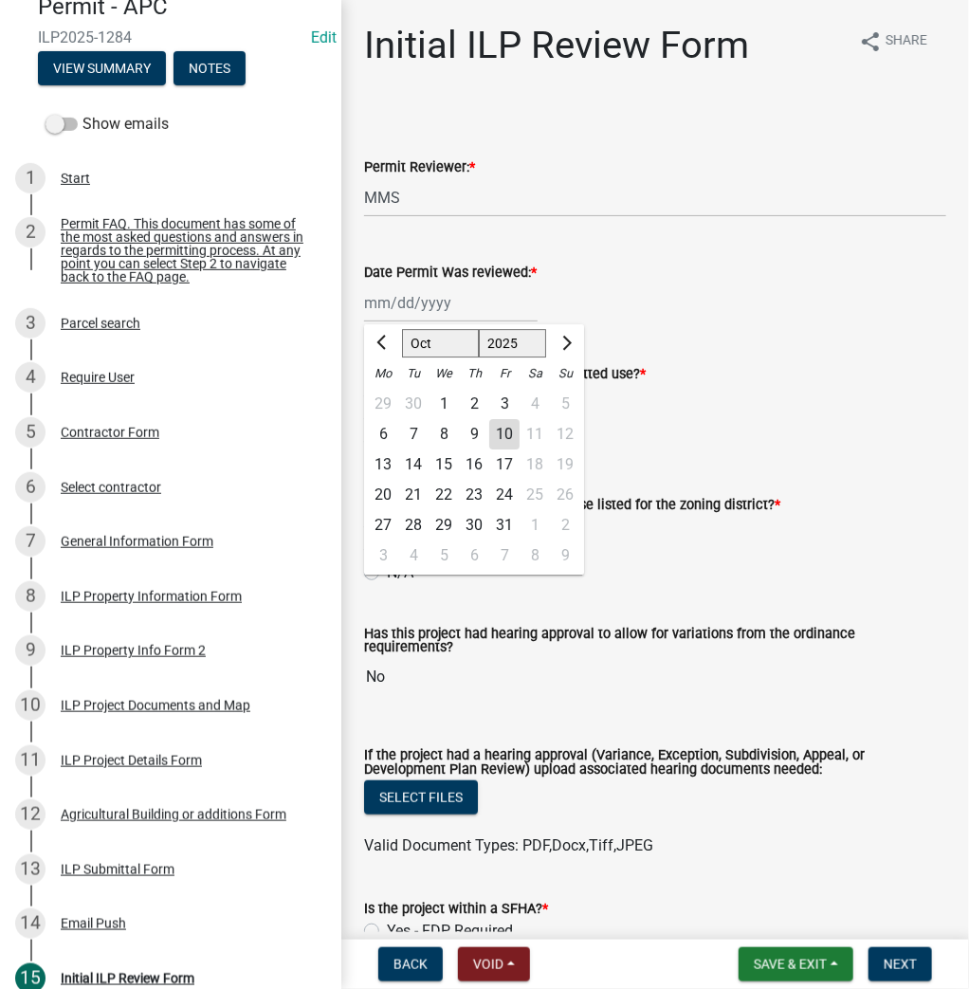
drag, startPoint x: 506, startPoint y: 436, endPoint x: 503, endPoint y: 426, distance: 10.8
click at [505, 433] on div "10" at bounding box center [504, 434] width 30 height 30
type input "[DATE]"
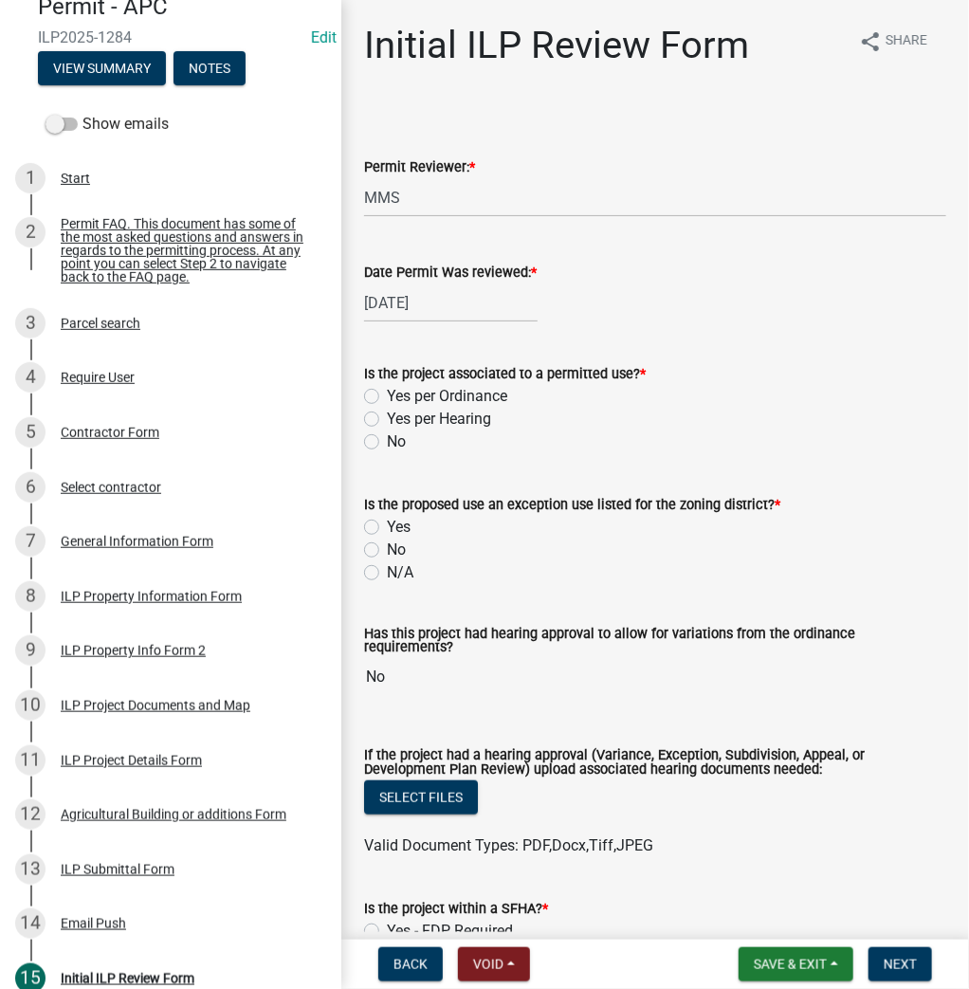
click at [387, 394] on label "Yes per Ordinance" at bounding box center [447, 396] width 120 height 23
click at [387, 394] on input "Yes per Ordinance" at bounding box center [393, 391] width 12 height 12
radio input "true"
click at [387, 571] on label "N/A" at bounding box center [400, 572] width 27 height 23
click at [387, 571] on input "N/A" at bounding box center [393, 567] width 12 height 12
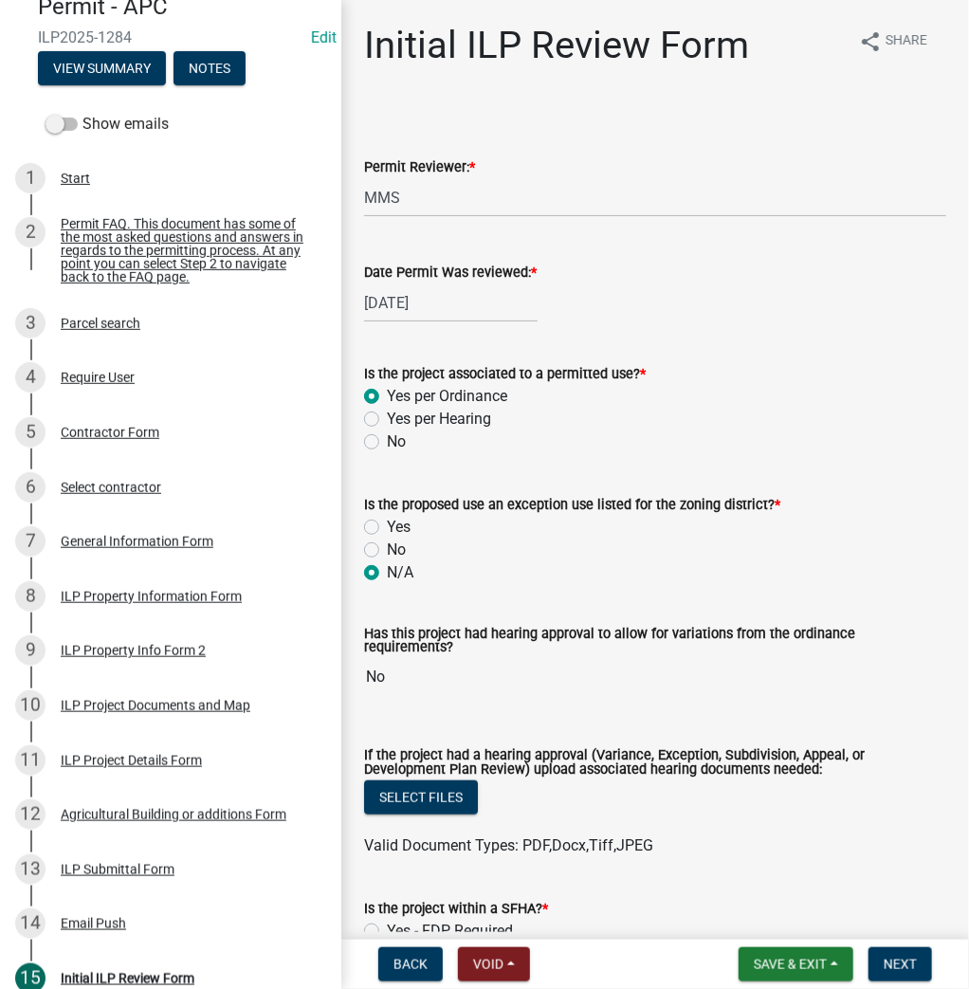
radio input "true"
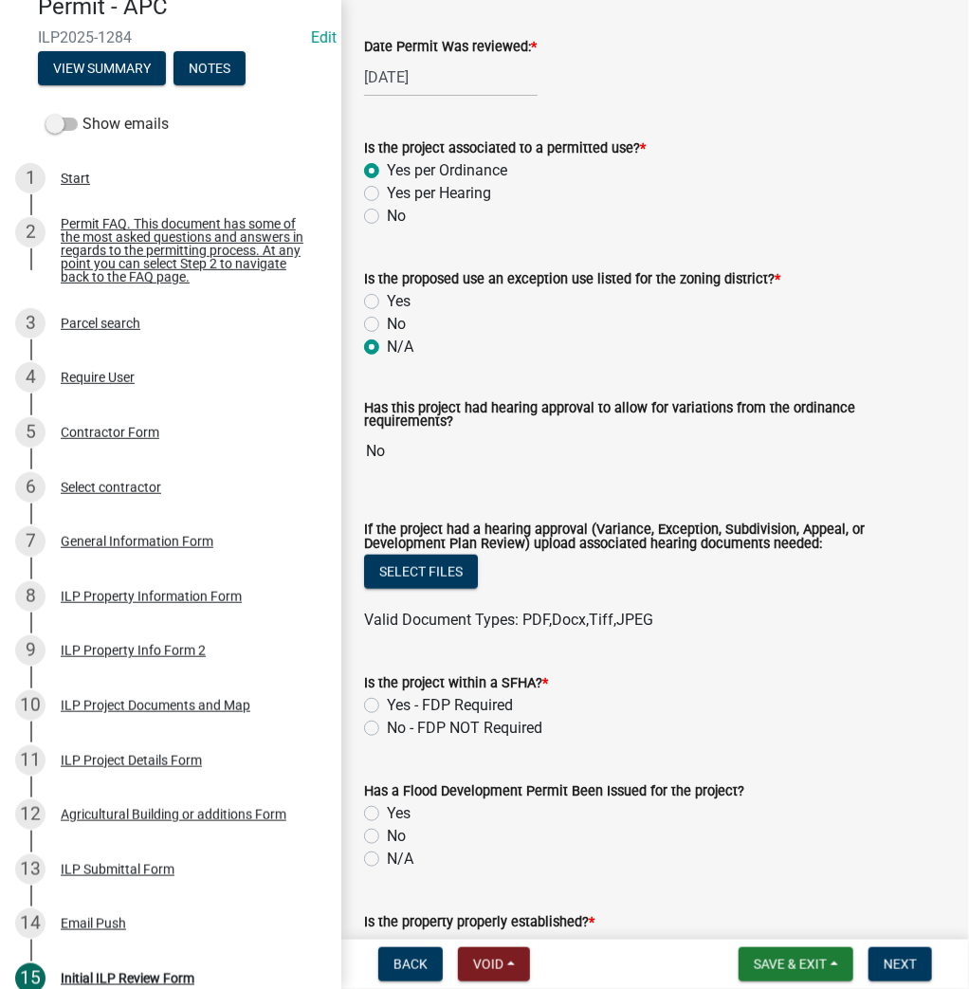
scroll to position [379, 0]
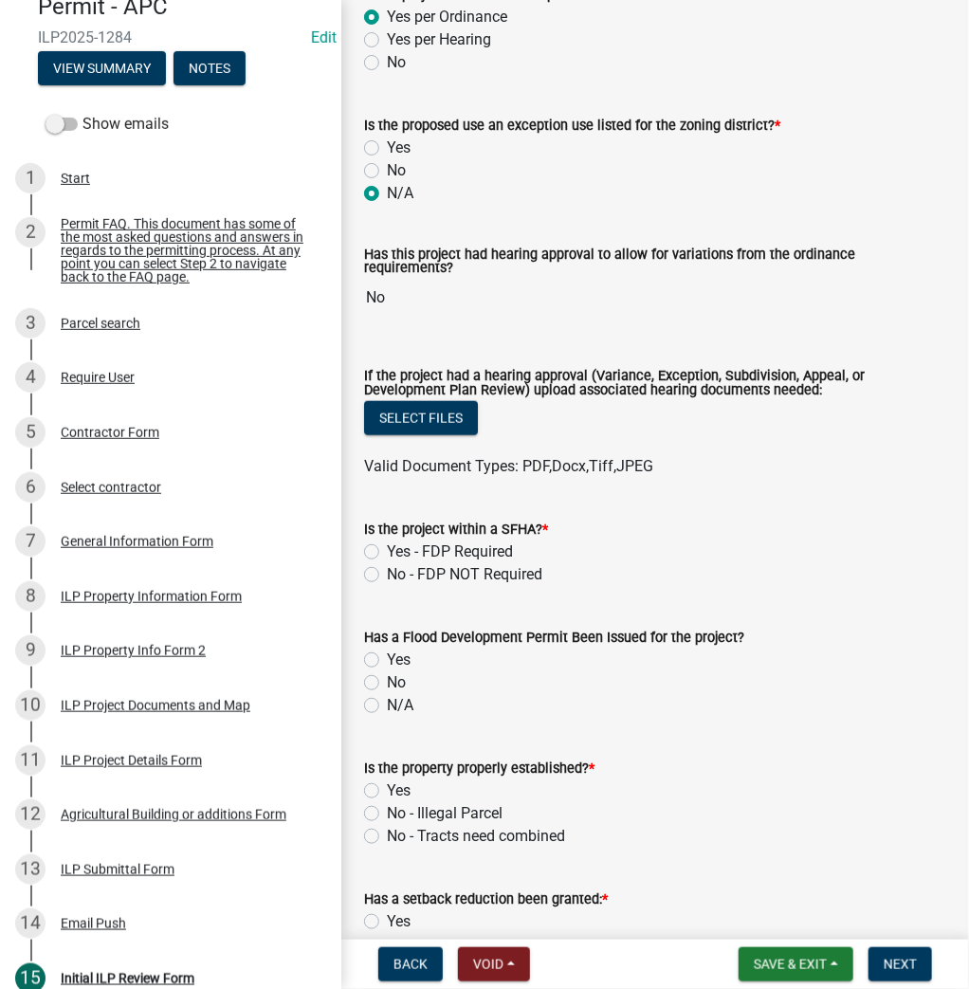
click at [387, 565] on label "No - FDP NOT Required" at bounding box center [464, 574] width 155 height 23
click at [387, 565] on input "No - FDP NOT Required" at bounding box center [393, 569] width 12 height 12
radio input "true"
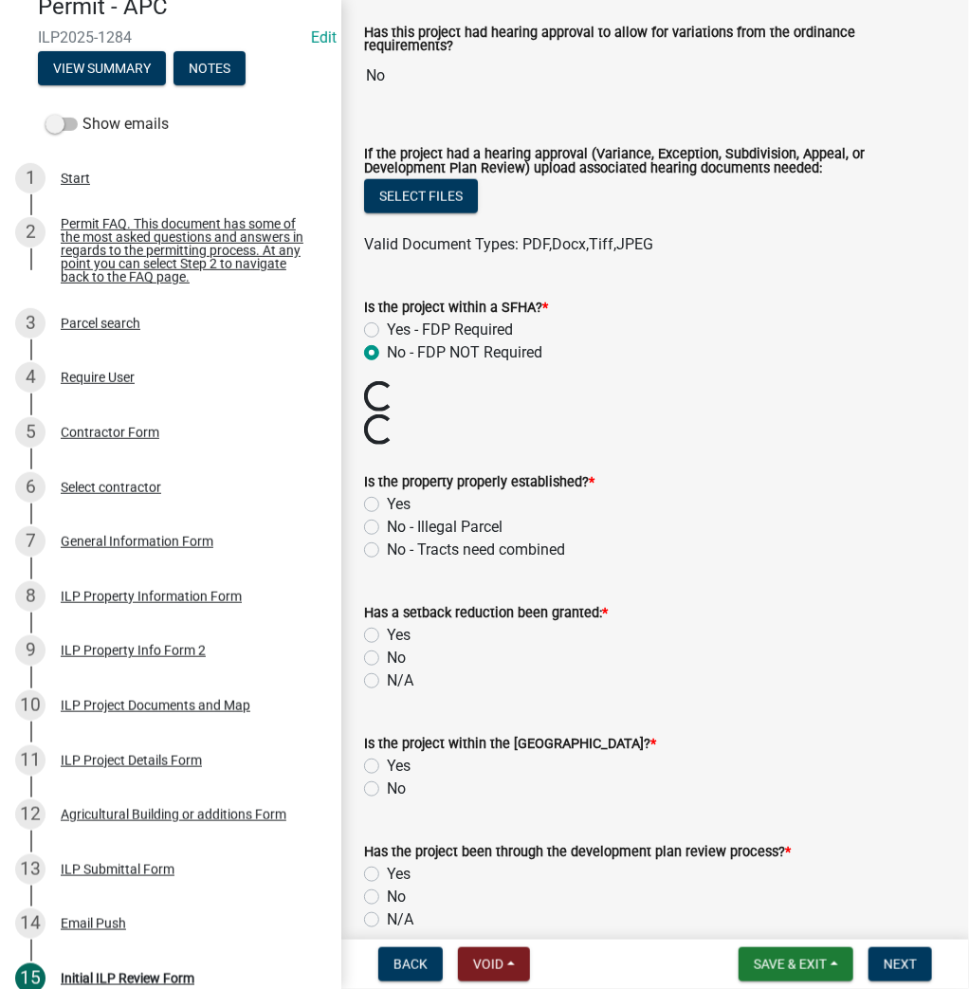
scroll to position [607, 0]
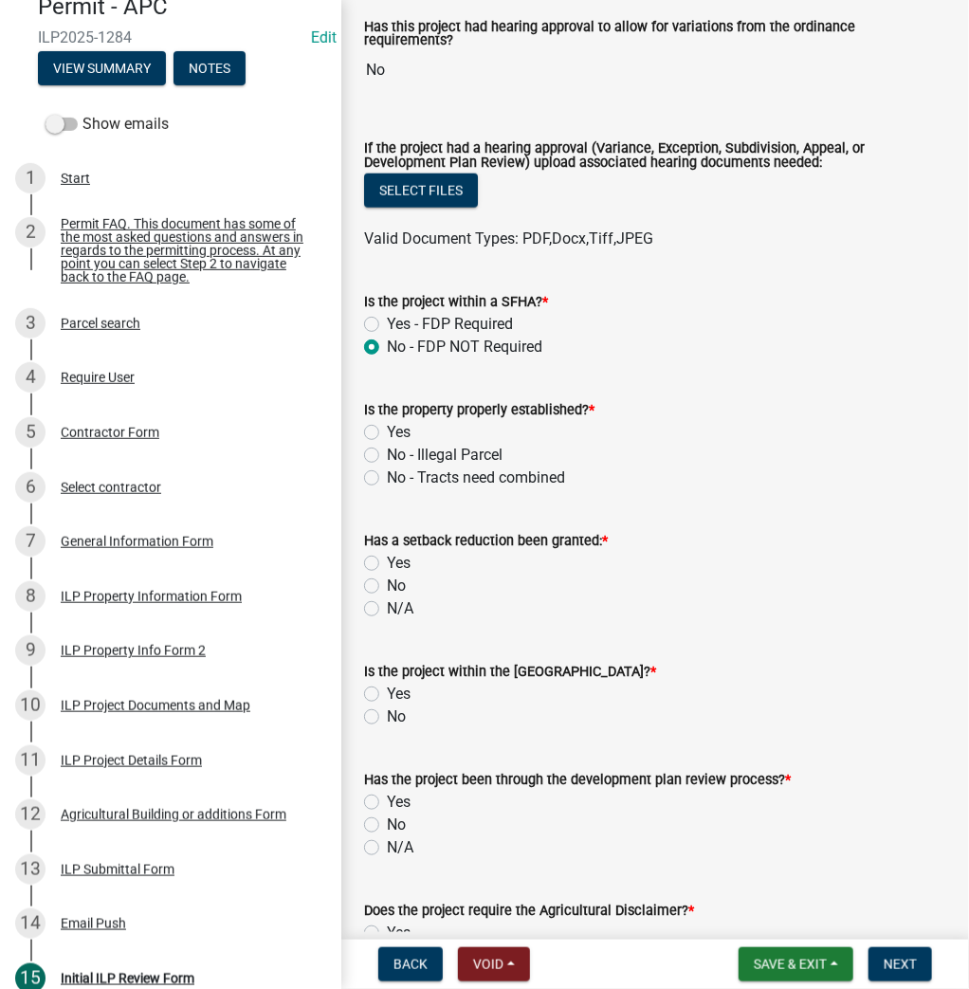
click at [387, 423] on label "Yes" at bounding box center [399, 432] width 24 height 23
click at [387, 423] on input "Yes" at bounding box center [393, 427] width 12 height 12
radio input "true"
click at [387, 579] on label "No" at bounding box center [396, 585] width 19 height 23
click at [387, 579] on input "No" at bounding box center [393, 580] width 12 height 12
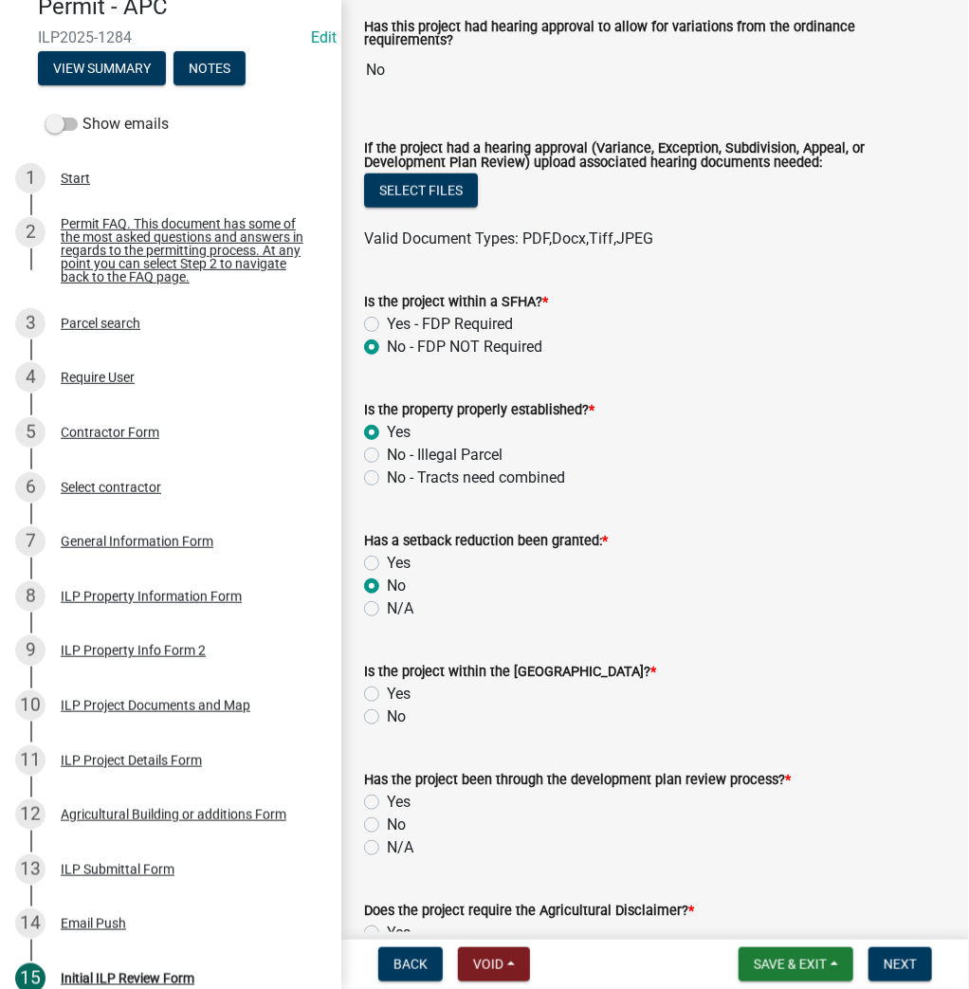
radio input "true"
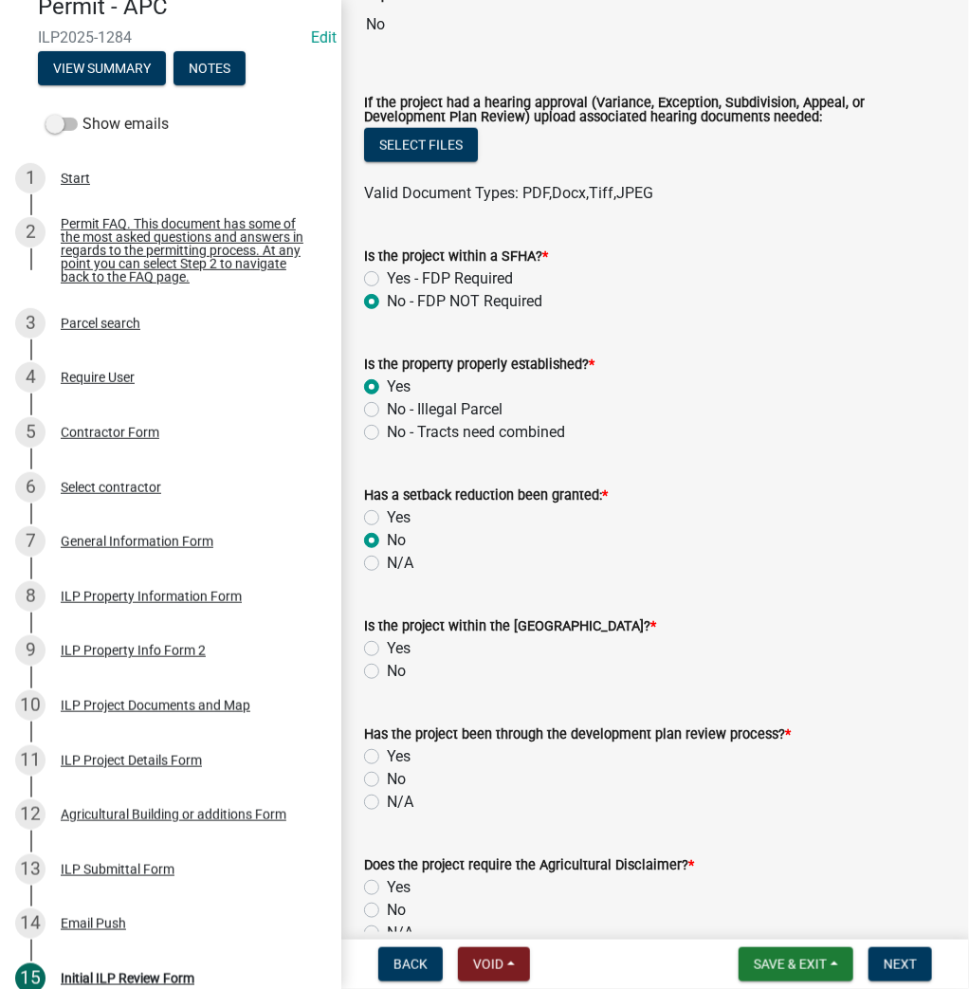
scroll to position [758, 0]
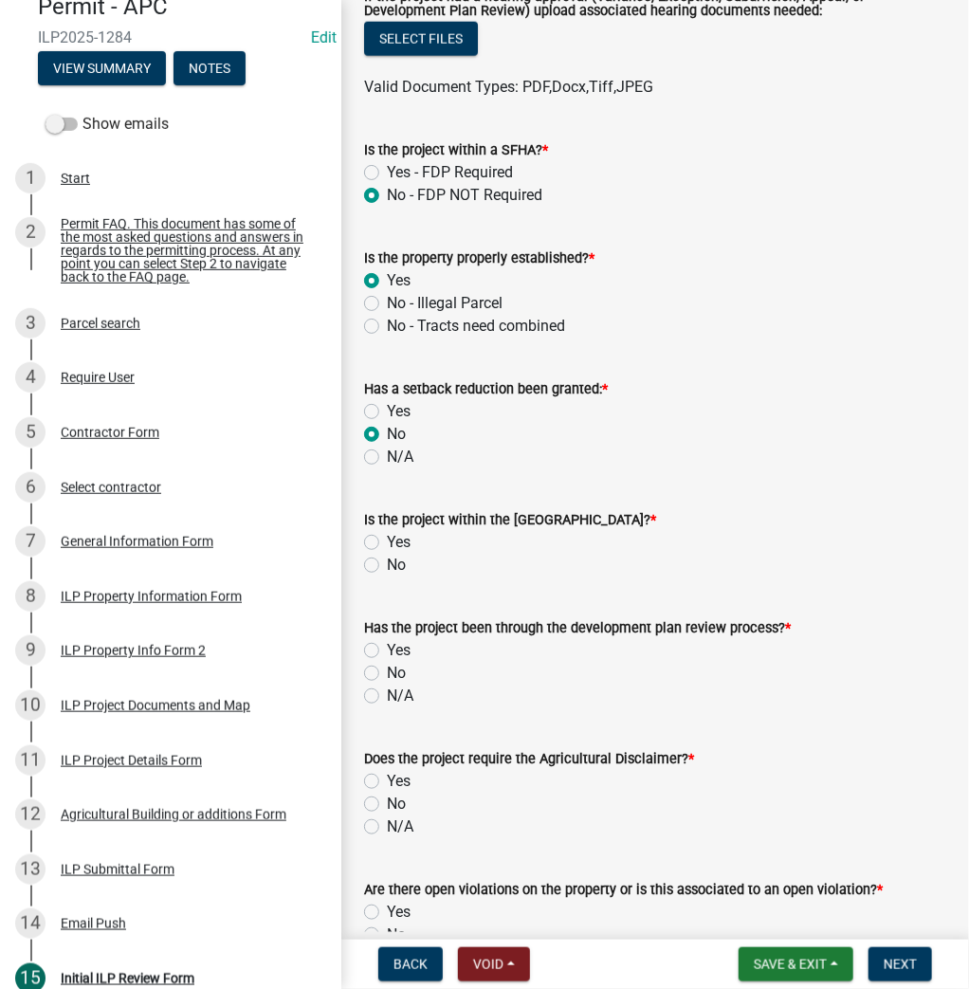
click at [387, 559] on label "No" at bounding box center [396, 565] width 19 height 23
click at [387, 559] on input "No" at bounding box center [393, 560] width 12 height 12
radio input "true"
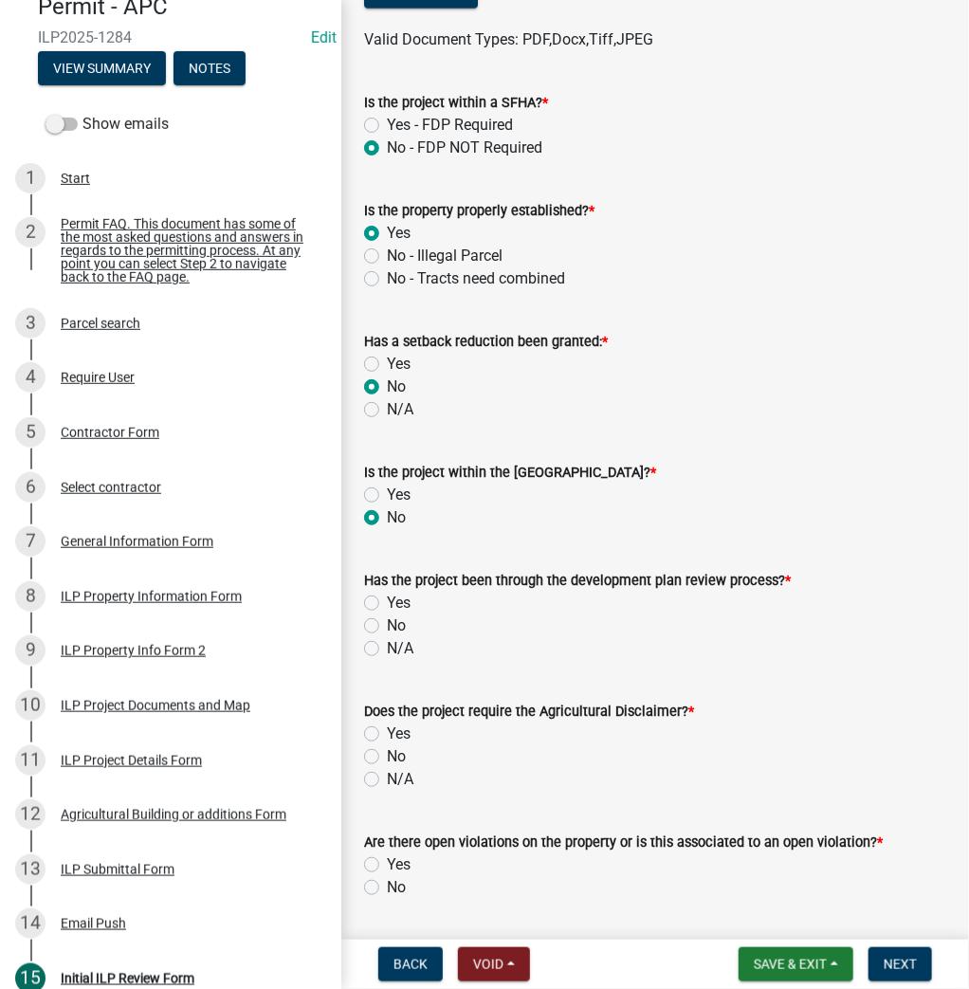
scroll to position [910, 0]
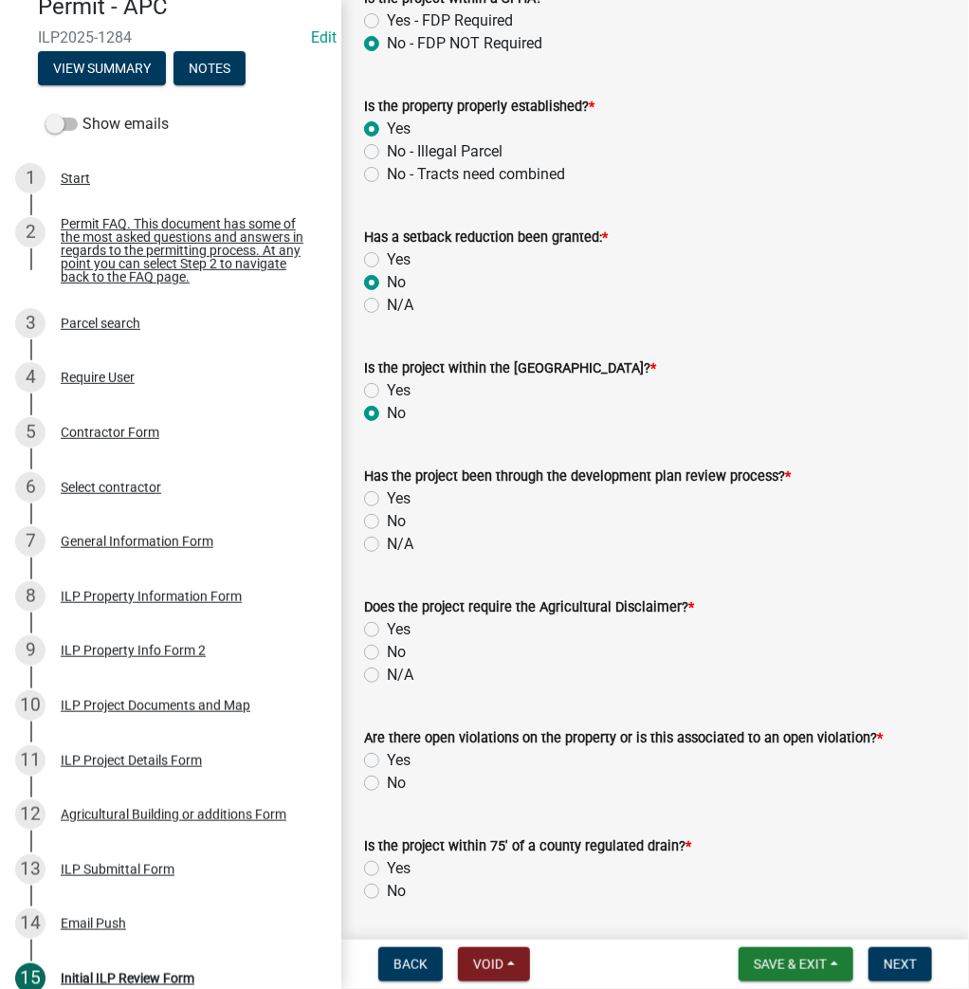
click at [387, 537] on label "N/A" at bounding box center [400, 544] width 27 height 23
click at [387, 537] on input "N/A" at bounding box center [393, 539] width 12 height 12
radio input "true"
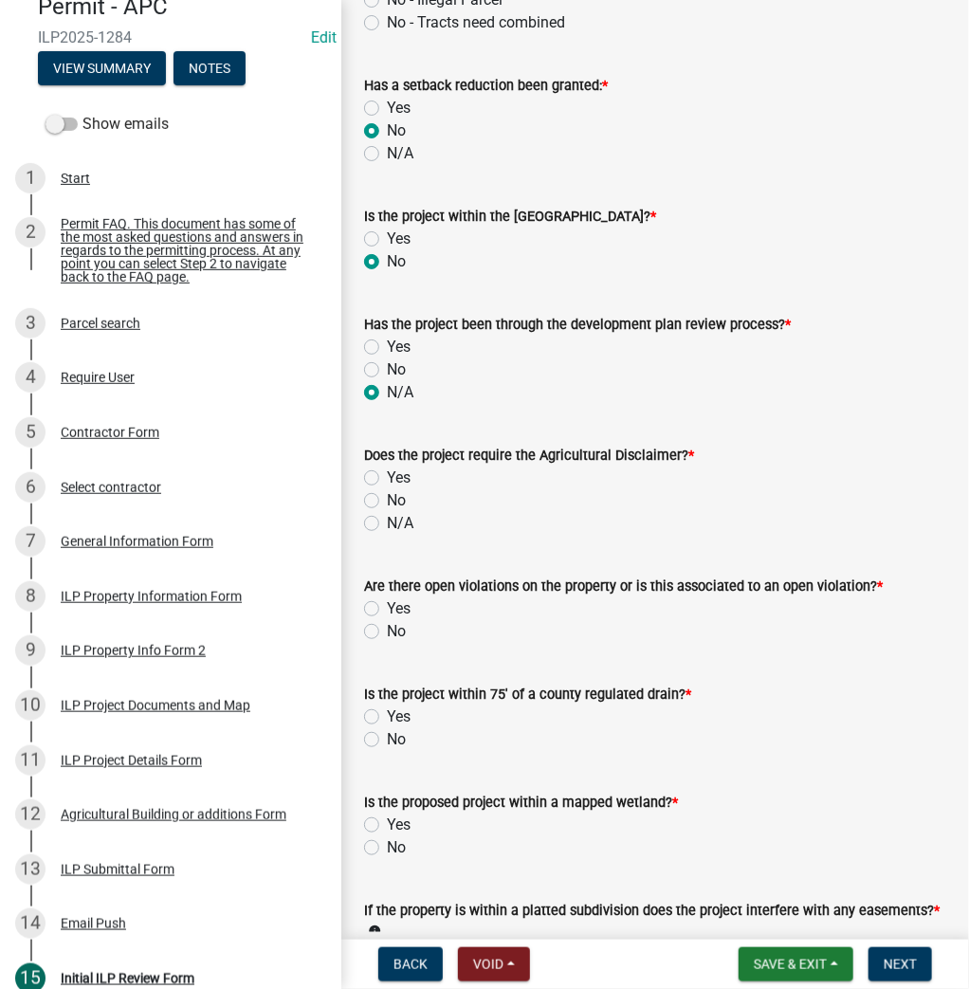
click at [387, 494] on label "No" at bounding box center [396, 500] width 19 height 23
click at [387, 494] on input "No" at bounding box center [393, 495] width 12 height 12
radio input "true"
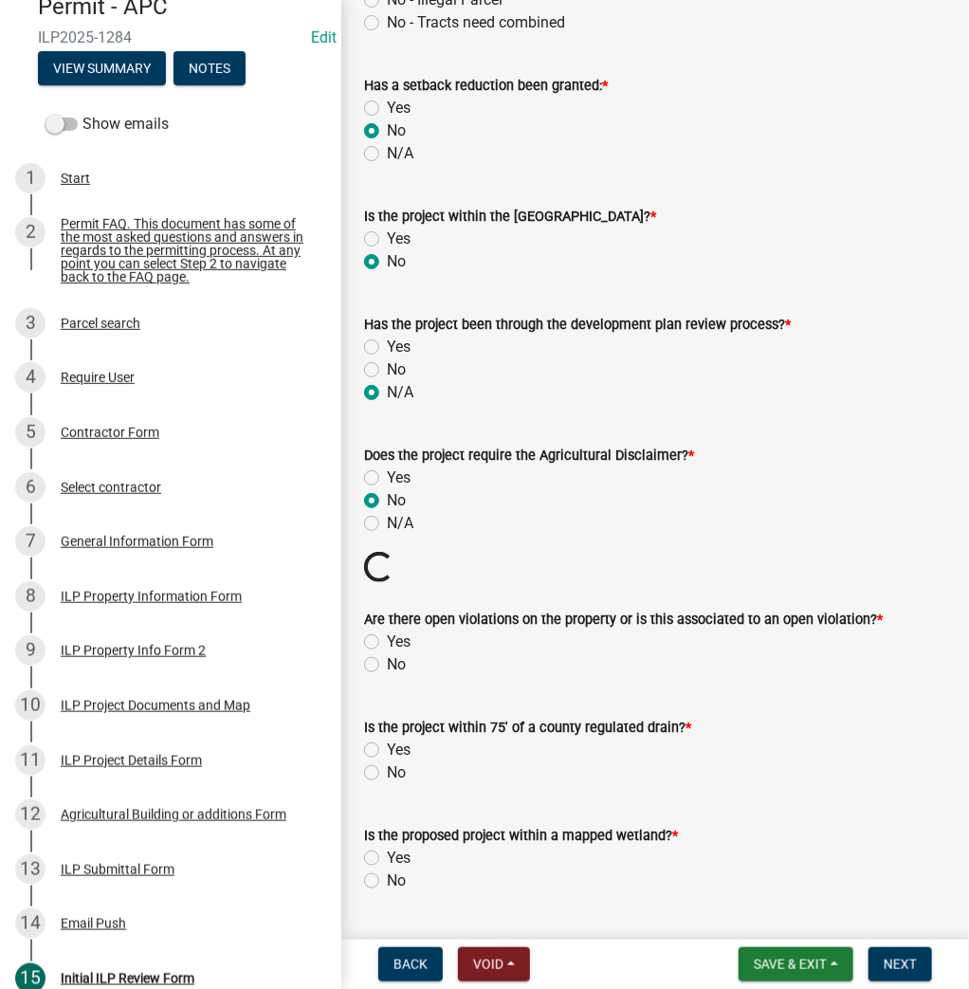
click at [387, 655] on label "No" at bounding box center [396, 664] width 19 height 23
click at [387, 655] on input "No" at bounding box center [393, 659] width 12 height 12
radio input "true"
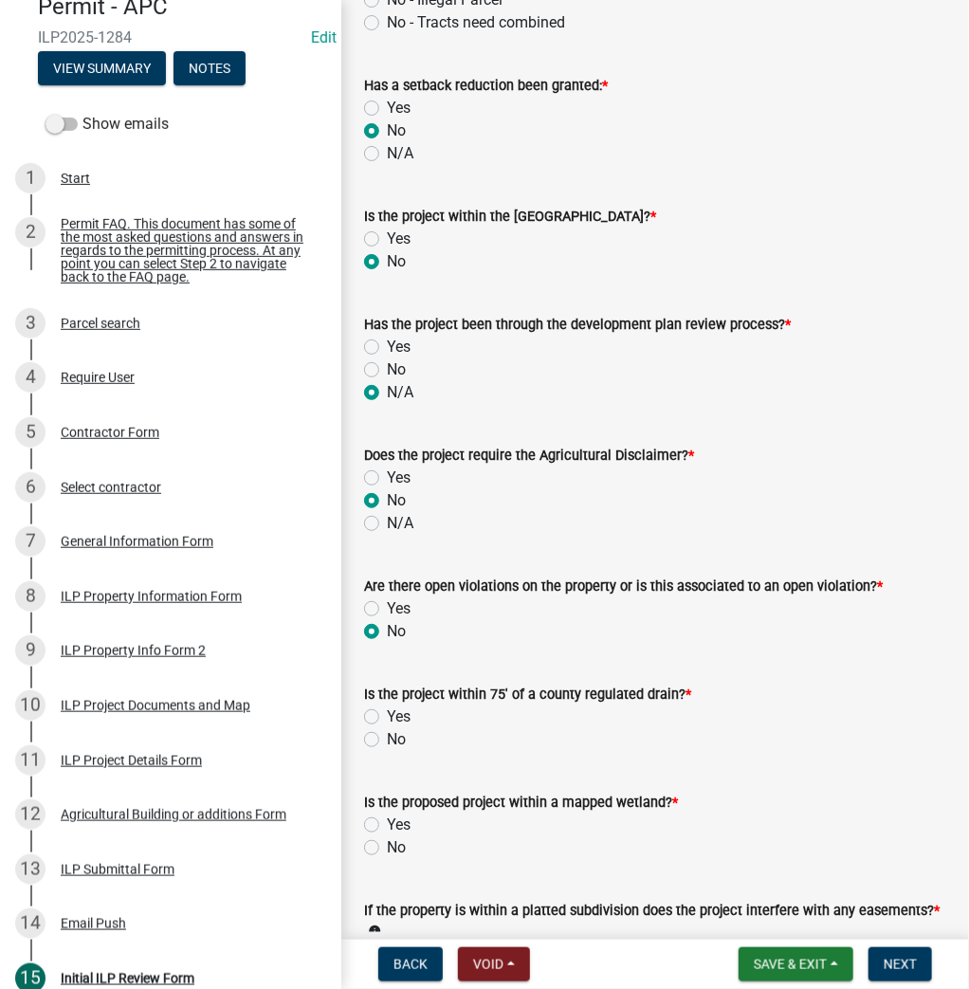
click at [387, 738] on label "No" at bounding box center [396, 739] width 19 height 23
click at [387, 738] on input "No" at bounding box center [393, 734] width 12 height 12
radio input "true"
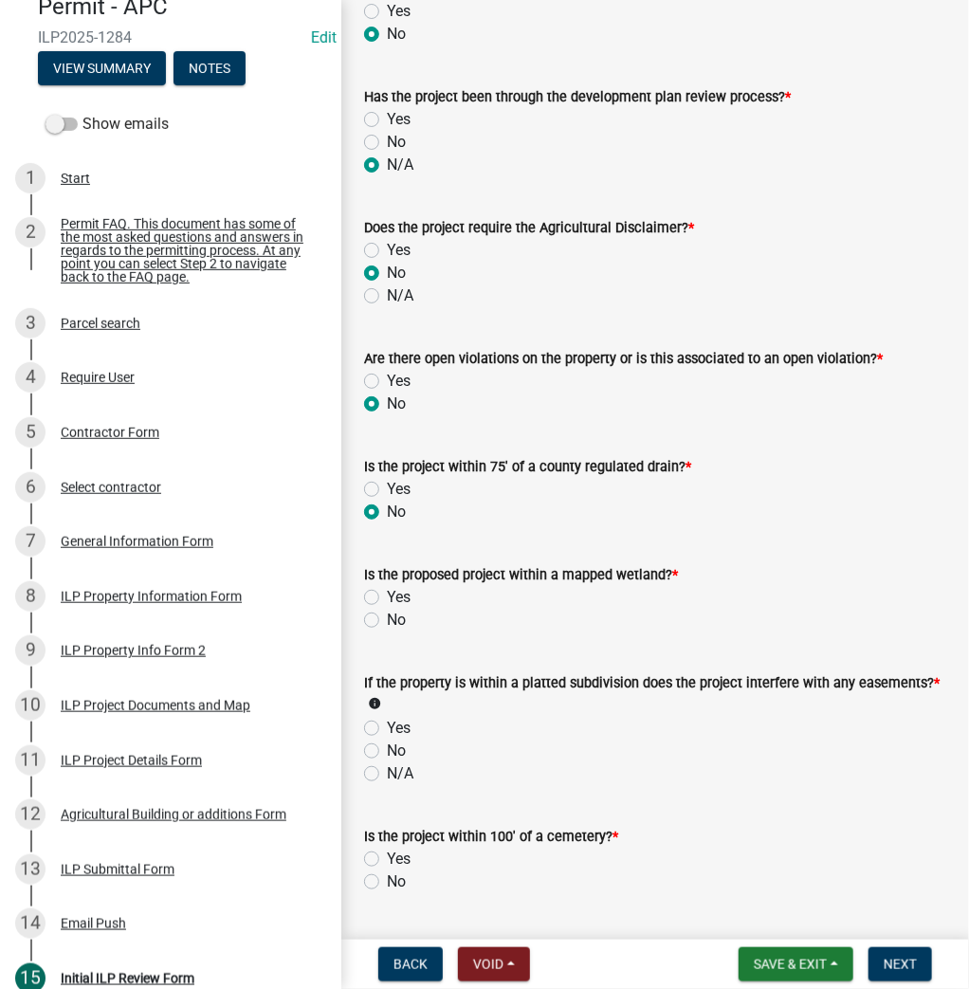
click at [387, 609] on label "No" at bounding box center [396, 620] width 19 height 23
click at [387, 609] on input "No" at bounding box center [393, 615] width 12 height 12
radio input "true"
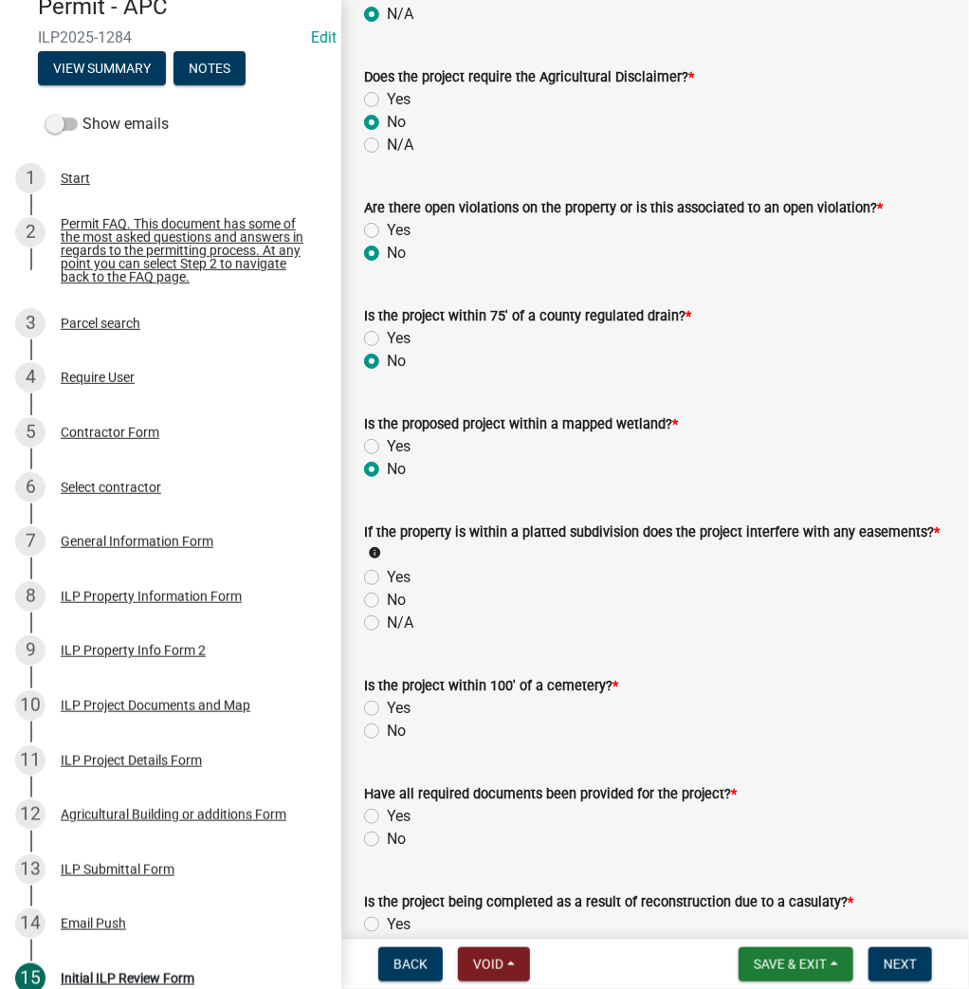
scroll to position [1441, 0]
click at [387, 614] on label "N/A" at bounding box center [400, 621] width 27 height 23
click at [387, 614] on input "N/A" at bounding box center [393, 616] width 12 height 12
radio input "true"
click at [387, 719] on label "No" at bounding box center [396, 730] width 19 height 23
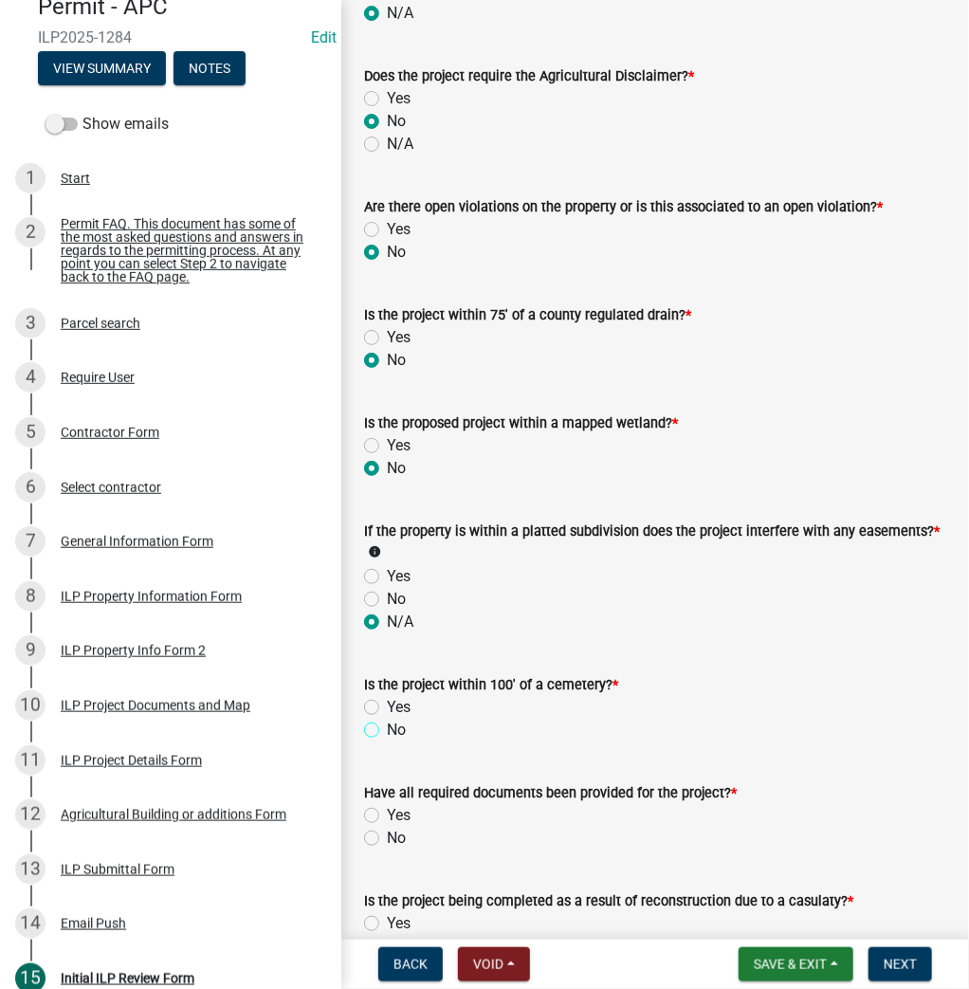
click at [387, 719] on input "No" at bounding box center [393, 725] width 12 height 12
radio input "true"
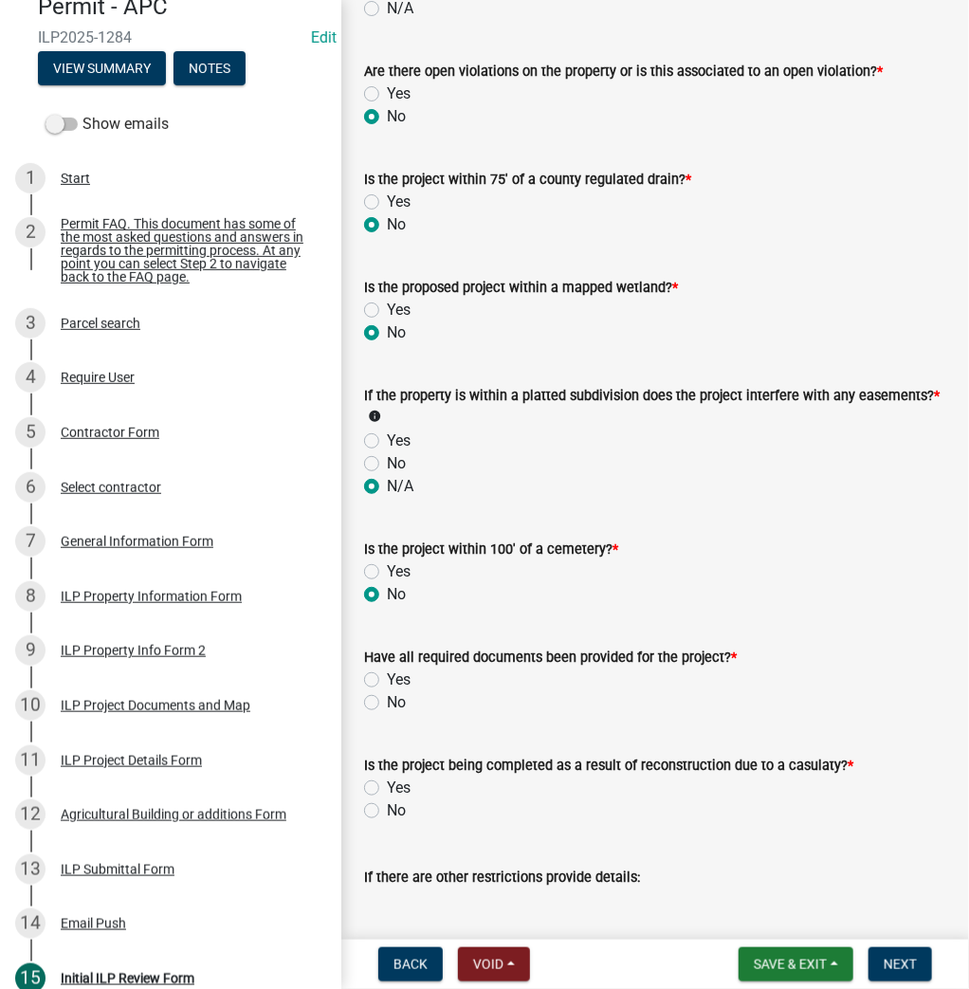
scroll to position [1593, 0]
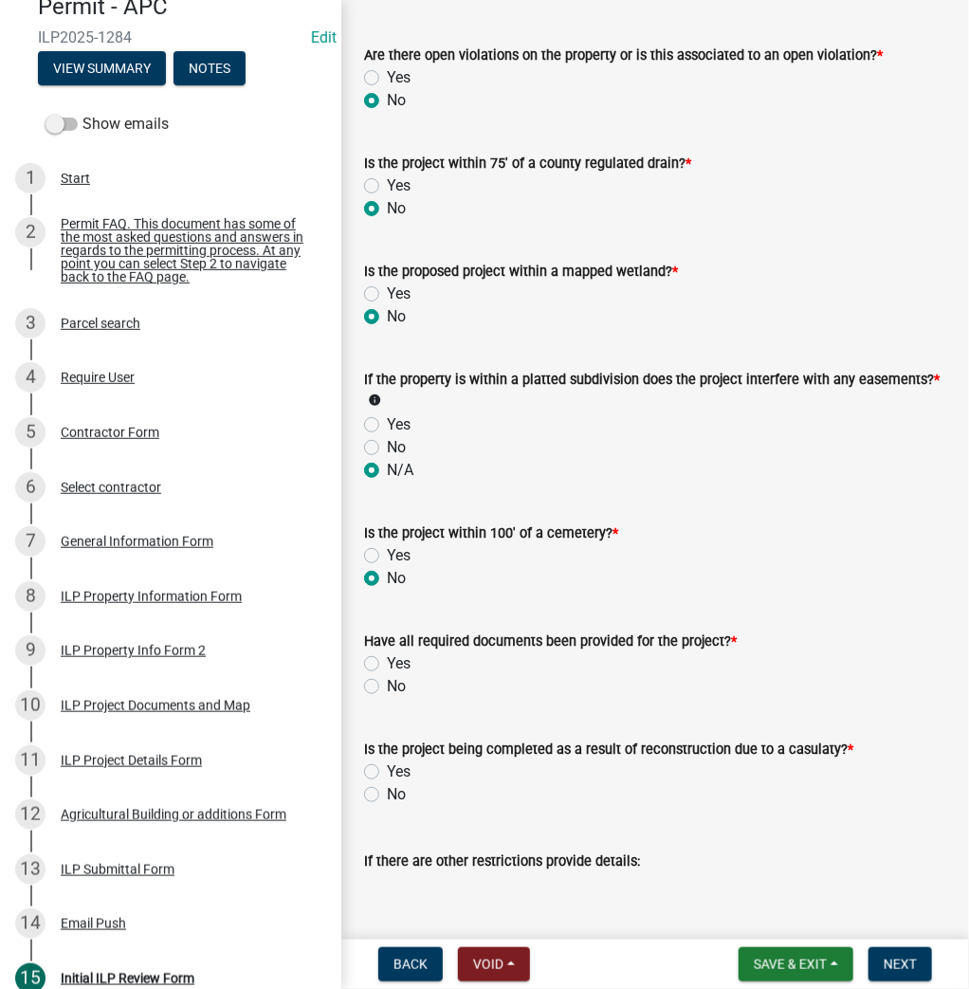
click at [387, 656] on label "Yes" at bounding box center [399, 663] width 24 height 23
click at [387, 656] on input "Yes" at bounding box center [393, 658] width 12 height 12
radio input "true"
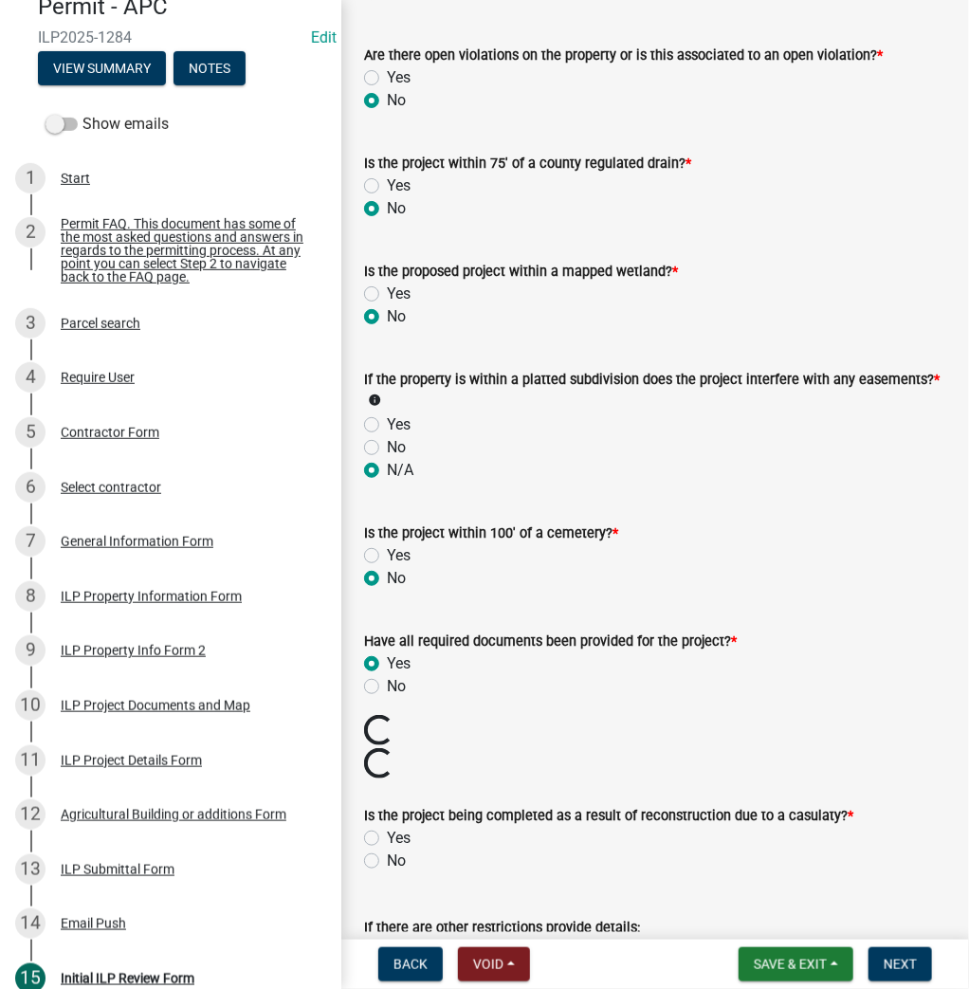
scroll to position [1820, 0]
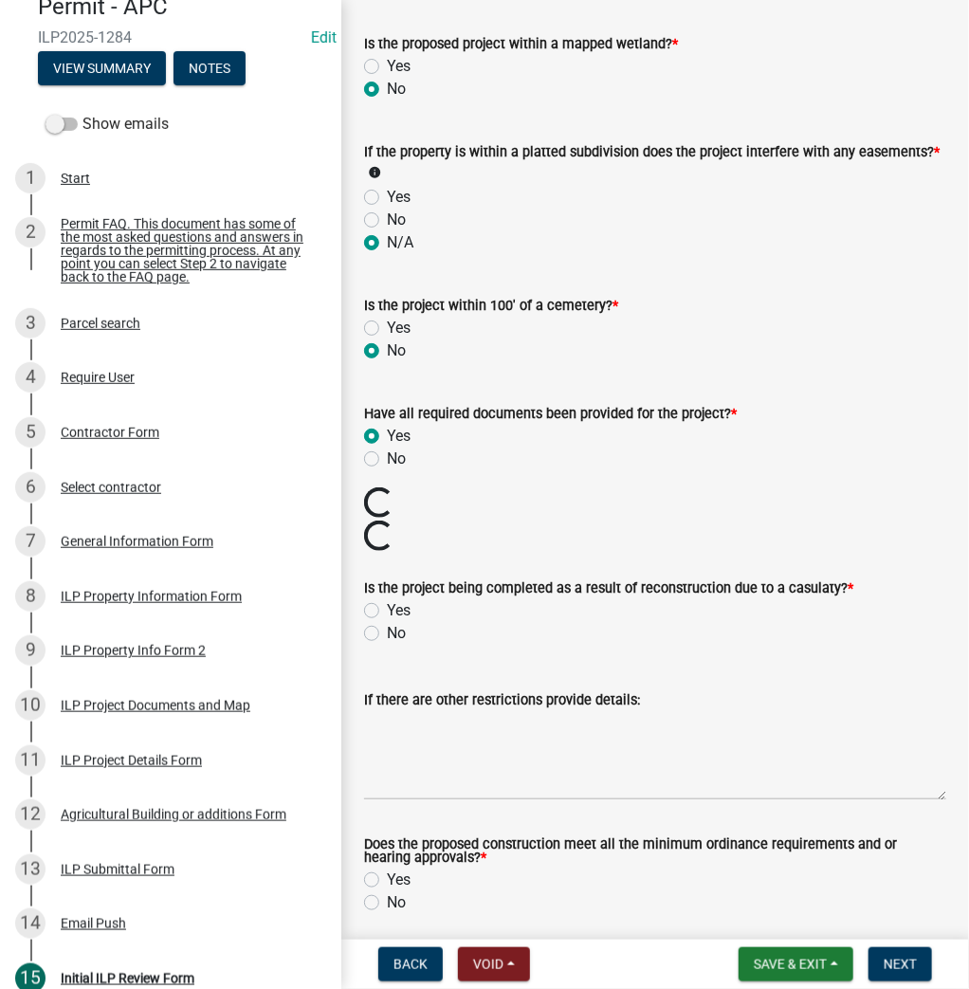
click at [387, 626] on label "No" at bounding box center [396, 633] width 19 height 23
click at [387, 626] on input "No" at bounding box center [393, 628] width 12 height 12
radio input "true"
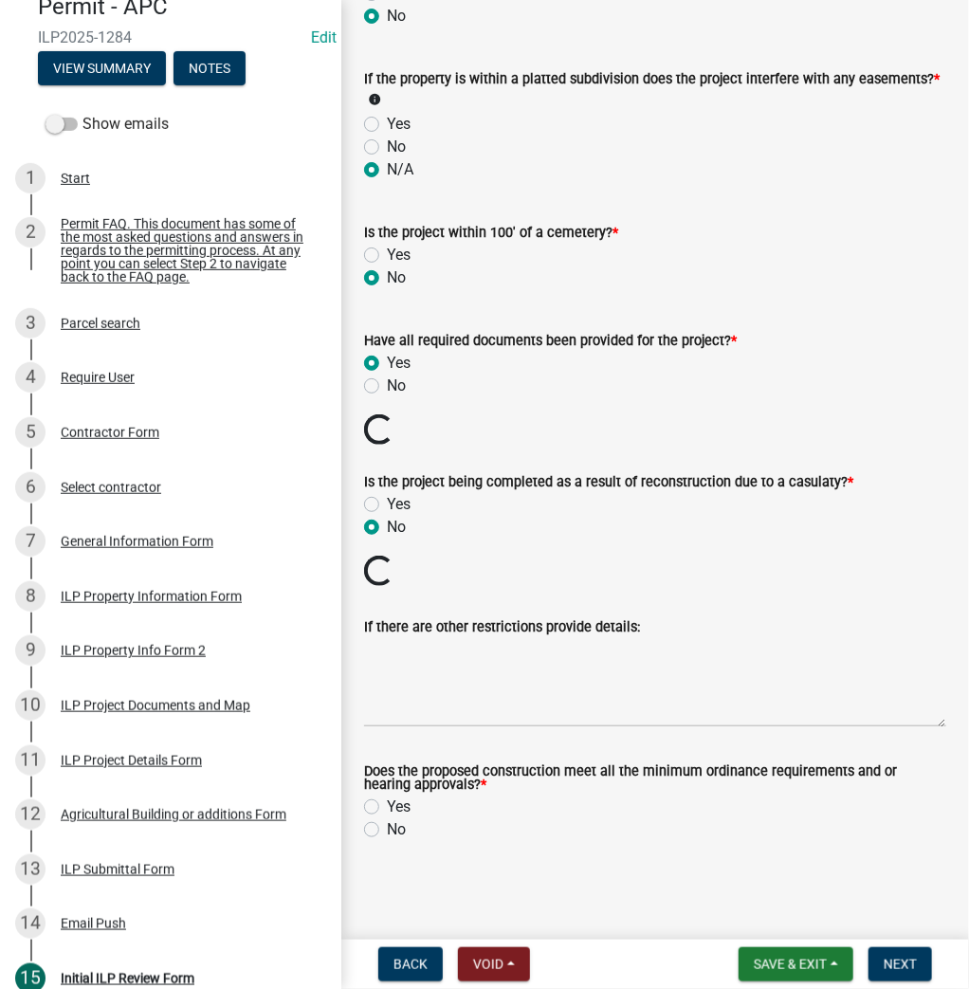
scroll to position [1885, 0]
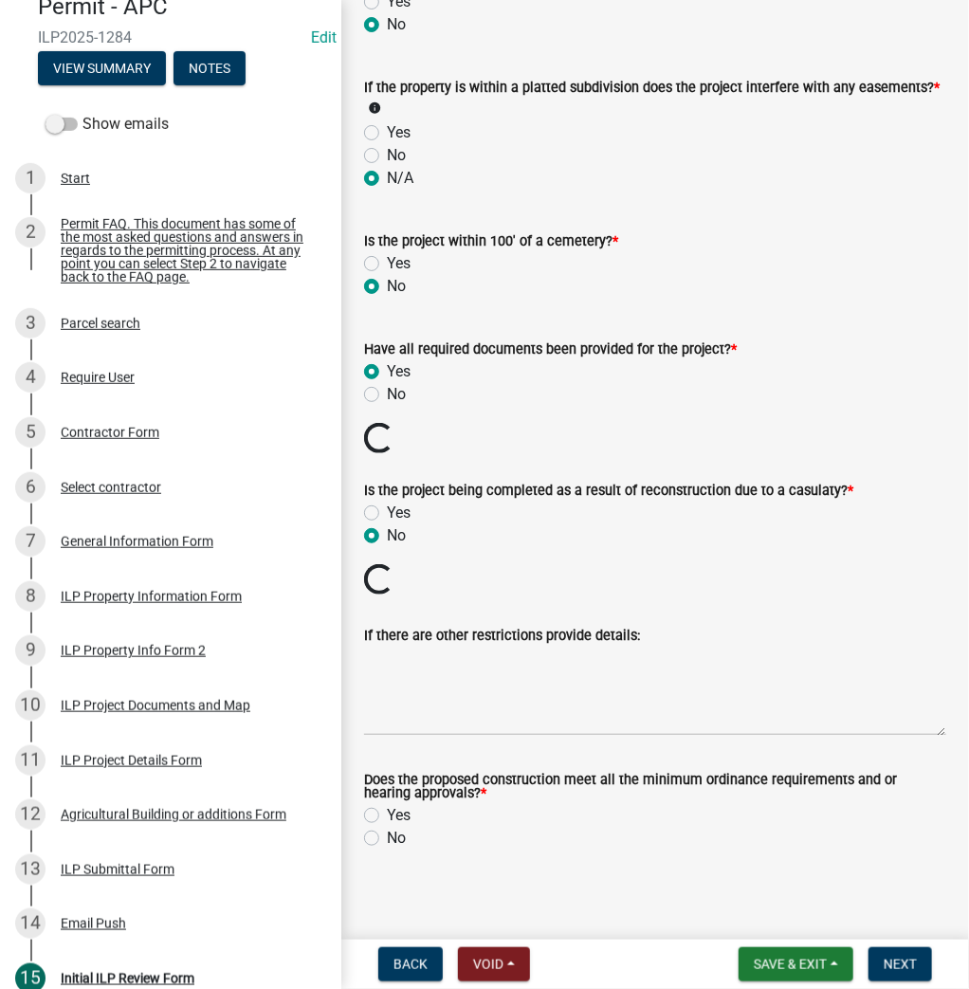
click at [387, 804] on label "Yes" at bounding box center [399, 815] width 24 height 23
click at [387, 804] on input "Yes" at bounding box center [393, 810] width 12 height 12
radio input "true"
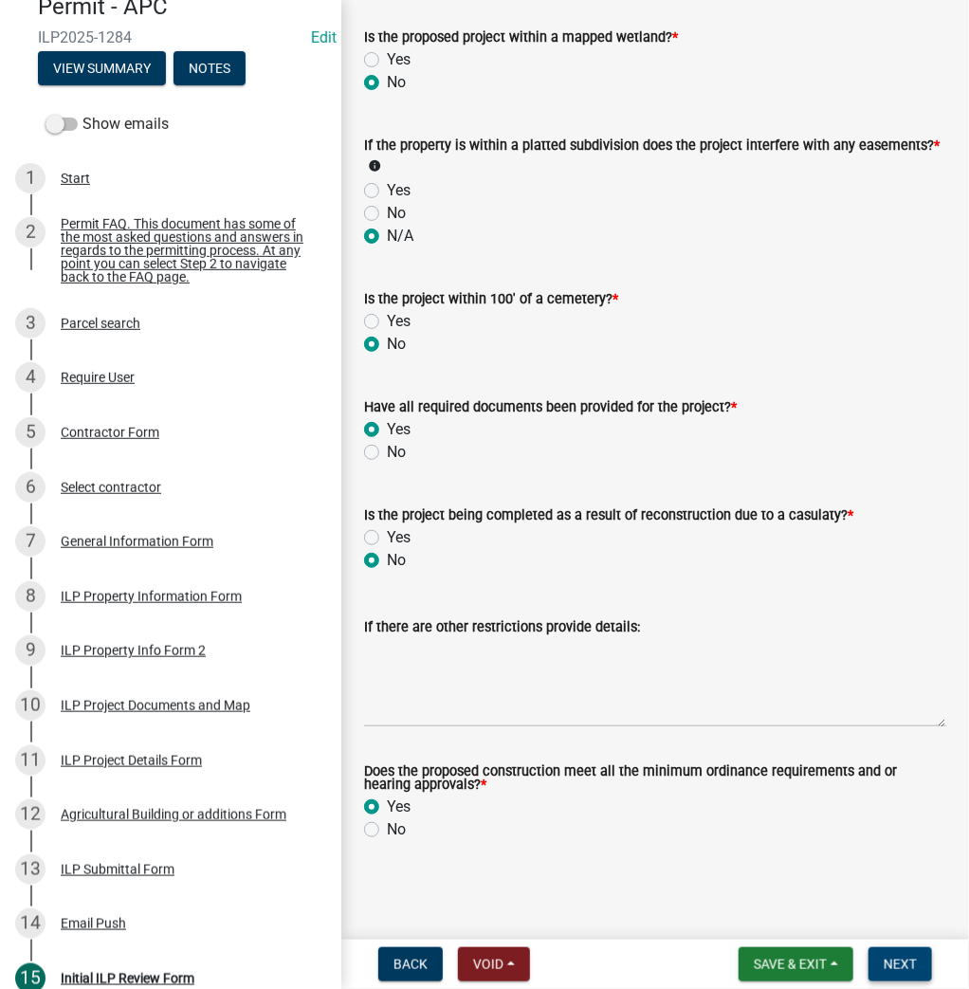
scroll to position [1819, 0]
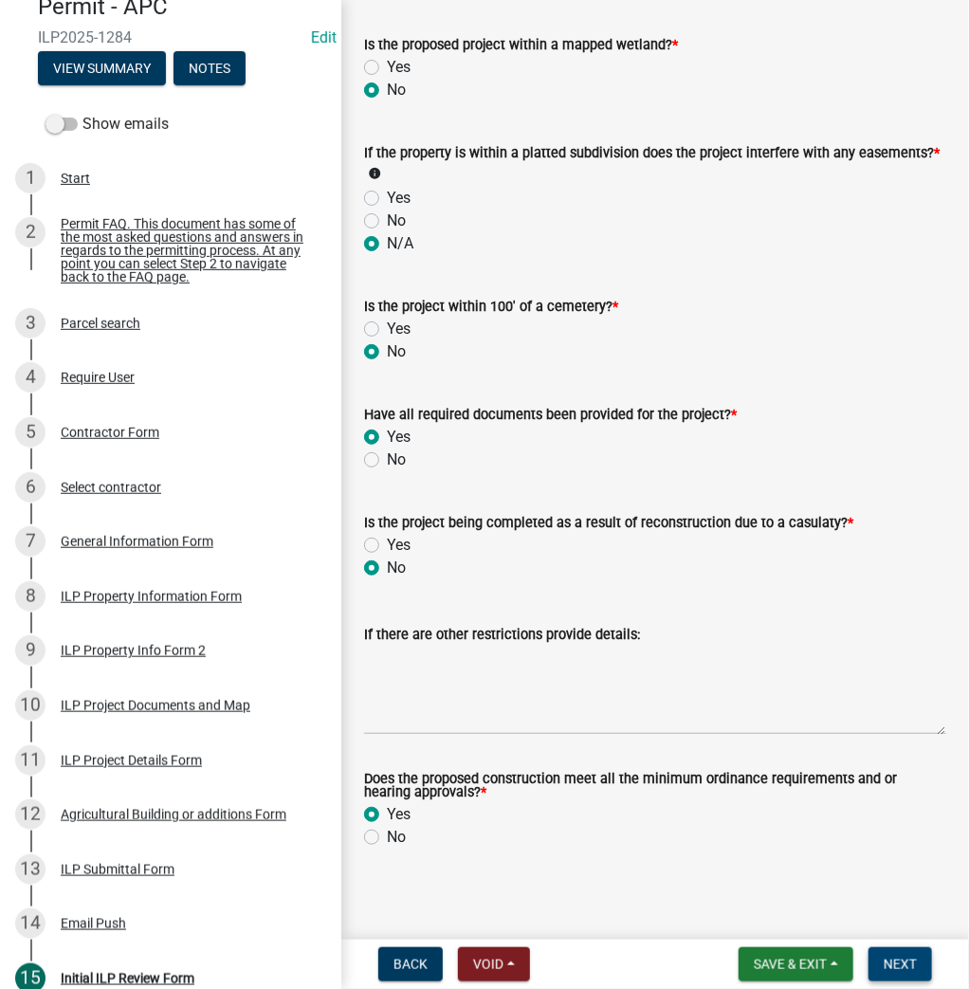
click at [902, 963] on span "Next" at bounding box center [899, 963] width 33 height 15
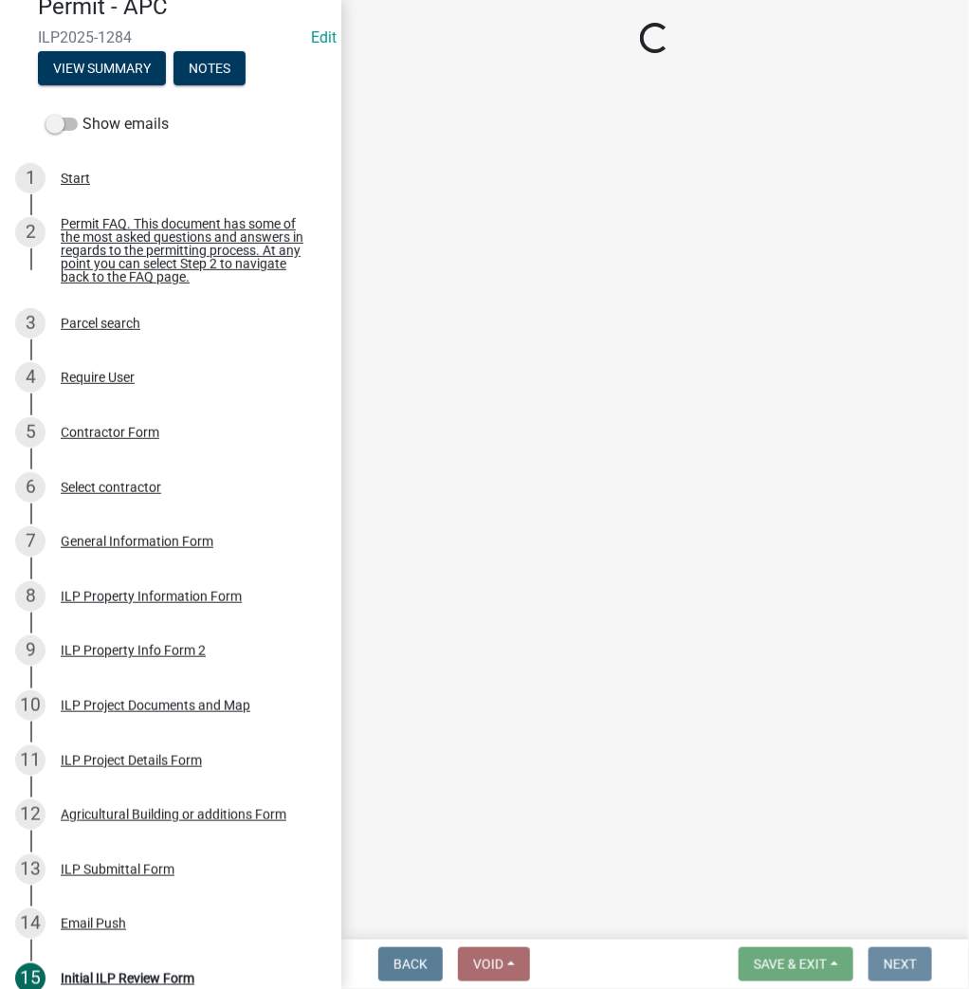
scroll to position [0, 0]
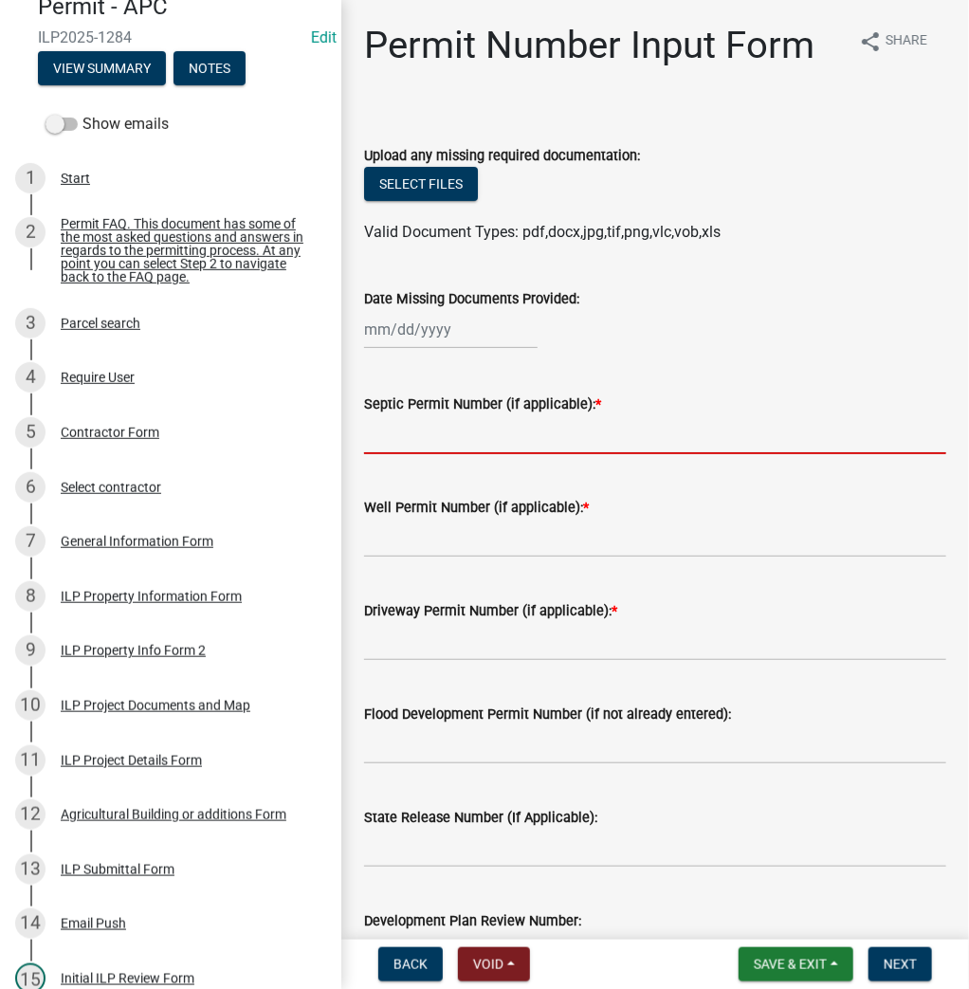
click at [406, 437] on input "Septic Permit Number (if applicable): *" at bounding box center [655, 434] width 582 height 39
type input "Waiver"
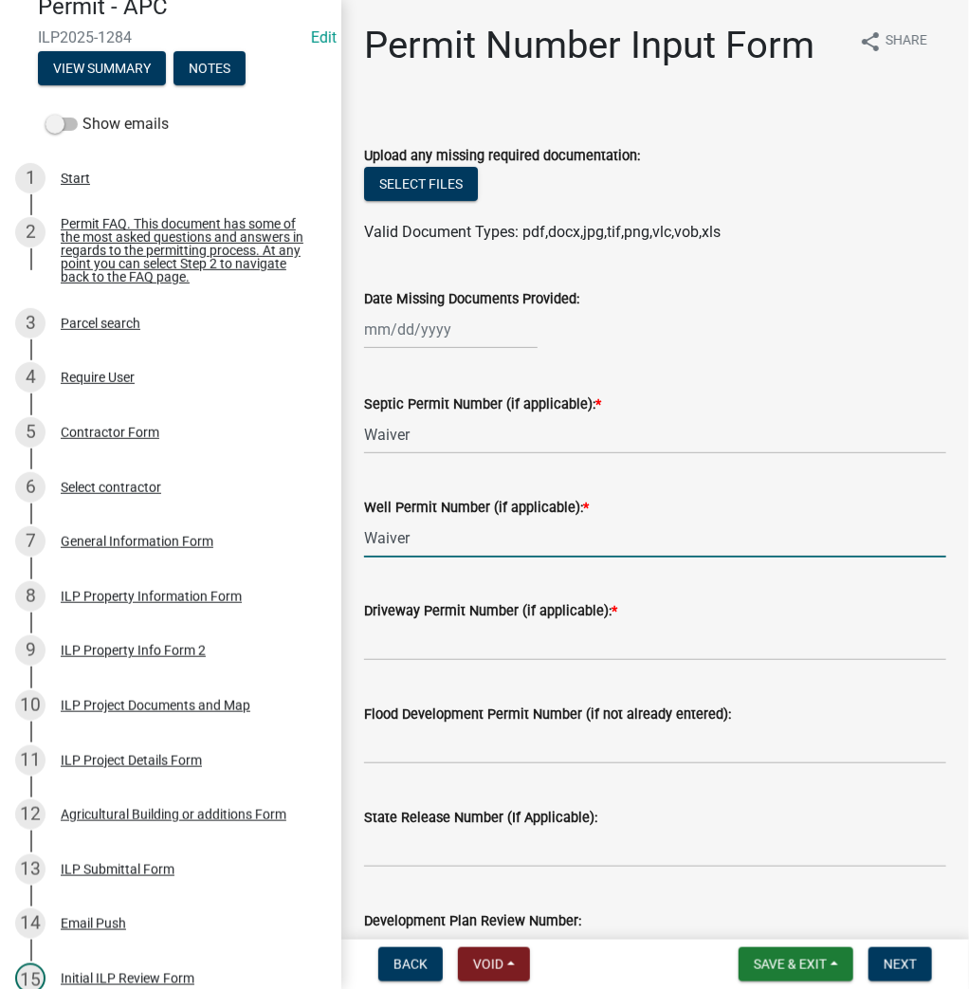
type input "Waiver"
click at [394, 645] on input "Driveway Permit Number (if applicable): *" at bounding box center [655, 641] width 582 height 39
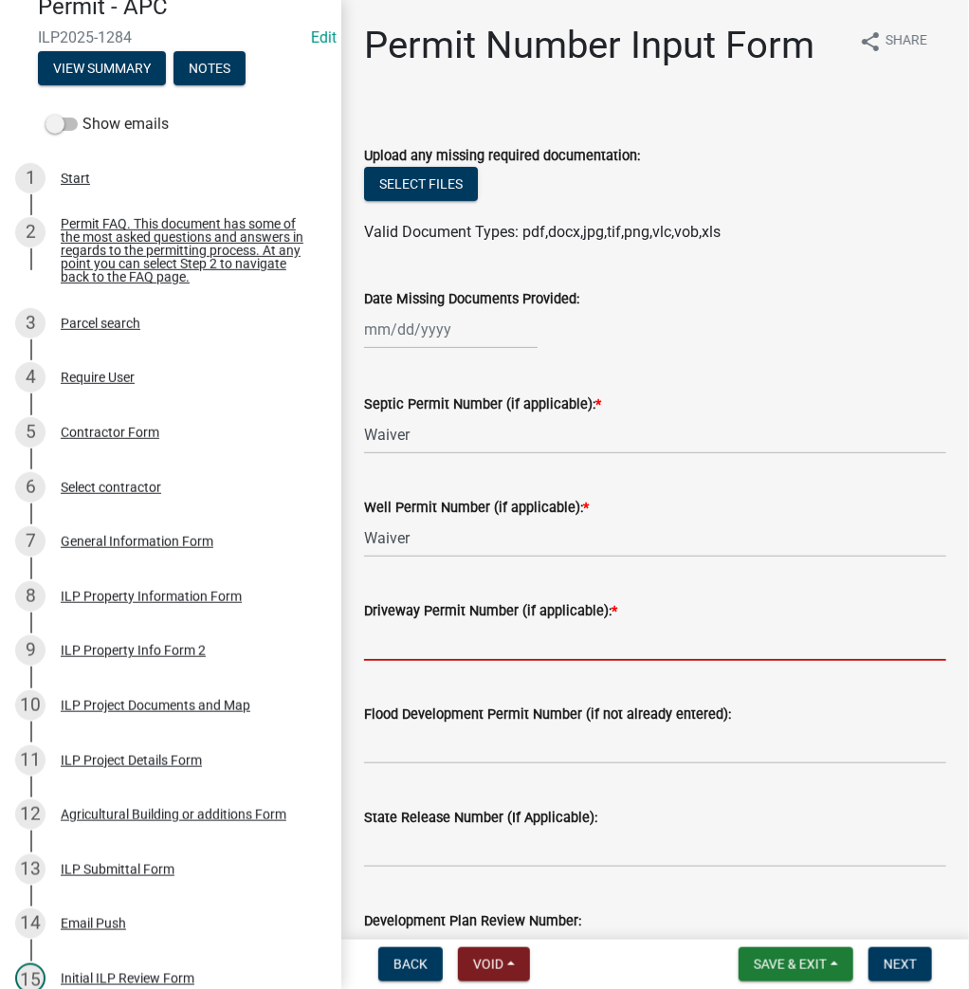
type input "EXIST"
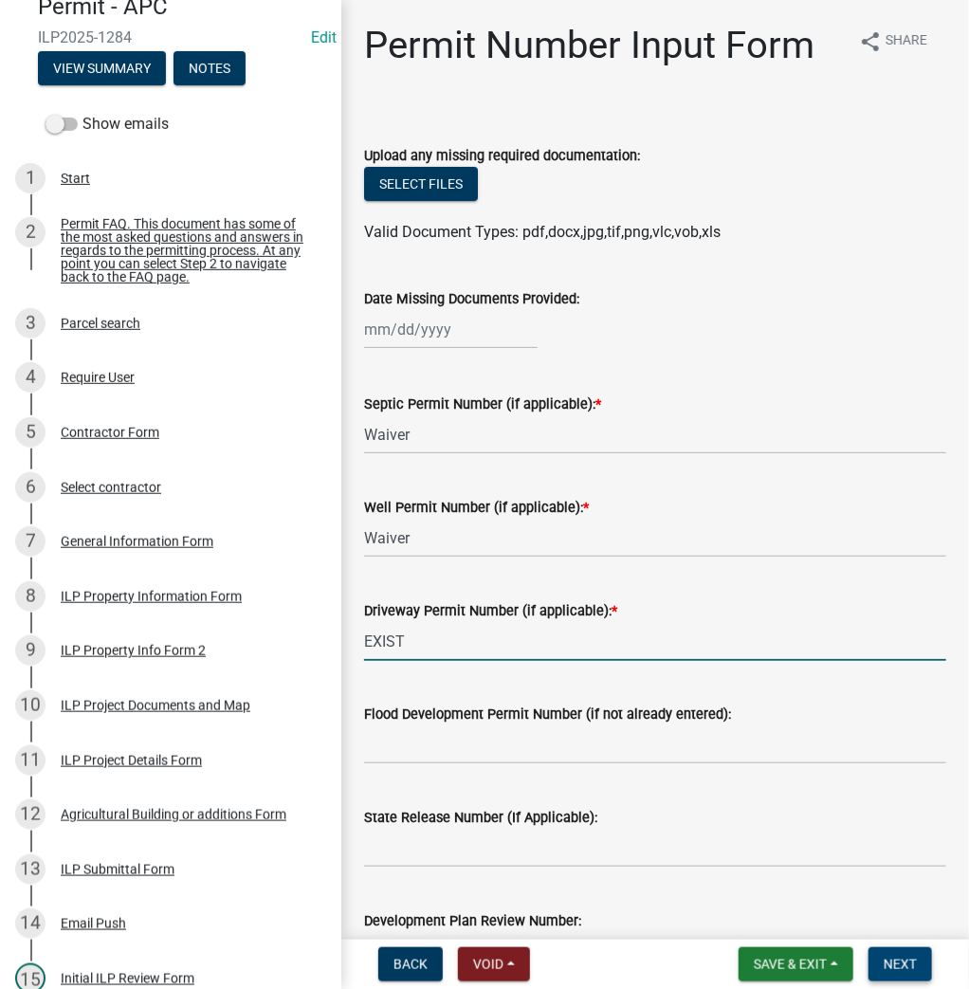
drag, startPoint x: 909, startPoint y: 970, endPoint x: 898, endPoint y: 967, distance: 11.7
click at [909, 969] on span "Next" at bounding box center [899, 963] width 33 height 15
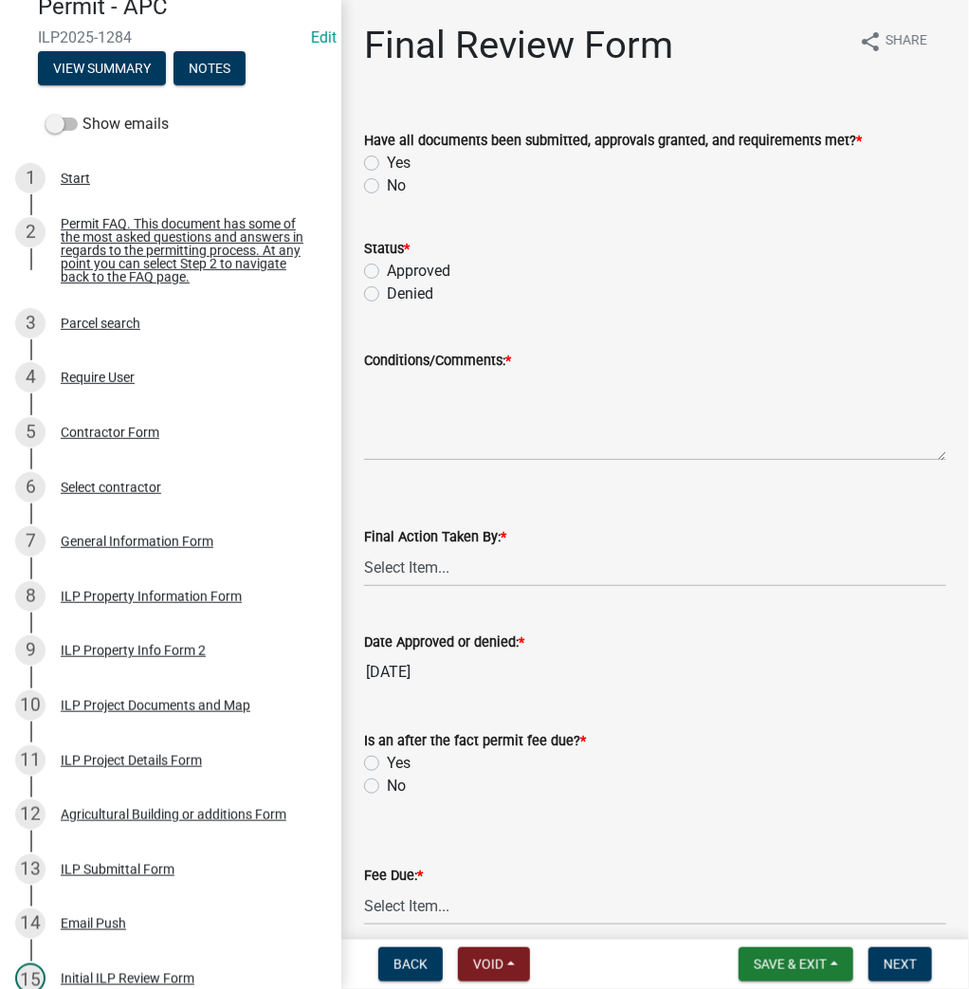
click at [387, 159] on label "Yes" at bounding box center [399, 163] width 24 height 23
click at [387, 159] on input "Yes" at bounding box center [393, 158] width 12 height 12
radio input "true"
click at [387, 265] on label "Approved" at bounding box center [419, 271] width 64 height 23
click at [387, 265] on input "Approved" at bounding box center [393, 266] width 12 height 12
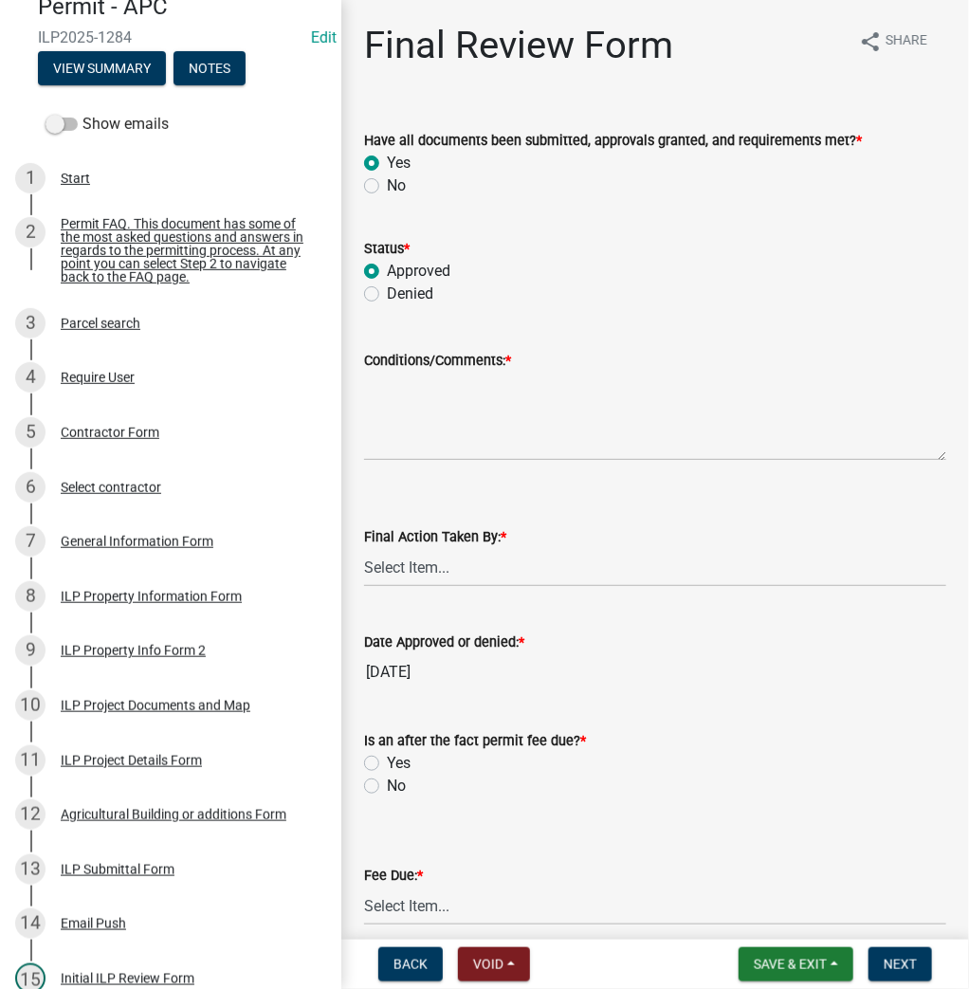
radio input "true"
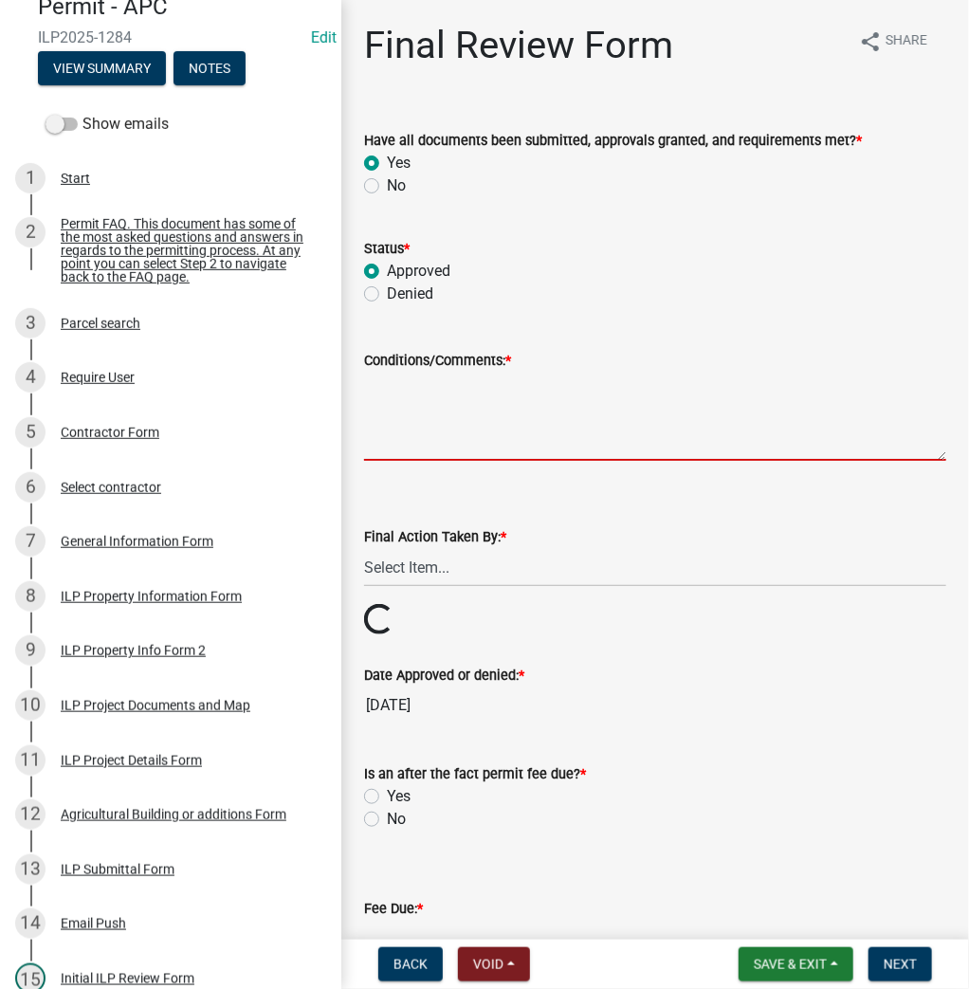
click at [437, 392] on textarea "Conditions/Comments: *" at bounding box center [655, 416] width 582 height 89
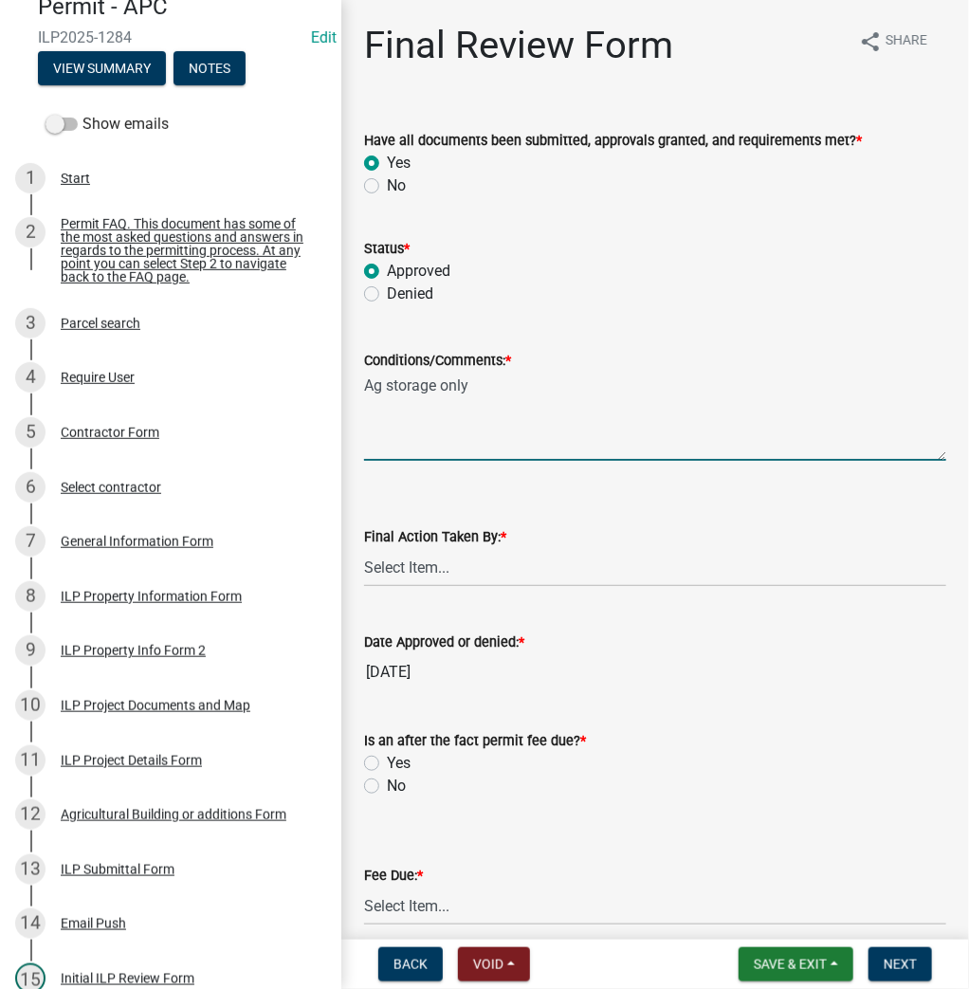
type textarea "Ag storage only"
click at [398, 568] on select "Select Item... MMS LT AT CS Vacant Vacant" at bounding box center [655, 567] width 582 height 39
click at [364, 548] on select "Select Item... MMS LT AT CS Vacant Vacant" at bounding box center [655, 567] width 582 height 39
select select "4d3913d6-5a87-4fbb-afdb-cf4209782895"
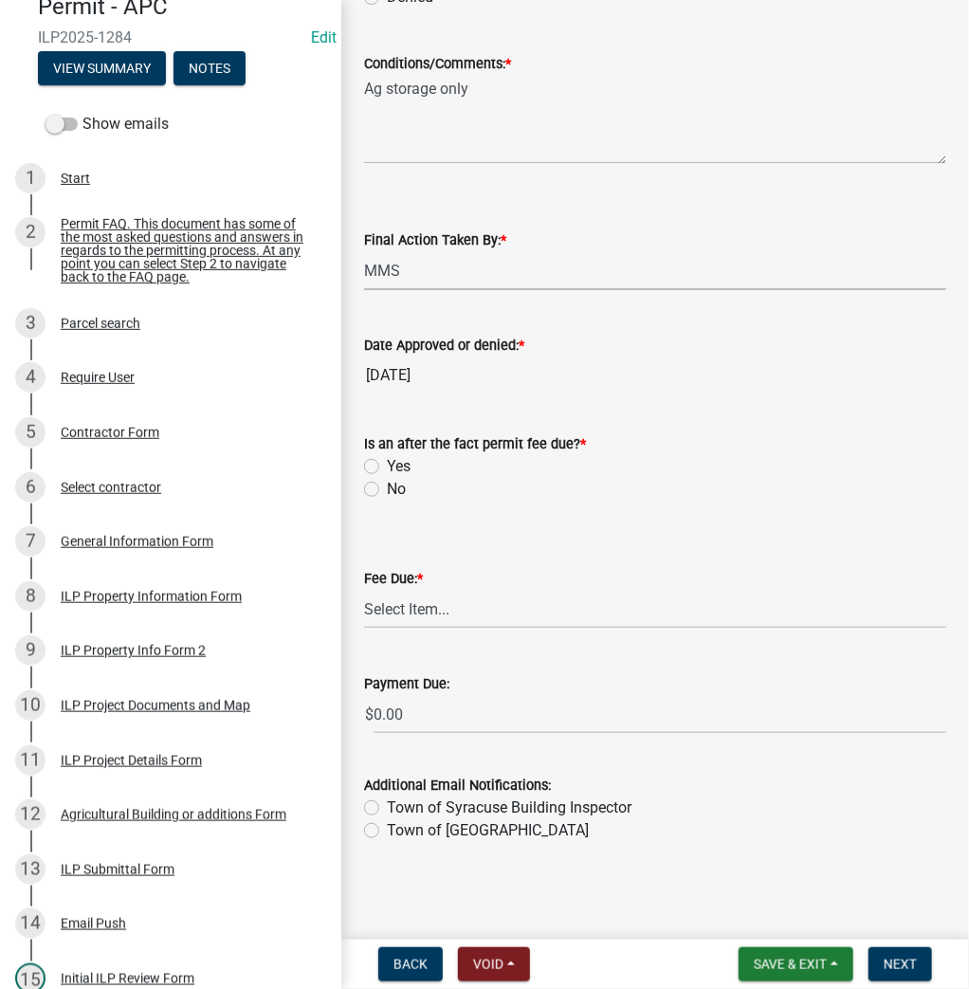
click at [387, 482] on label "No" at bounding box center [396, 489] width 19 height 23
click at [387, 482] on input "No" at bounding box center [393, 484] width 12 height 12
radio input "true"
click at [400, 612] on select "Select Item... N/A $10.00 $25.00 $125.00 $250 $500 $500 + $10.00 for every 10 s…" at bounding box center [655, 609] width 582 height 39
click at [364, 628] on select "Select Item... N/A $10.00 $25.00 $125.00 $250 $500 $500 + $10.00 for every 10 s…" at bounding box center [655, 609] width 582 height 39
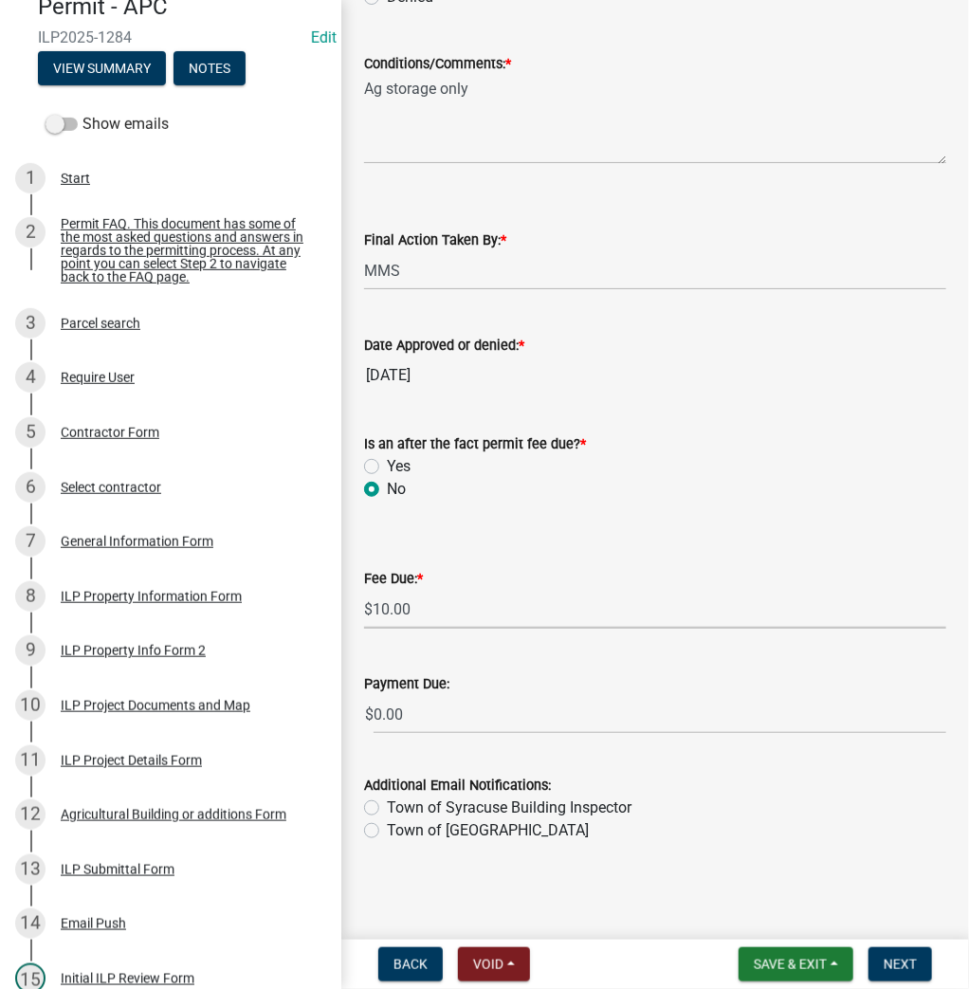
select select "6f482d1d-eb35-47e6-92b0-143404755581"
click at [891, 966] on span "Next" at bounding box center [899, 963] width 33 height 15
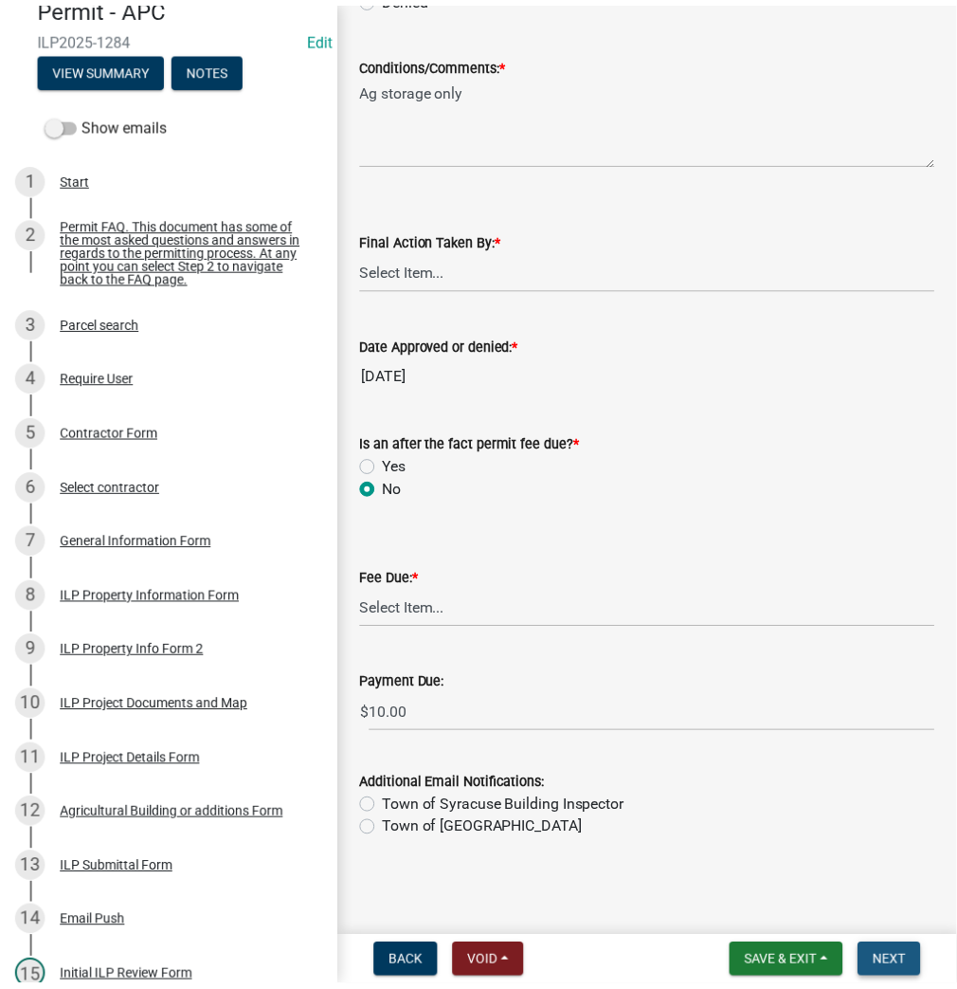
scroll to position [0, 0]
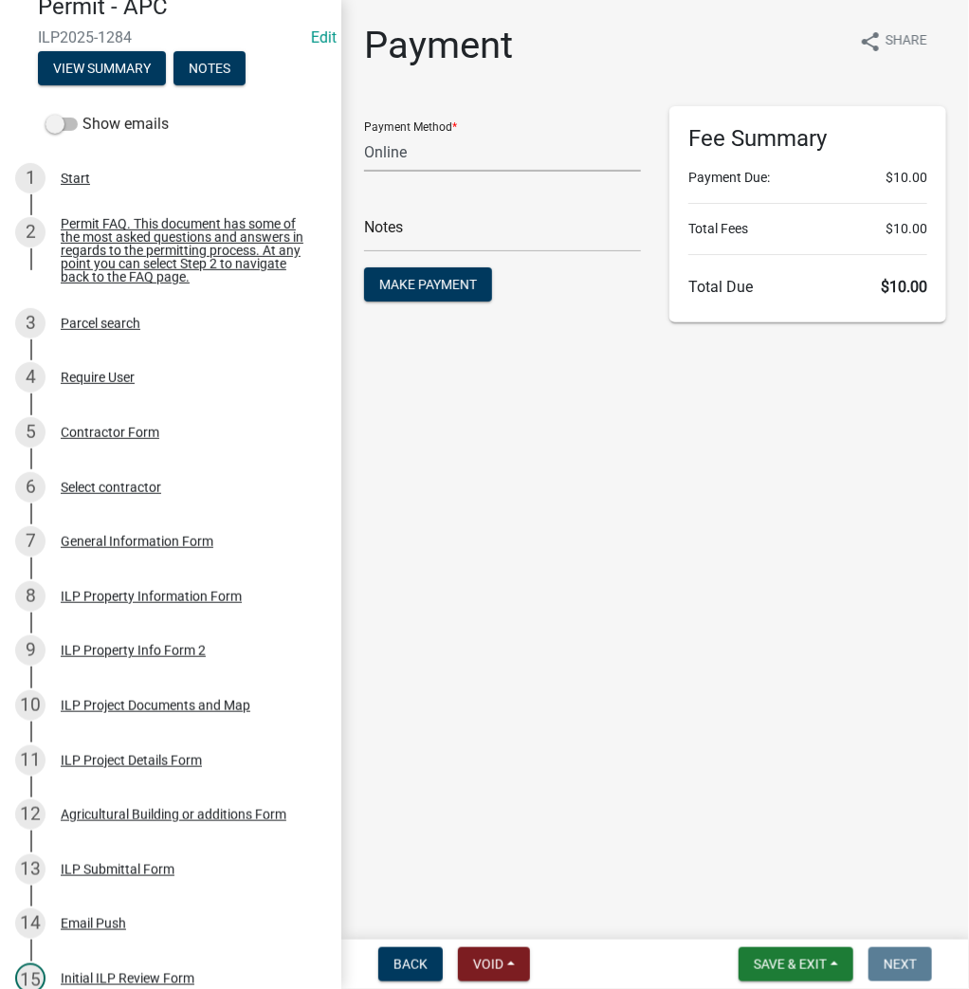
click at [456, 142] on select "Credit Card POS Check Cash Online" at bounding box center [502, 152] width 277 height 39
select select "2: 1"
click at [364, 133] on select "Credit Card POS Check Cash Online" at bounding box center [502, 152] width 277 height 39
click at [429, 288] on span "Make Payment" at bounding box center [428, 284] width 98 height 15
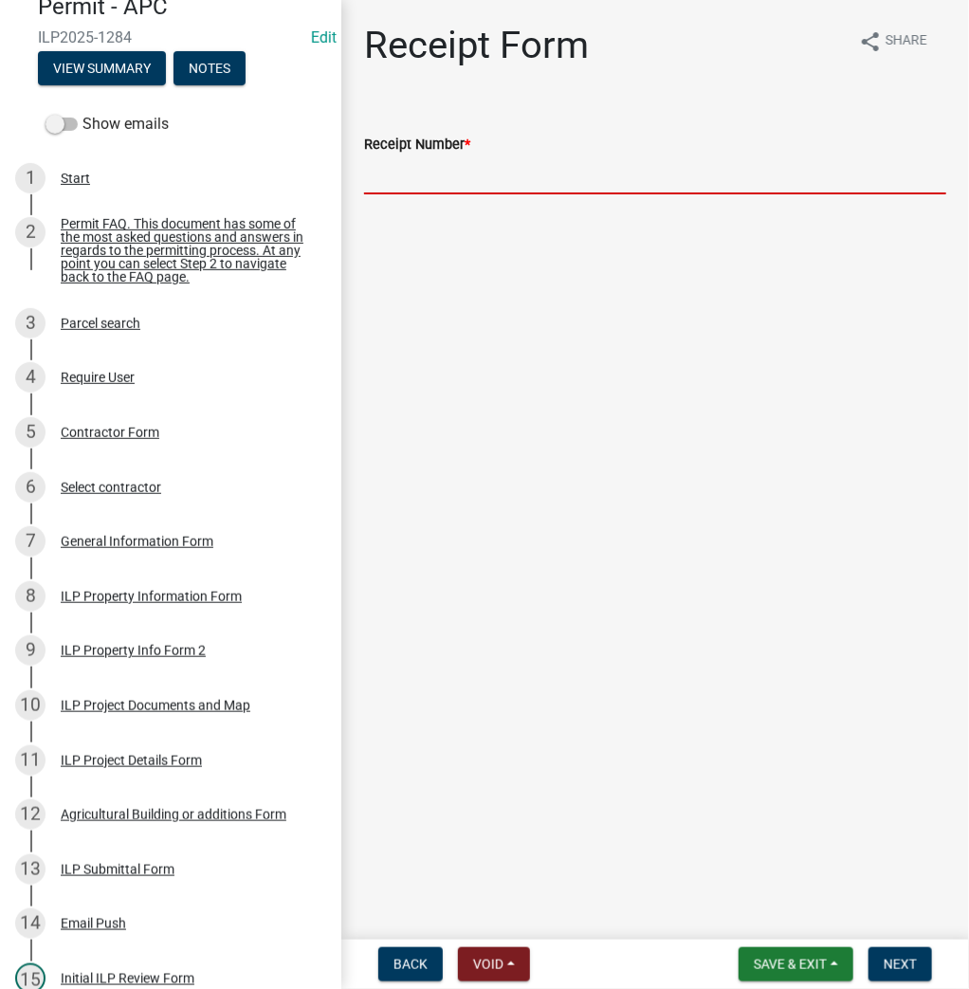
click at [398, 178] on input "Receipt Number *" at bounding box center [655, 174] width 582 height 39
type input "023638"
click at [901, 973] on button "Next" at bounding box center [900, 964] width 64 height 34
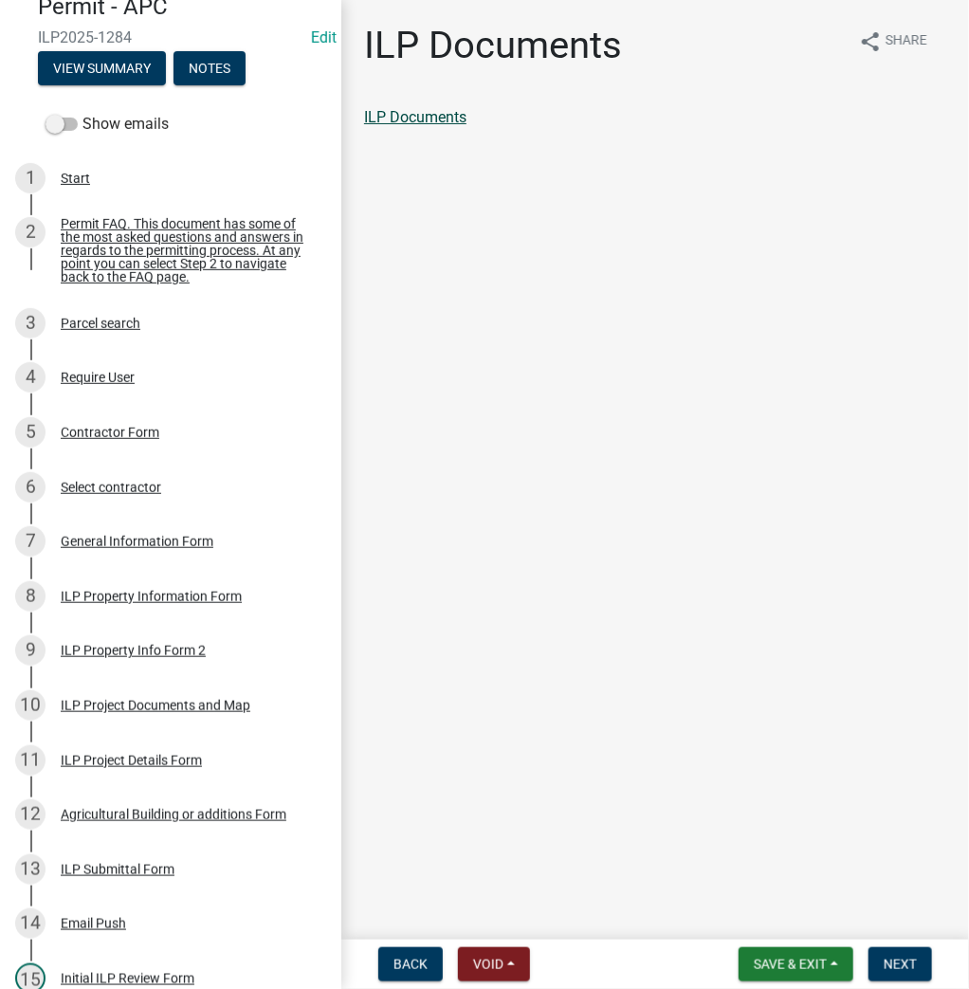
click at [448, 115] on link "ILP Documents" at bounding box center [415, 117] width 102 height 18
click at [901, 974] on button "Next" at bounding box center [900, 964] width 64 height 34
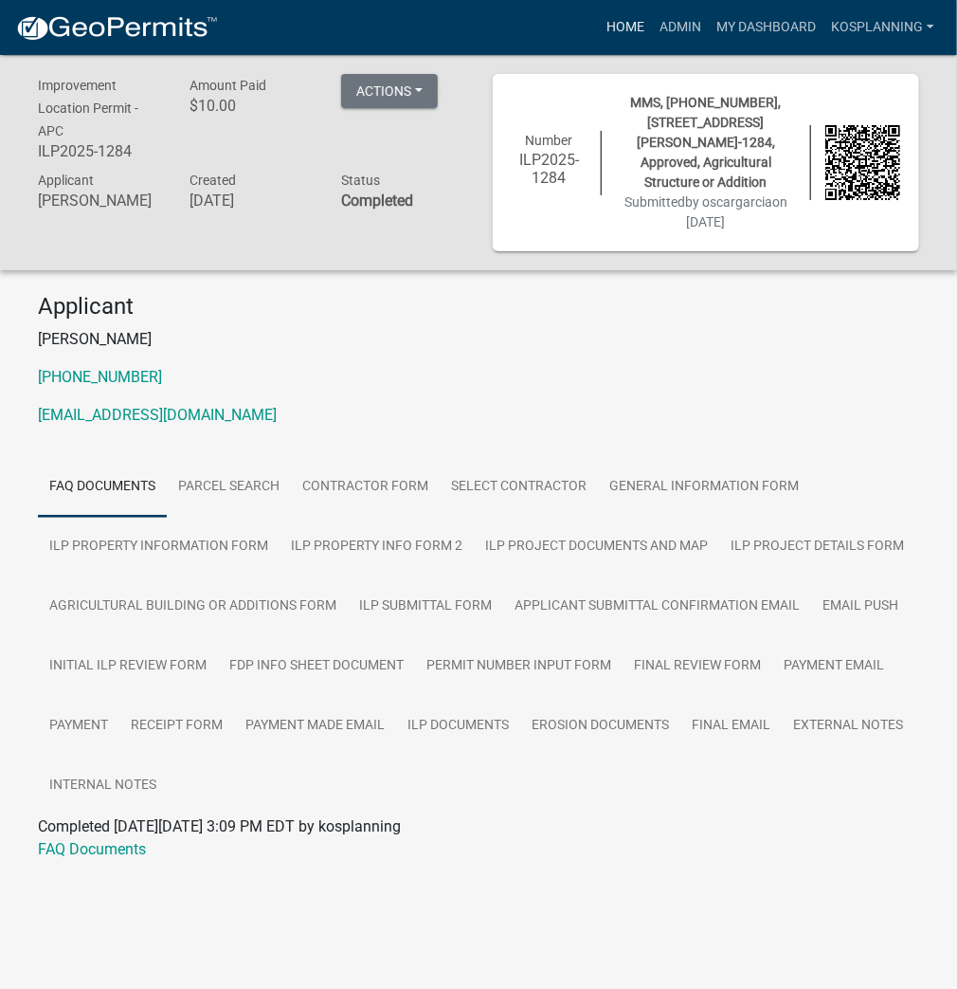
click at [617, 28] on link "Home" at bounding box center [625, 27] width 53 height 36
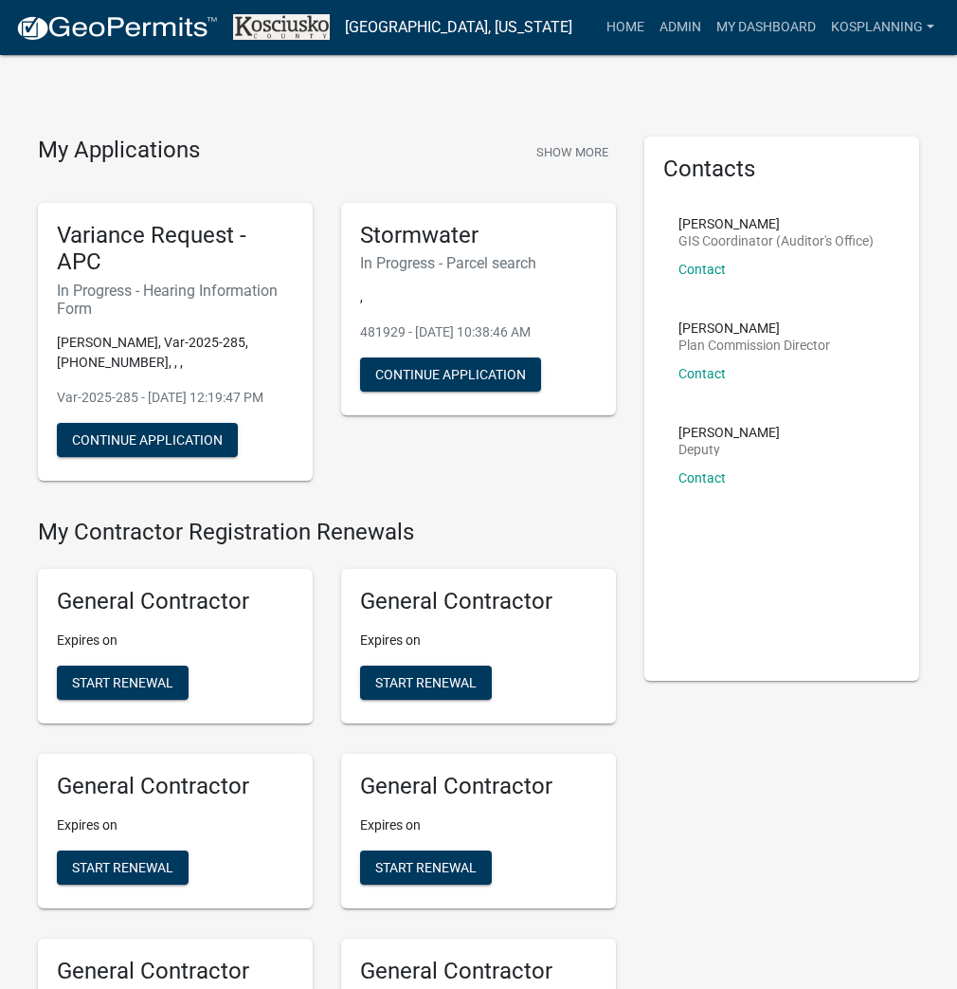
scroll to position [1972, 0]
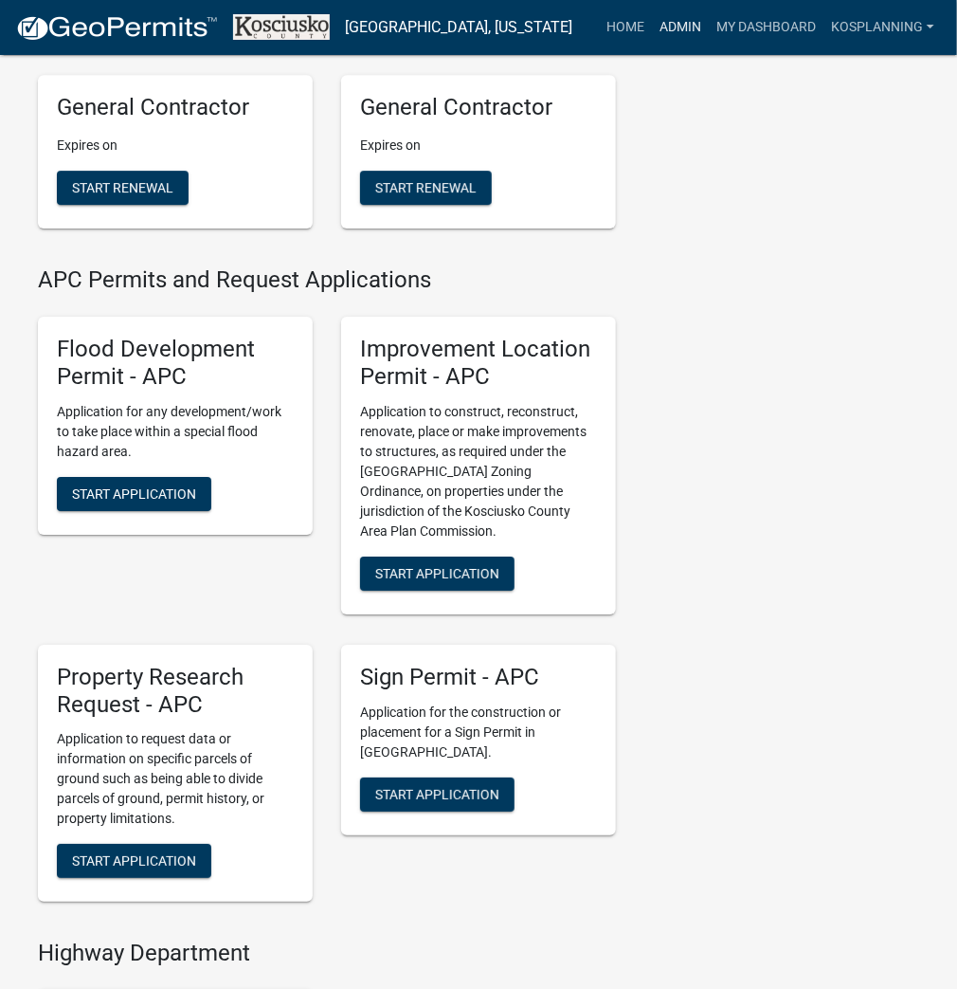
click at [687, 26] on link "Admin" at bounding box center [680, 27] width 57 height 36
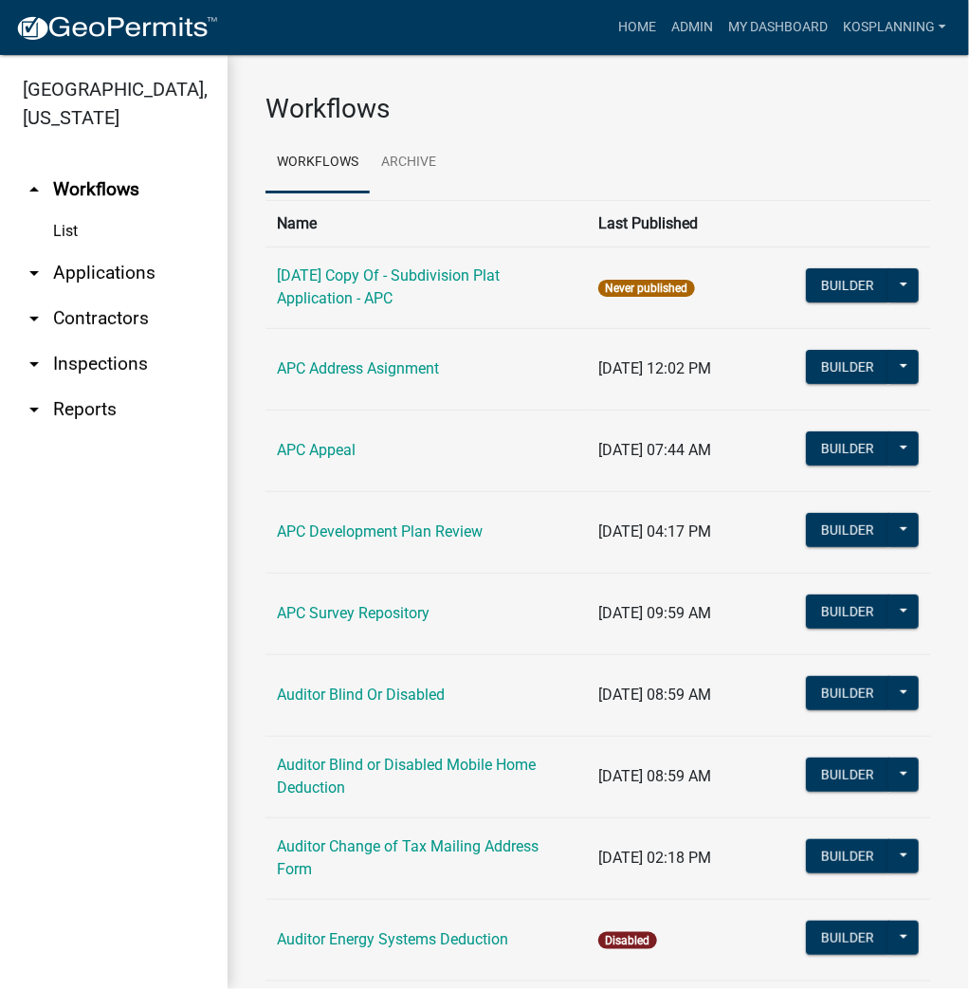
click at [115, 319] on link "arrow_drop_down Contractors" at bounding box center [114, 319] width 228 height 46
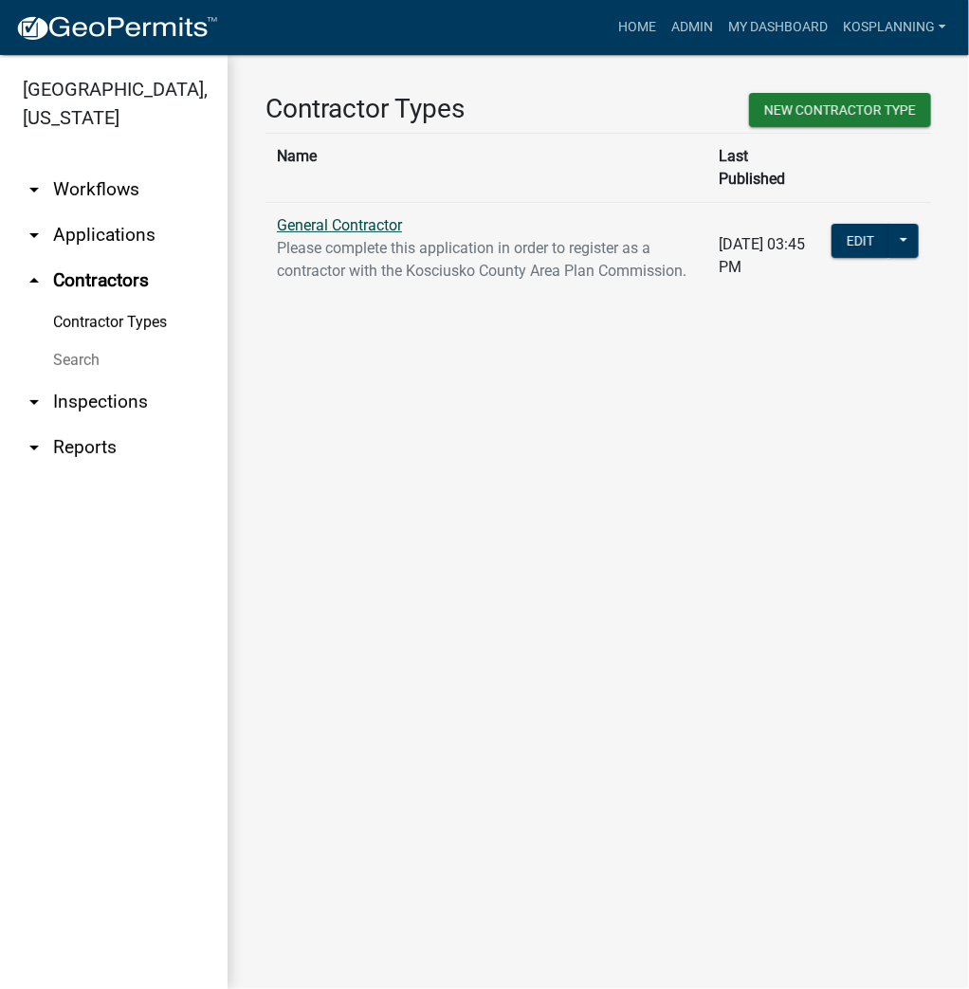
click at [378, 216] on link "General Contractor" at bounding box center [339, 225] width 125 height 18
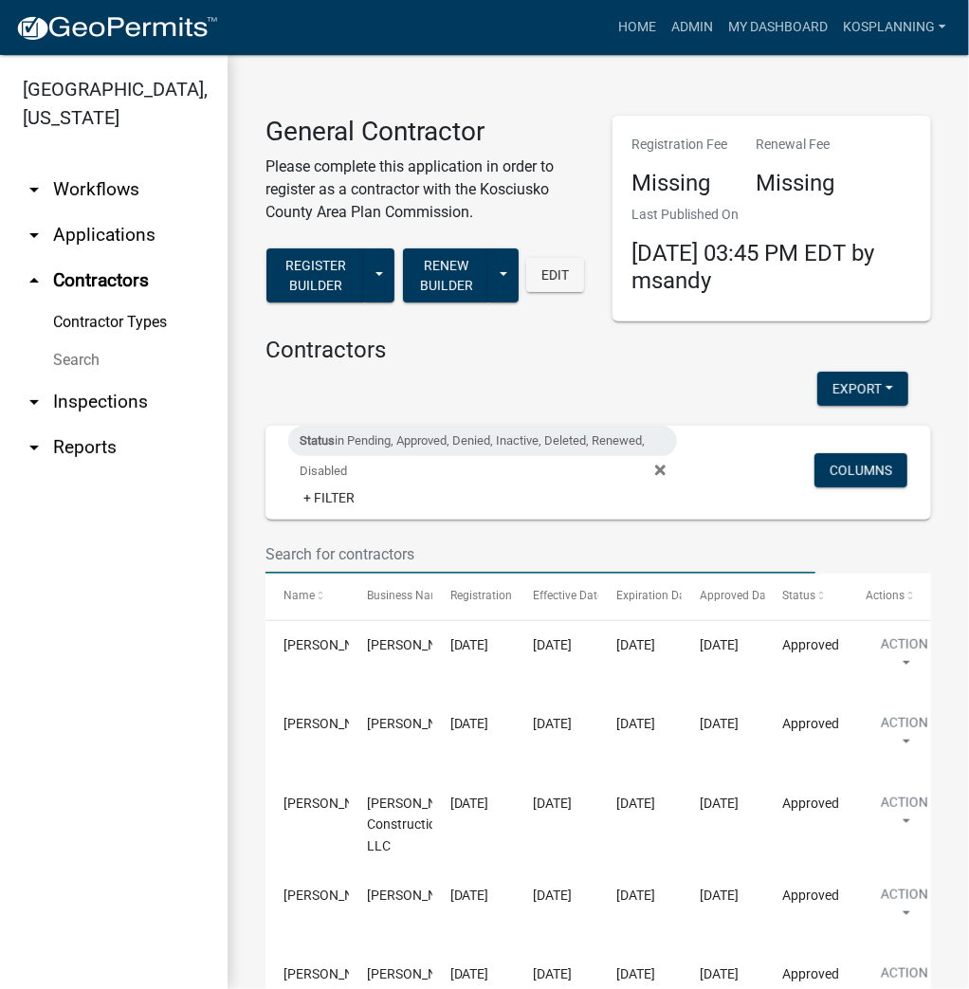
click at [417, 550] on input "text" at bounding box center [540, 554] width 550 height 39
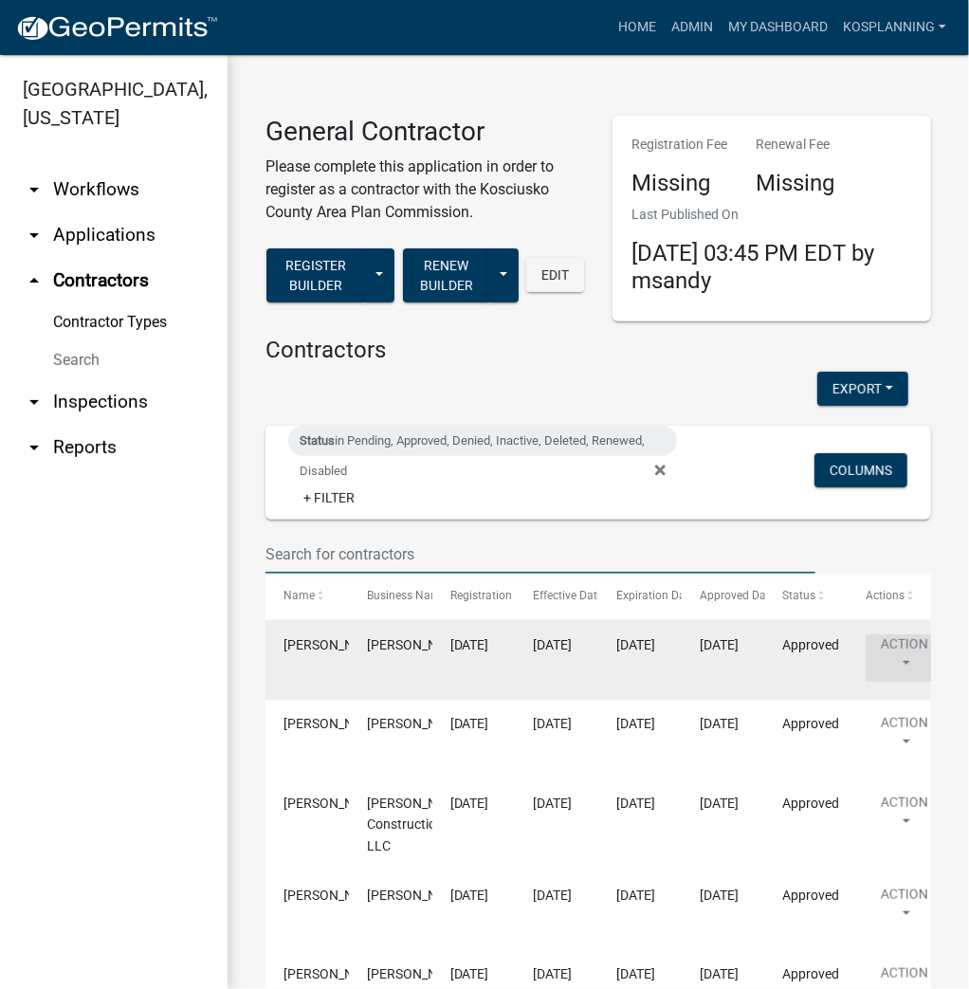
click at [900, 645] on button "Action" at bounding box center [904, 657] width 78 height 47
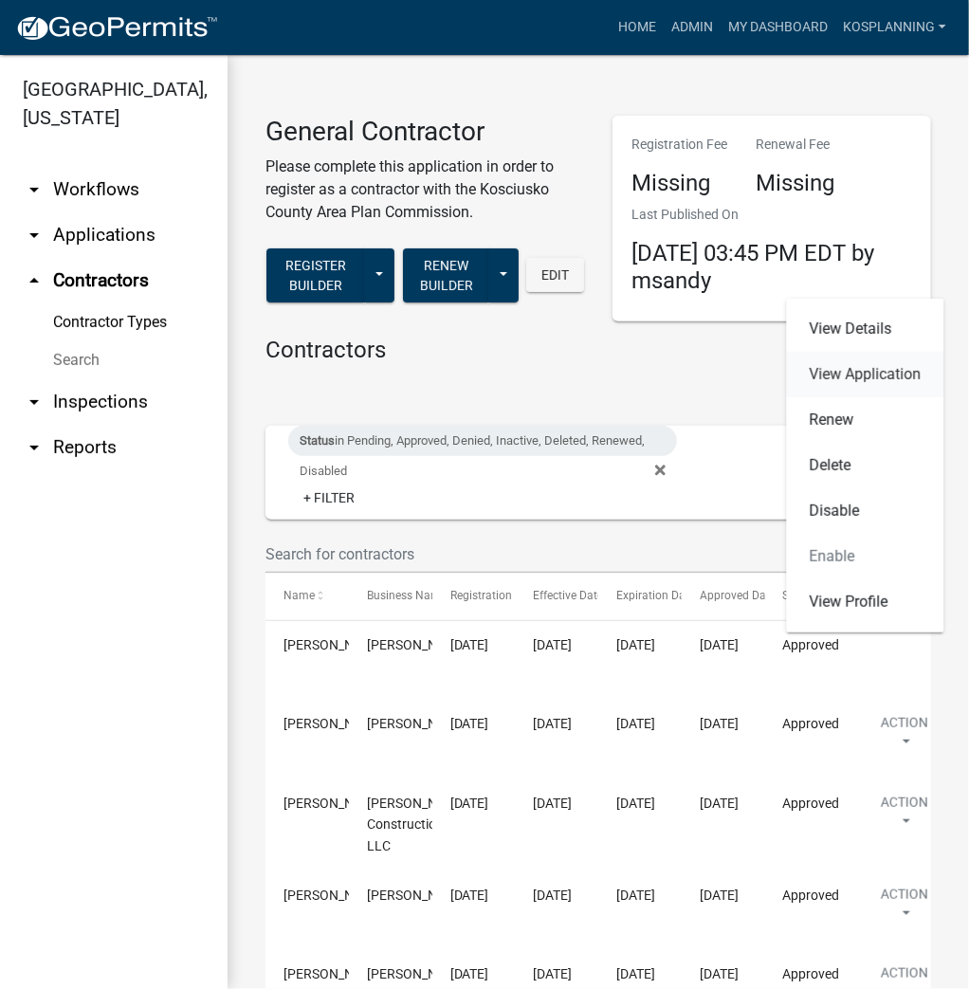
click at [893, 375] on link "View Application" at bounding box center [865, 375] width 157 height 46
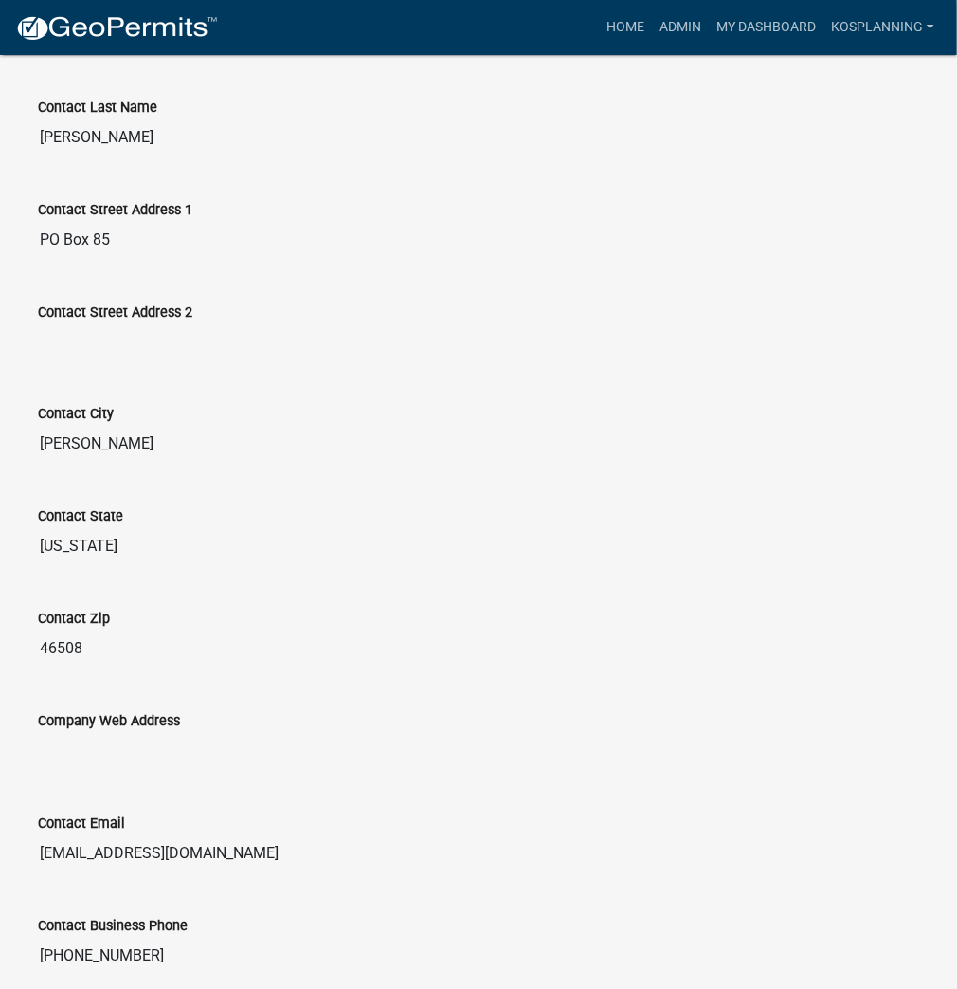
scroll to position [834, 0]
